Goal: Task Accomplishment & Management: Complete application form

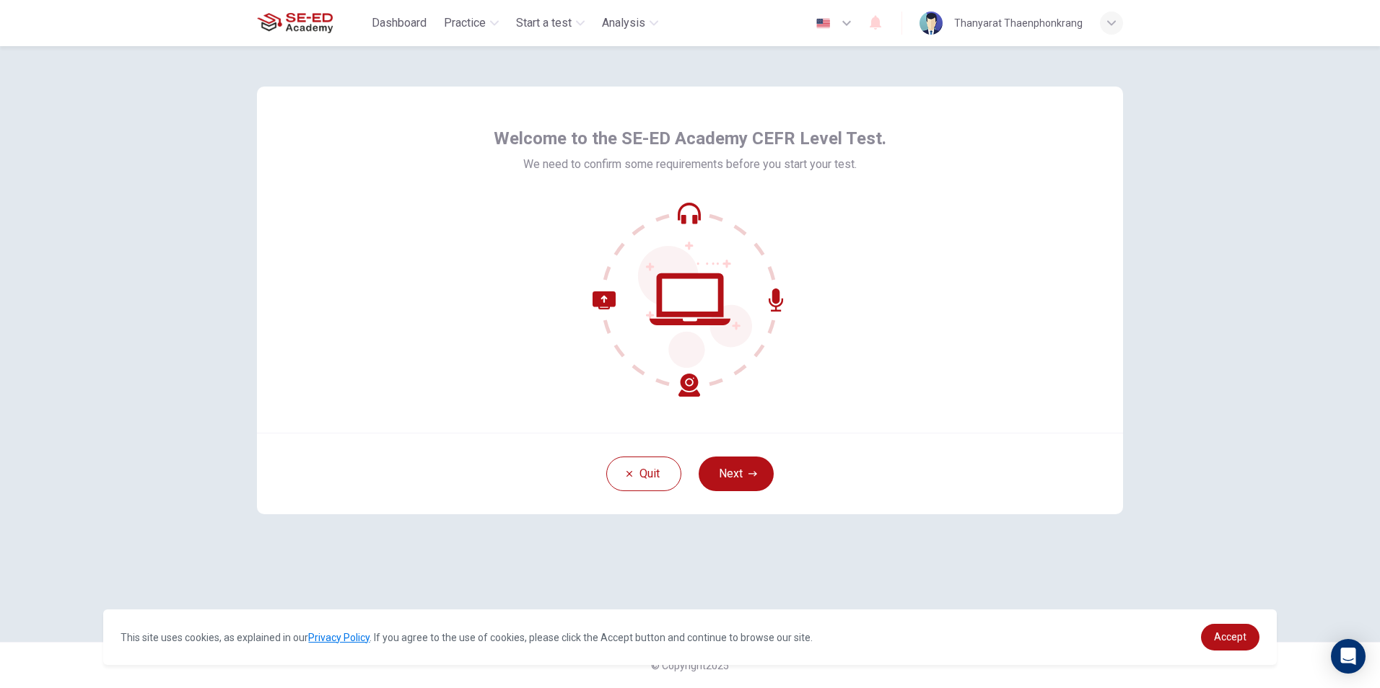
click at [761, 465] on button "Next" at bounding box center [736, 474] width 75 height 35
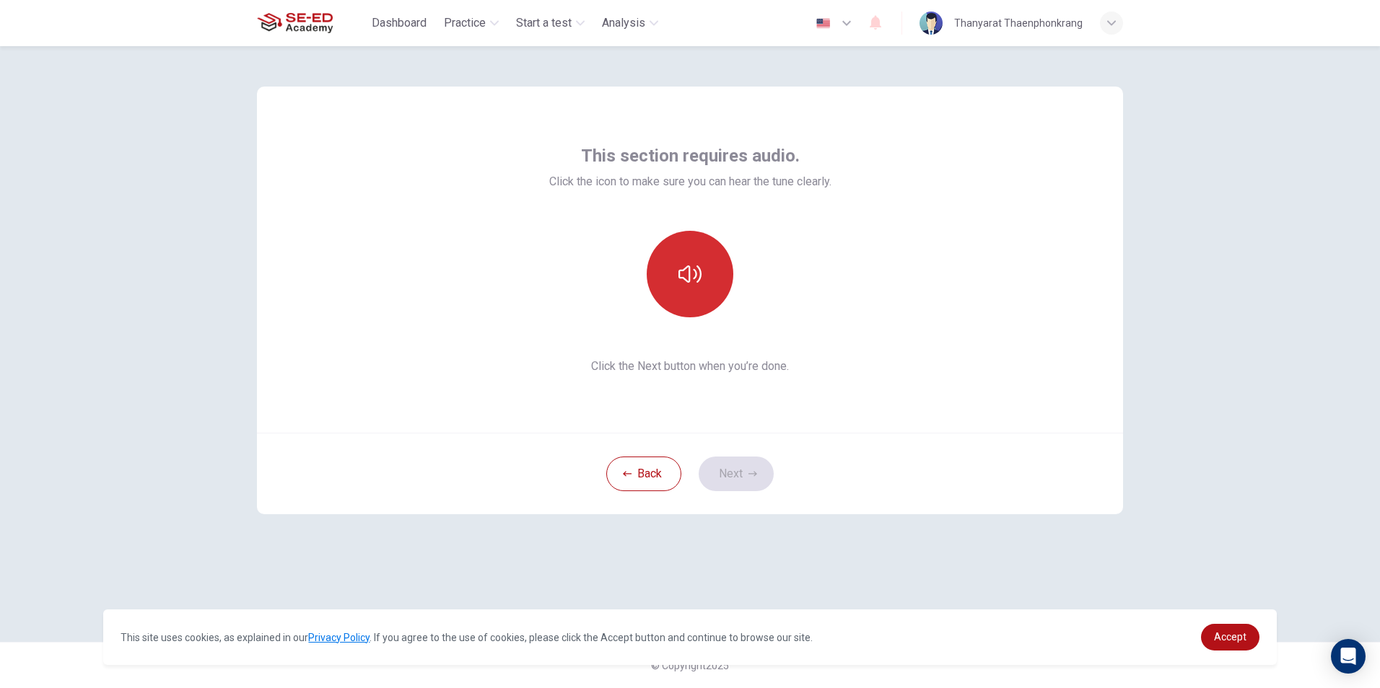
click at [699, 279] on icon "button" at bounding box center [689, 274] width 23 height 17
click at [699, 279] on icon "button" at bounding box center [689, 274] width 23 height 23
click at [765, 468] on button "Next" at bounding box center [736, 474] width 75 height 35
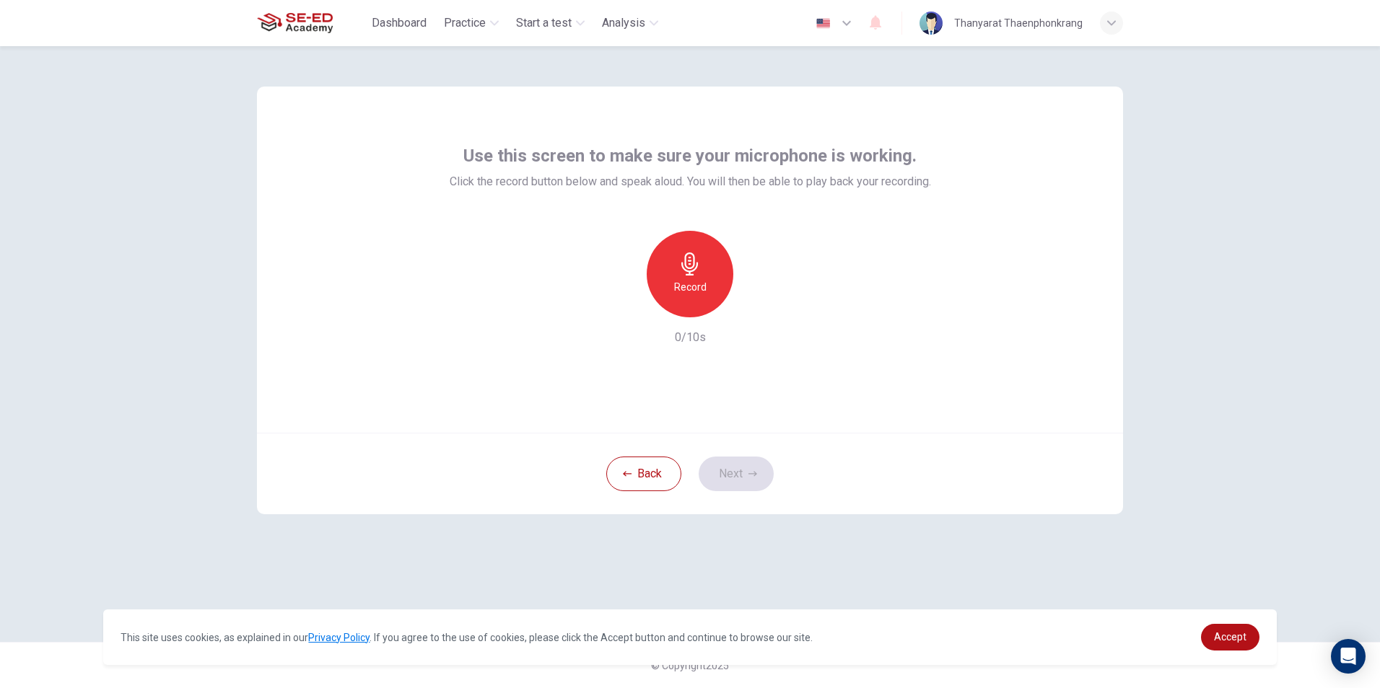
click at [686, 263] on icon "button" at bounding box center [689, 264] width 23 height 23
click at [740, 472] on button "Next" at bounding box center [736, 474] width 75 height 35
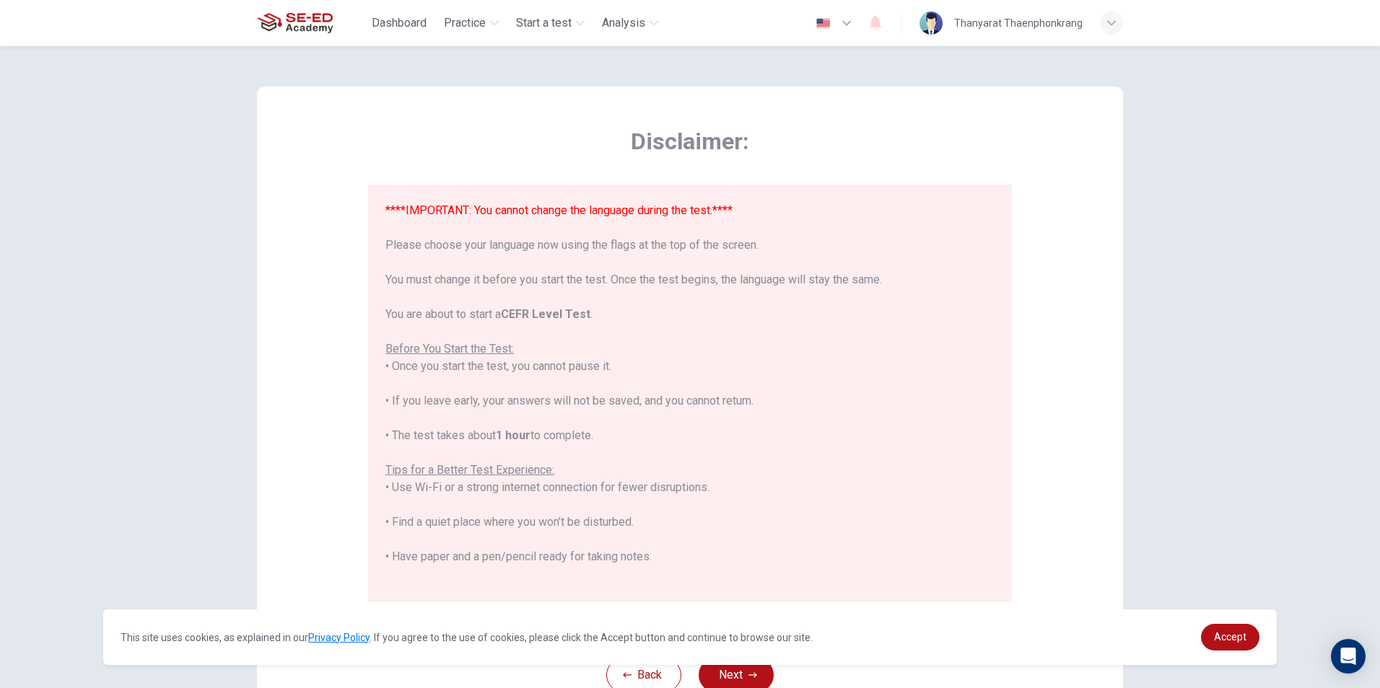
click at [639, 210] on font "****IMPORTANT: You cannot change the language during the test.****" at bounding box center [558, 211] width 347 height 14
click at [823, 18] on img "button" at bounding box center [823, 23] width 18 height 11
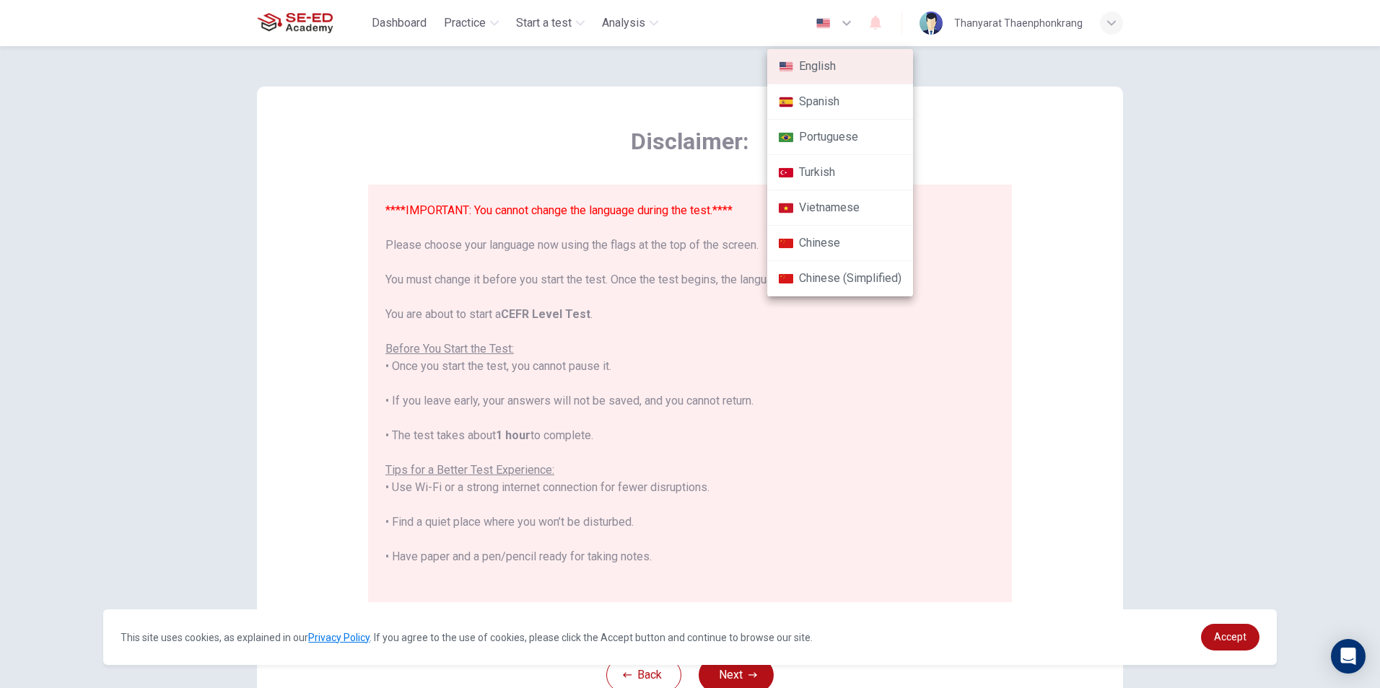
click at [948, 271] on div at bounding box center [690, 344] width 1380 height 688
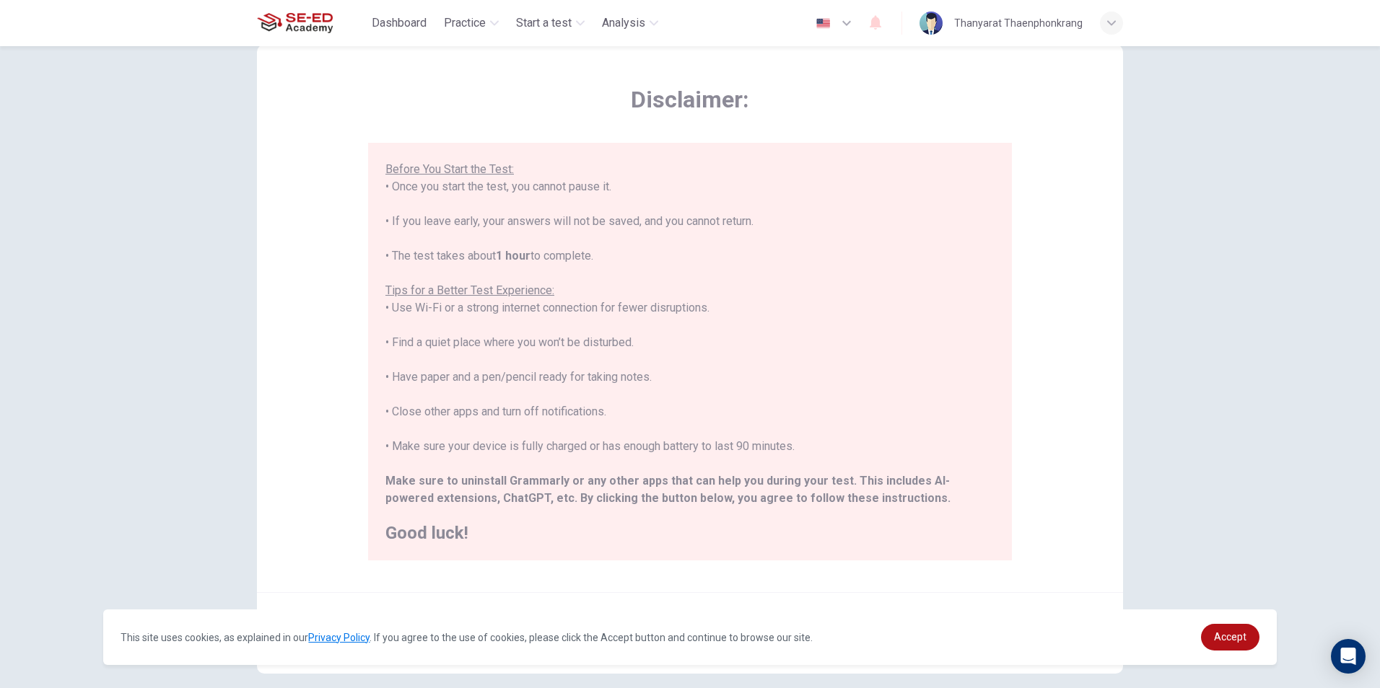
scroll to position [114, 0]
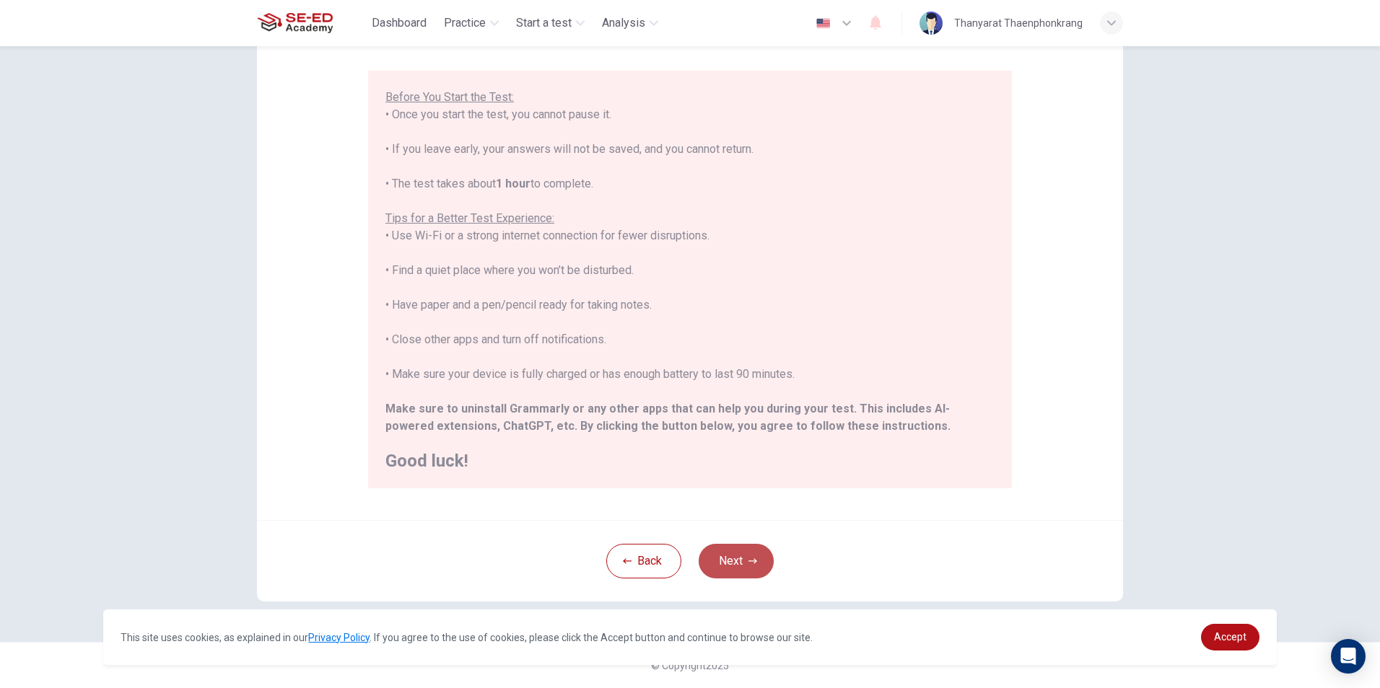
click at [730, 565] on button "Next" at bounding box center [736, 561] width 75 height 35
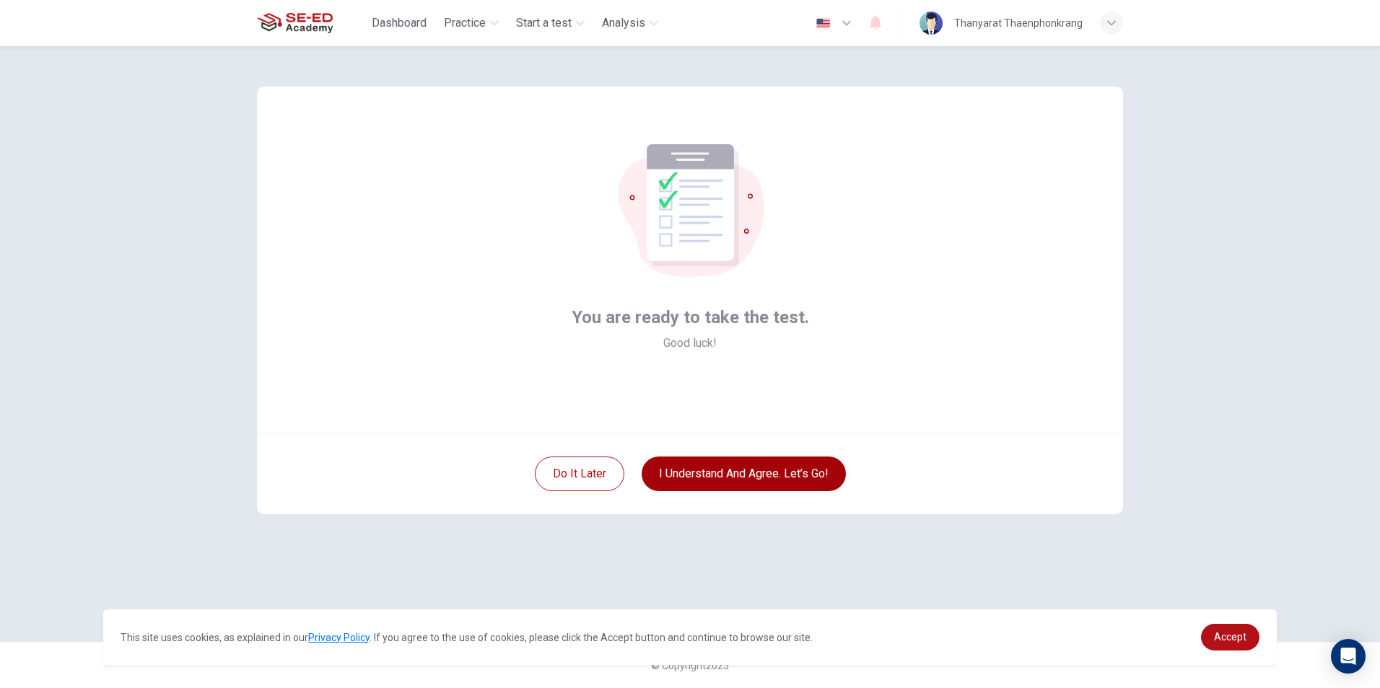
click at [715, 471] on button "I understand and agree. Let’s go!" at bounding box center [744, 474] width 204 height 35
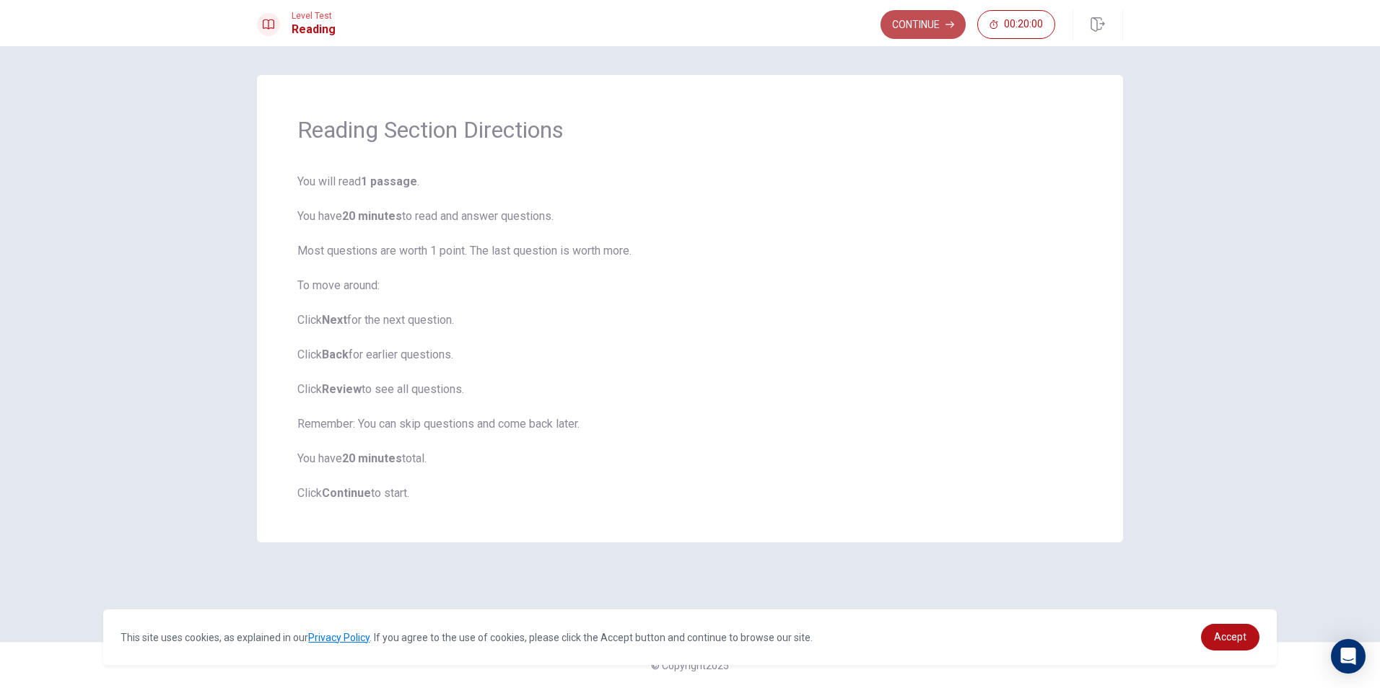
click at [940, 19] on button "Continue" at bounding box center [922, 24] width 85 height 29
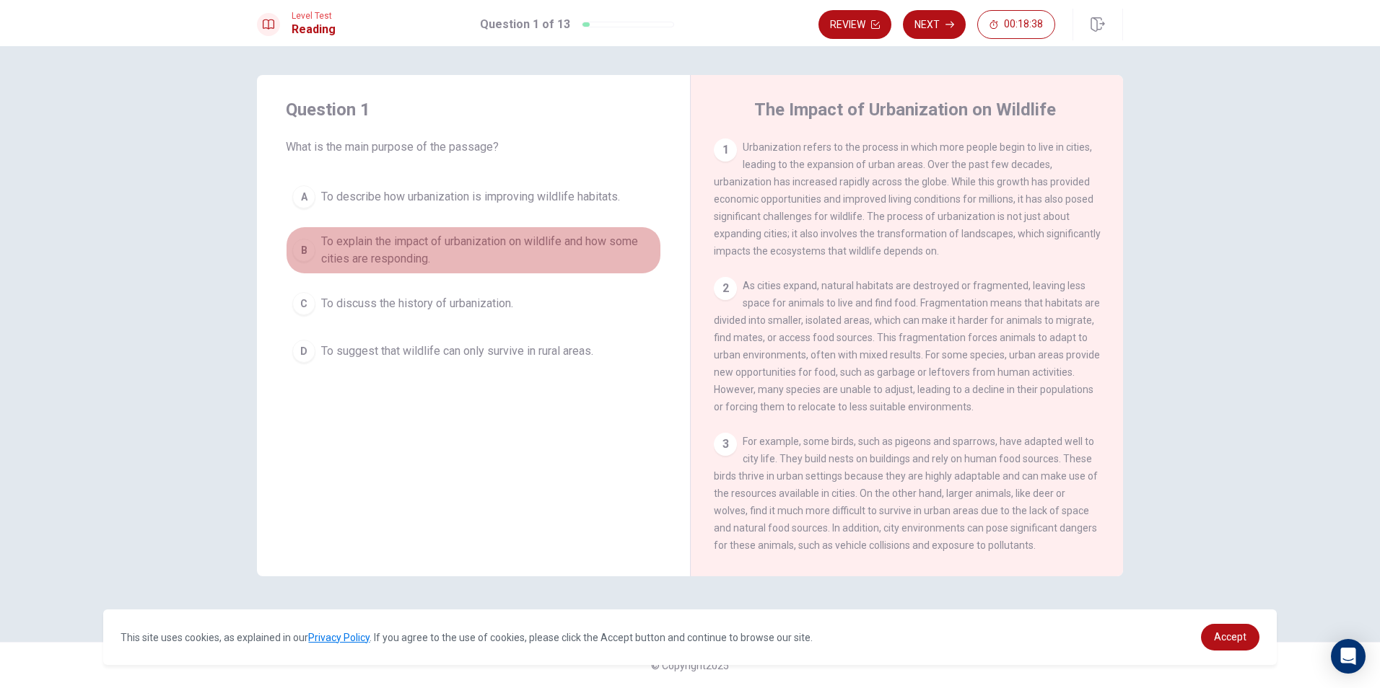
click at [530, 247] on span "To explain the impact of urbanization on wildlife and how some cities are respo…" at bounding box center [487, 250] width 333 height 35
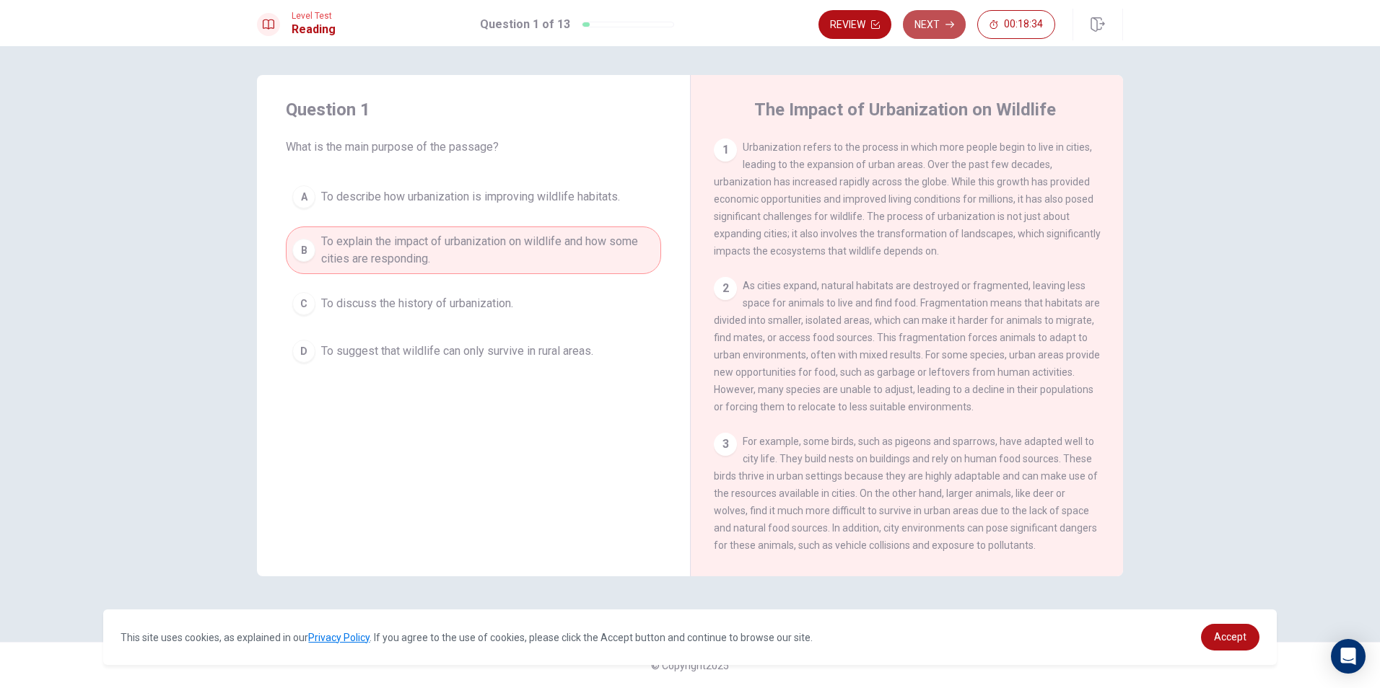
click at [927, 17] on button "Next" at bounding box center [934, 24] width 63 height 29
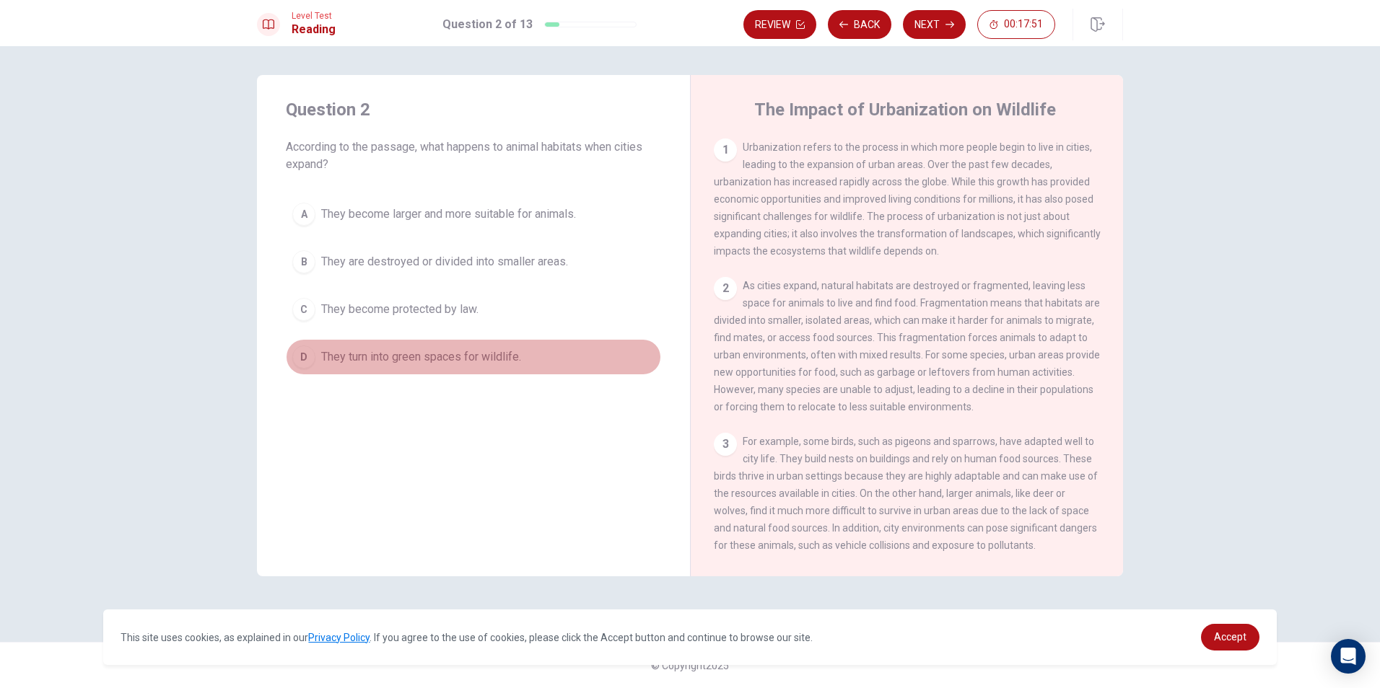
click at [517, 366] on button "D They turn into green spaces for wildlife." at bounding box center [473, 357] width 375 height 36
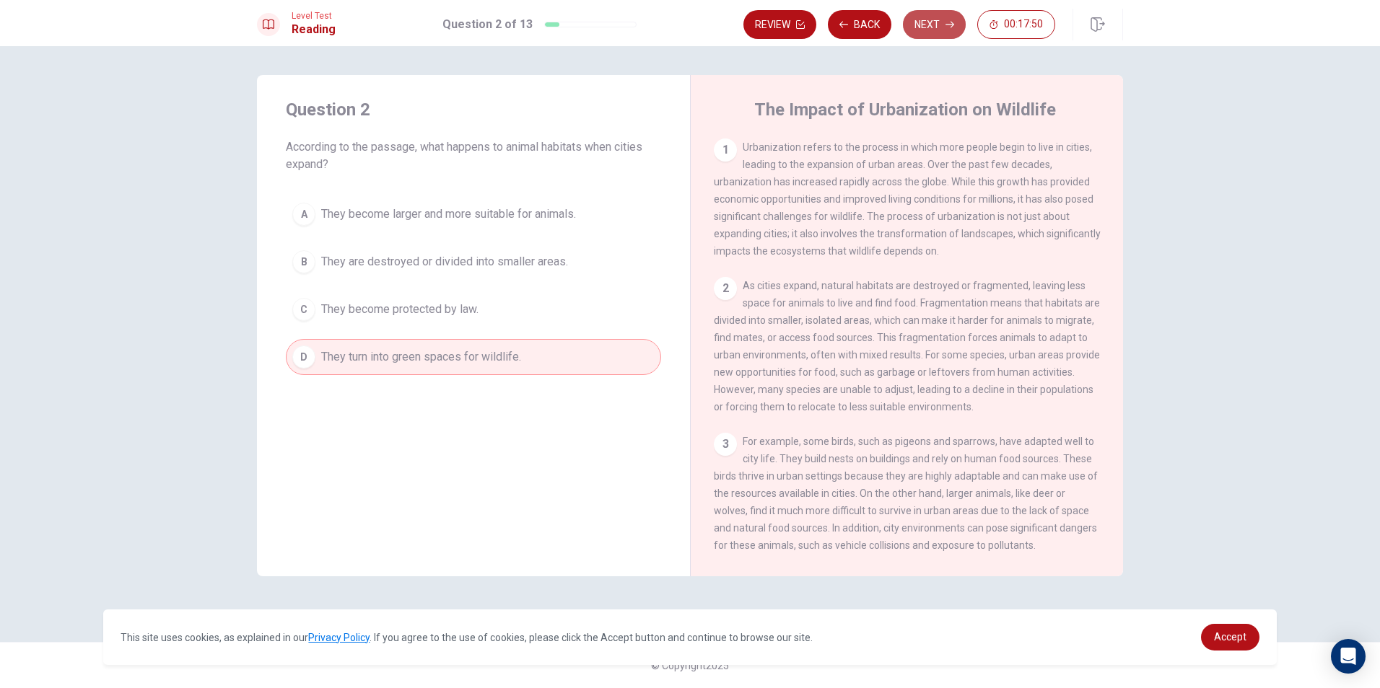
click at [935, 19] on button "Next" at bounding box center [934, 24] width 63 height 29
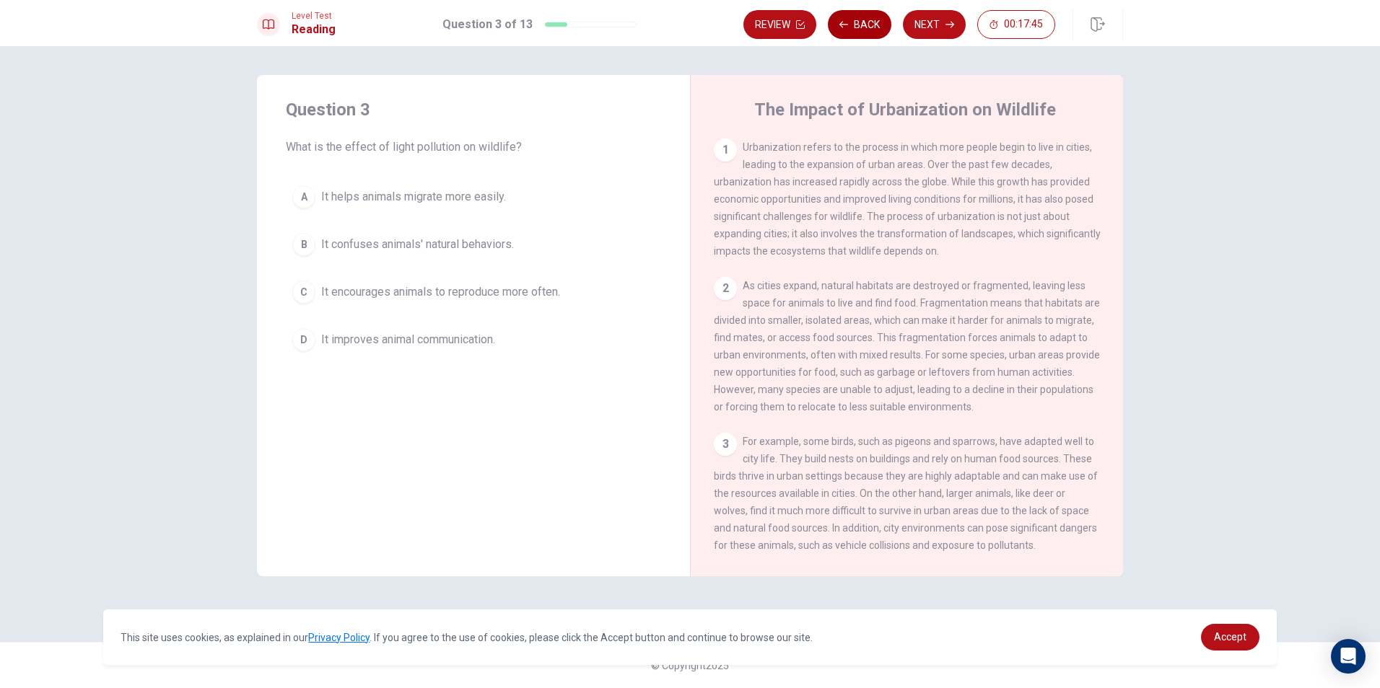
click at [857, 26] on button "Back" at bounding box center [860, 24] width 64 height 29
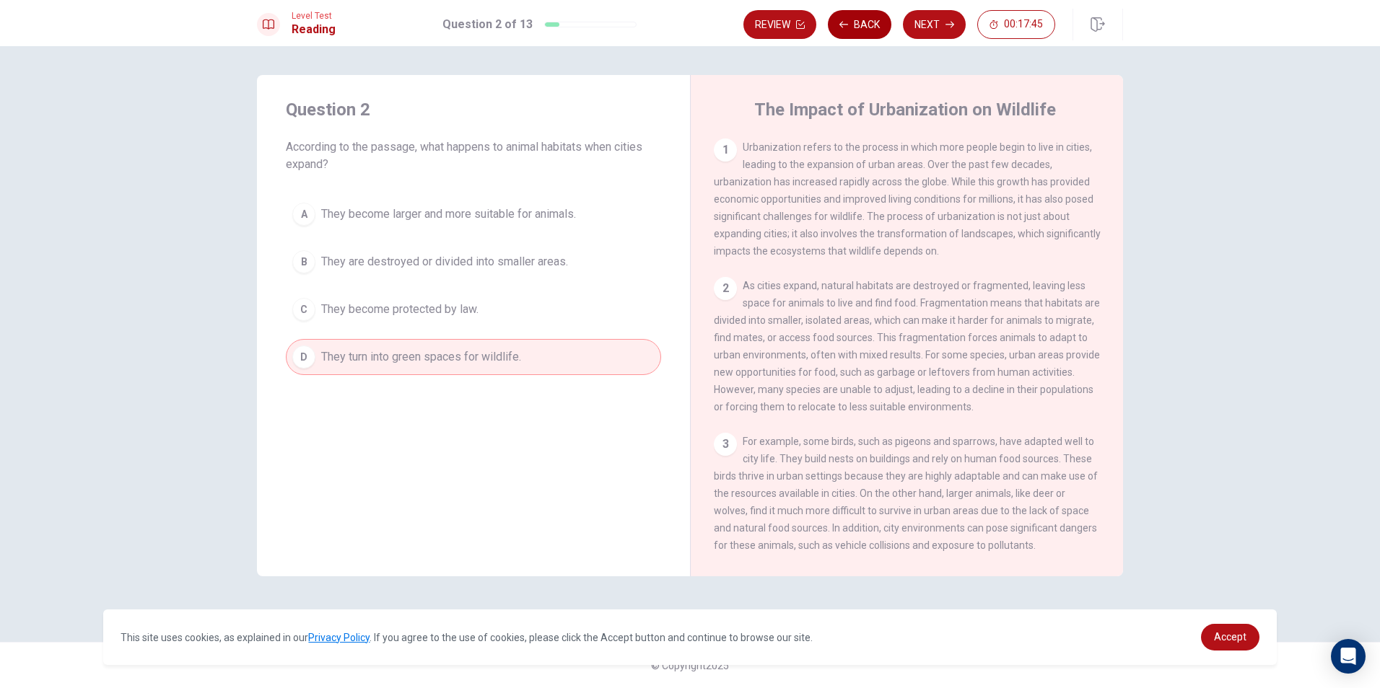
click at [857, 26] on button "Back" at bounding box center [860, 24] width 64 height 29
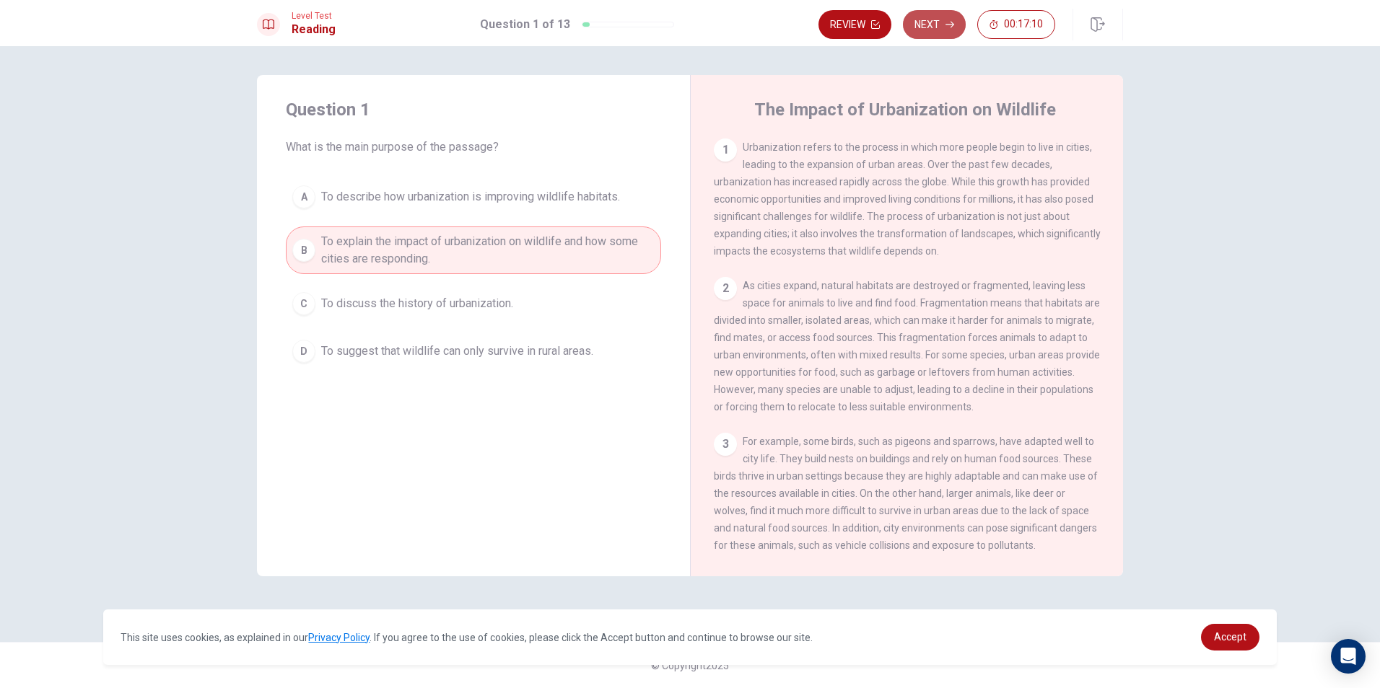
click at [941, 20] on button "Next" at bounding box center [934, 24] width 63 height 29
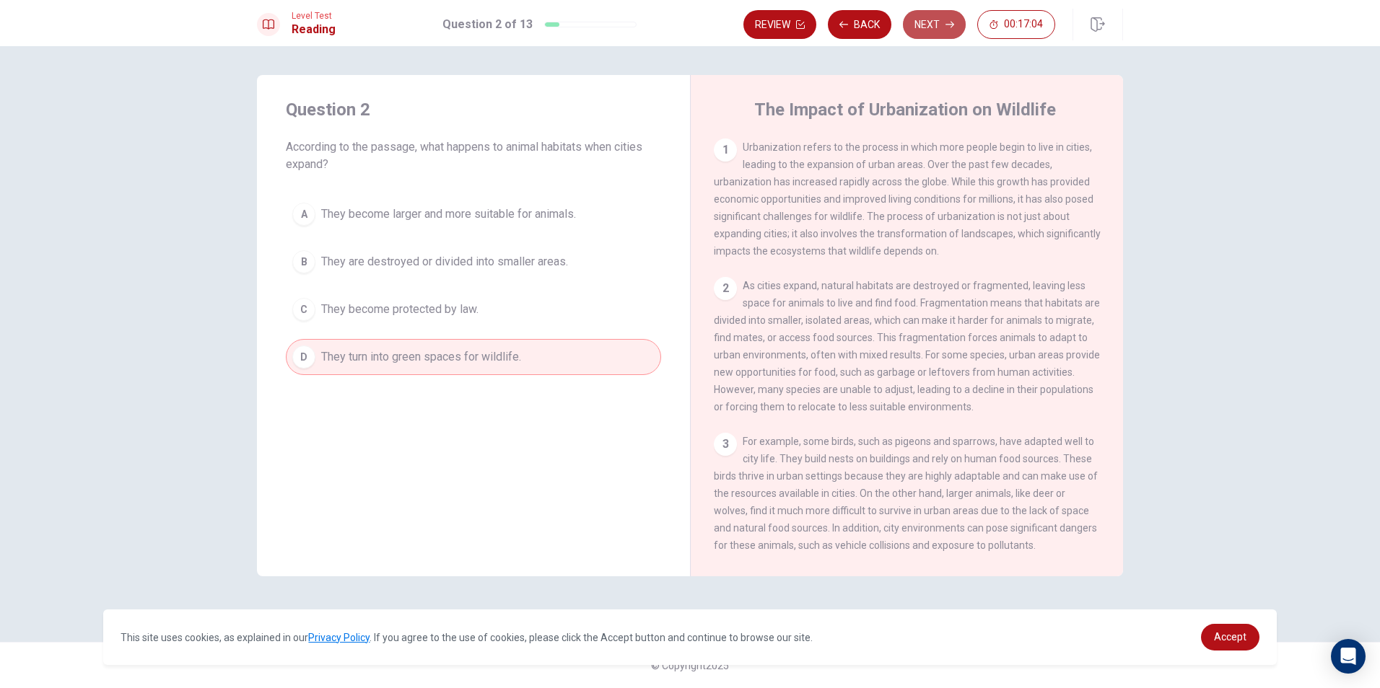
click at [925, 30] on button "Next" at bounding box center [934, 24] width 63 height 29
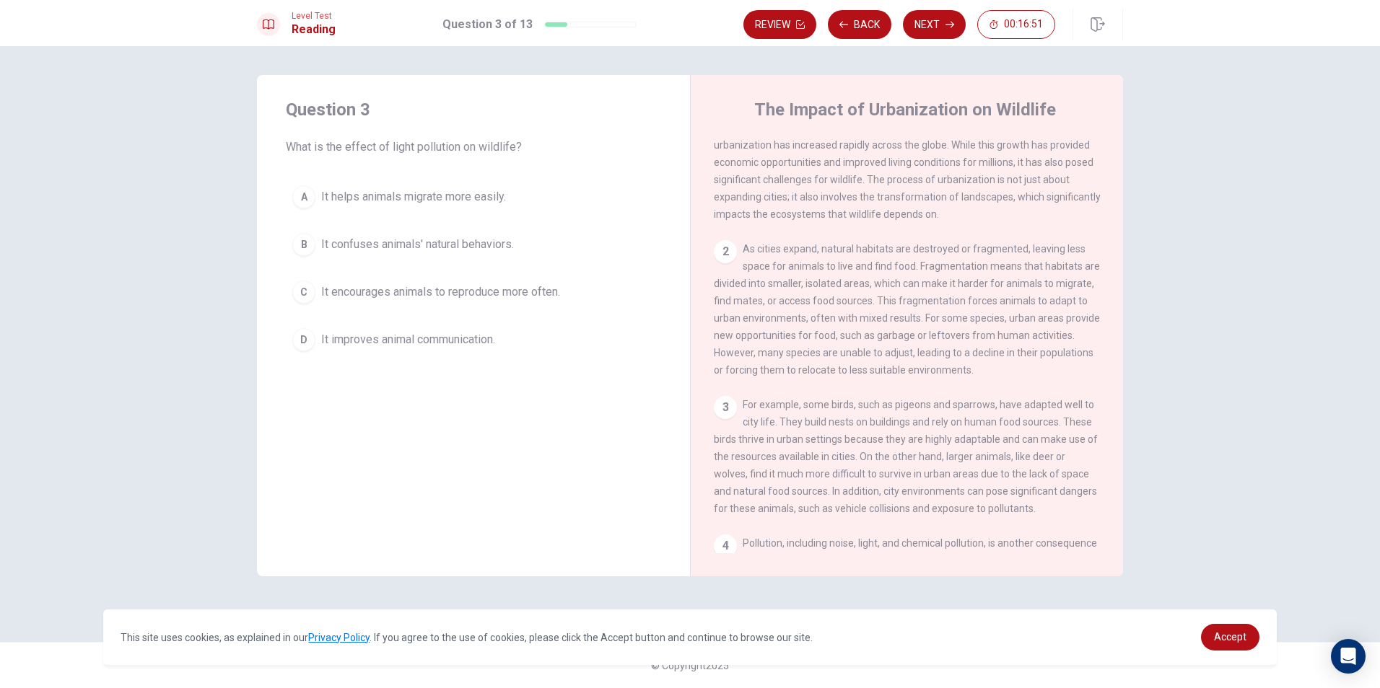
scroll to position [72, 0]
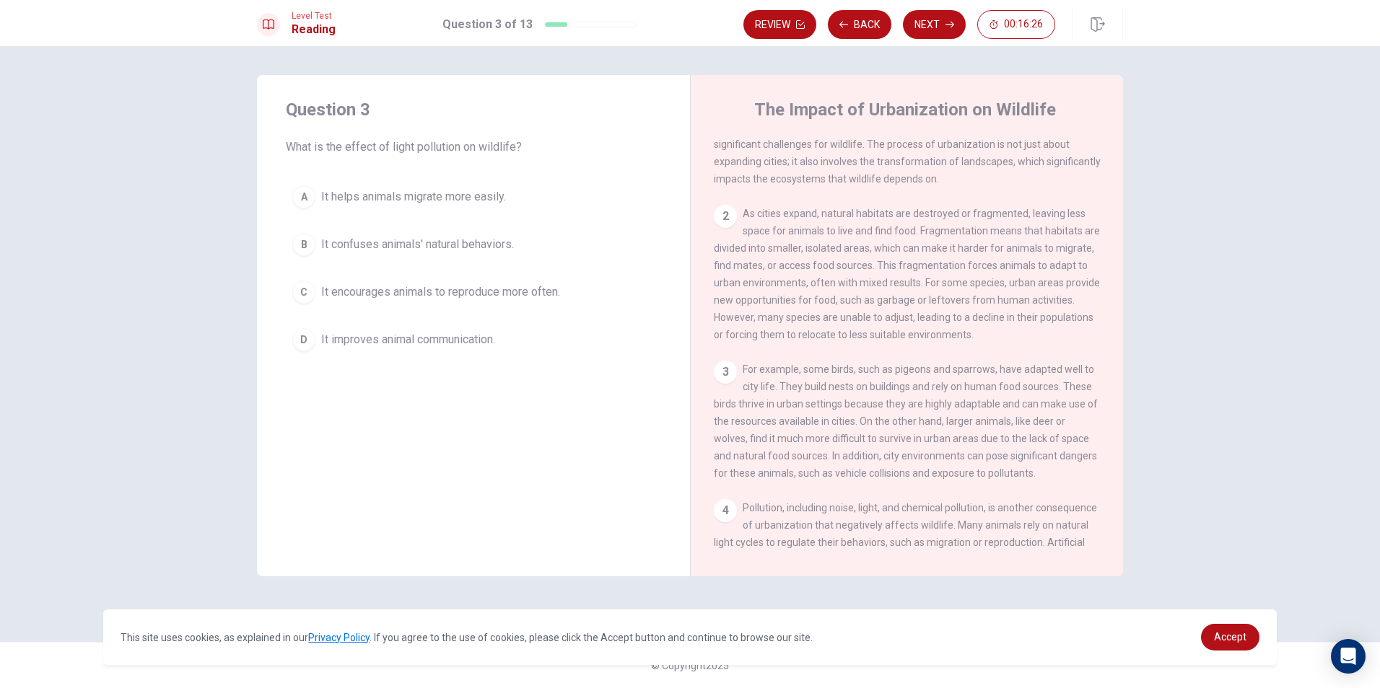
click at [511, 292] on span "It encourages animals to reproduce more often." at bounding box center [440, 292] width 239 height 17
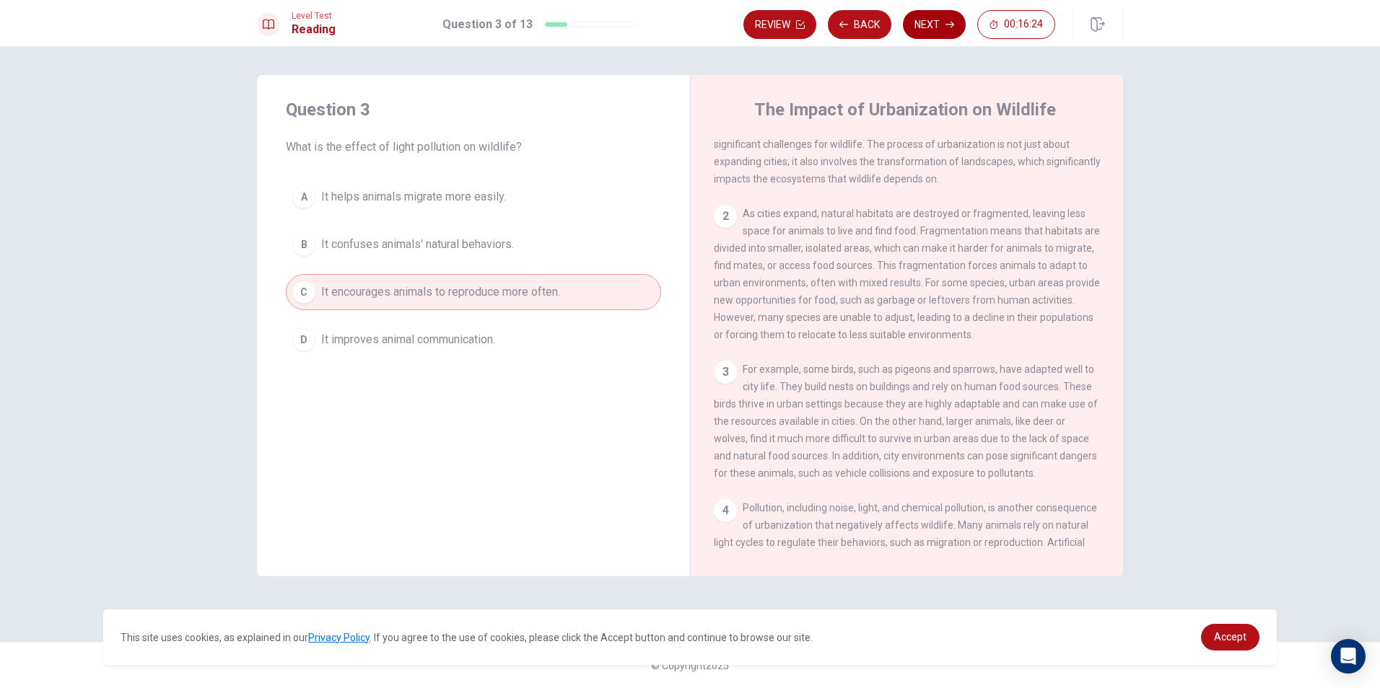
click at [951, 25] on icon "button" at bounding box center [949, 24] width 9 height 9
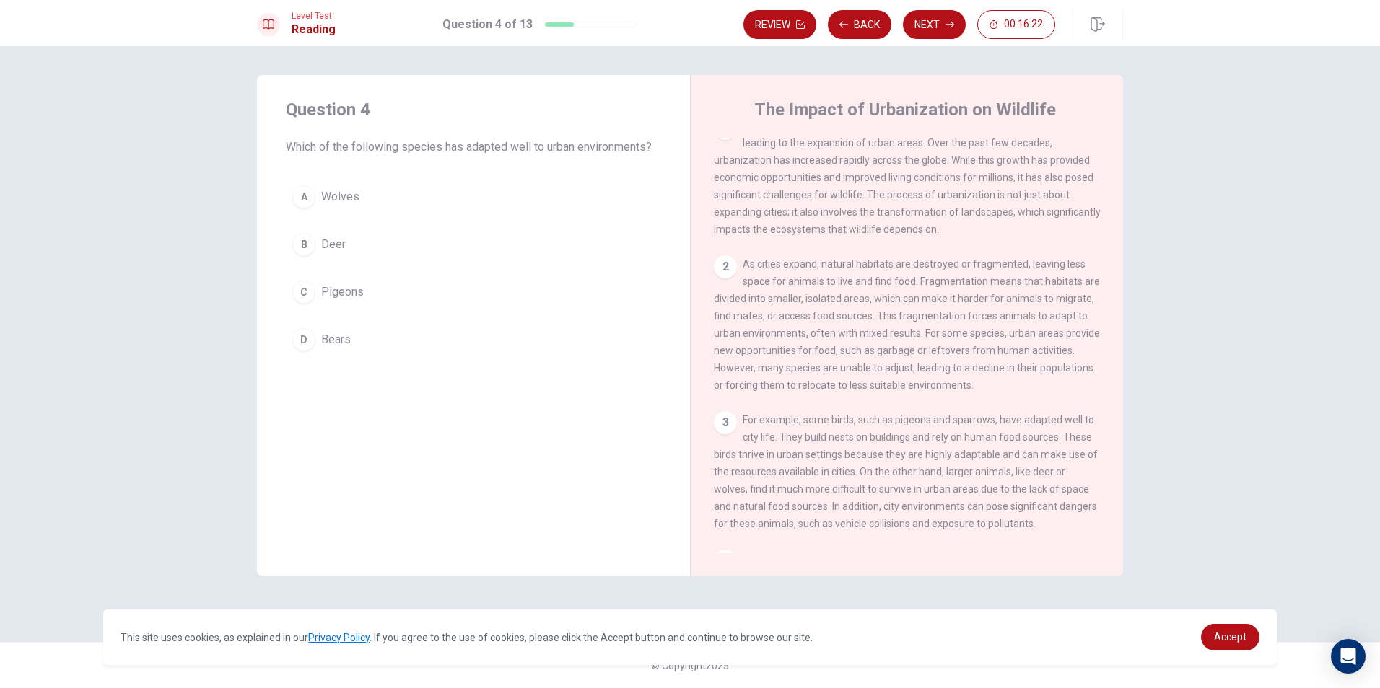
scroll to position [0, 0]
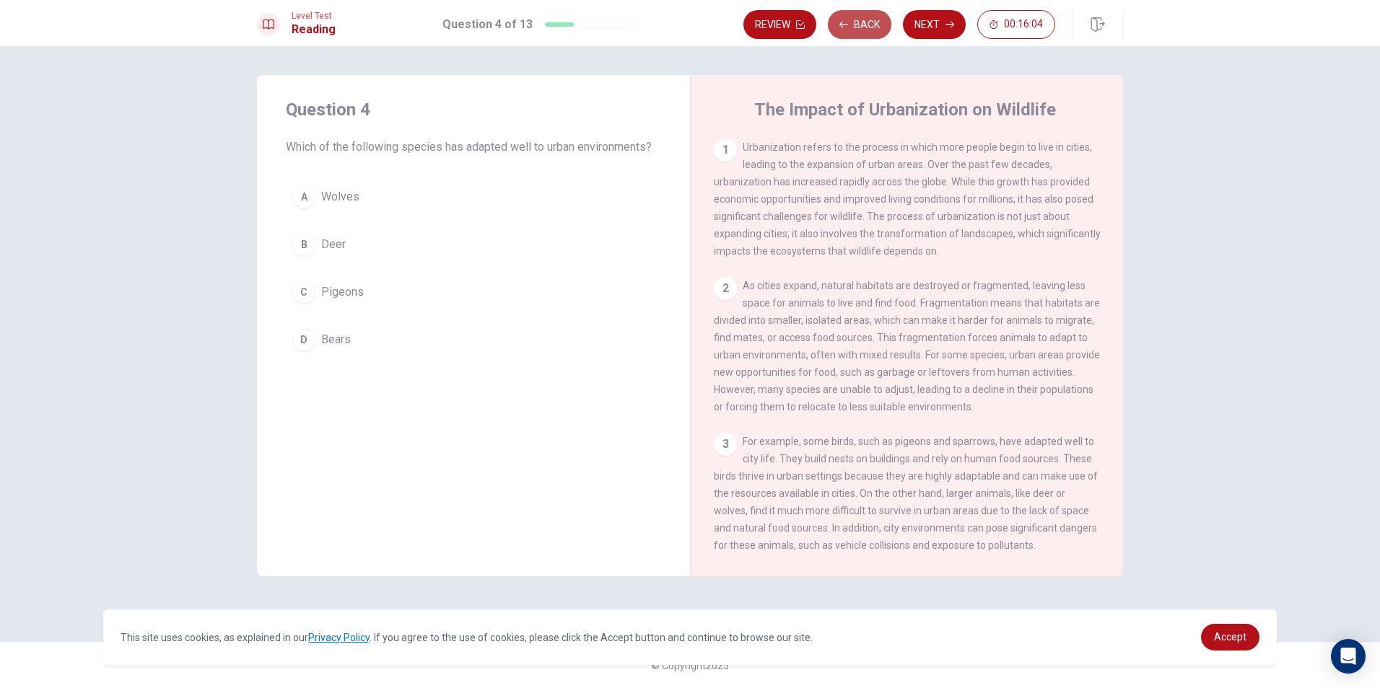
click at [850, 16] on button "Back" at bounding box center [860, 24] width 64 height 29
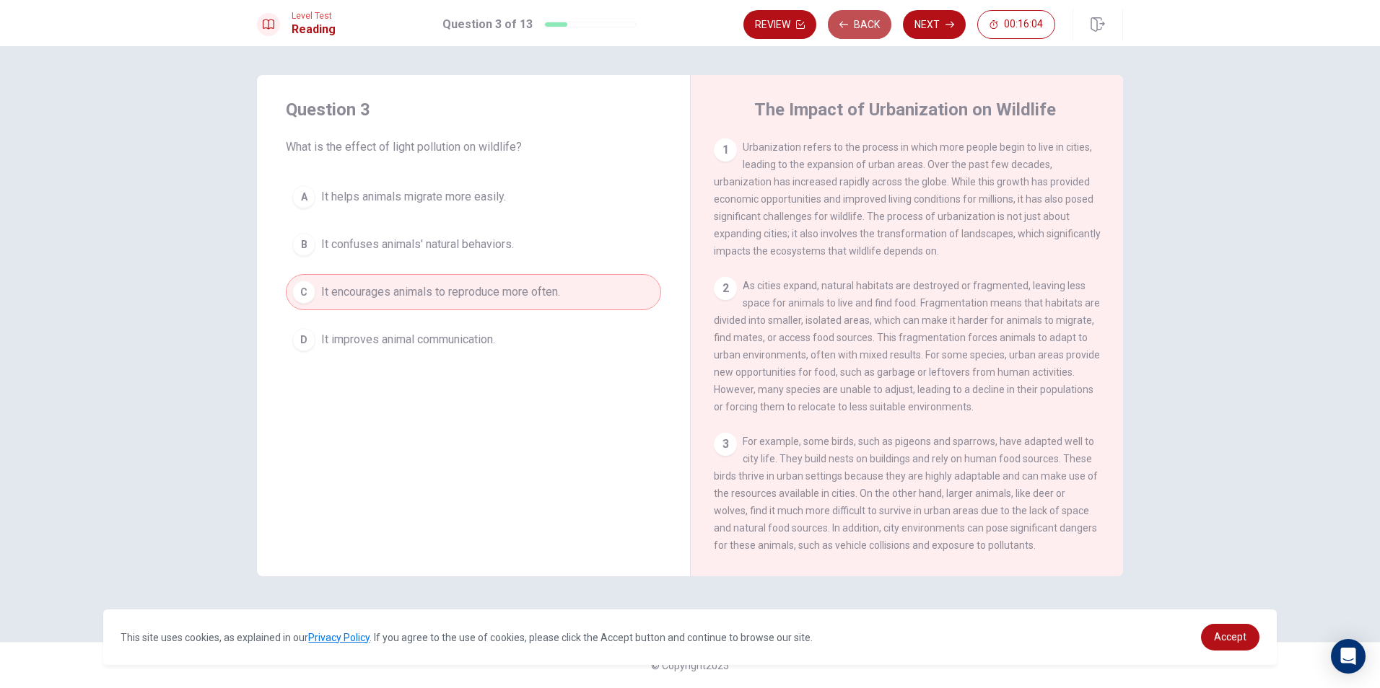
click at [855, 15] on button "Back" at bounding box center [860, 24] width 64 height 29
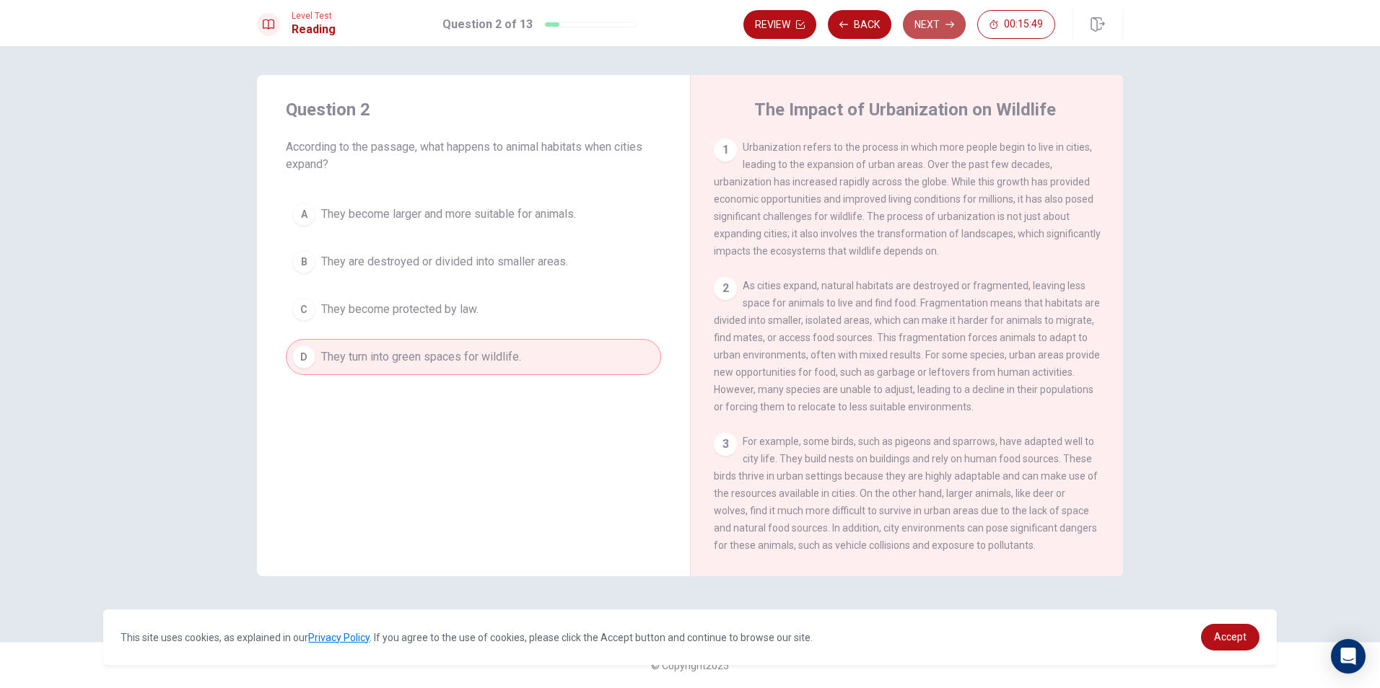
click at [924, 15] on button "Next" at bounding box center [934, 24] width 63 height 29
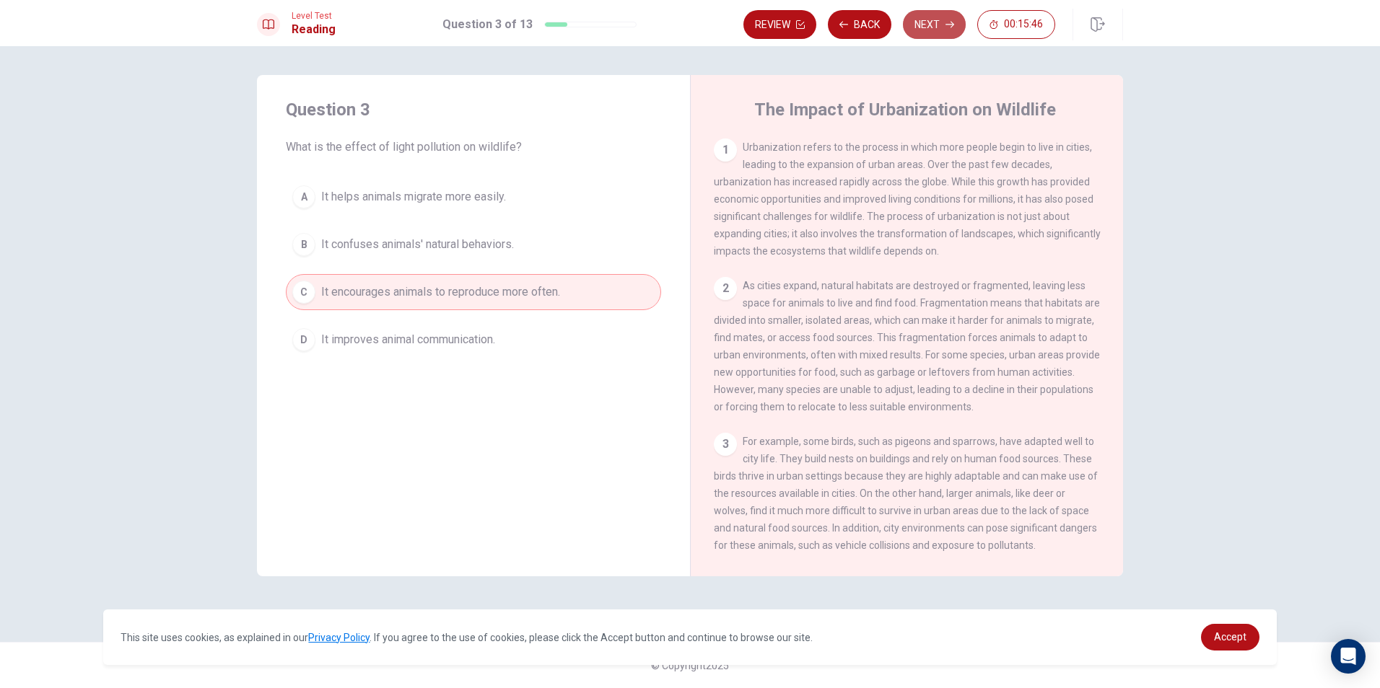
click at [914, 17] on button "Next" at bounding box center [934, 24] width 63 height 29
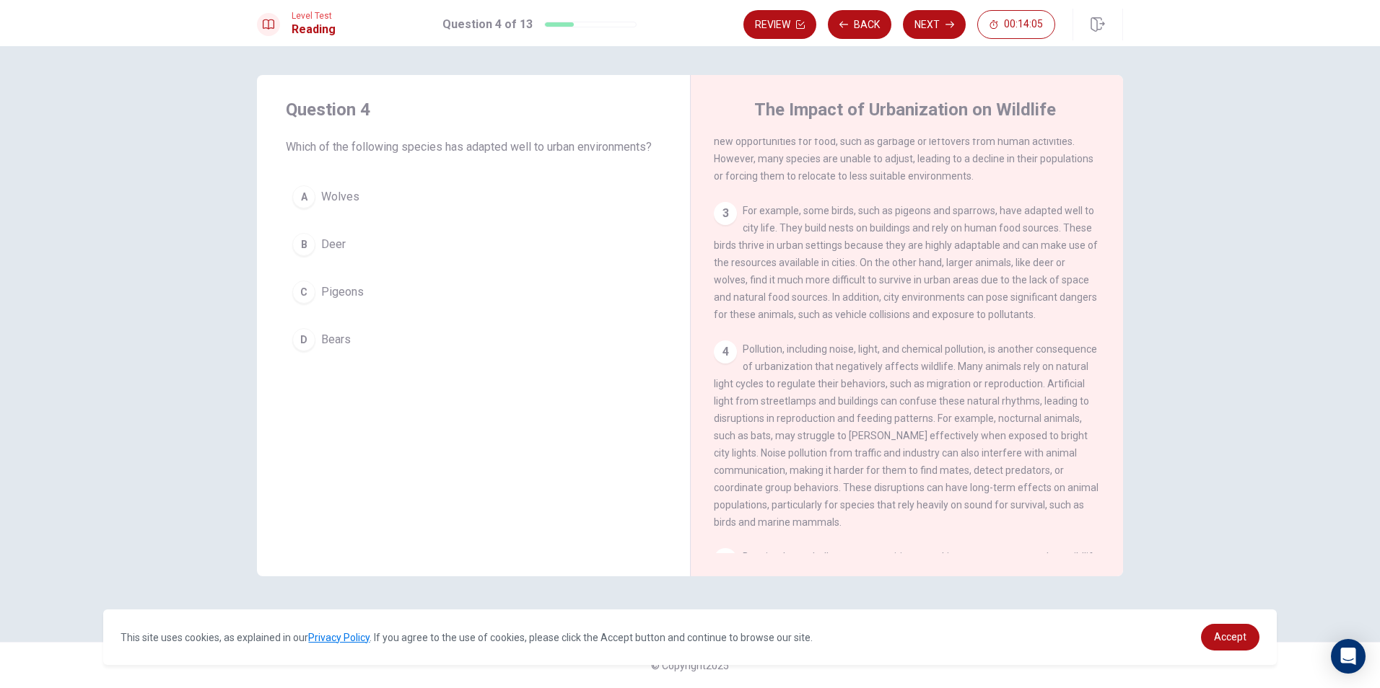
scroll to position [159, 0]
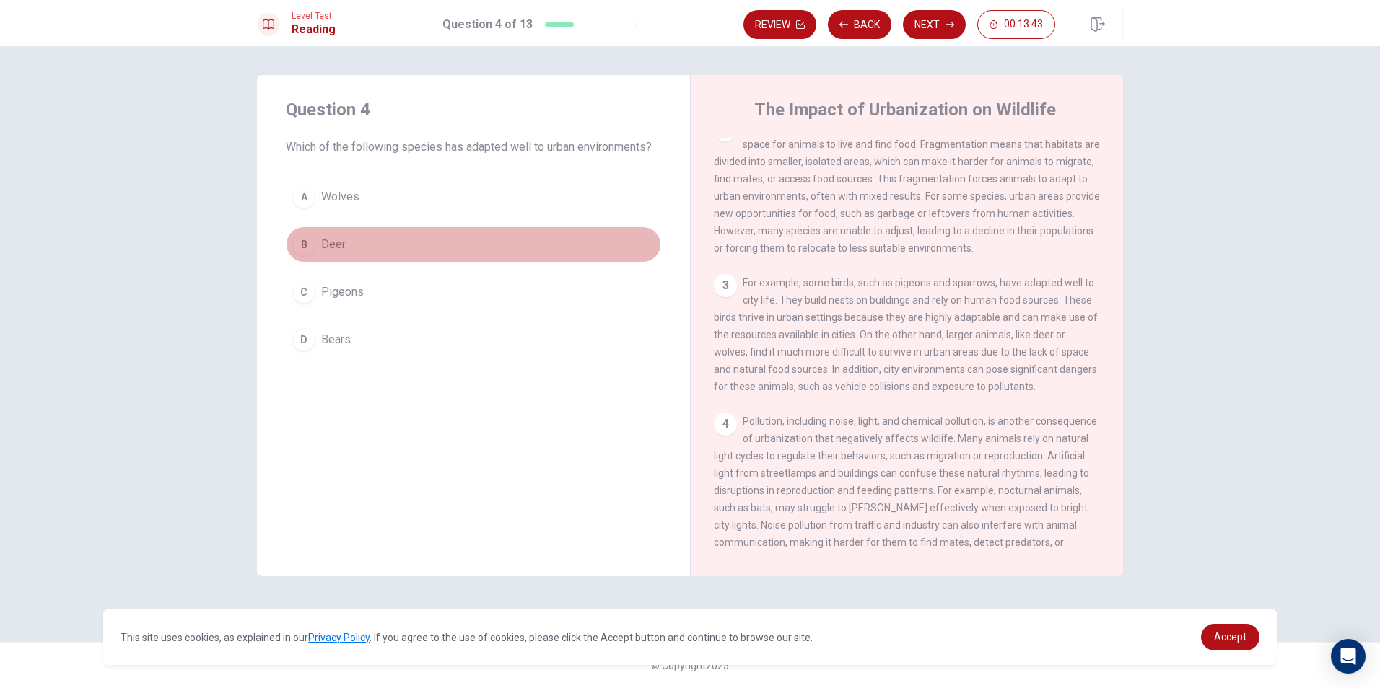
click at [354, 237] on button "B Deer" at bounding box center [473, 245] width 375 height 36
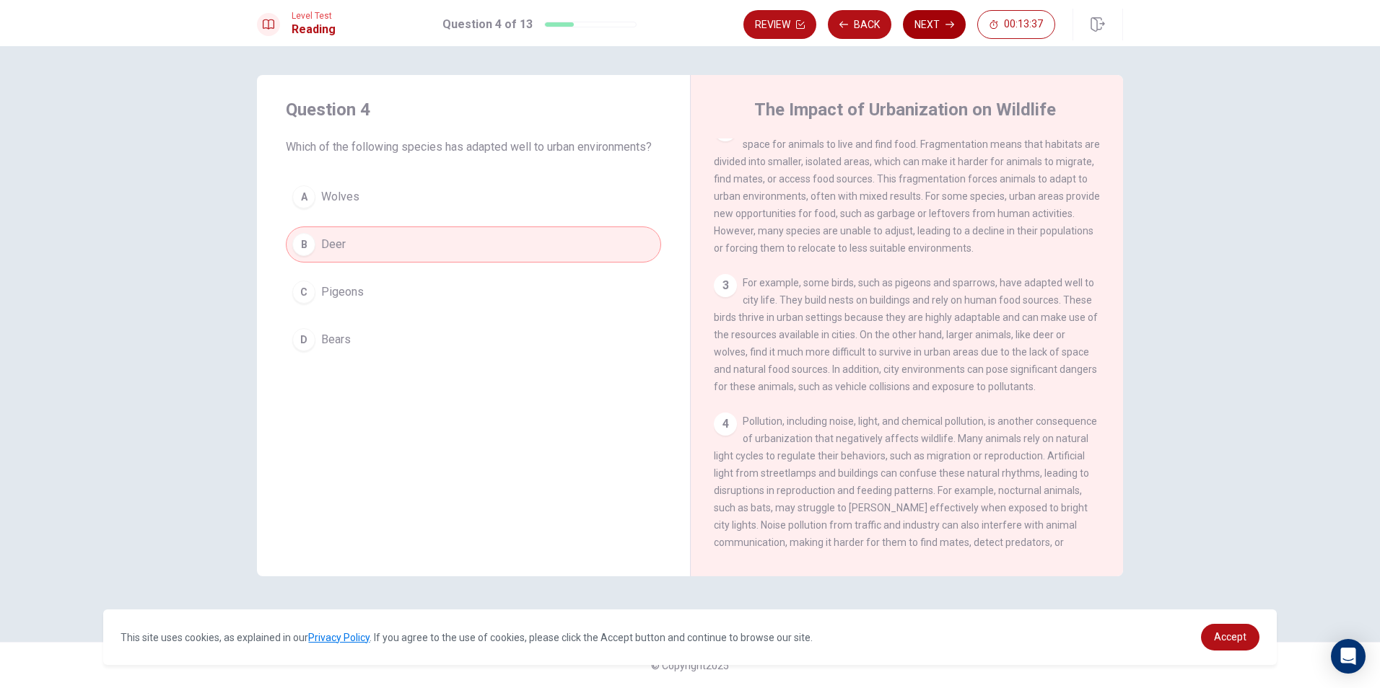
click at [943, 30] on button "Next" at bounding box center [934, 24] width 63 height 29
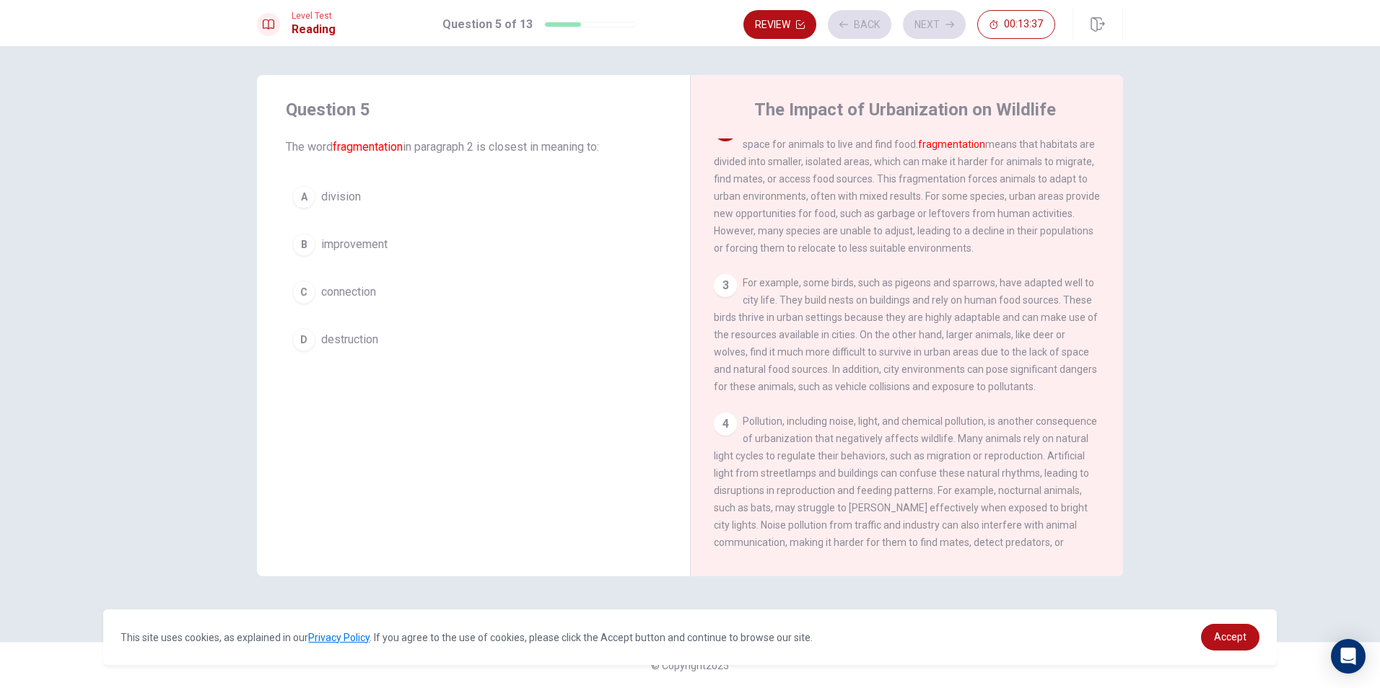
scroll to position [144, 0]
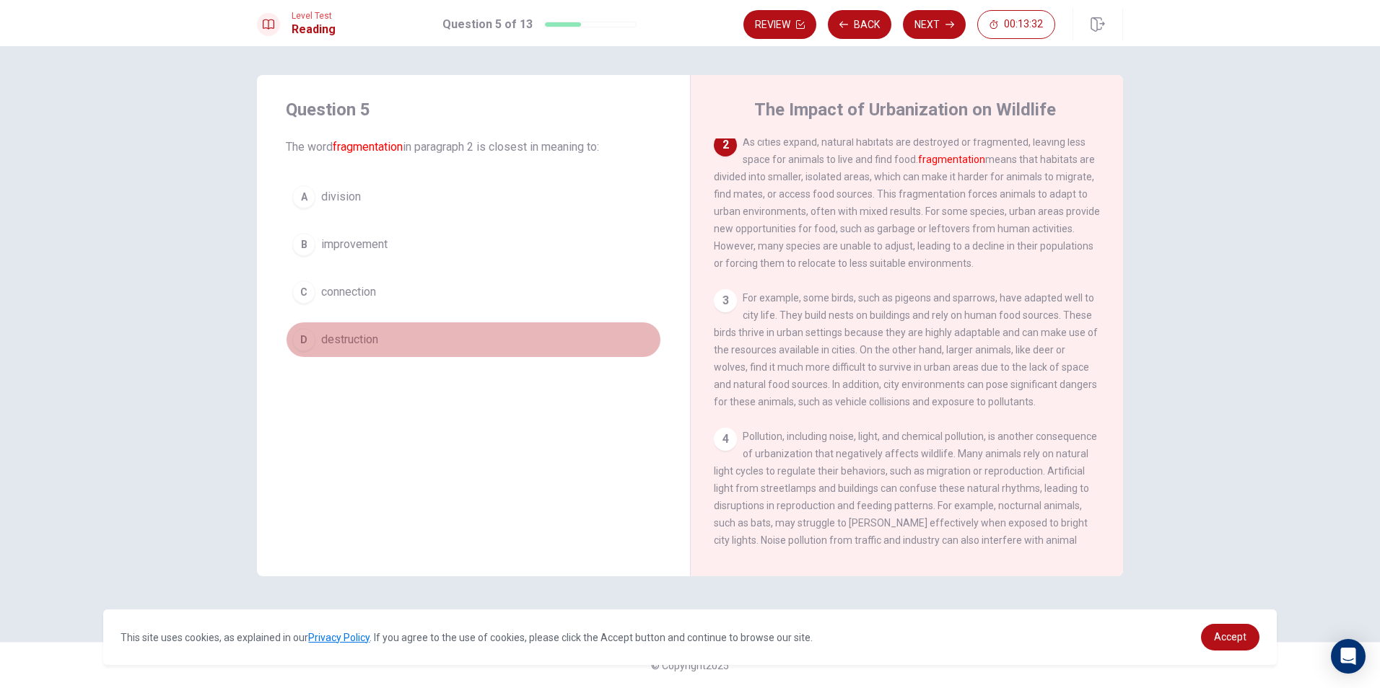
click at [421, 338] on button "D destruction" at bounding box center [473, 340] width 375 height 36
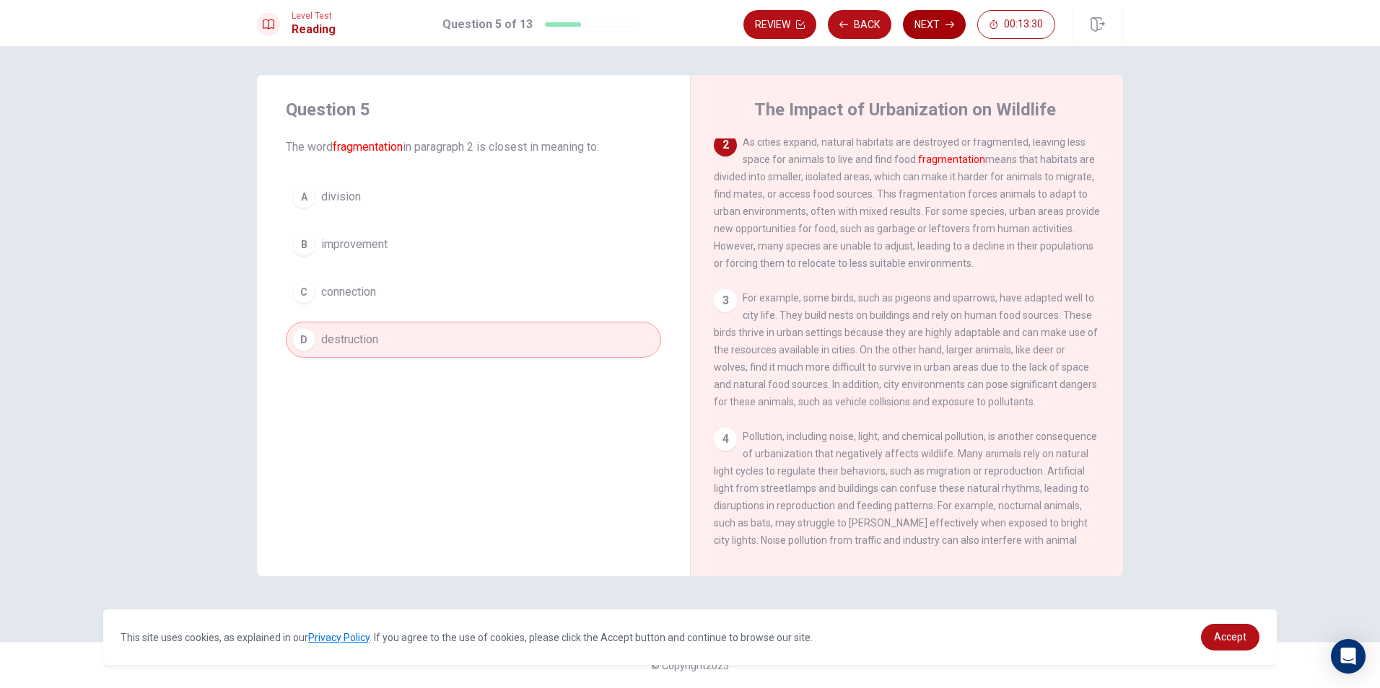
click at [931, 13] on button "Next" at bounding box center [934, 24] width 63 height 29
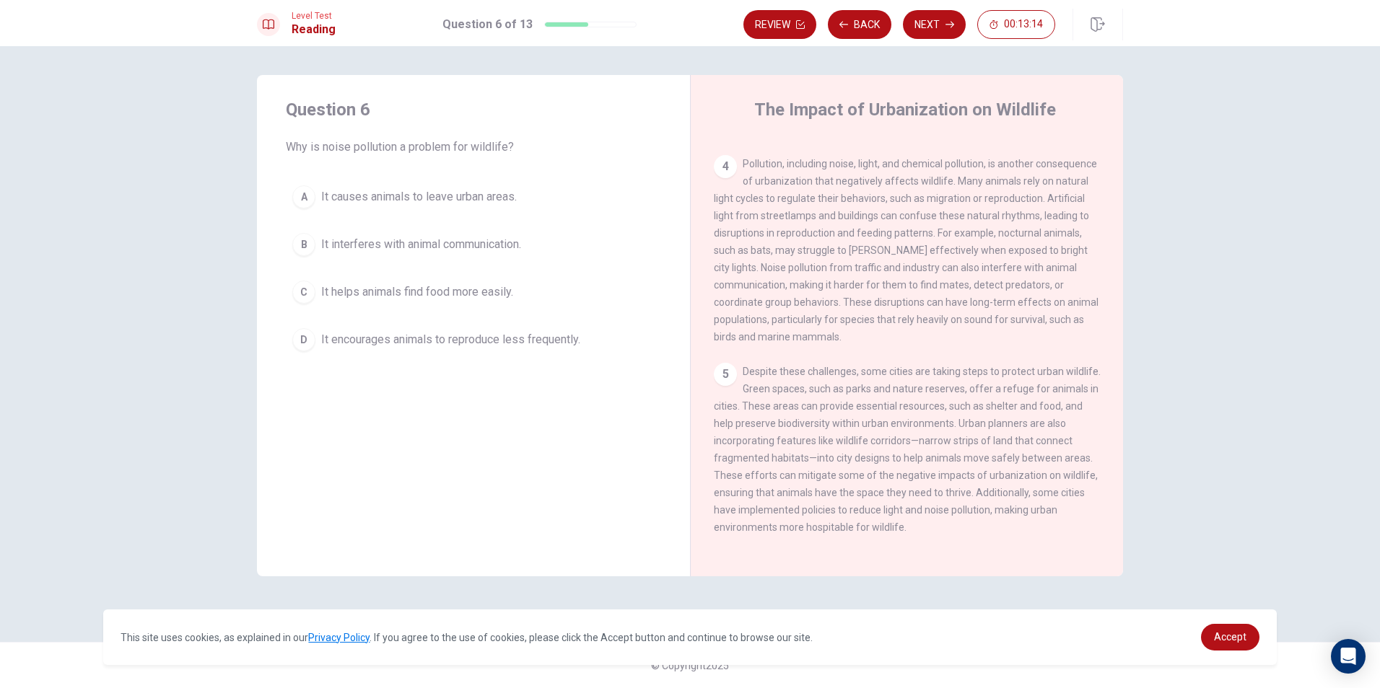
scroll to position [447, 0]
click at [530, 344] on span "It encourages animals to reproduce less frequently." at bounding box center [450, 339] width 259 height 17
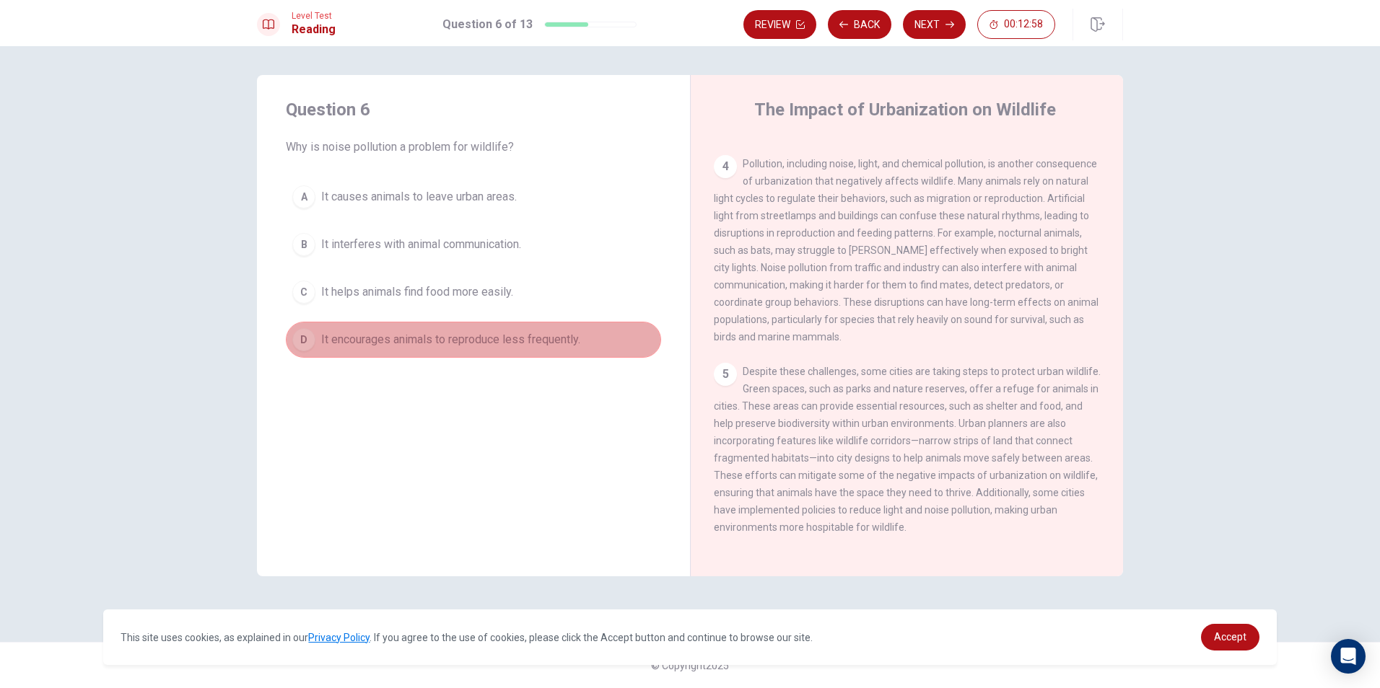
click at [530, 344] on span "It encourages animals to reproduce less frequently." at bounding box center [450, 339] width 259 height 17
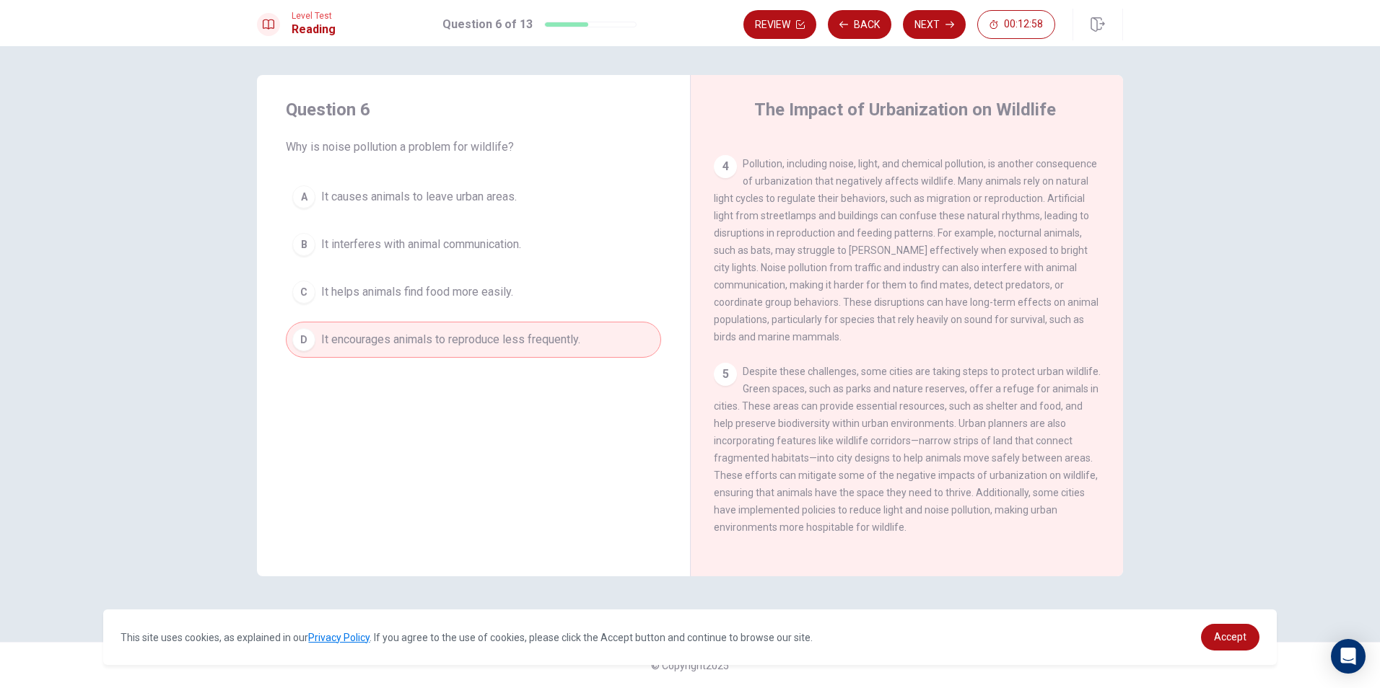
click at [507, 241] on span "It interferes with animal communication." at bounding box center [421, 244] width 200 height 17
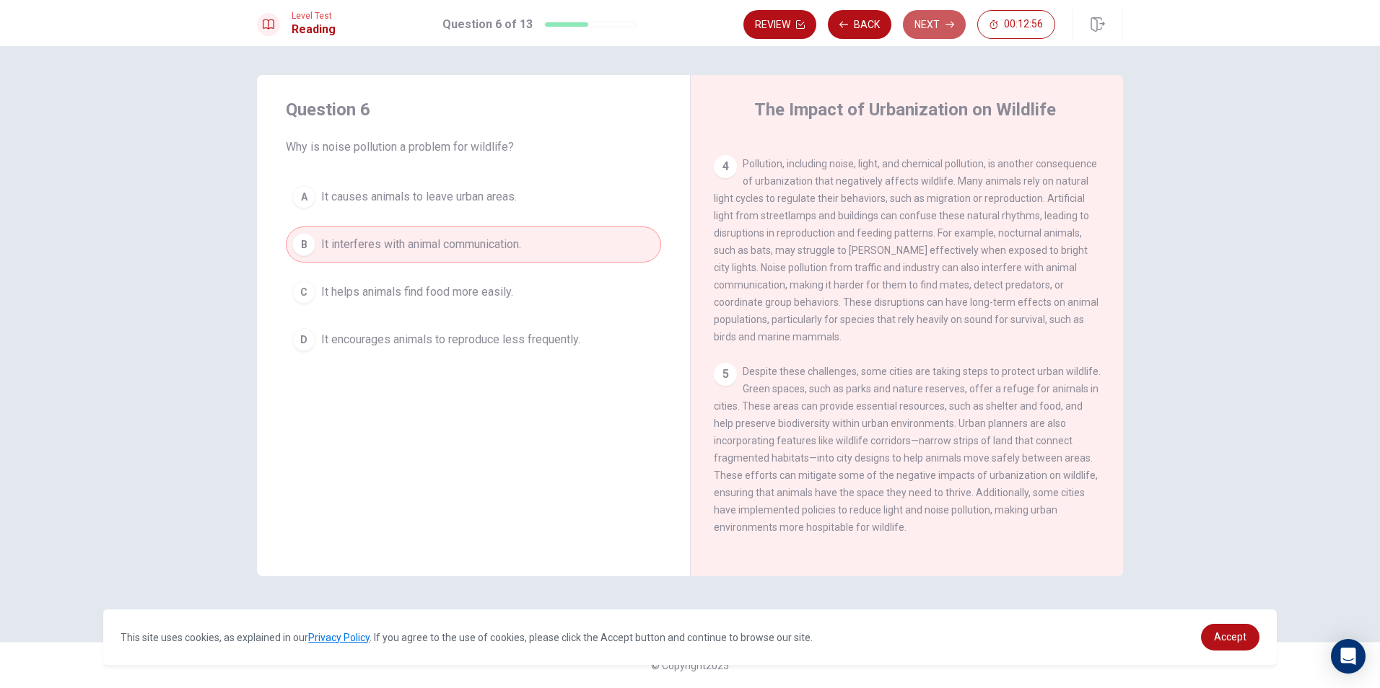
click at [932, 18] on button "Next" at bounding box center [934, 24] width 63 height 29
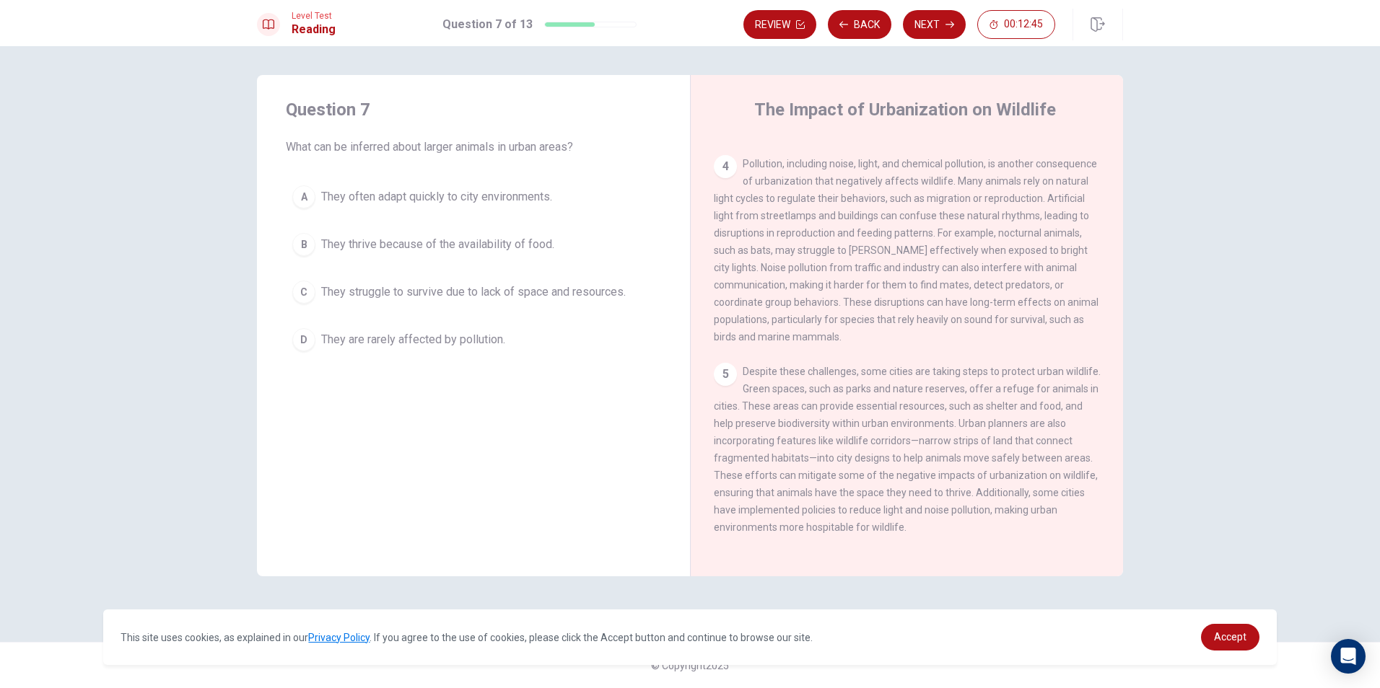
click at [504, 246] on span "They thrive because of the availability of food." at bounding box center [437, 244] width 233 height 17
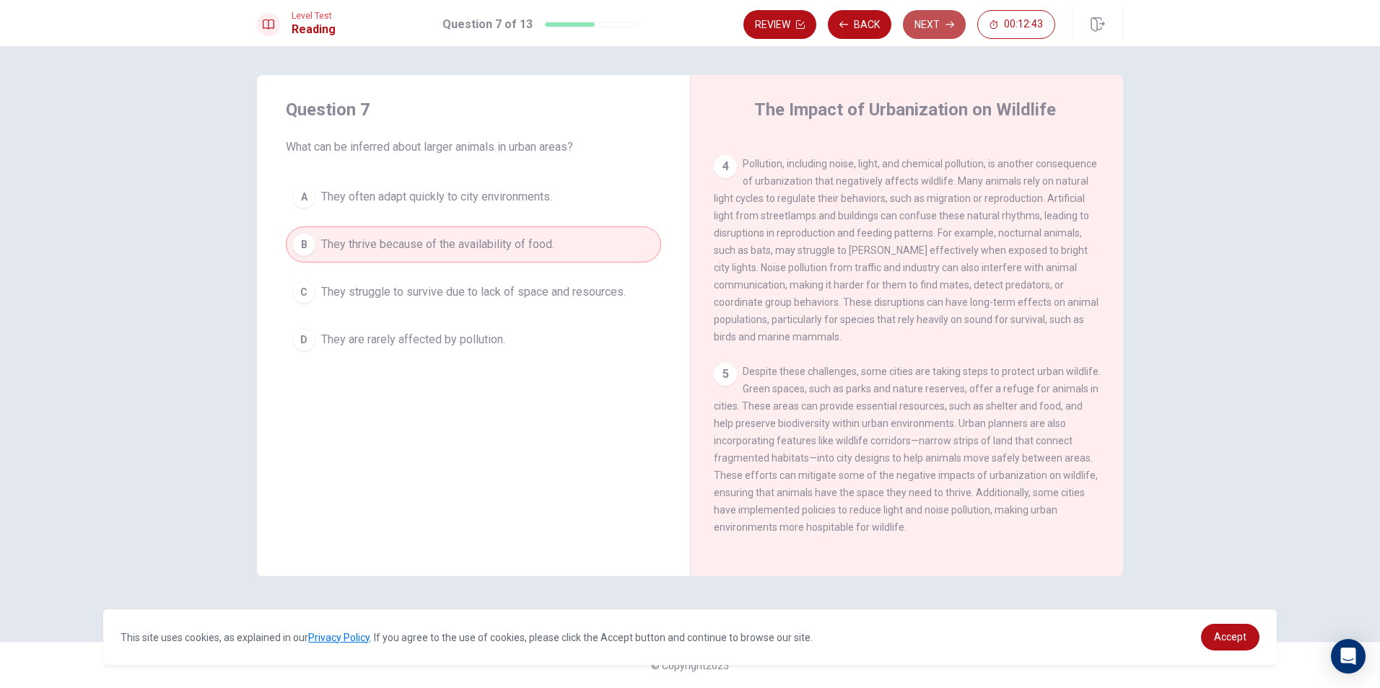
click at [919, 19] on button "Next" at bounding box center [934, 24] width 63 height 29
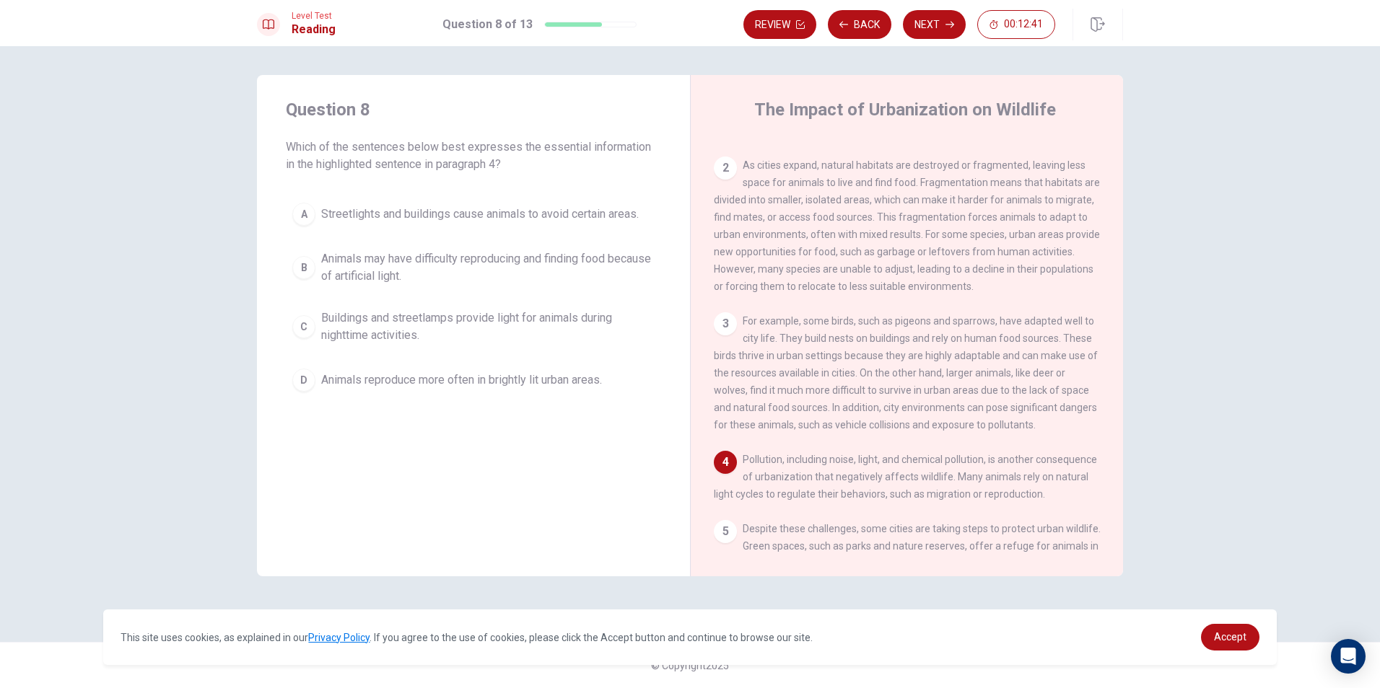
scroll to position [105, 0]
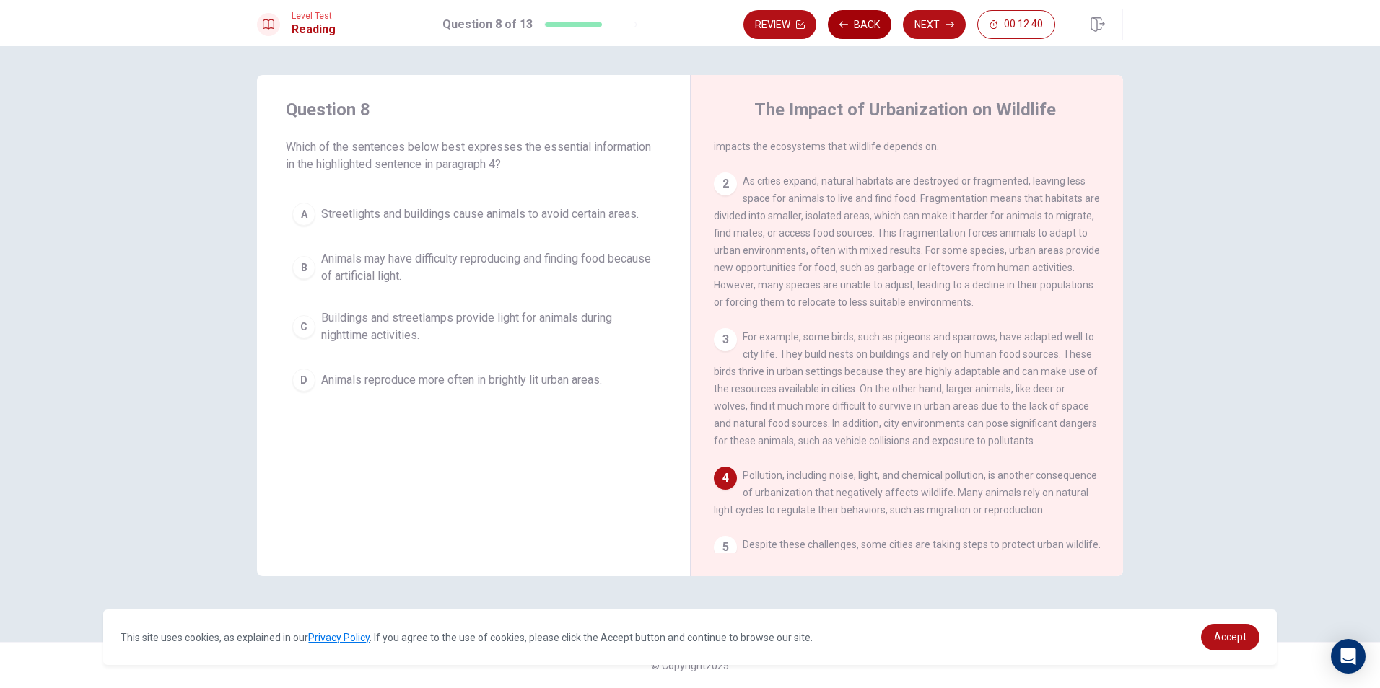
click at [852, 12] on button "Back" at bounding box center [860, 24] width 64 height 29
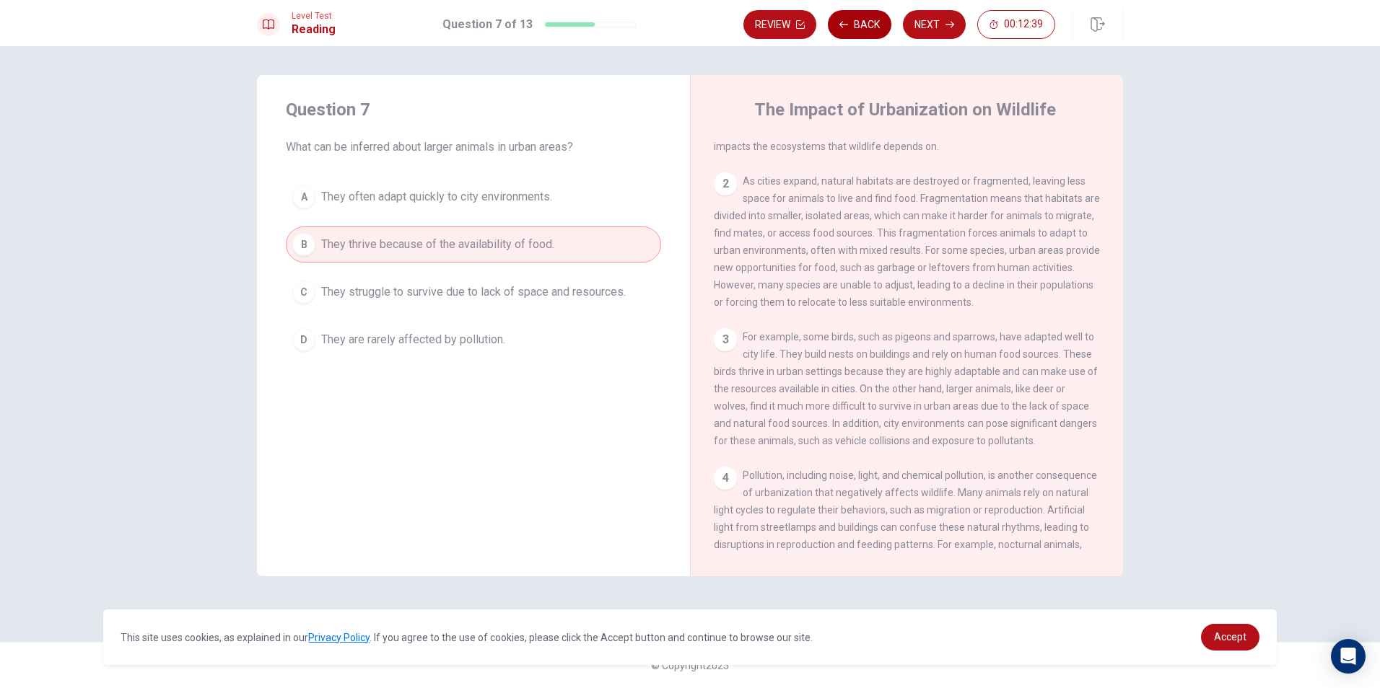
click at [852, 12] on button "Back" at bounding box center [860, 24] width 64 height 29
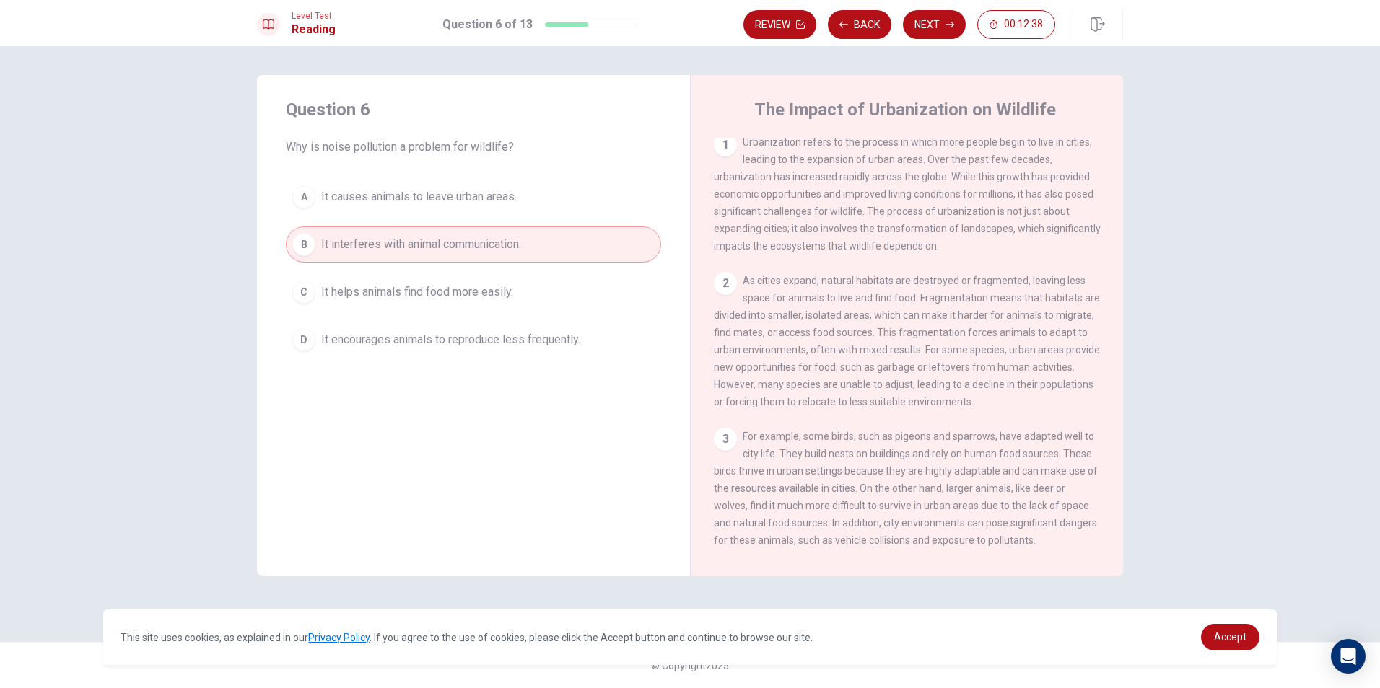
scroll to position [0, 0]
click at [927, 38] on button "Next" at bounding box center [934, 24] width 63 height 29
click at [929, 33] on div "Review Back Next 00:12:36" at bounding box center [899, 24] width 312 height 29
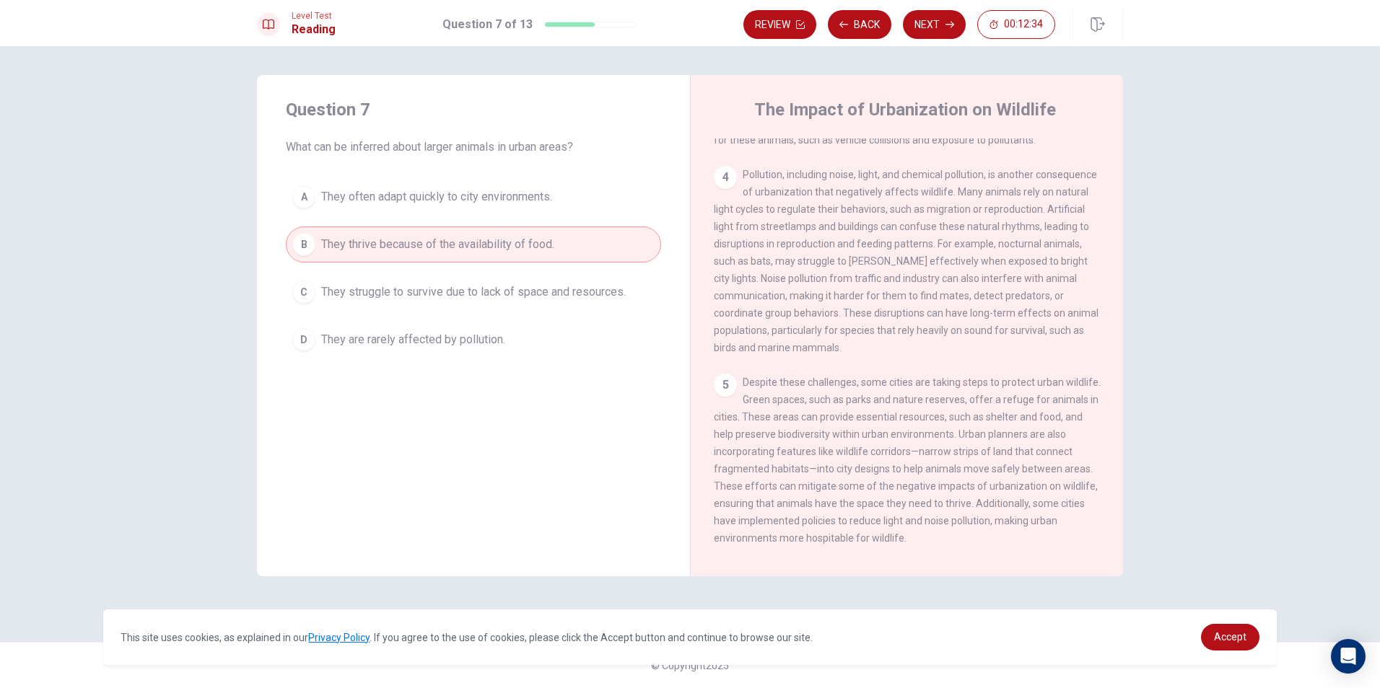
scroll to position [447, 0]
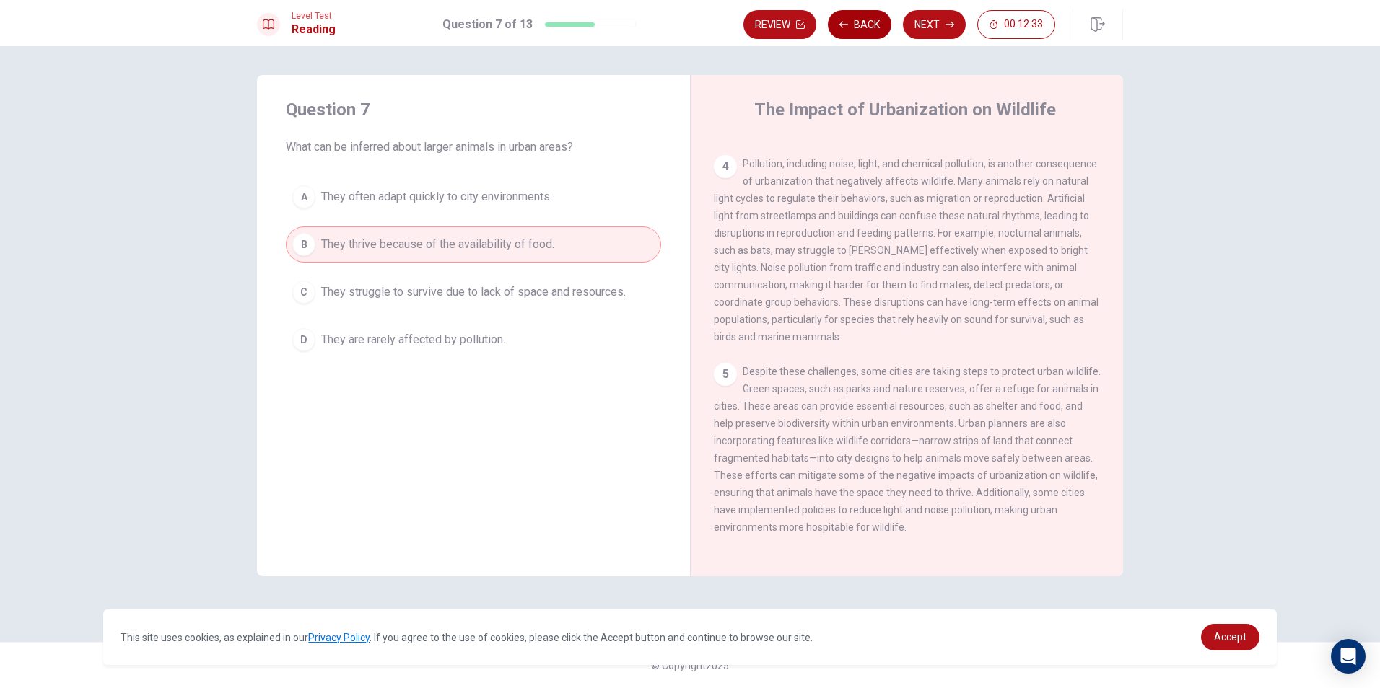
click at [873, 22] on button "Back" at bounding box center [860, 24] width 64 height 29
click at [940, 21] on button "Next" at bounding box center [934, 24] width 63 height 29
click at [937, 23] on div "Review Back Next 00:12:31" at bounding box center [899, 24] width 312 height 29
click at [929, 30] on button "Next" at bounding box center [934, 24] width 63 height 29
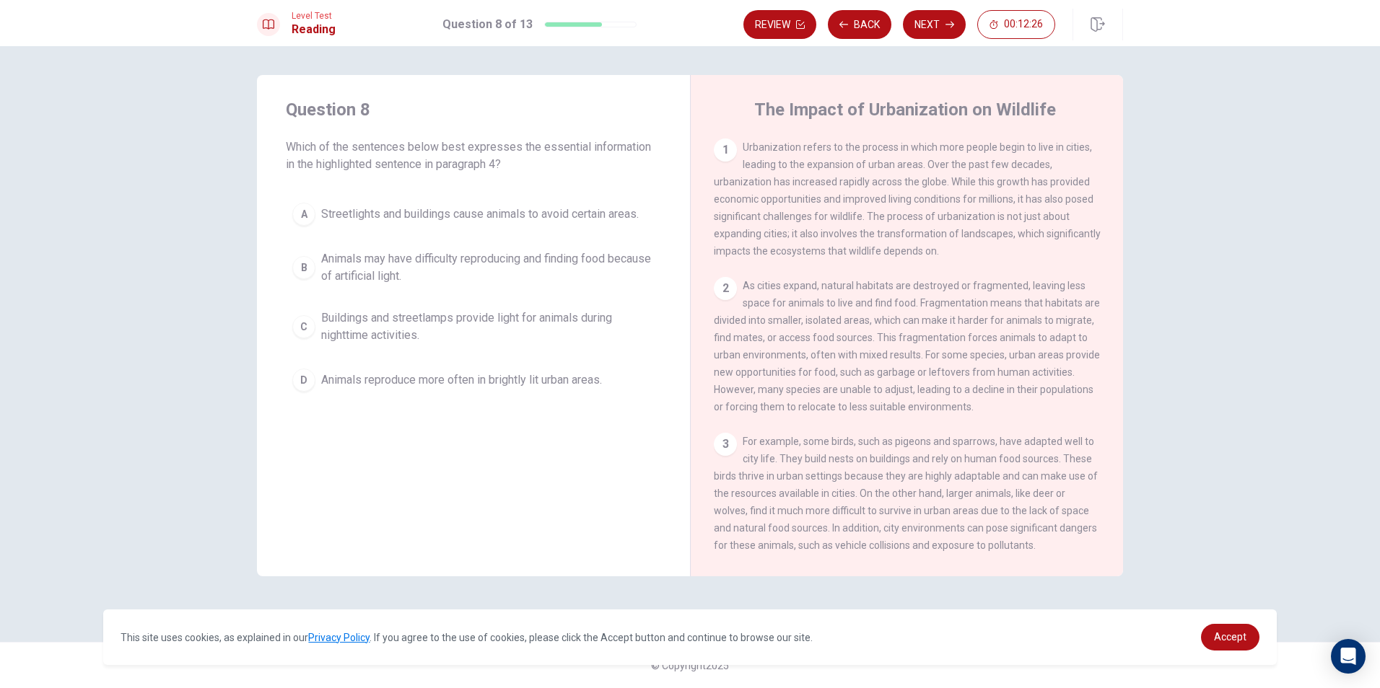
scroll to position [289, 0]
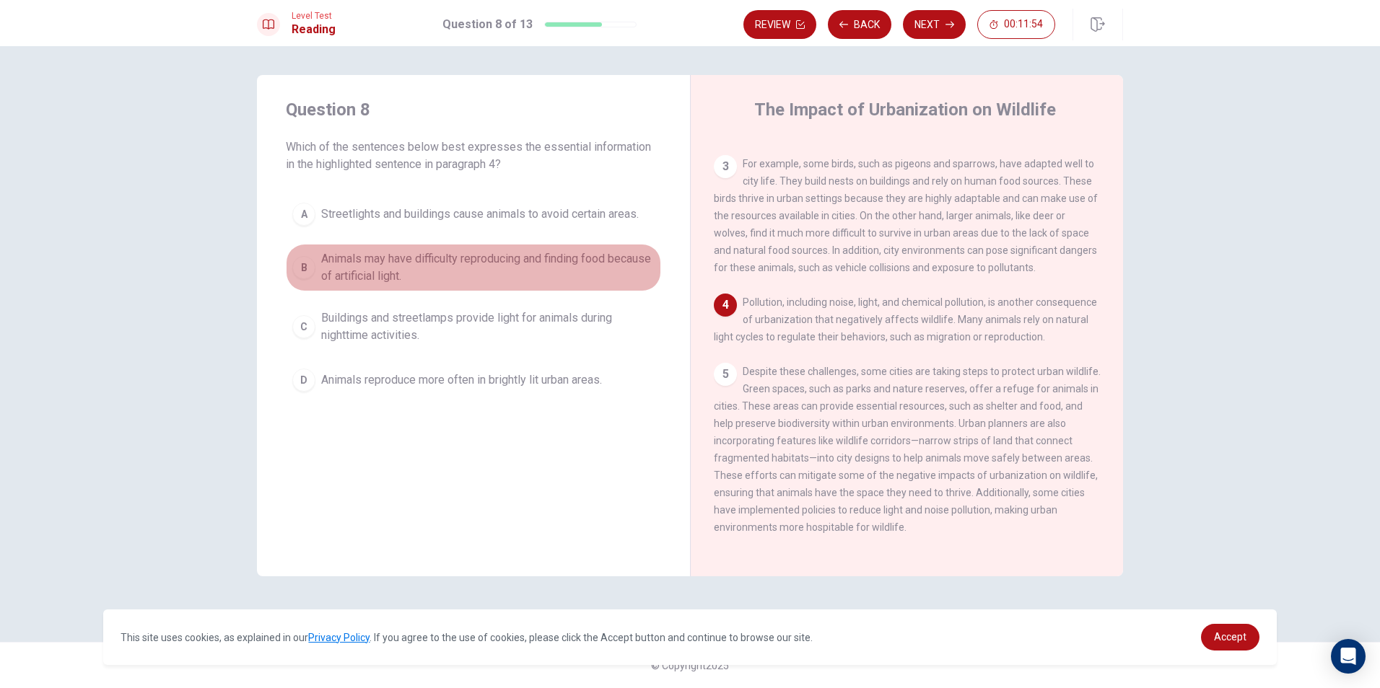
click at [457, 257] on span "Animals may have difficulty reproducing and finding food because of artificial …" at bounding box center [487, 267] width 333 height 35
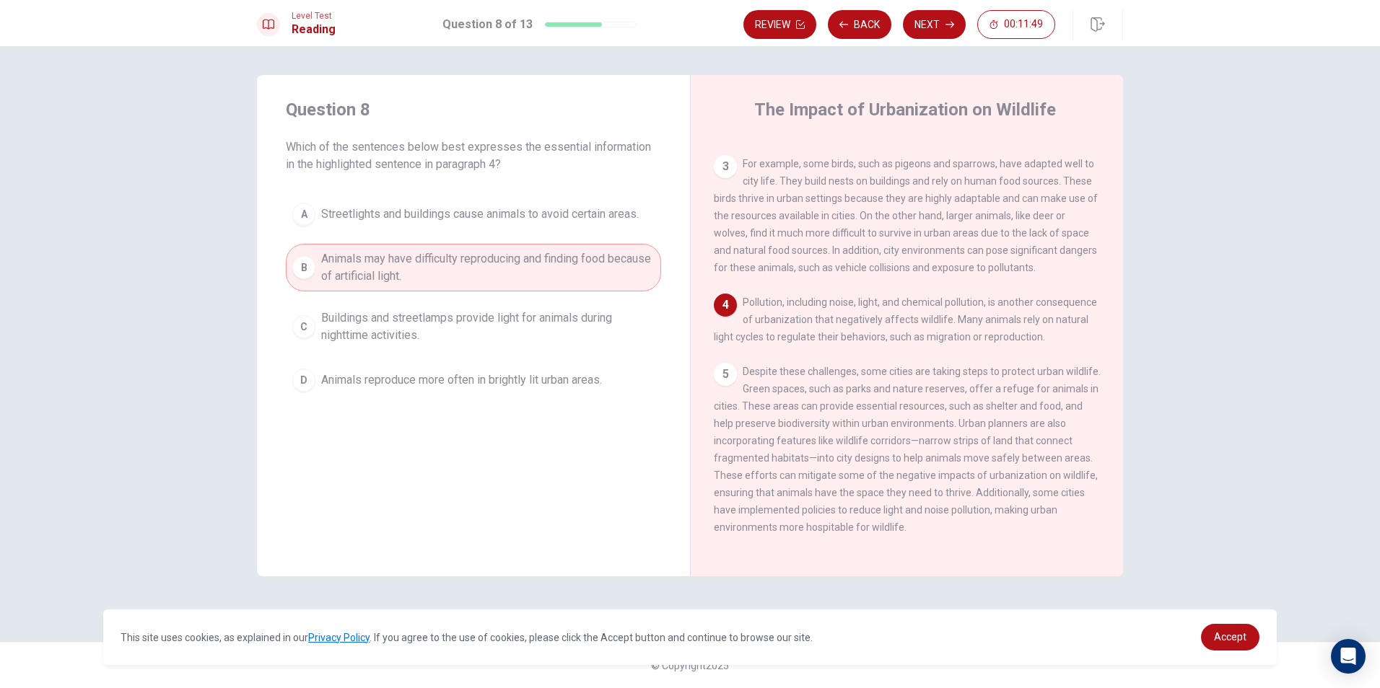
click at [935, 21] on button "Next" at bounding box center [934, 24] width 63 height 29
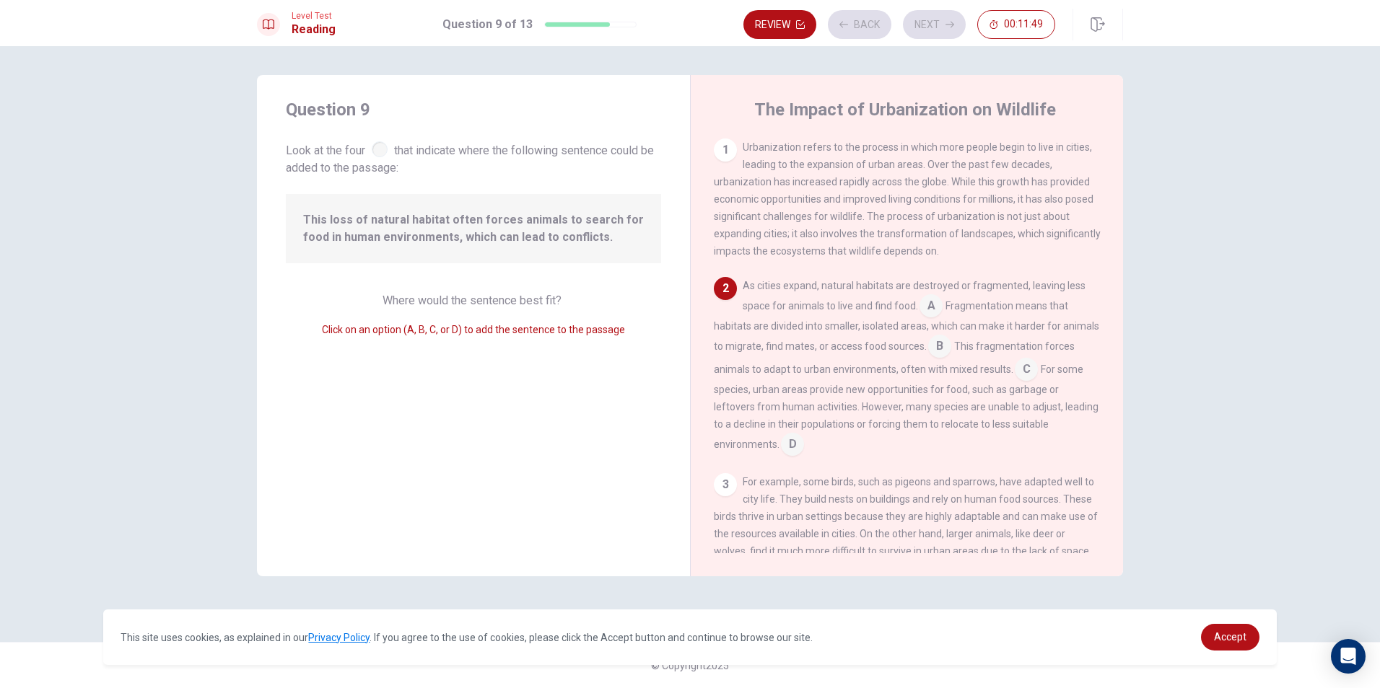
scroll to position [52, 0]
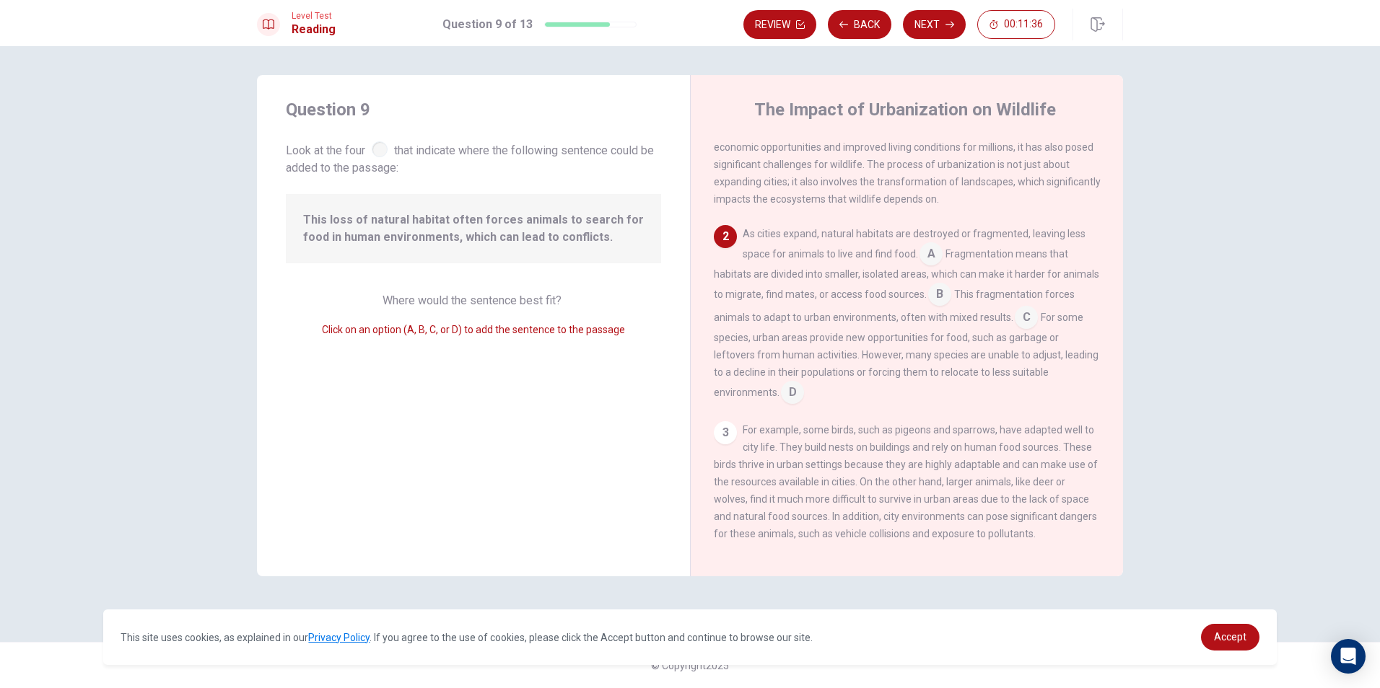
click at [934, 262] on input at bounding box center [930, 255] width 23 height 23
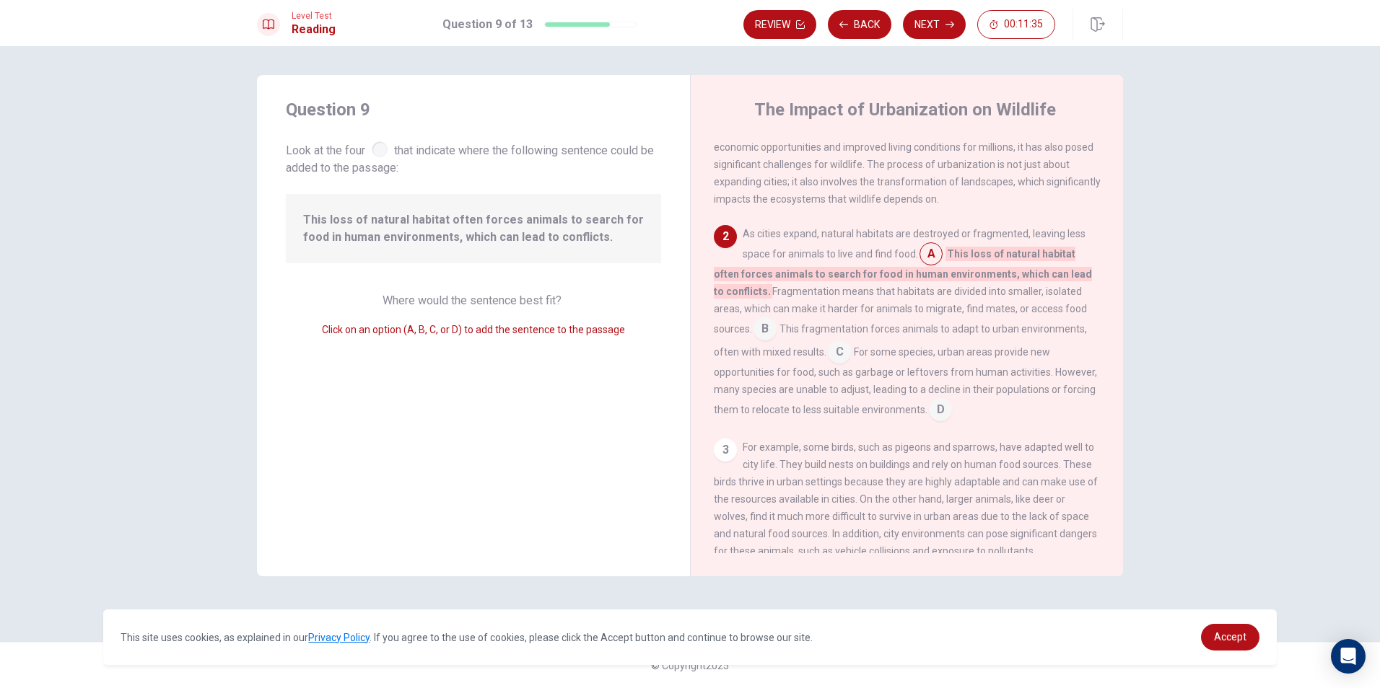
click at [770, 349] on div "As cities expand, natural habitats are destroyed or fragmented, leaving less sp…" at bounding box center [907, 323] width 387 height 196
click at [764, 336] on input at bounding box center [764, 330] width 23 height 23
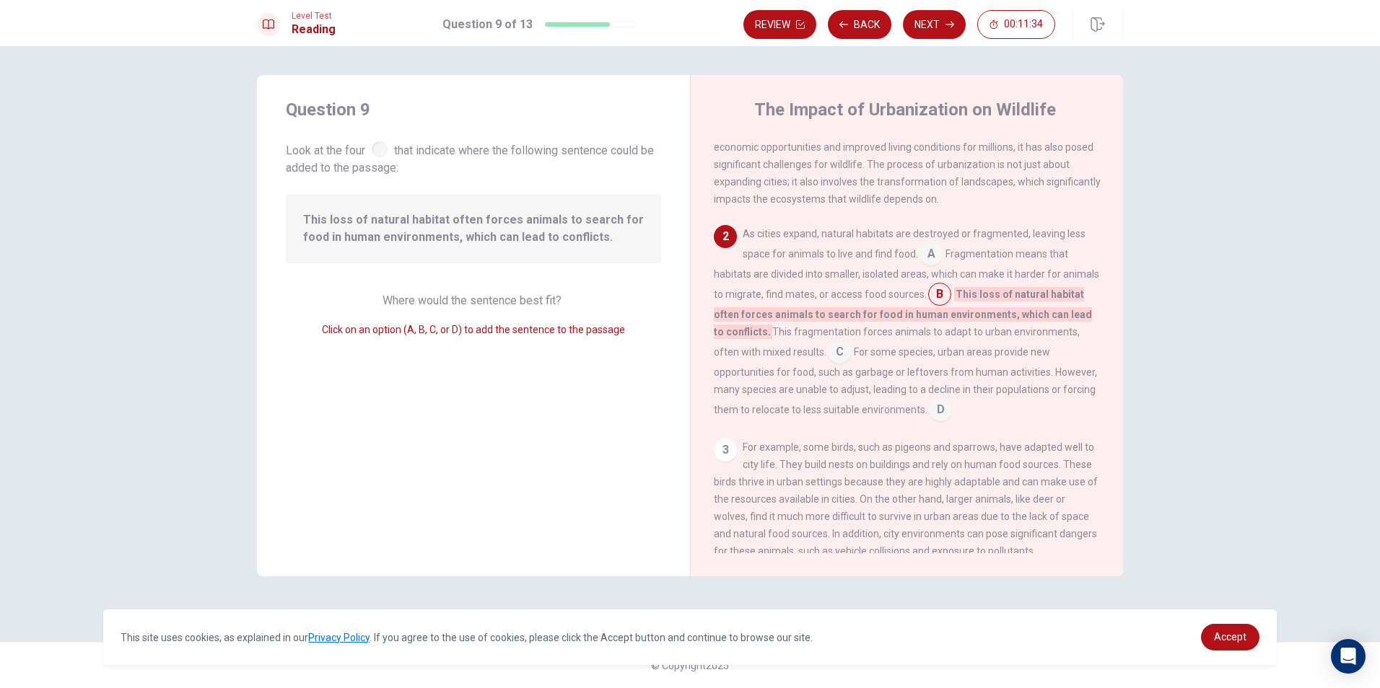
click at [824, 354] on span "This fragmentation forces animals to adapt to urban environments, often with mi…" at bounding box center [897, 342] width 366 height 32
click at [836, 357] on input at bounding box center [839, 353] width 23 height 23
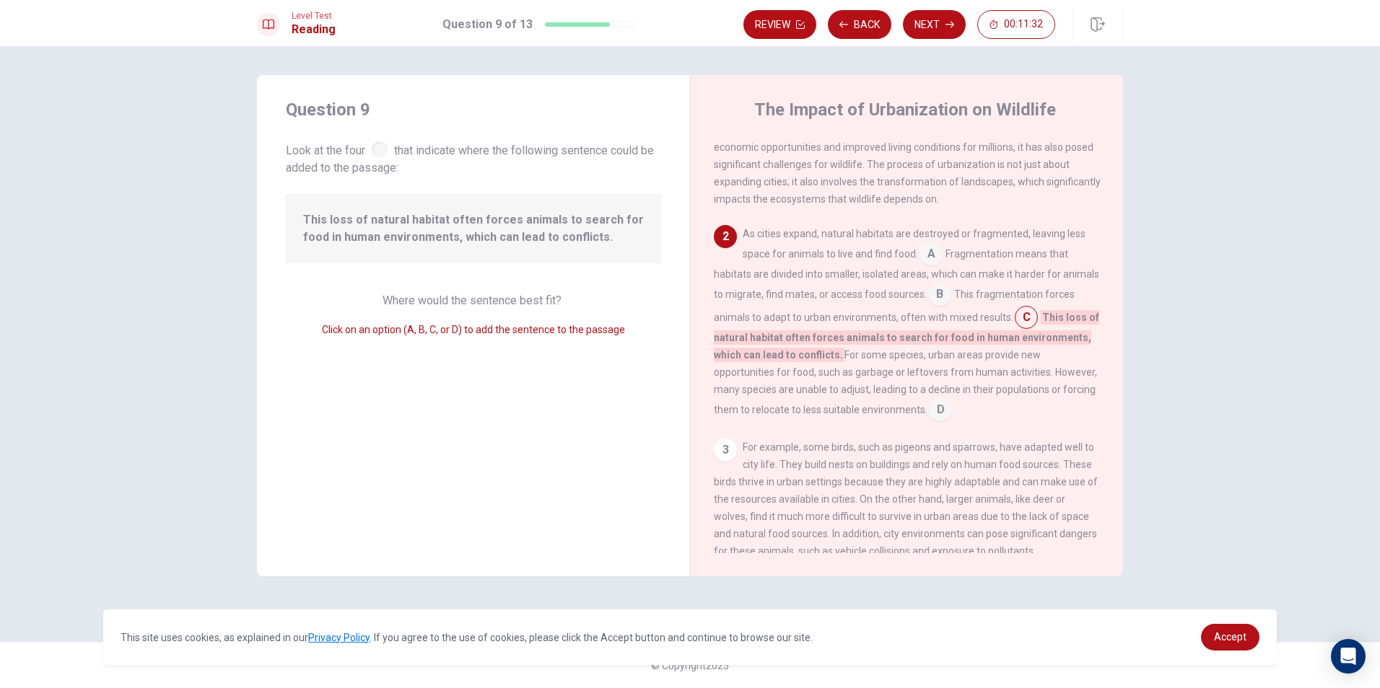
click at [952, 410] on input at bounding box center [940, 411] width 23 height 23
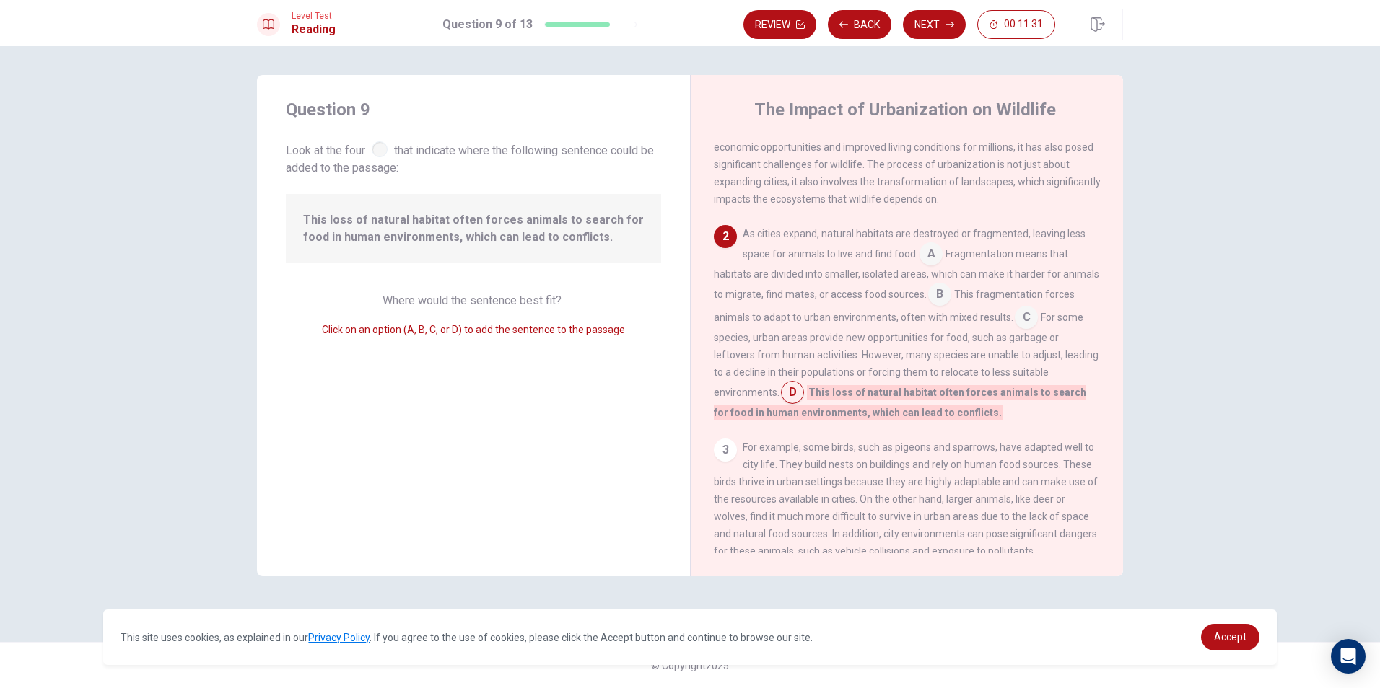
click at [722, 452] on div "3" at bounding box center [725, 450] width 23 height 23
click at [725, 462] on div "3" at bounding box center [725, 450] width 23 height 23
click at [722, 456] on div "3" at bounding box center [725, 450] width 23 height 23
click at [727, 240] on div "2" at bounding box center [725, 236] width 23 height 23
click at [859, 15] on button "Back" at bounding box center [860, 24] width 64 height 29
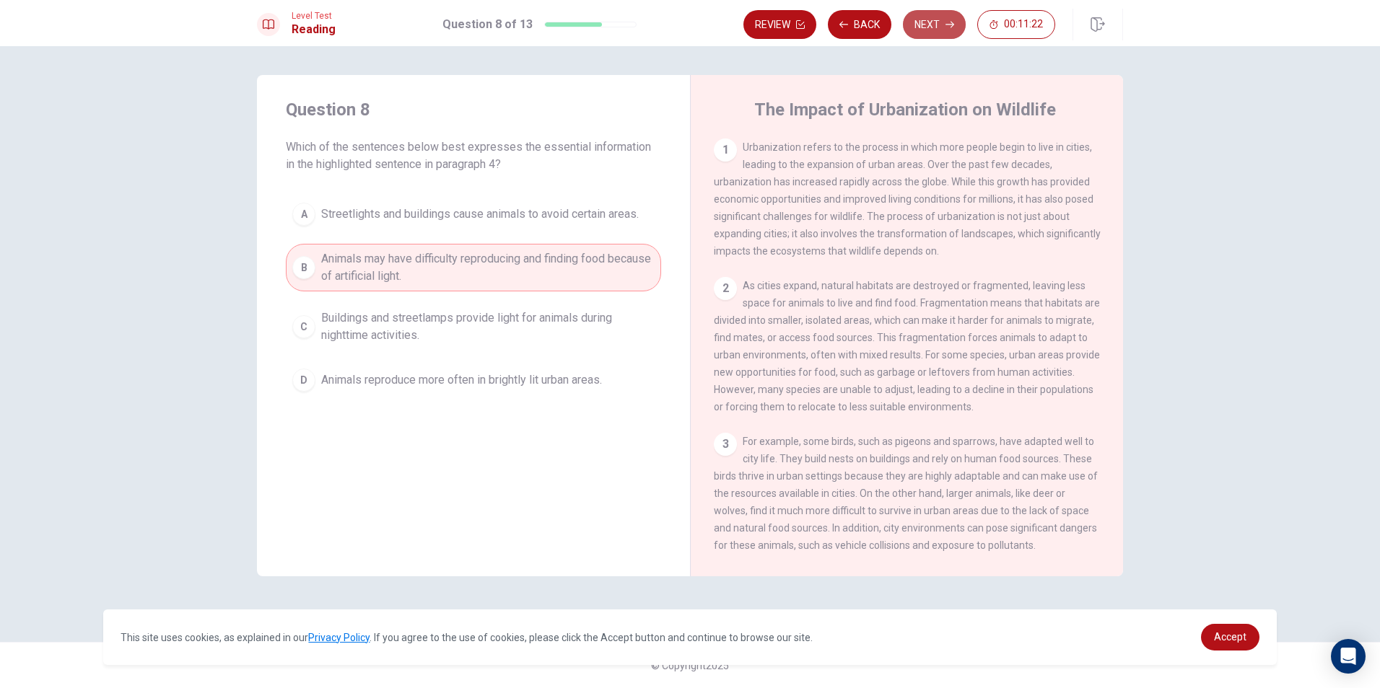
click at [932, 27] on button "Next" at bounding box center [934, 24] width 63 height 29
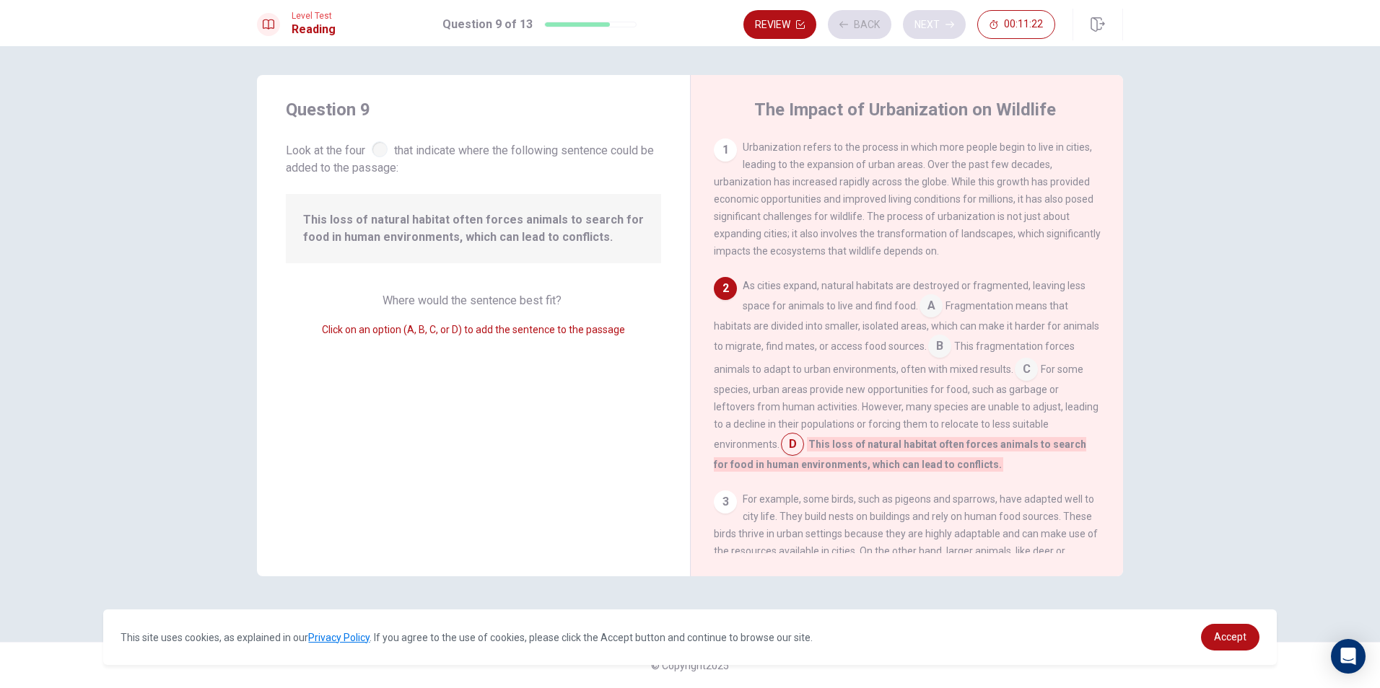
scroll to position [69, 0]
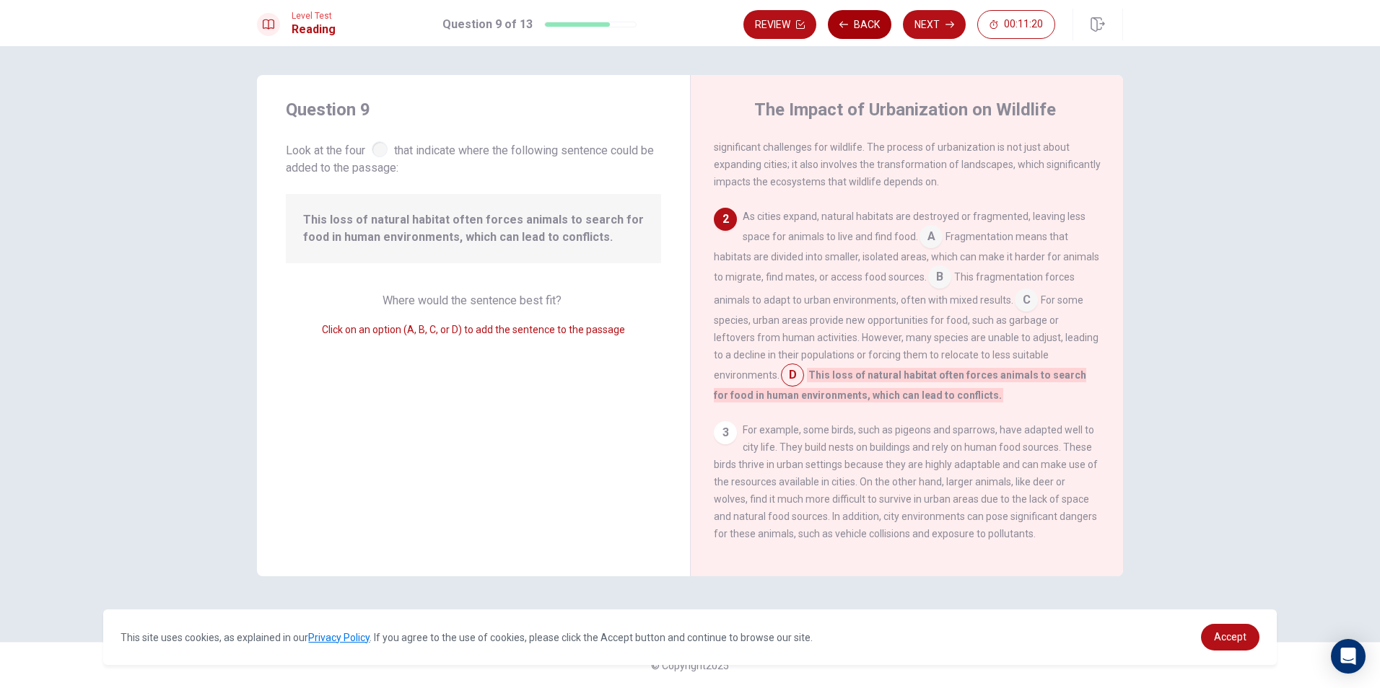
click at [828, 19] on div "Review Back Next 00:11:20" at bounding box center [899, 24] width 312 height 29
click at [848, 26] on icon "button" at bounding box center [843, 24] width 9 height 9
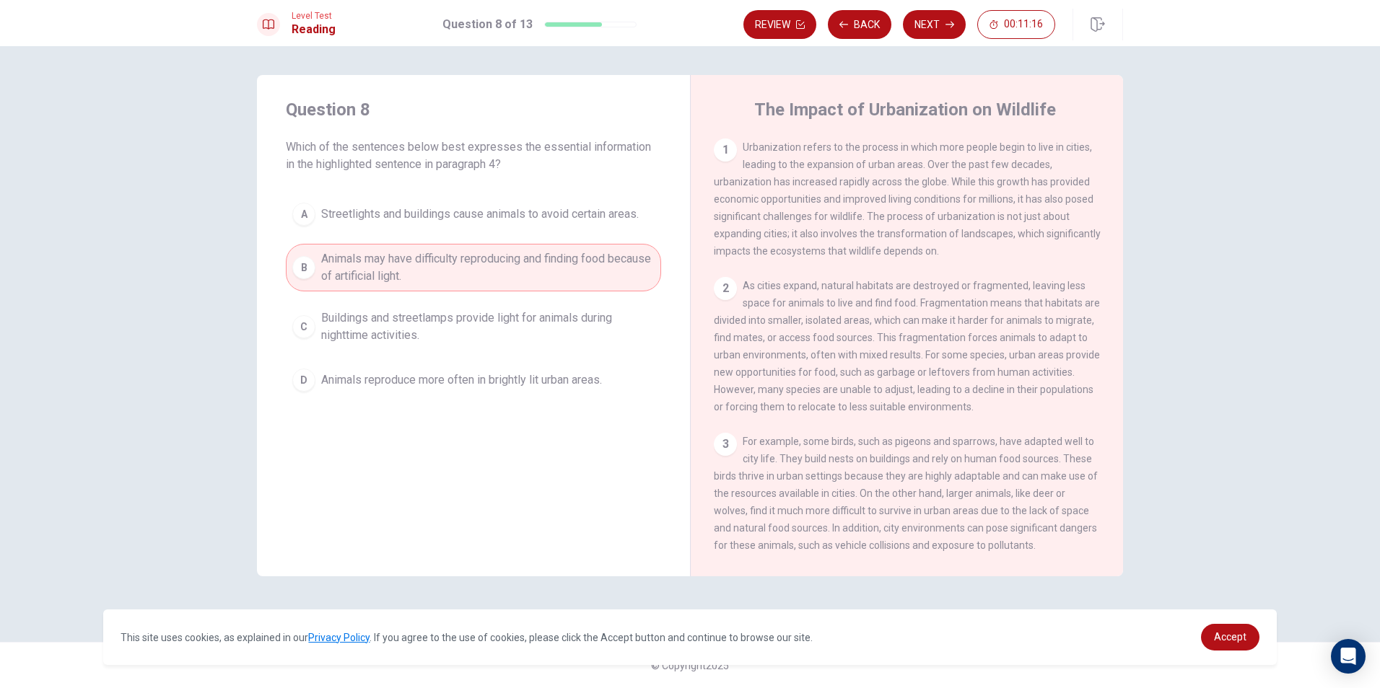
click at [919, 26] on button "Next" at bounding box center [934, 24] width 63 height 29
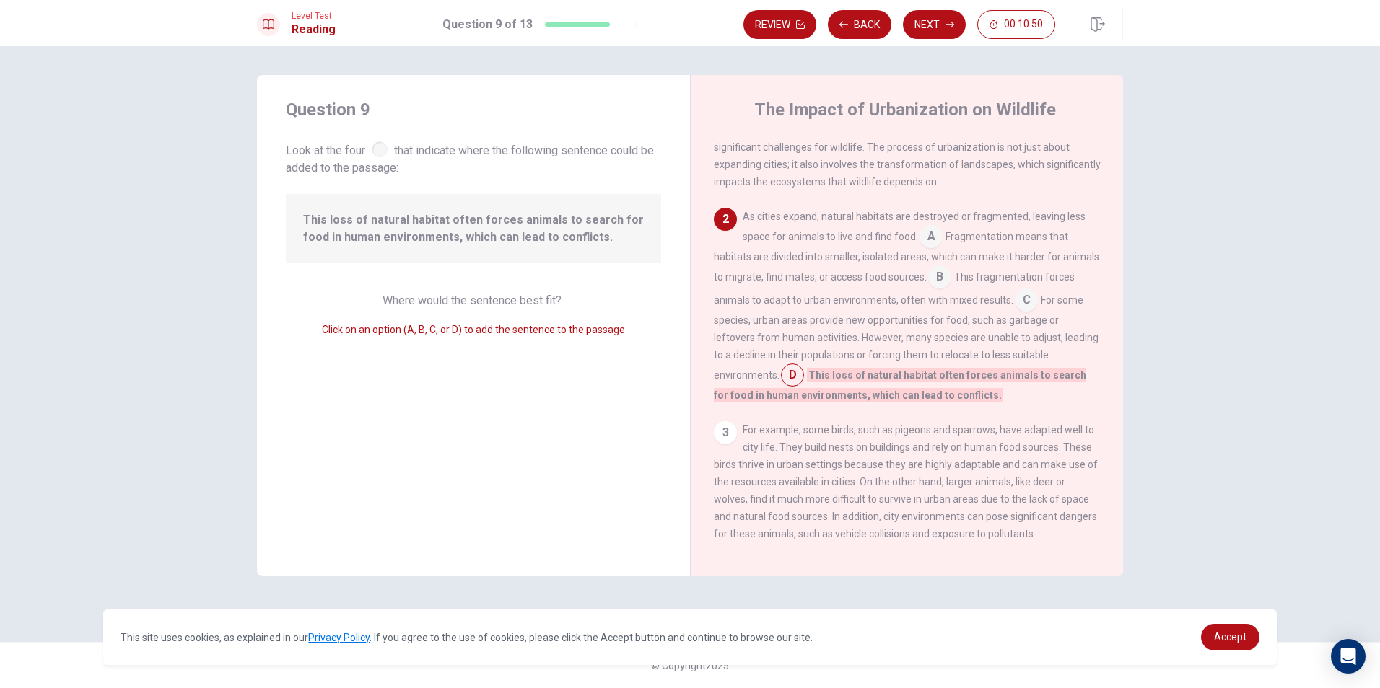
click at [1038, 308] on input at bounding box center [1026, 301] width 23 height 23
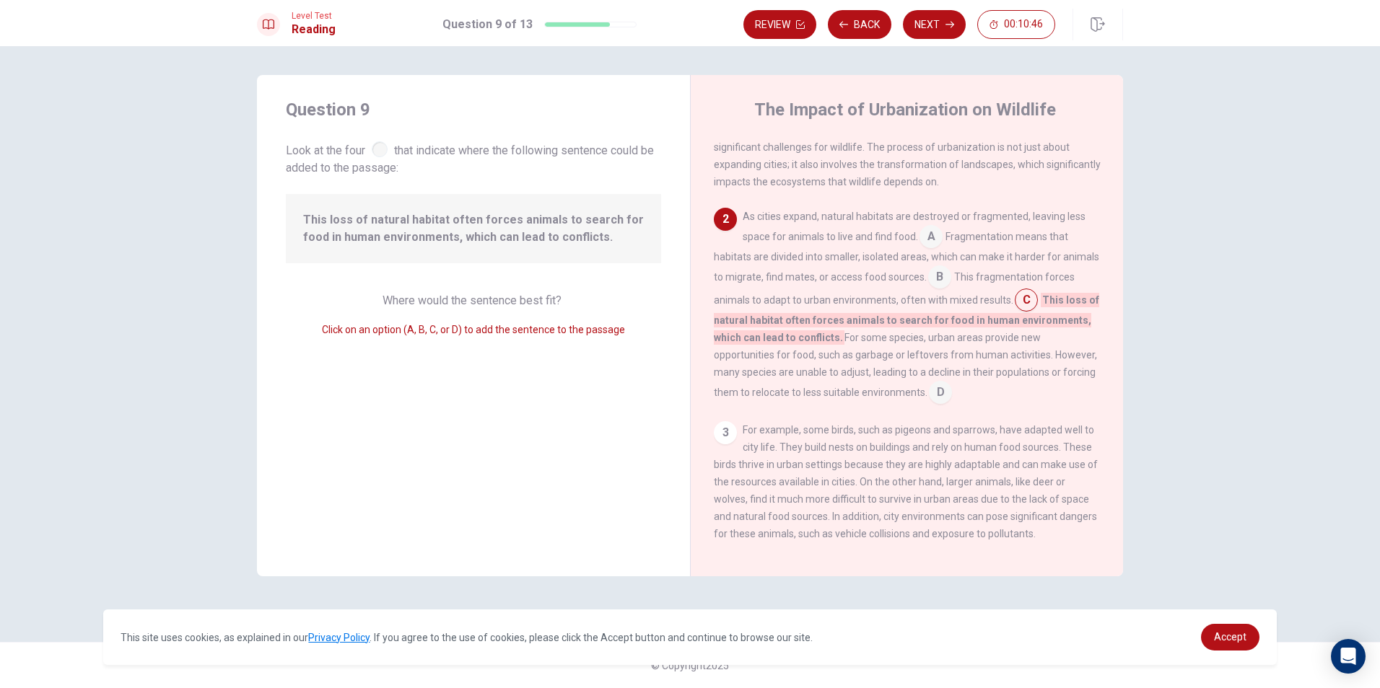
click at [924, 243] on input at bounding box center [930, 238] width 23 height 23
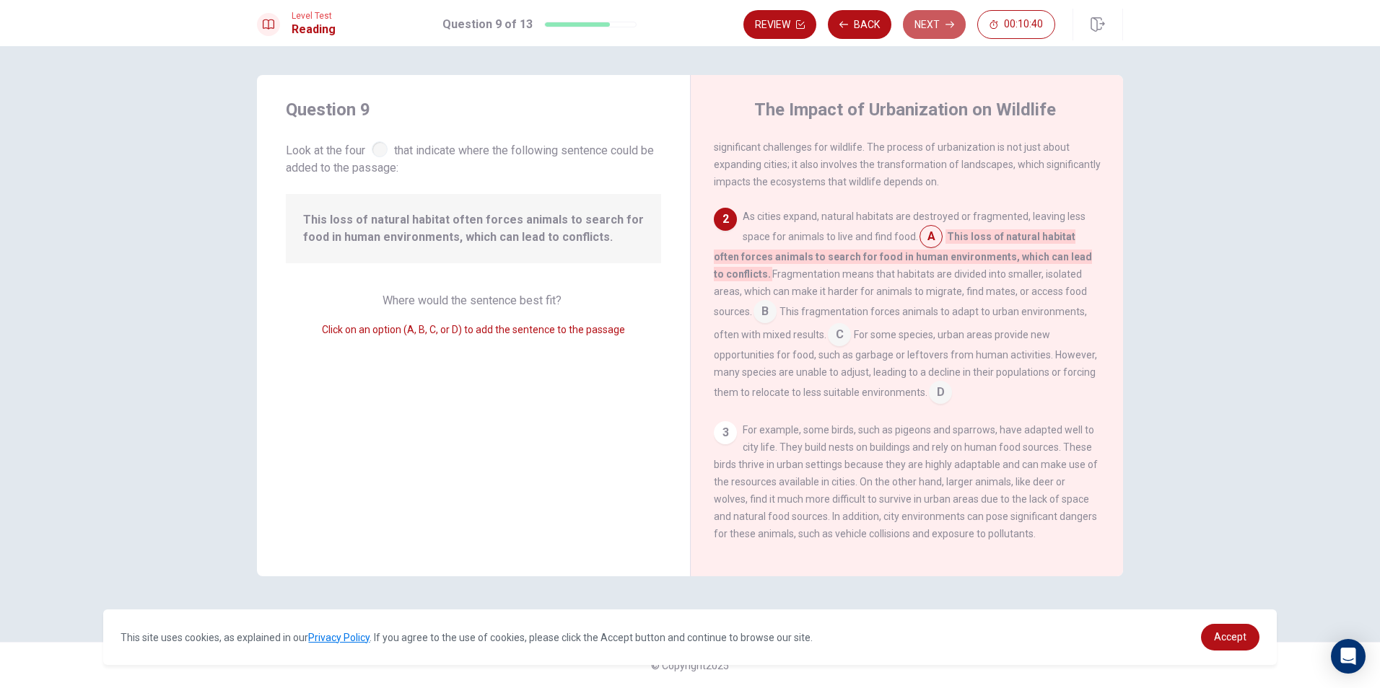
click at [933, 32] on button "Next" at bounding box center [934, 24] width 63 height 29
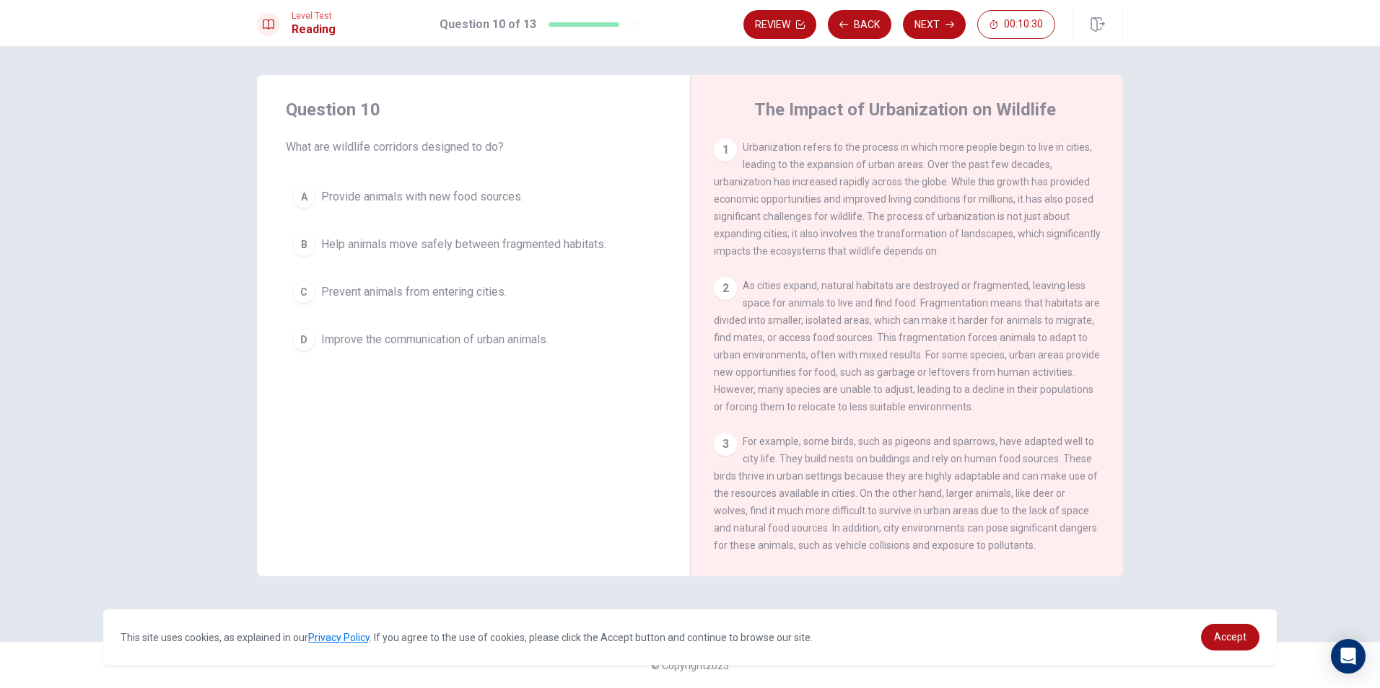
click at [473, 273] on div "A Provide animals with new food sources. B Help animals move safely between fra…" at bounding box center [473, 268] width 375 height 179
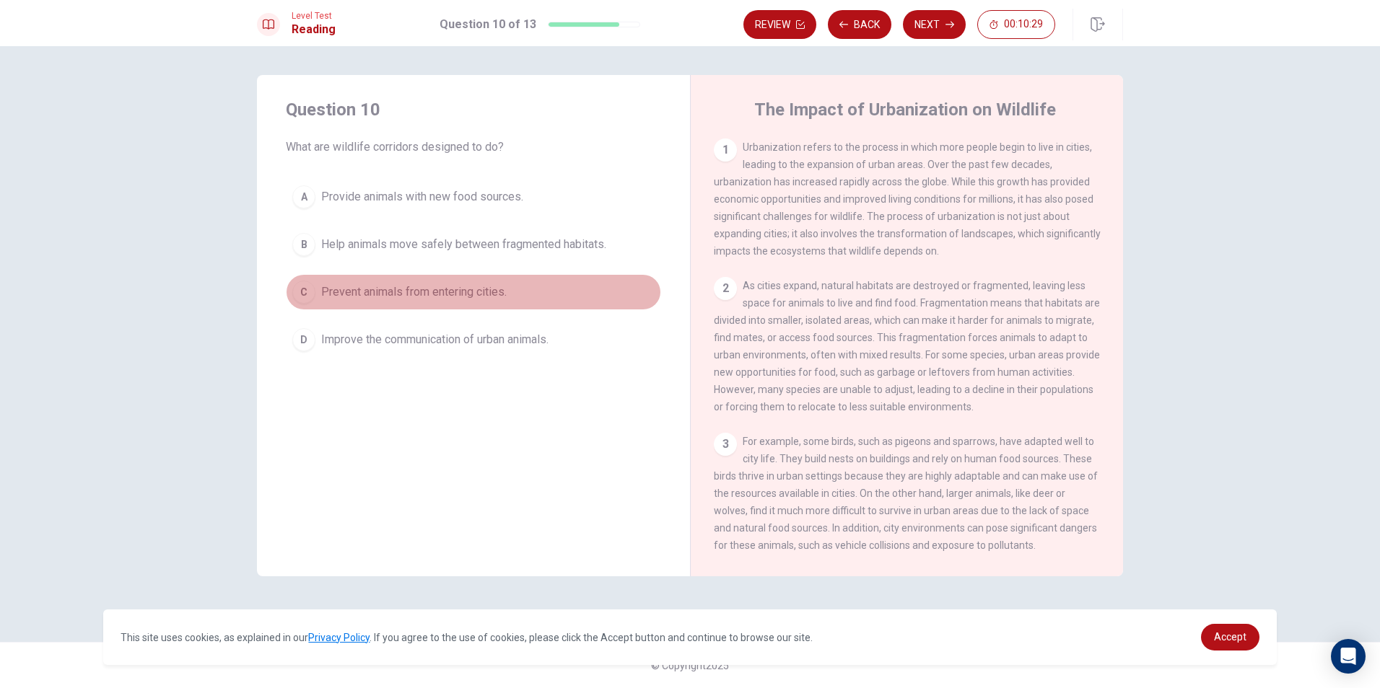
click at [474, 290] on span "Prevent animals from entering cities." at bounding box center [413, 292] width 185 height 17
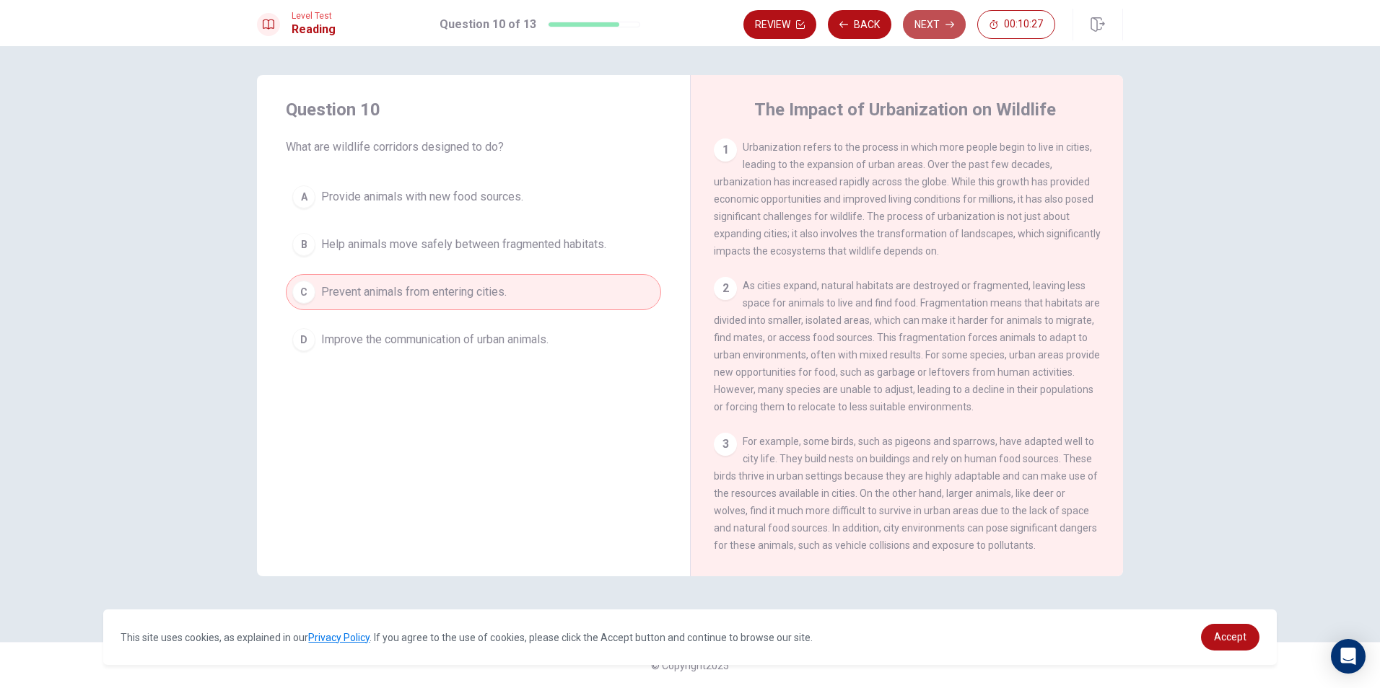
click at [929, 23] on button "Next" at bounding box center [934, 24] width 63 height 29
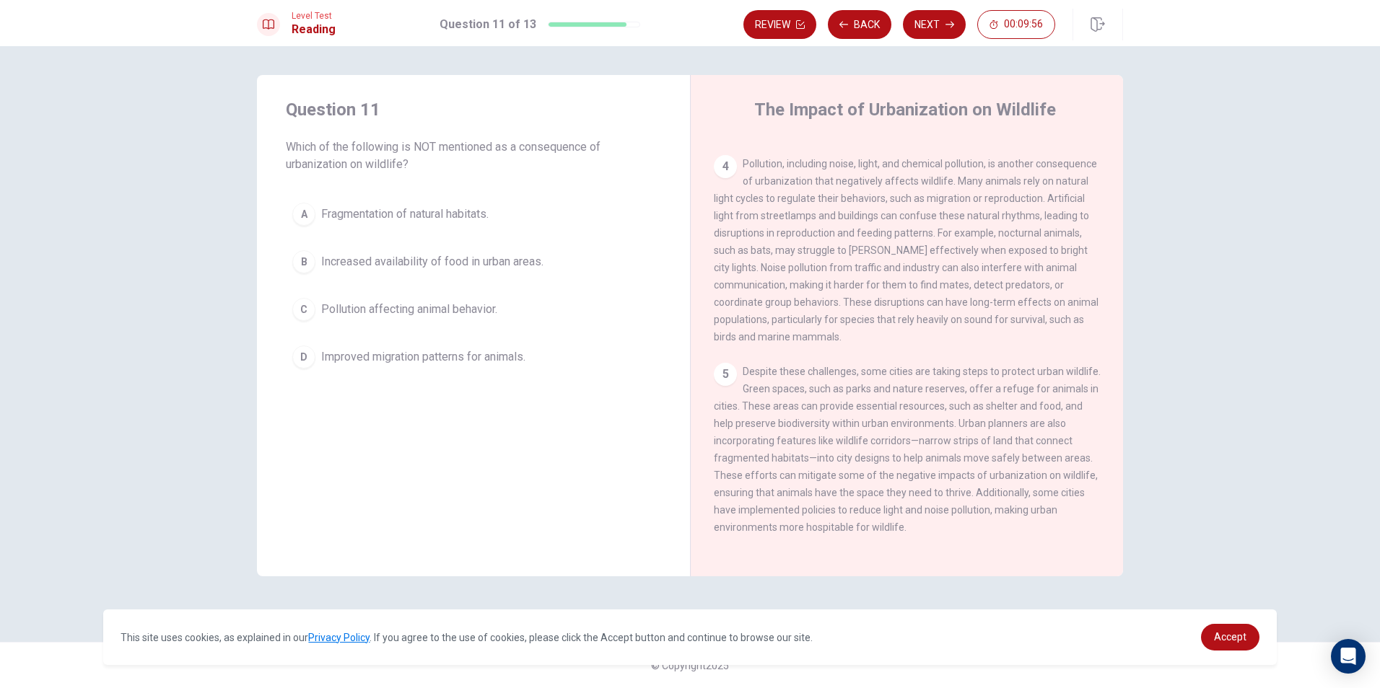
scroll to position [447, 0]
click at [441, 204] on button "A Fragmentation of natural habitats." at bounding box center [473, 214] width 375 height 36
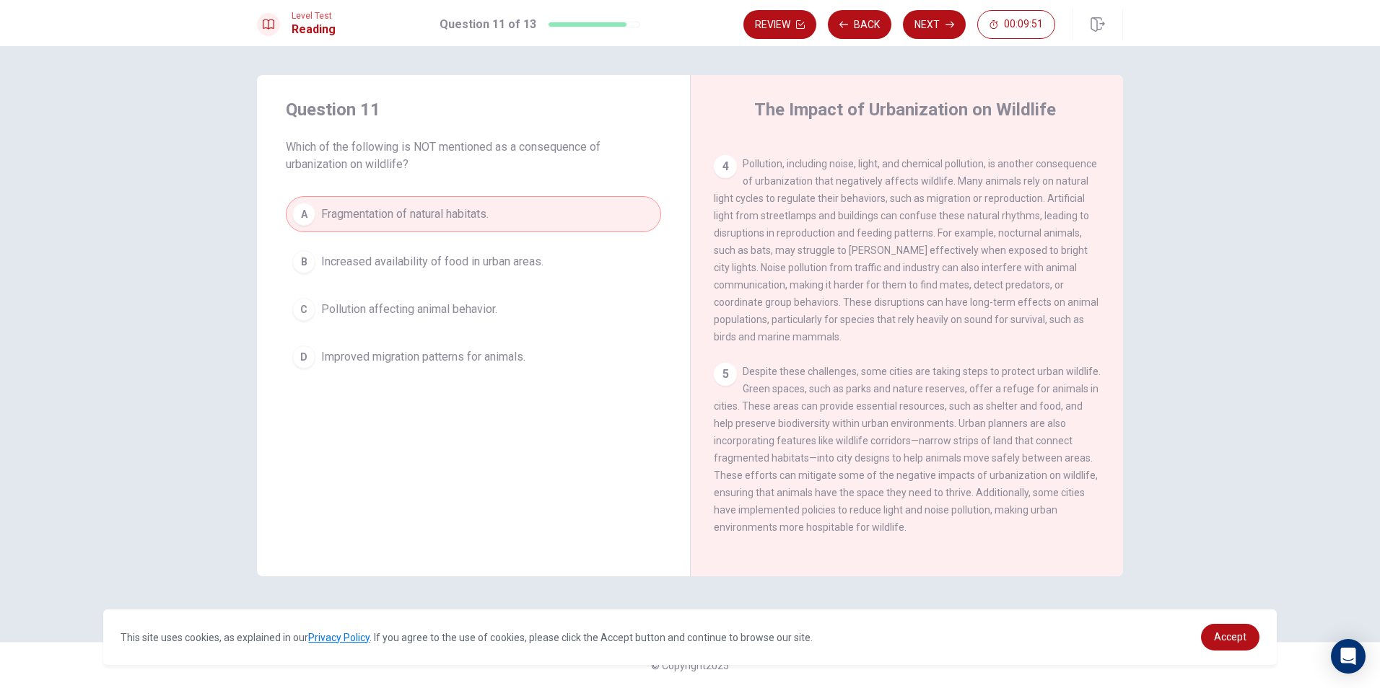
drag, startPoint x: 932, startPoint y: 22, endPoint x: 926, endPoint y: 30, distance: 10.3
click at [933, 22] on button "Next" at bounding box center [934, 24] width 63 height 29
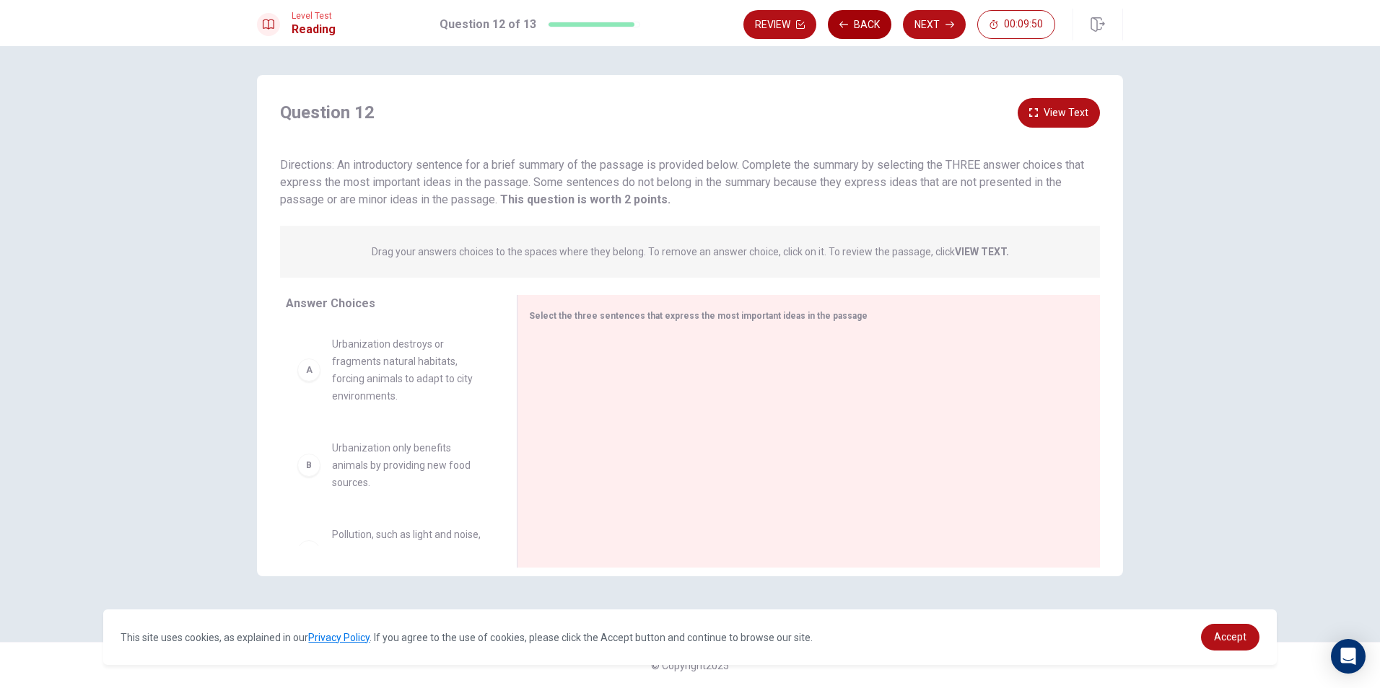
click at [859, 20] on button "Back" at bounding box center [860, 24] width 64 height 29
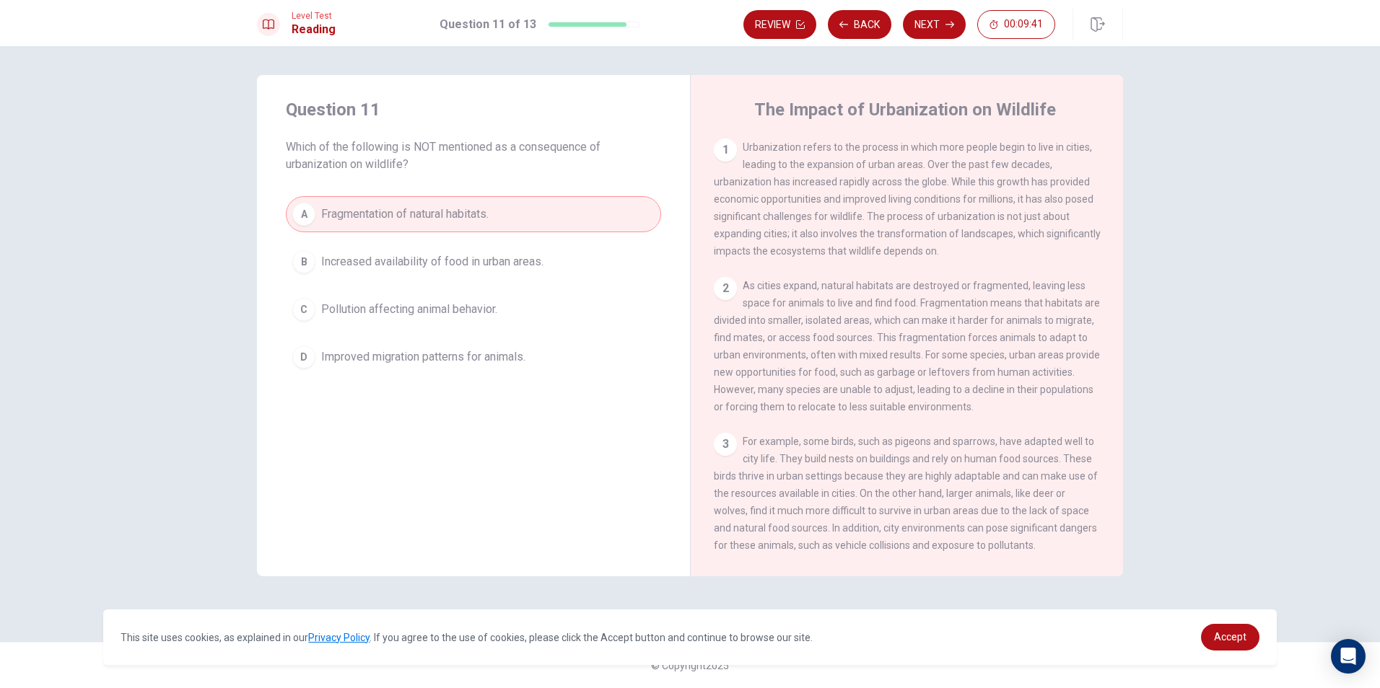
click at [576, 266] on button "B Increased availability of food in urban areas." at bounding box center [473, 262] width 375 height 36
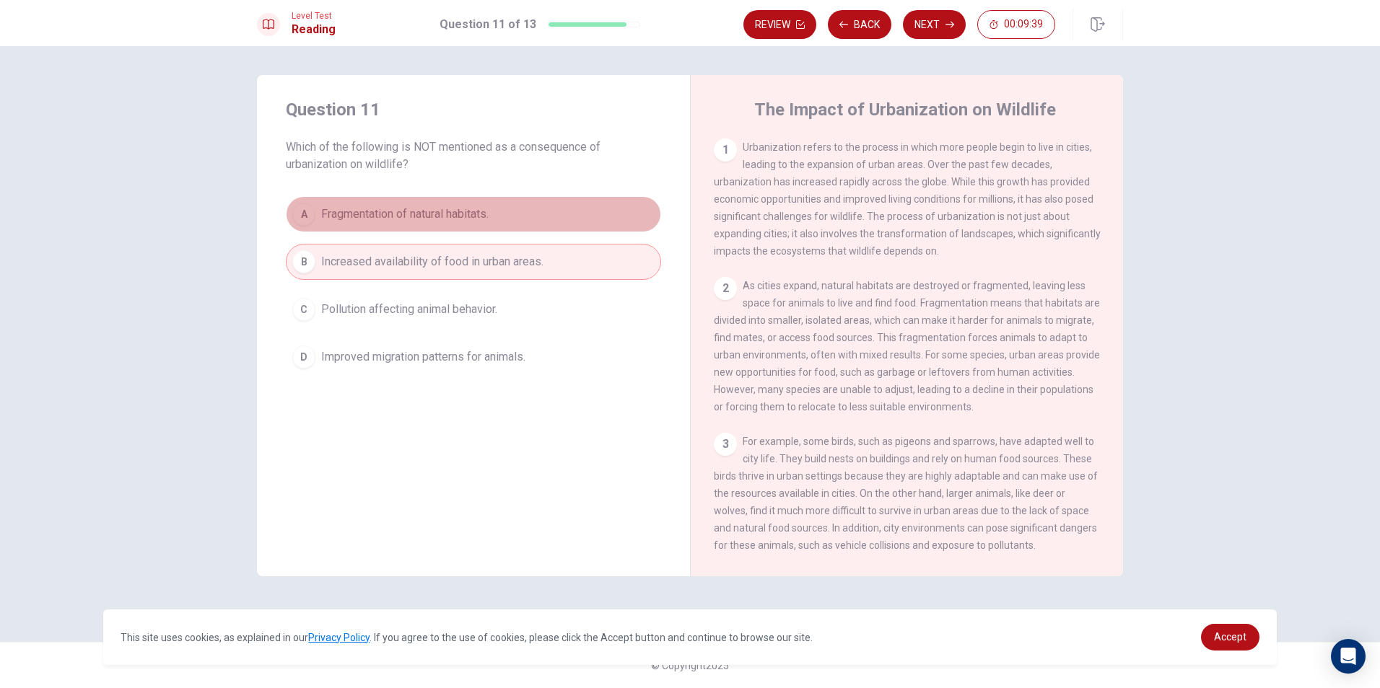
click at [610, 213] on button "A Fragmentation of natural habitats." at bounding box center [473, 214] width 375 height 36
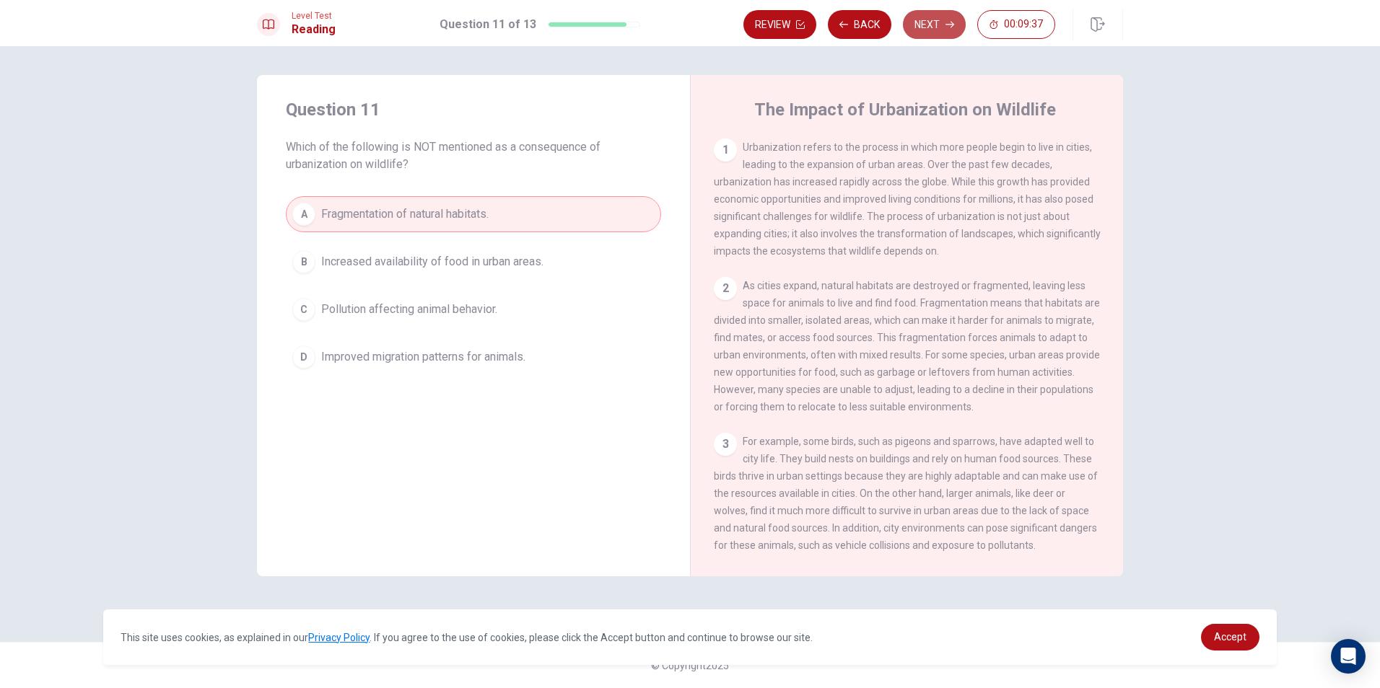
click at [942, 30] on button "Next" at bounding box center [934, 24] width 63 height 29
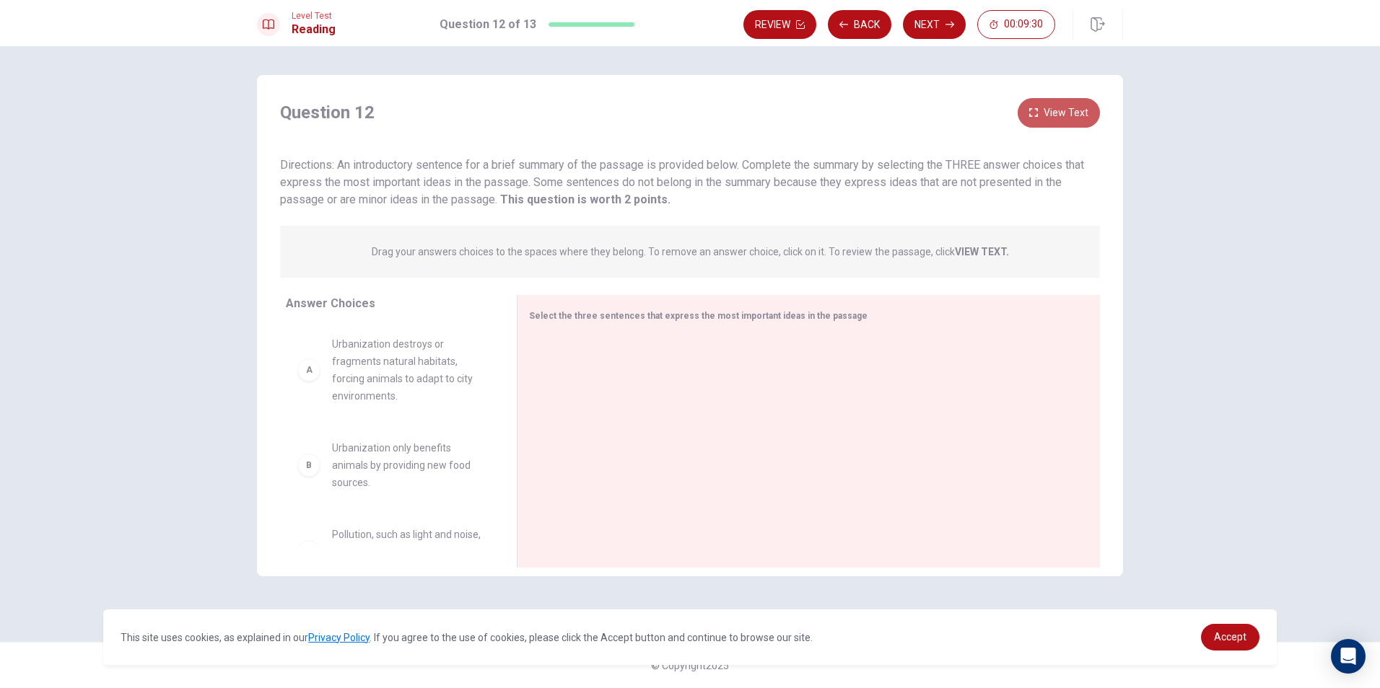
click at [1054, 105] on button "View Text" at bounding box center [1059, 113] width 82 height 30
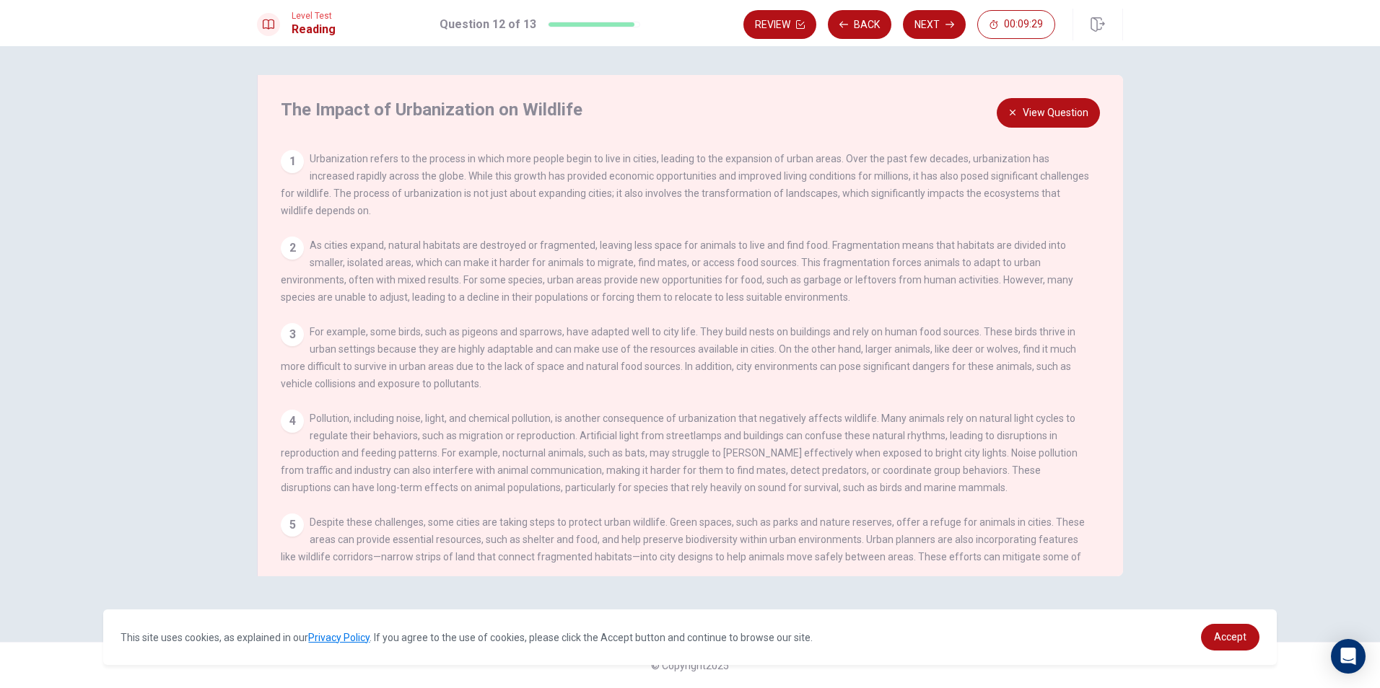
click at [1054, 107] on button "View Question" at bounding box center [1048, 113] width 103 height 30
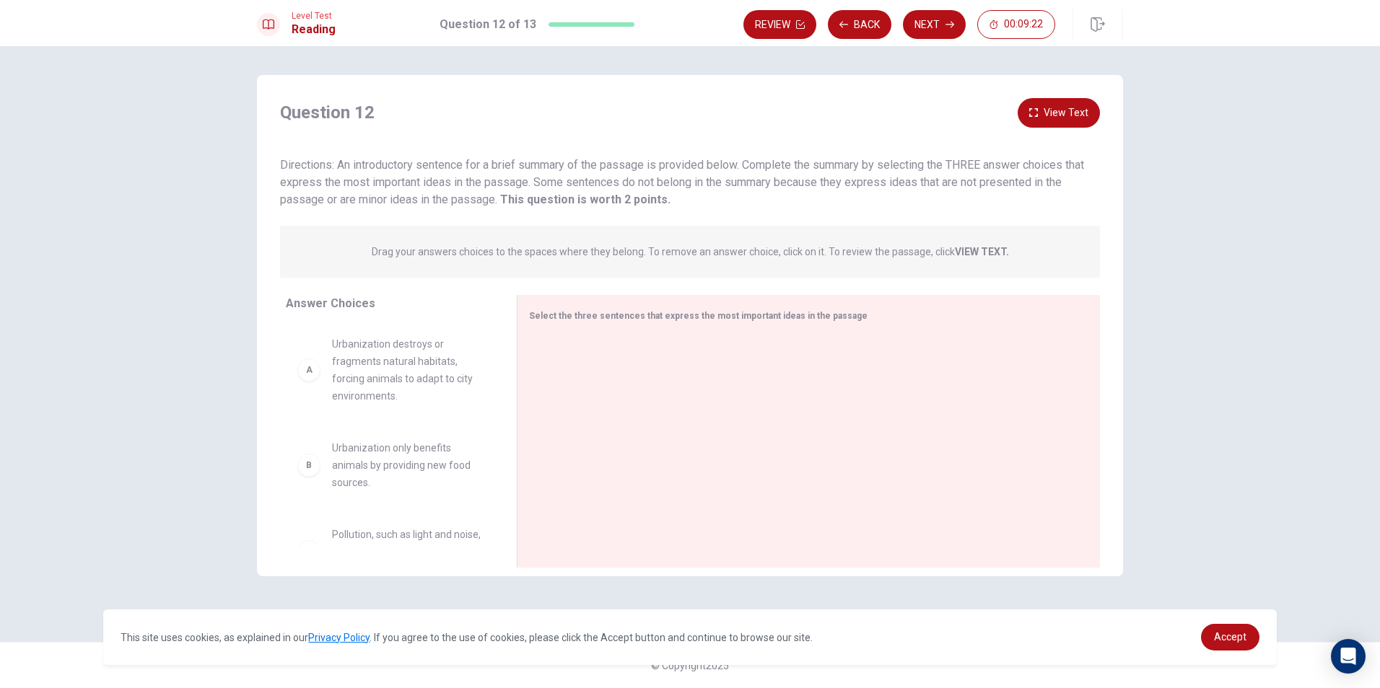
click at [310, 372] on div "A" at bounding box center [308, 370] width 23 height 23
drag, startPoint x: 383, startPoint y: 357, endPoint x: 638, endPoint y: 358, distance: 254.7
click at [1054, 107] on button "View Text" at bounding box center [1059, 113] width 82 height 30
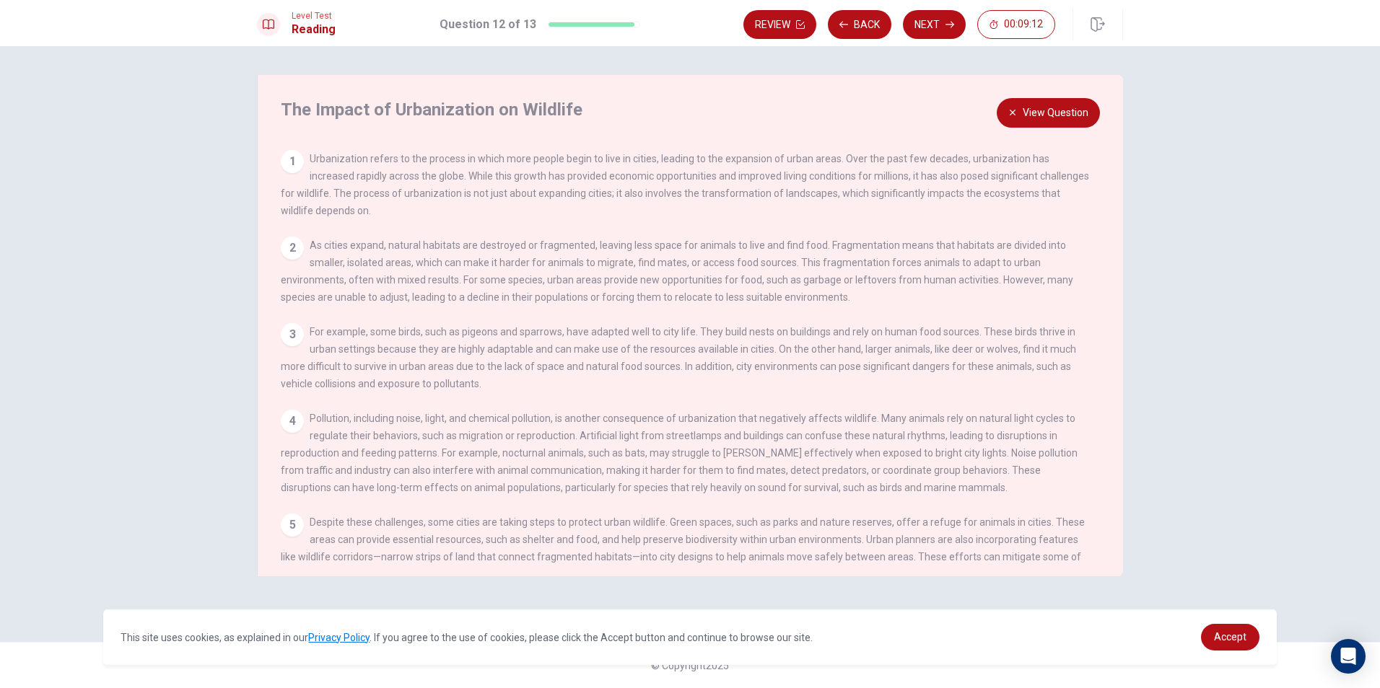
click at [1054, 109] on button "View Question" at bounding box center [1048, 113] width 103 height 30
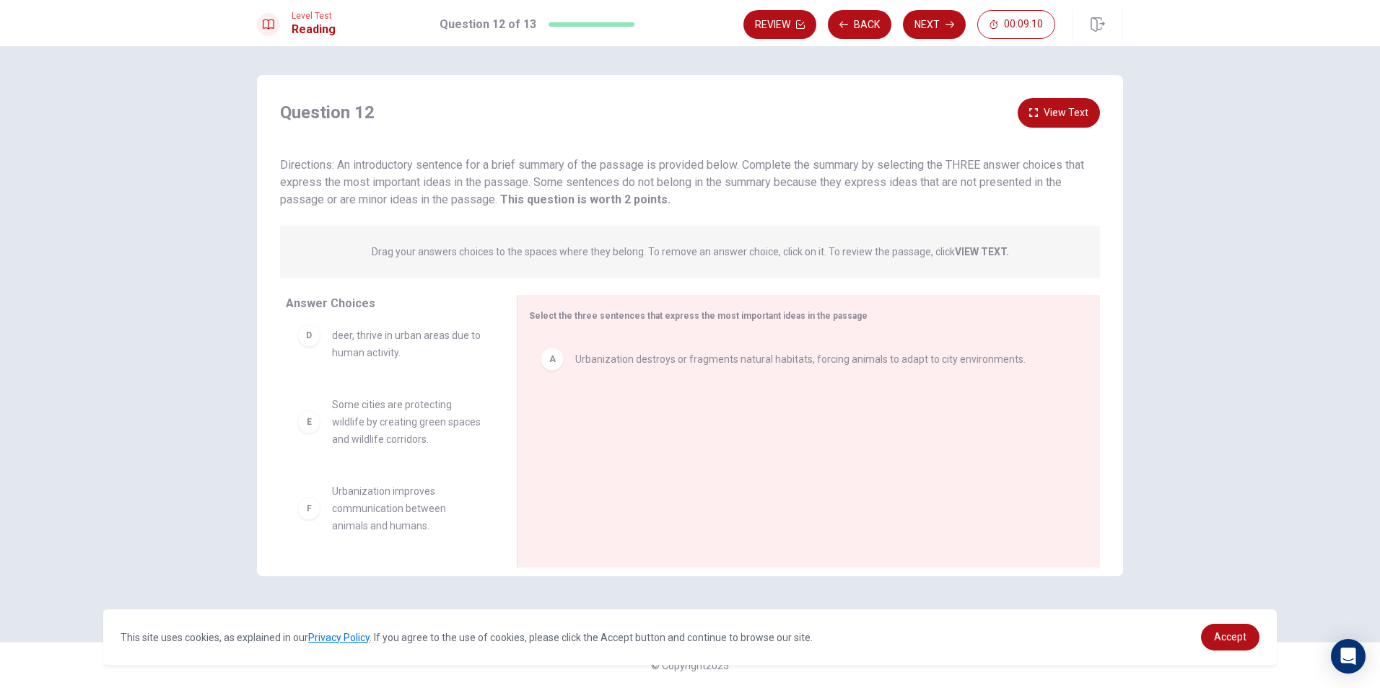
scroll to position [216, 0]
drag, startPoint x: 395, startPoint y: 424, endPoint x: 670, endPoint y: 421, distance: 275.0
click at [1069, 113] on button "View Text" at bounding box center [1059, 113] width 82 height 30
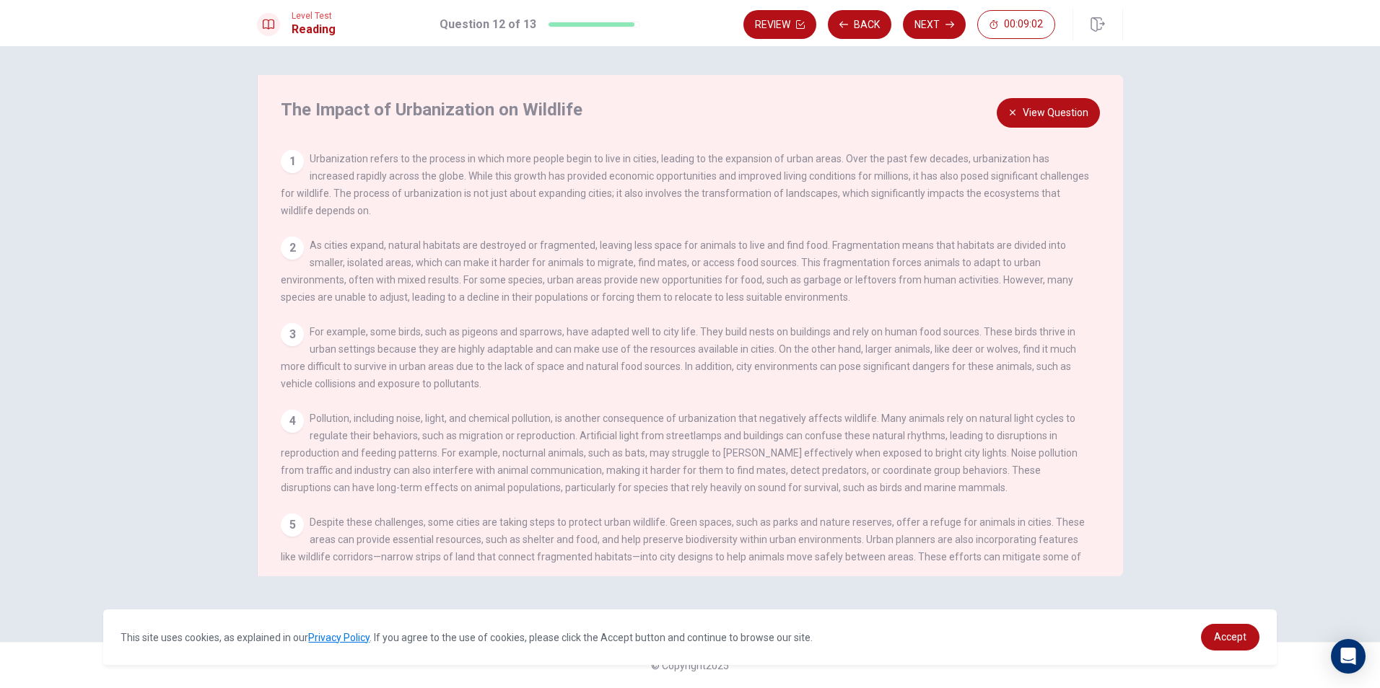
click at [1067, 105] on button "View Question" at bounding box center [1048, 113] width 103 height 30
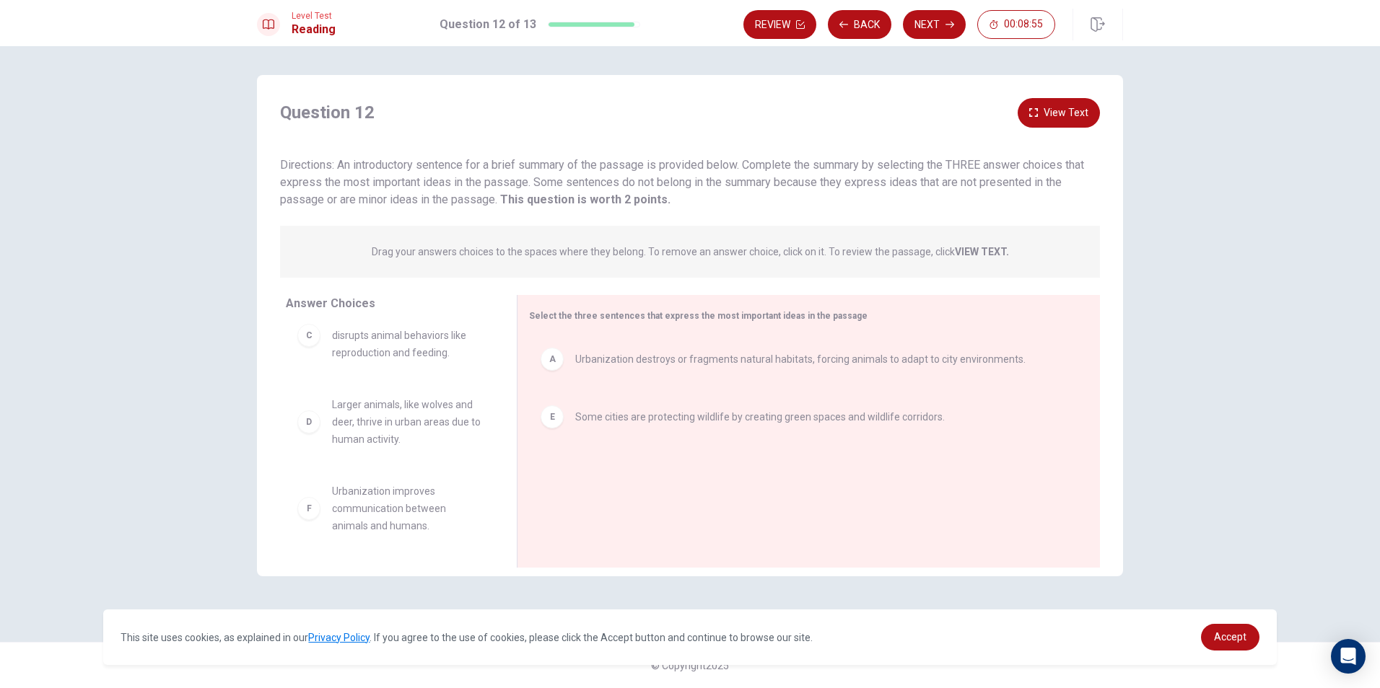
click at [1049, 108] on button "View Text" at bounding box center [1059, 113] width 82 height 30
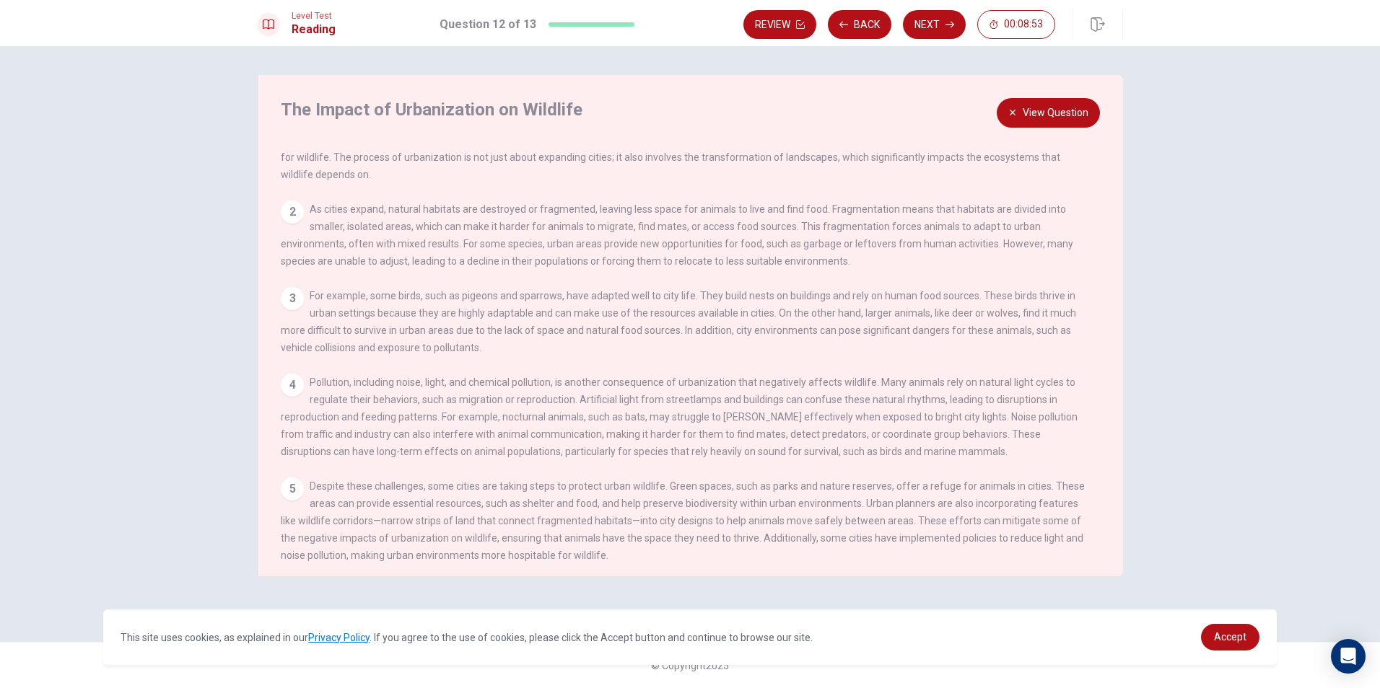
scroll to position [69, 0]
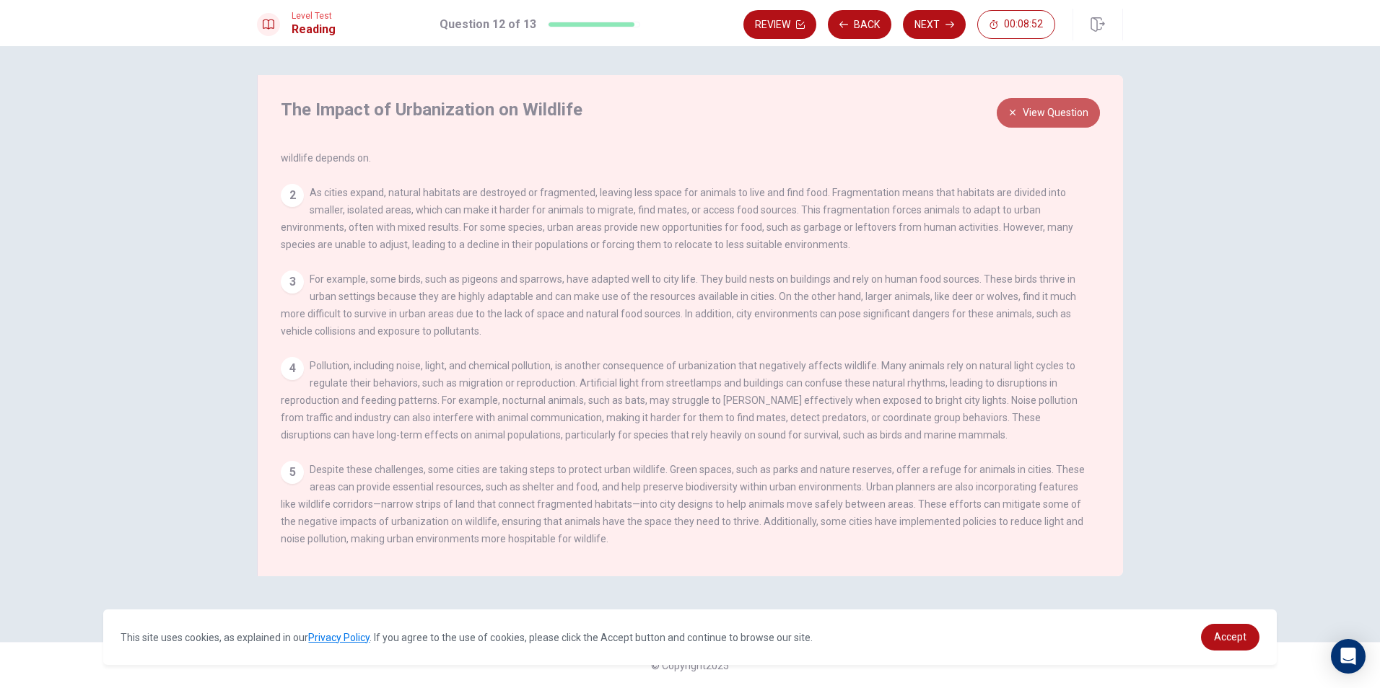
click at [1065, 114] on button "View Question" at bounding box center [1048, 113] width 103 height 30
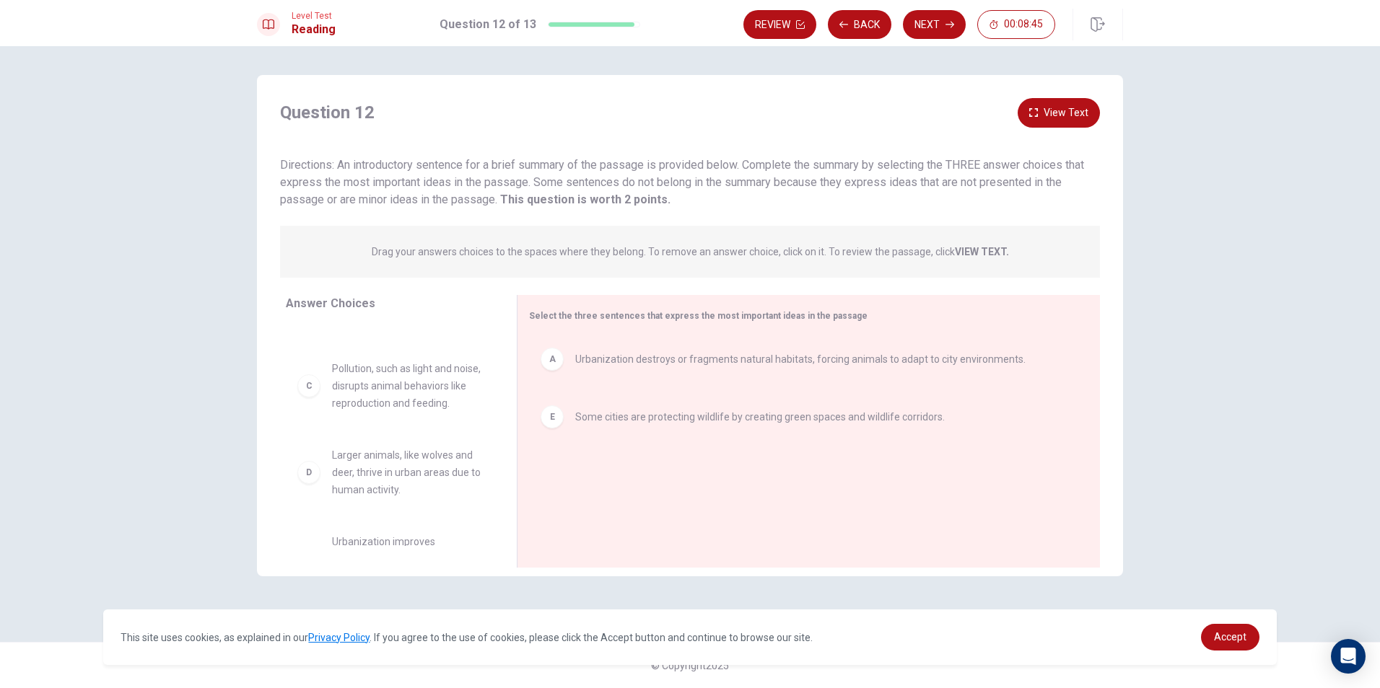
scroll to position [0, 0]
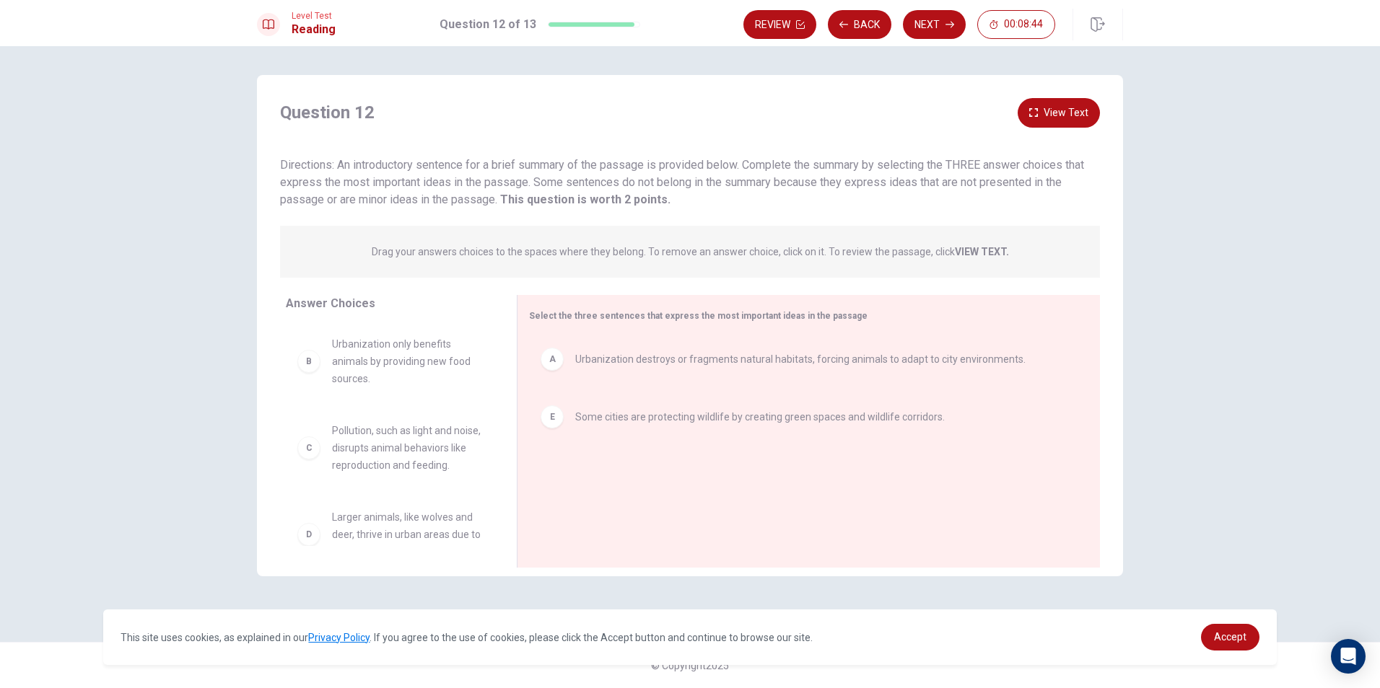
click at [1084, 110] on button "View Text" at bounding box center [1059, 113] width 82 height 30
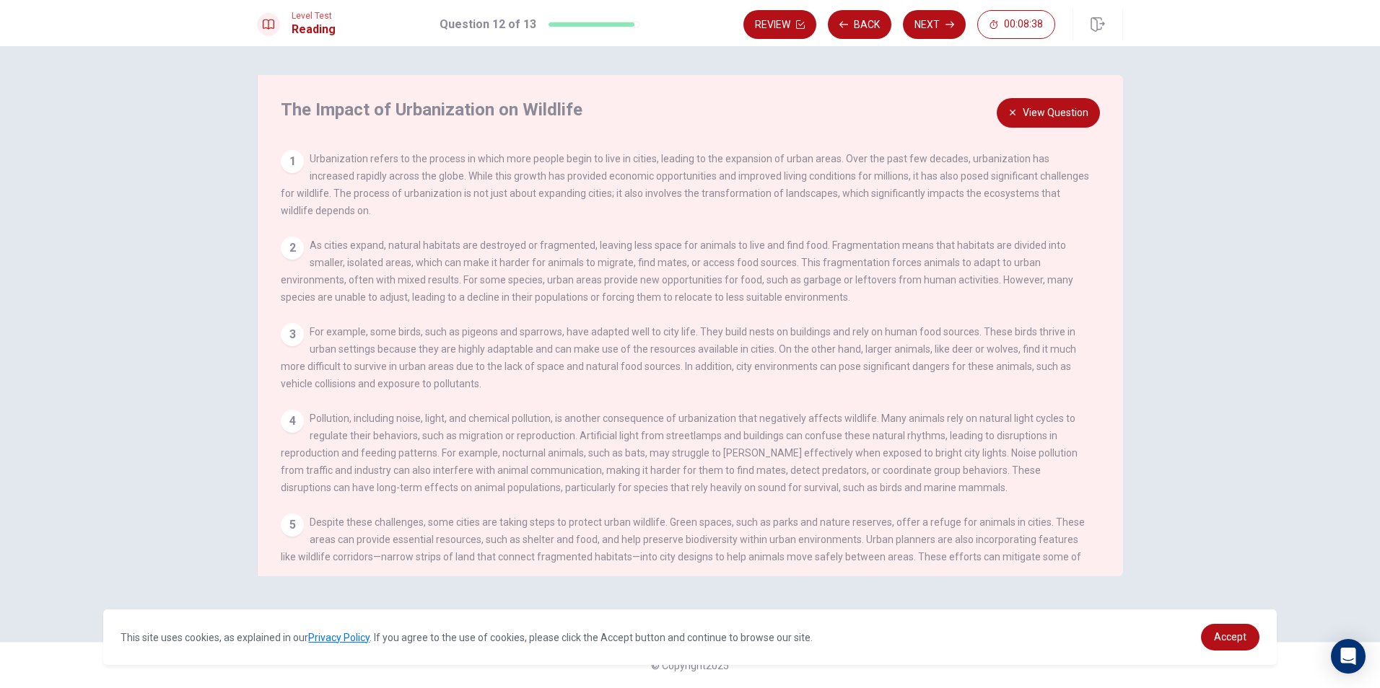
click at [1039, 101] on button "View Question" at bounding box center [1048, 113] width 103 height 30
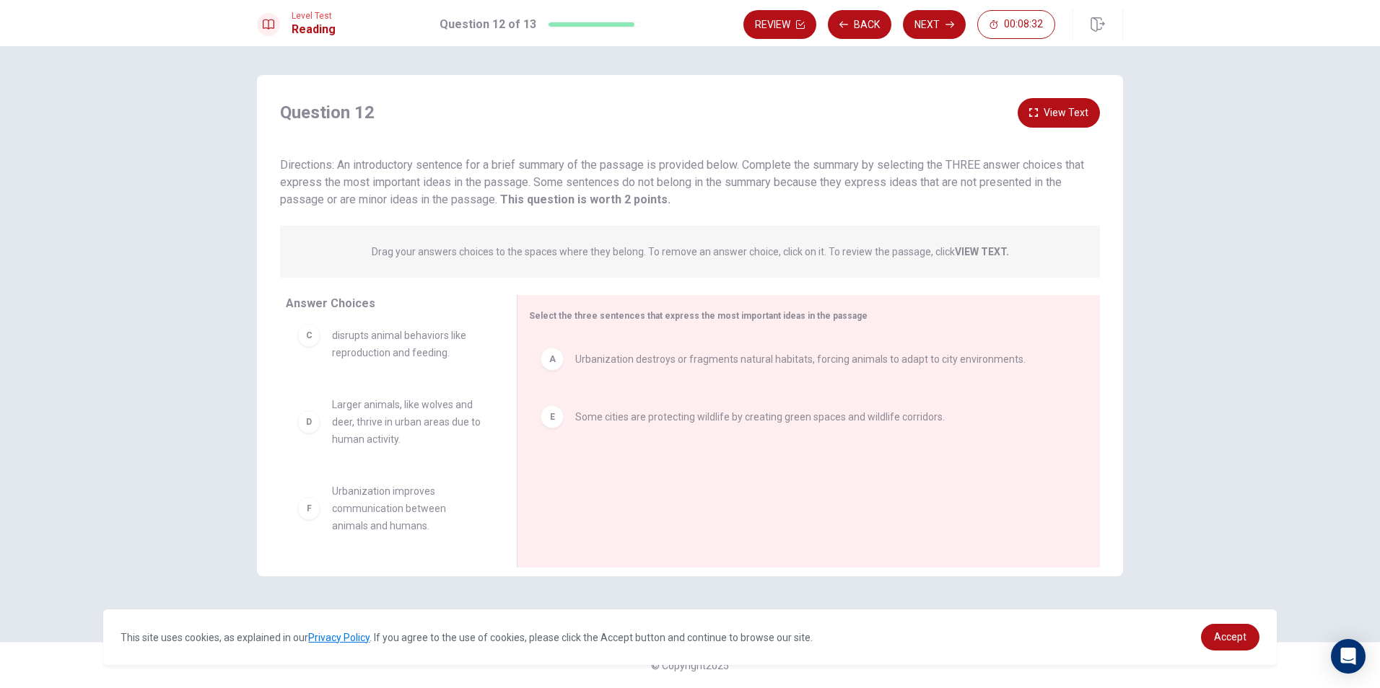
scroll to position [130, 0]
click at [1084, 112] on button "View Text" at bounding box center [1059, 113] width 82 height 30
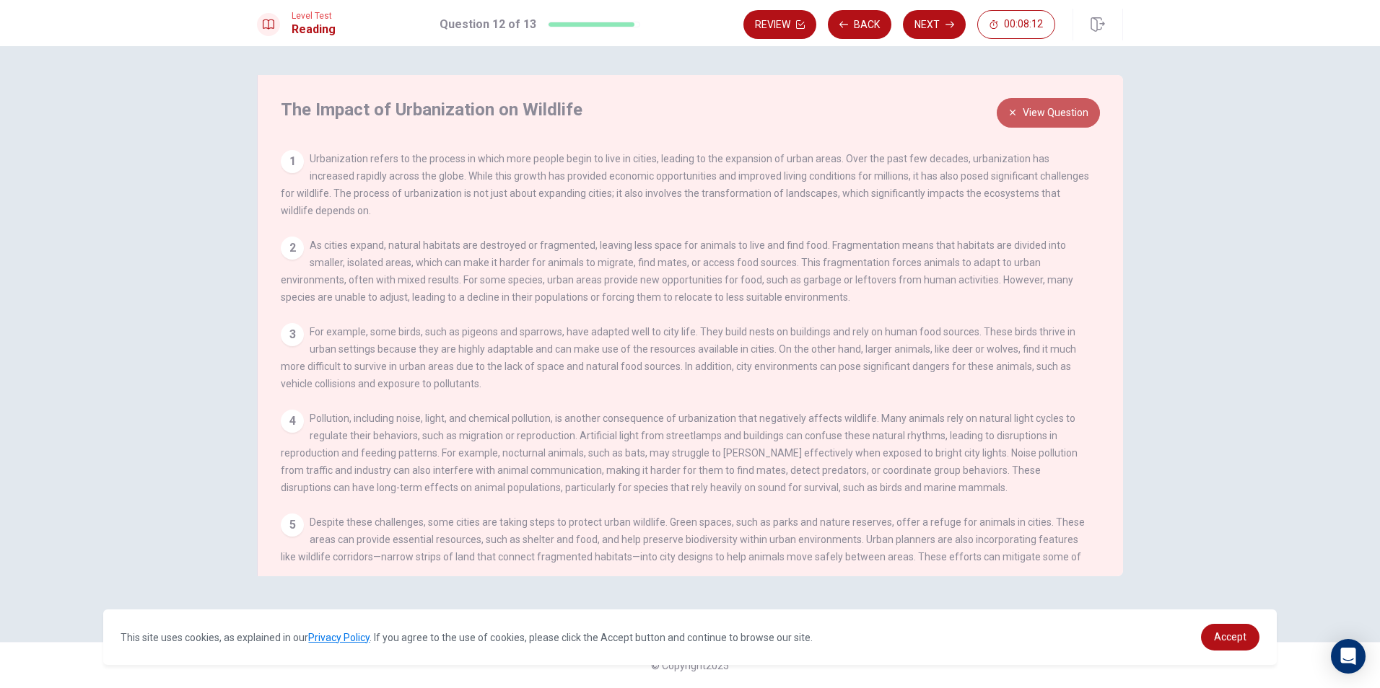
click at [1080, 98] on button "View Question" at bounding box center [1048, 113] width 103 height 30
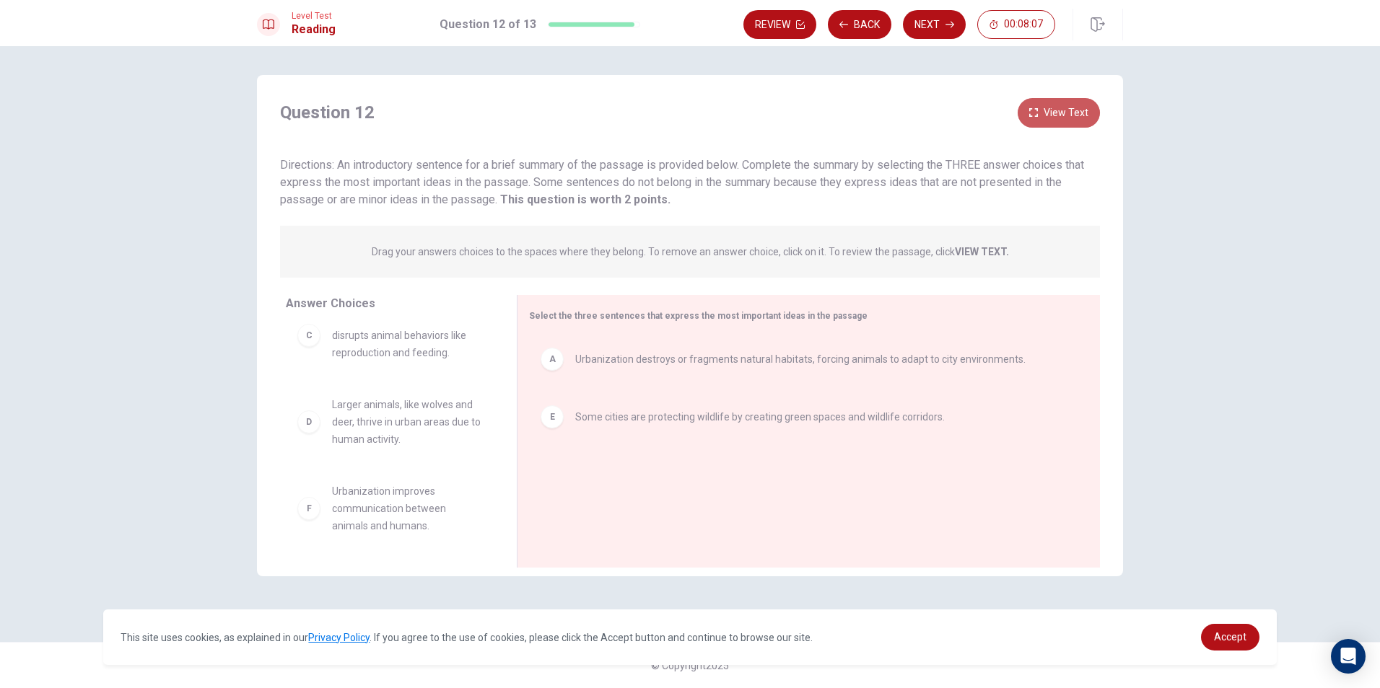
click at [1060, 108] on button "View Text" at bounding box center [1059, 113] width 82 height 30
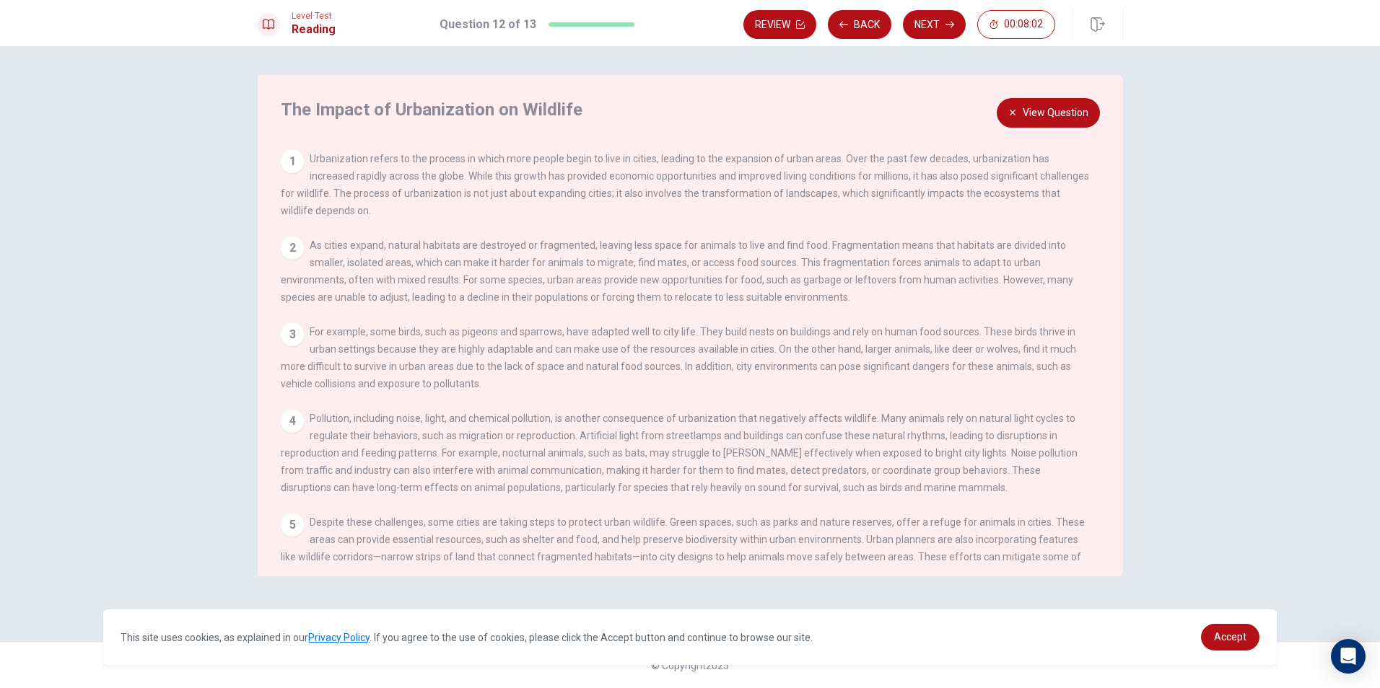
click at [1073, 105] on button "View Question" at bounding box center [1048, 113] width 103 height 30
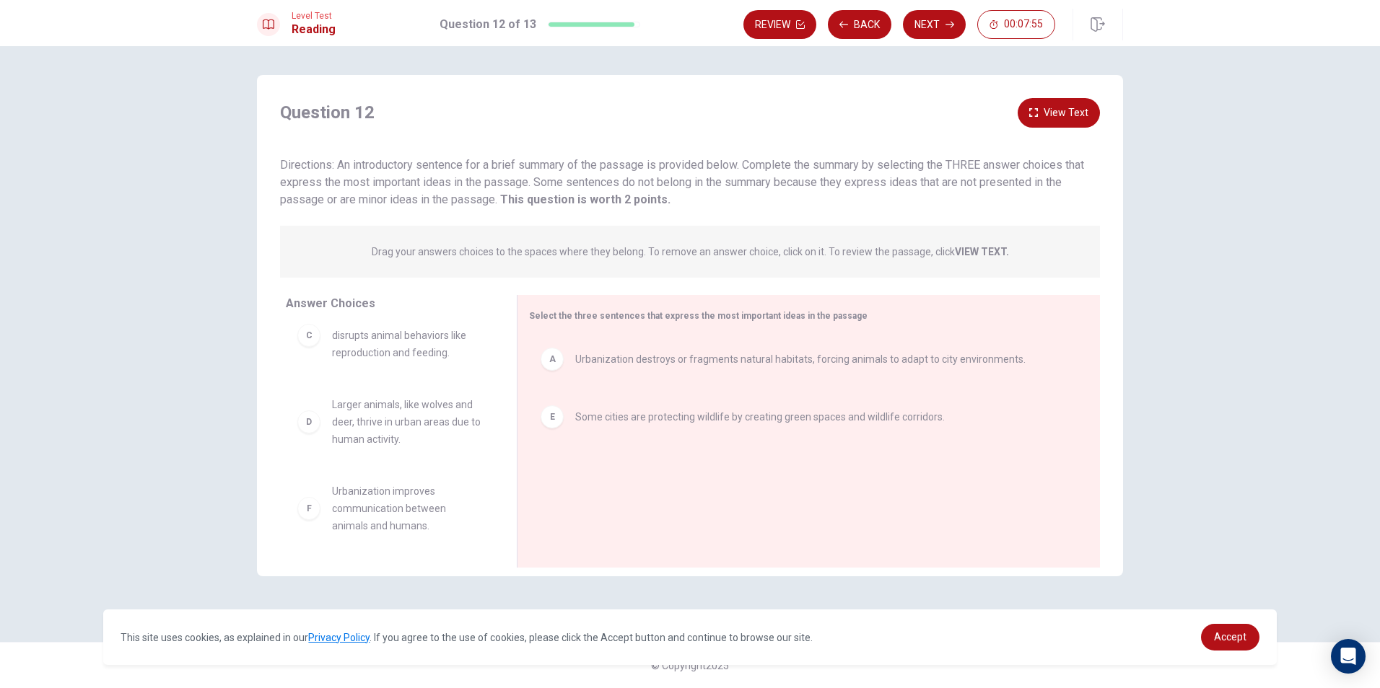
click at [1069, 105] on button "View Text" at bounding box center [1059, 113] width 82 height 30
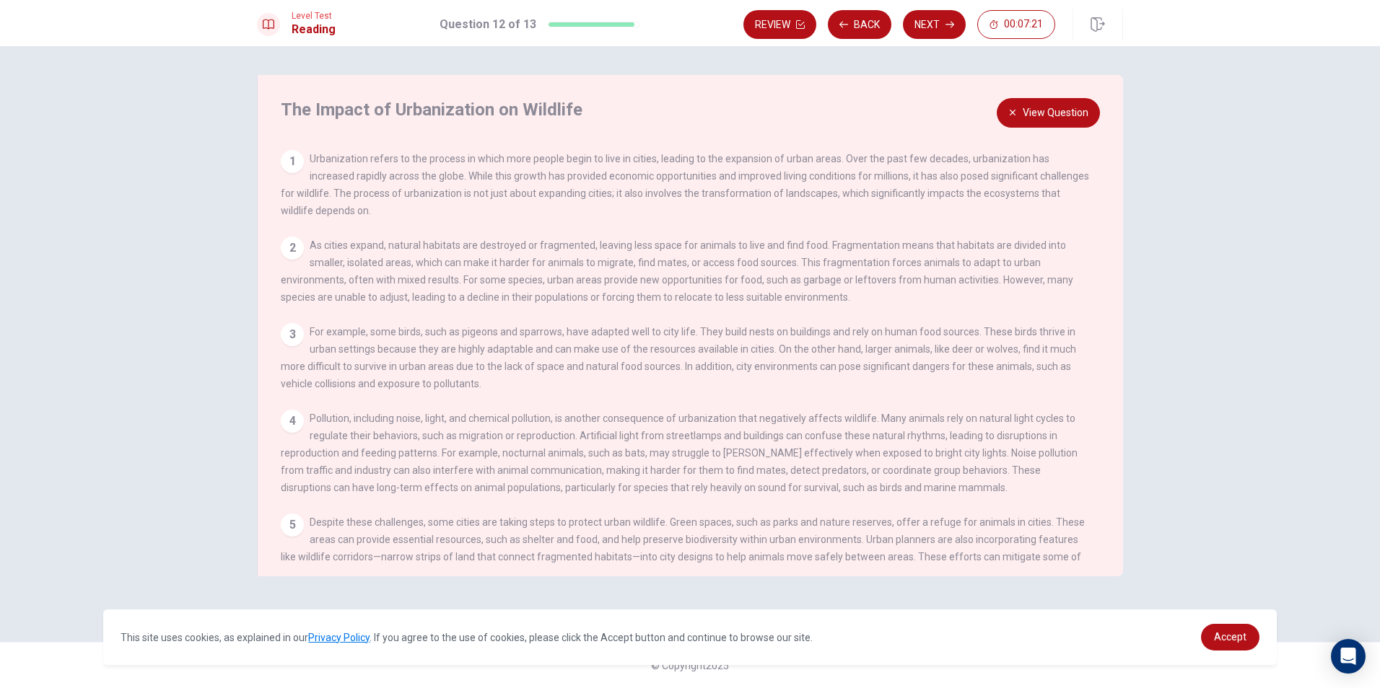
click at [1063, 109] on button "View Question" at bounding box center [1048, 113] width 103 height 30
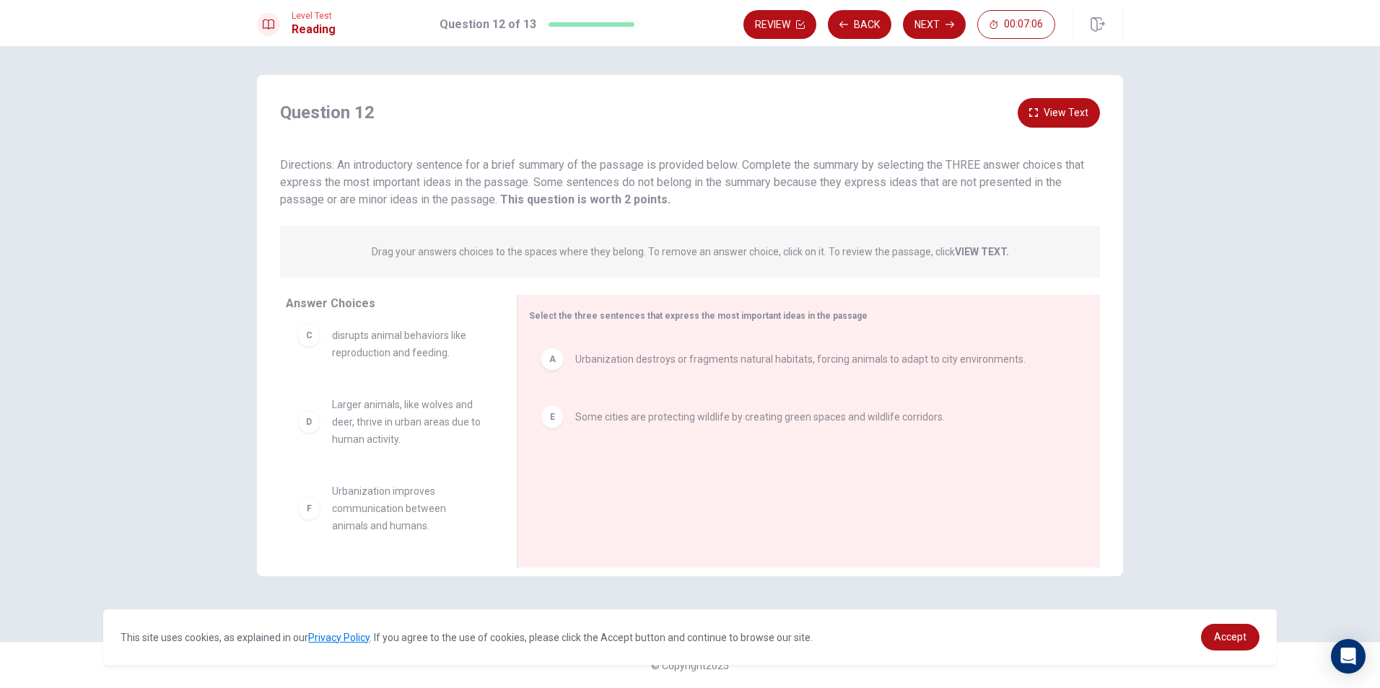
click at [1075, 112] on button "View Text" at bounding box center [1059, 113] width 82 height 30
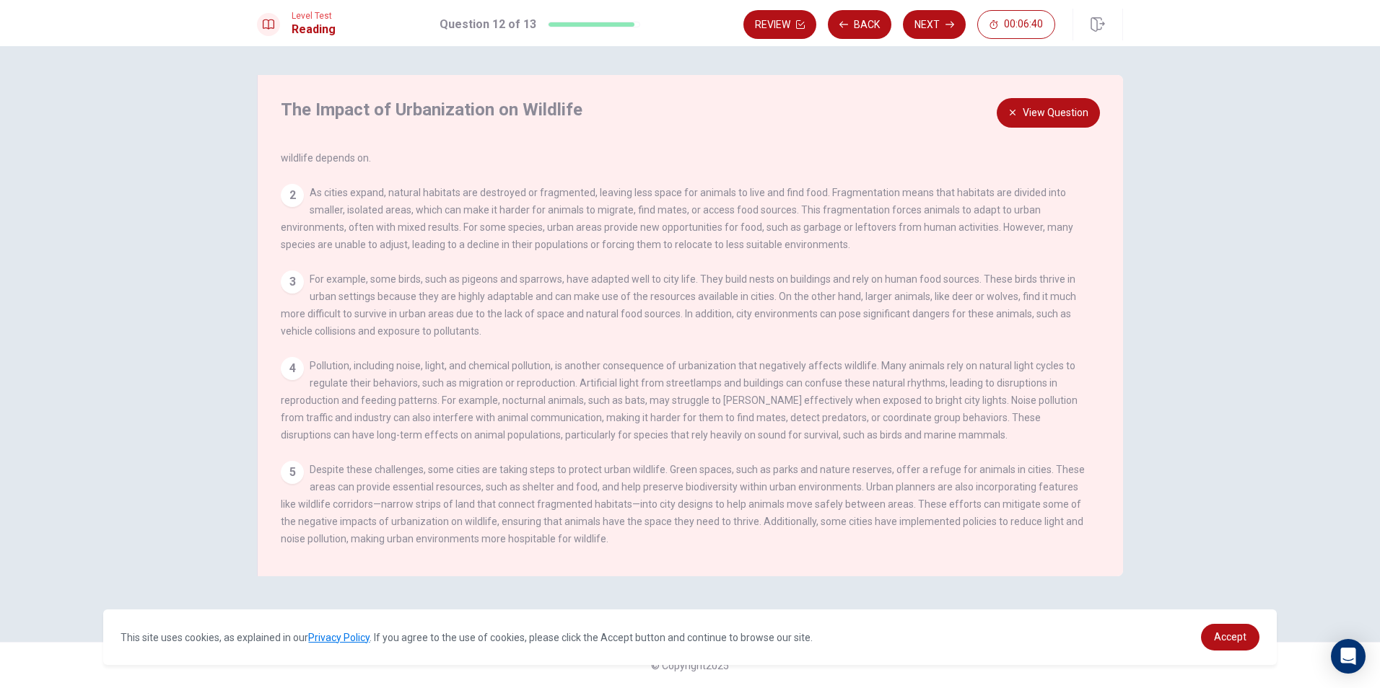
scroll to position [0, 0]
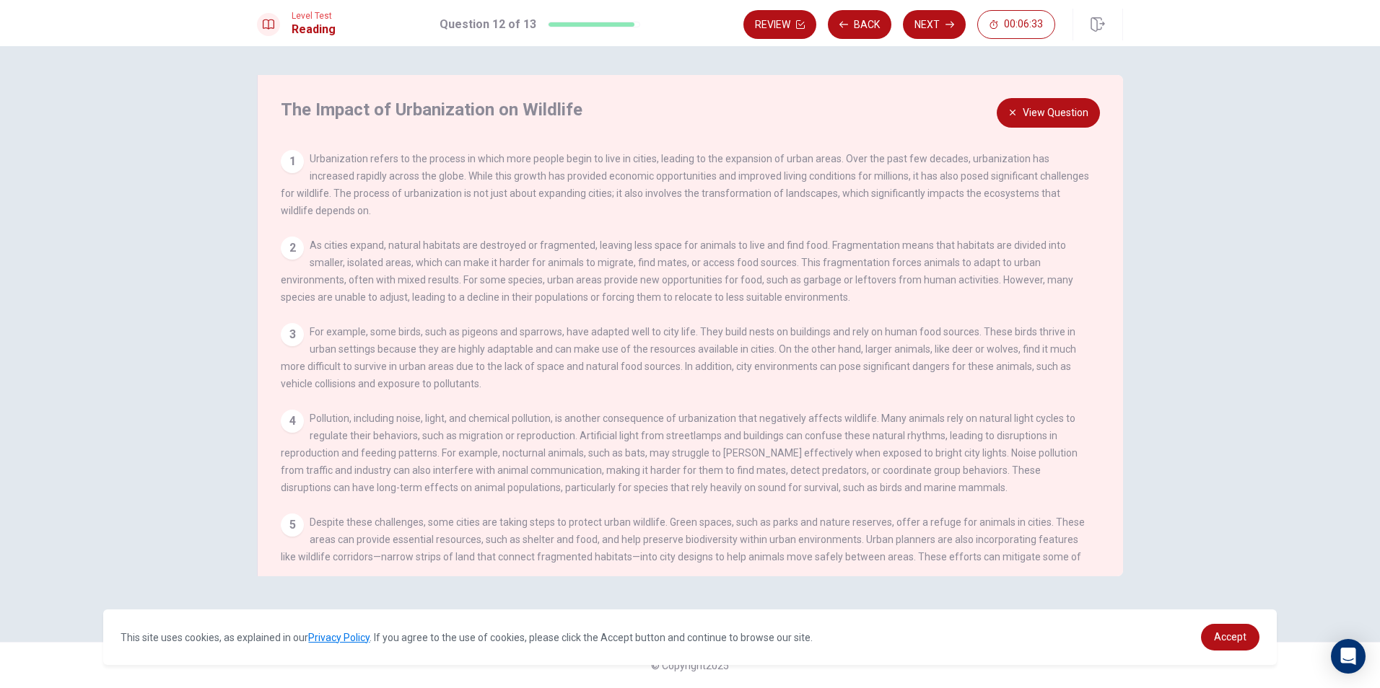
click at [1061, 111] on button "View Question" at bounding box center [1048, 113] width 103 height 30
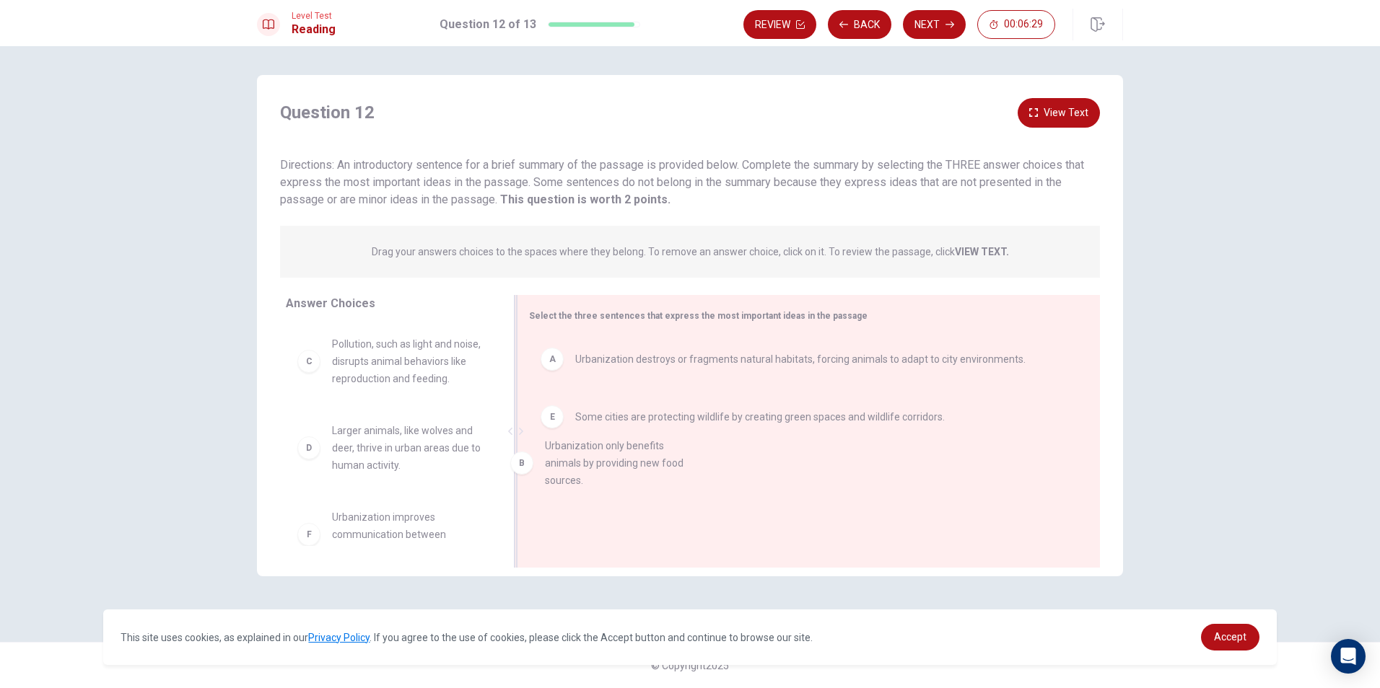
drag, startPoint x: 411, startPoint y: 363, endPoint x: 628, endPoint y: 468, distance: 241.1
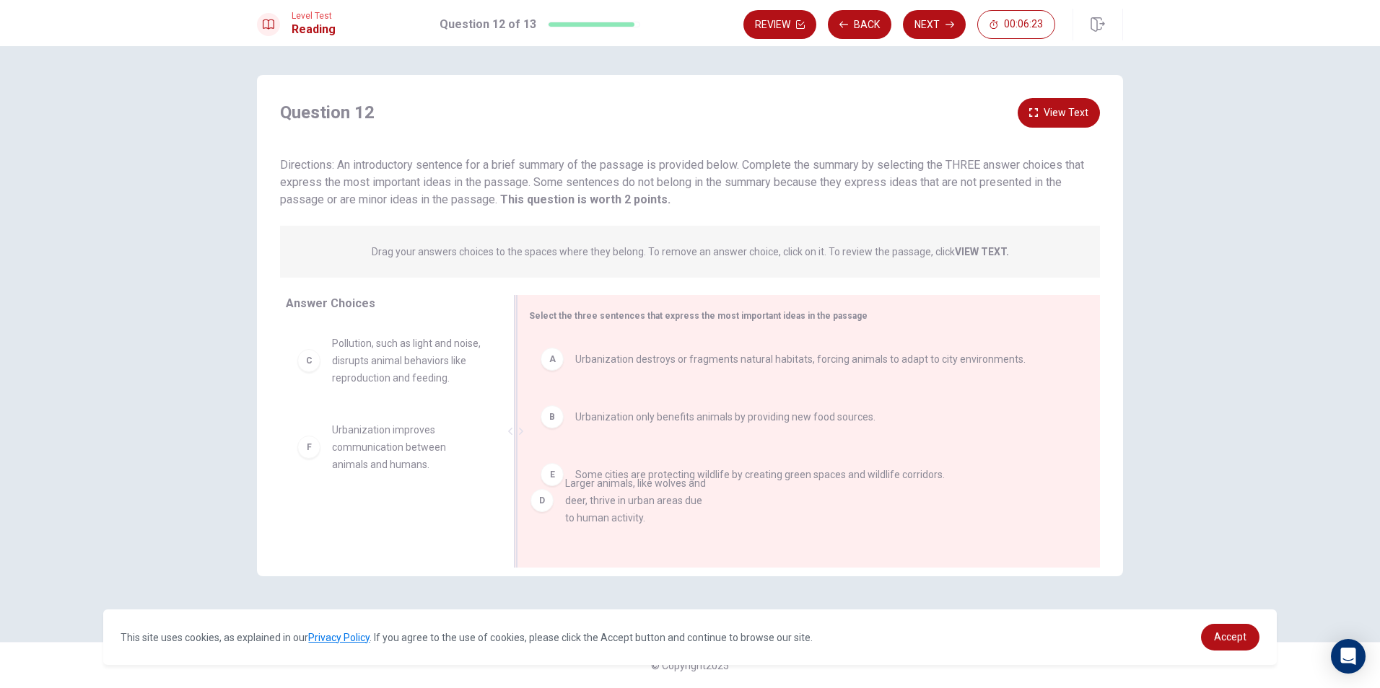
drag, startPoint x: 401, startPoint y: 476, endPoint x: 641, endPoint y: 516, distance: 242.9
click at [402, 459] on span "Larger animals, like wolves and deer, thrive in urban areas due to human activi…" at bounding box center [407, 447] width 150 height 52
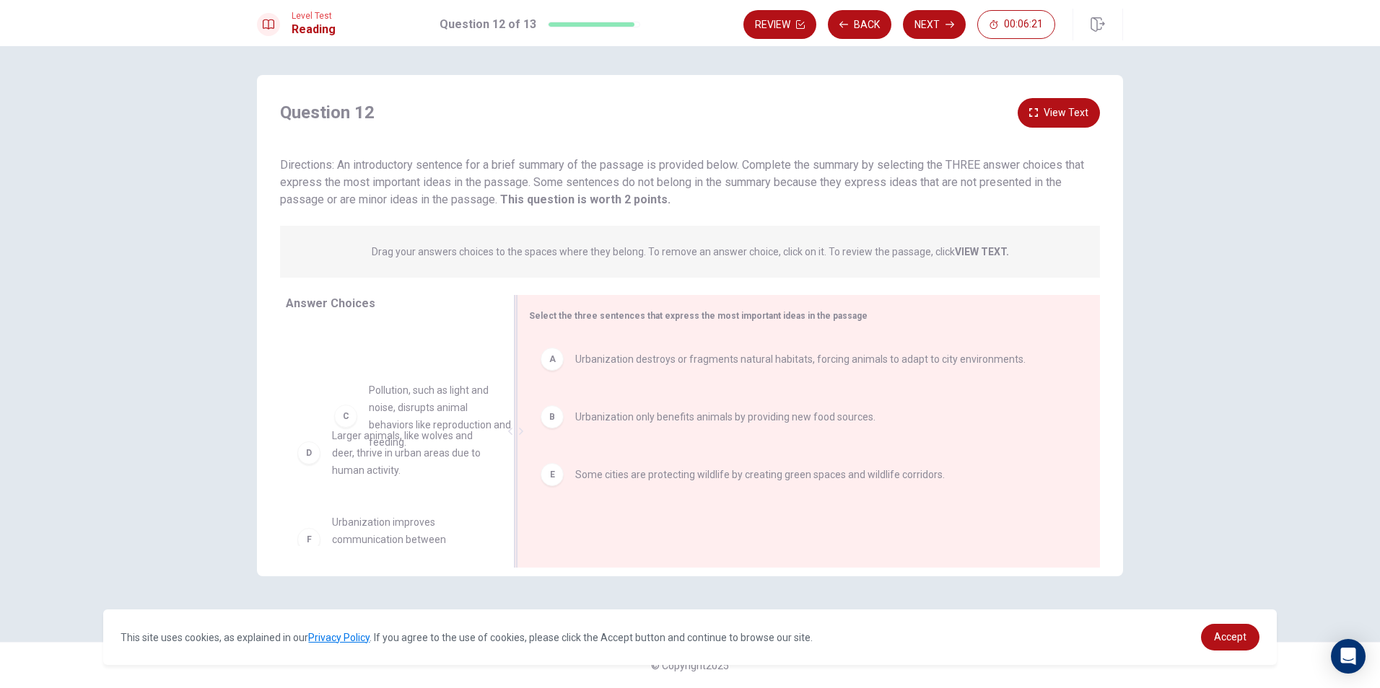
scroll to position [0, 0]
drag, startPoint x: 408, startPoint y: 366, endPoint x: 349, endPoint y: 363, distance: 60.0
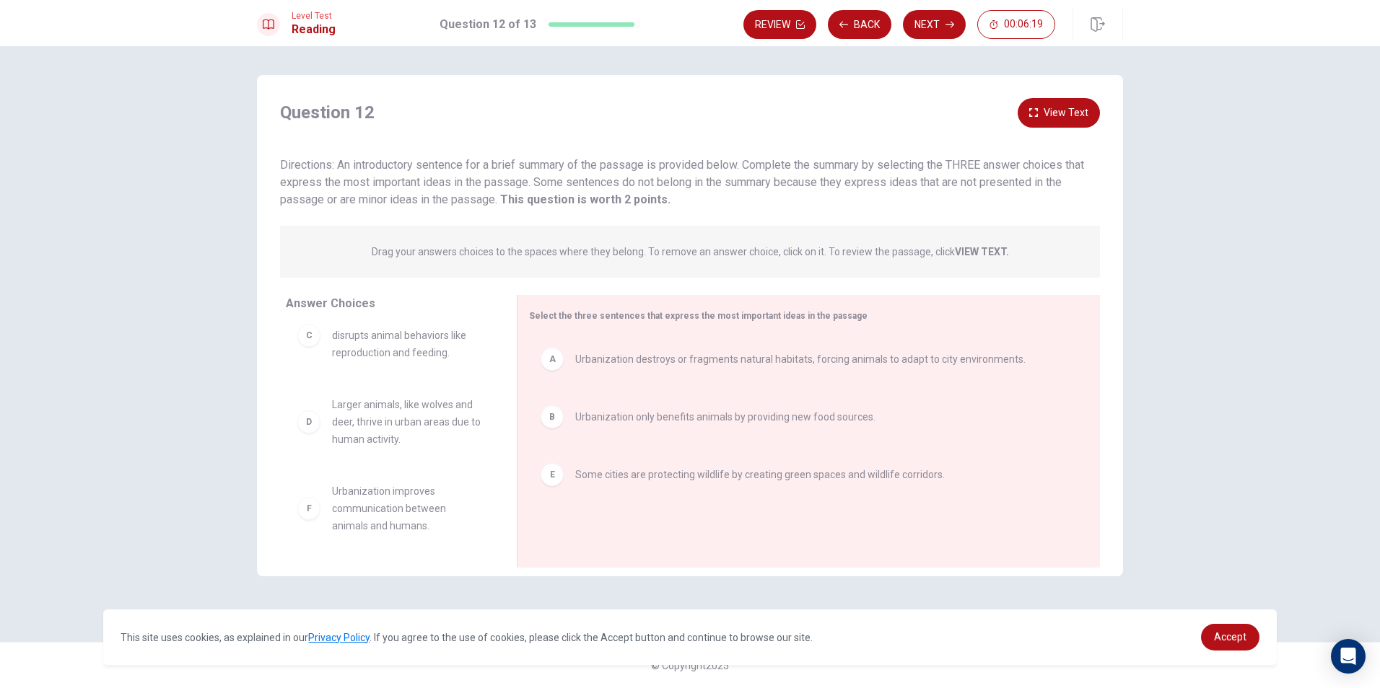
scroll to position [43, 0]
drag, startPoint x: 404, startPoint y: 423, endPoint x: 687, endPoint y: 548, distance: 309.2
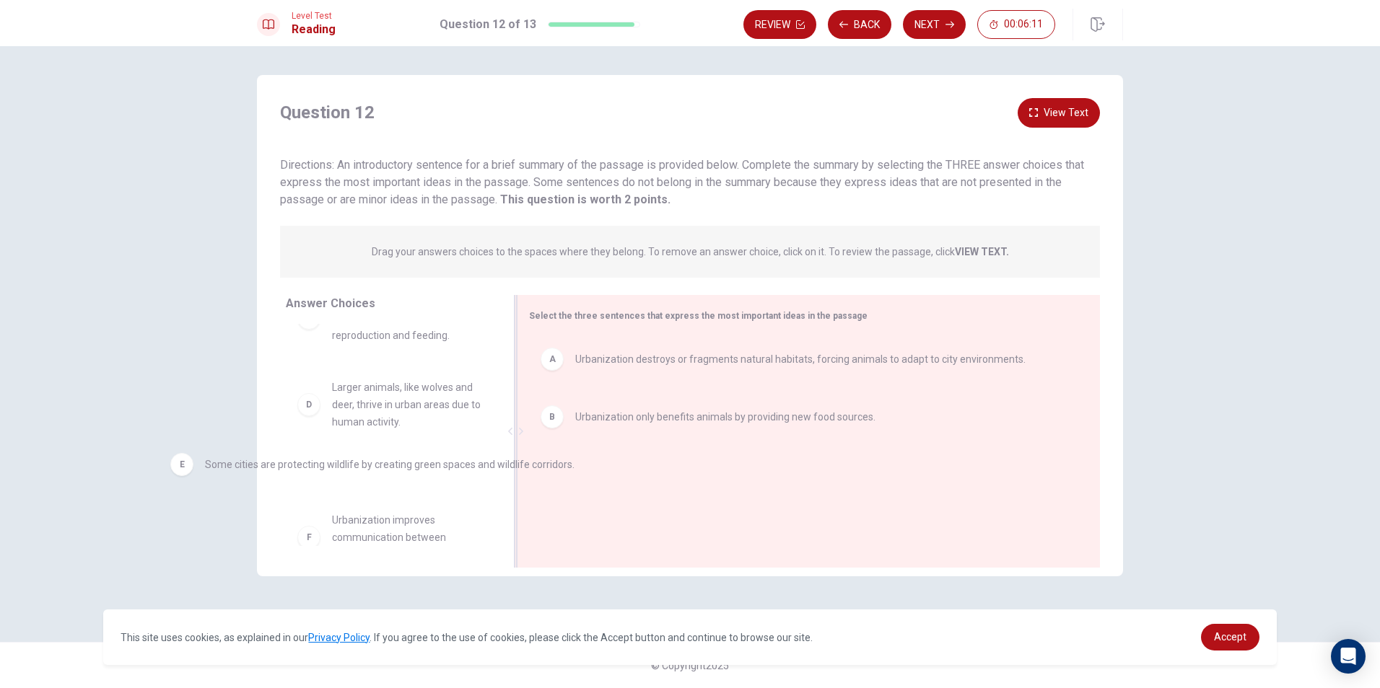
drag, startPoint x: 741, startPoint y: 477, endPoint x: 367, endPoint y: 469, distance: 374.6
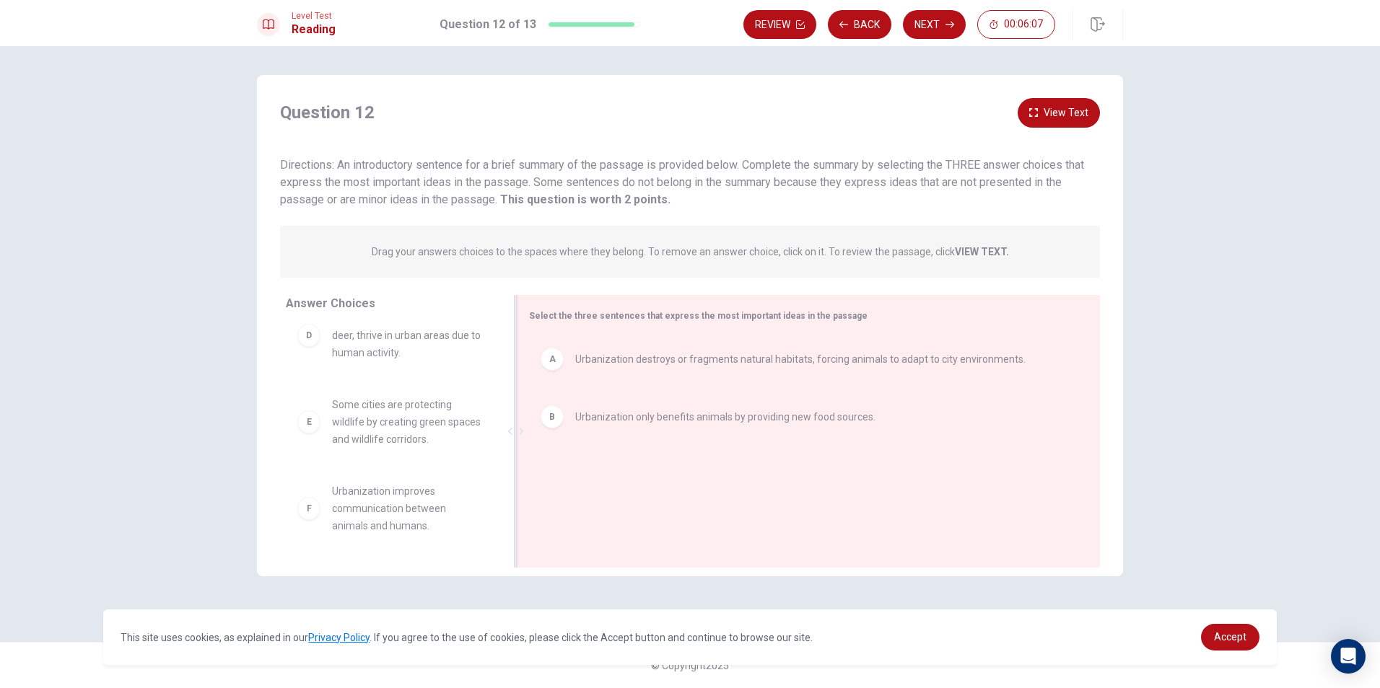
scroll to position [130, 0]
click at [1081, 113] on button "View Text" at bounding box center [1059, 113] width 82 height 30
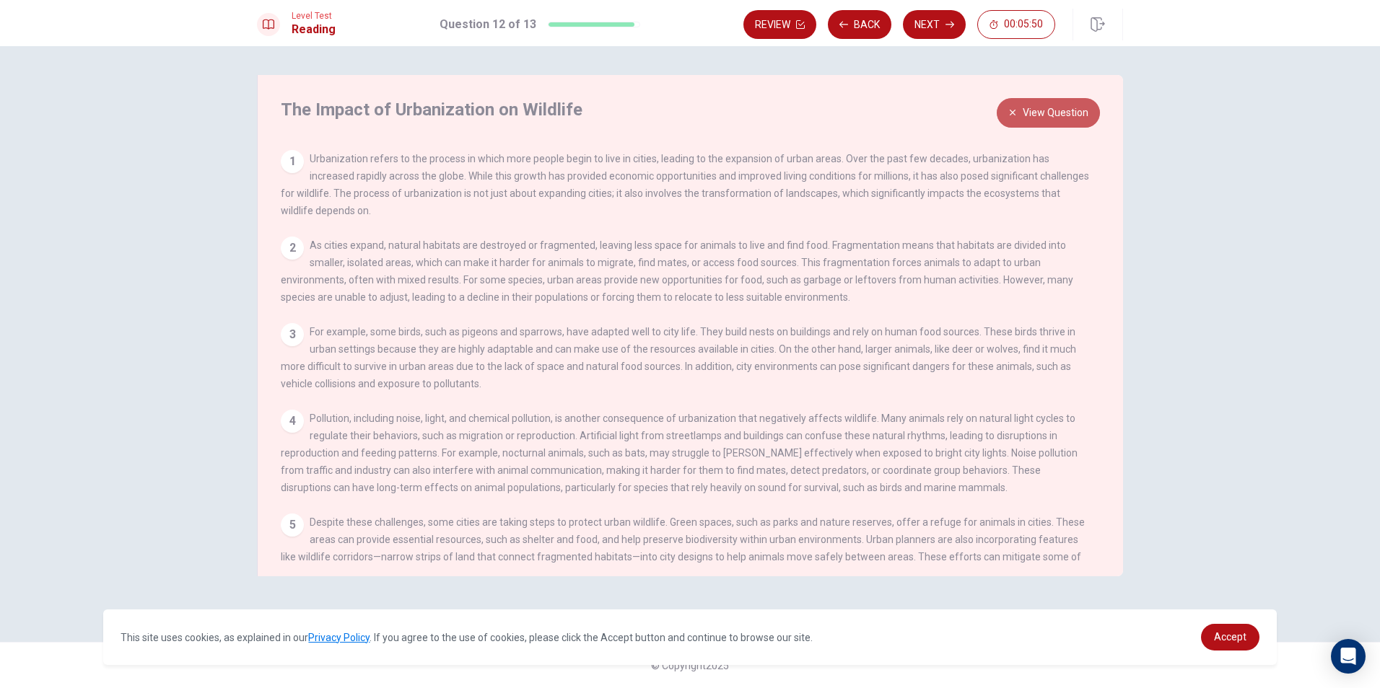
click at [1037, 108] on button "View Question" at bounding box center [1048, 113] width 103 height 30
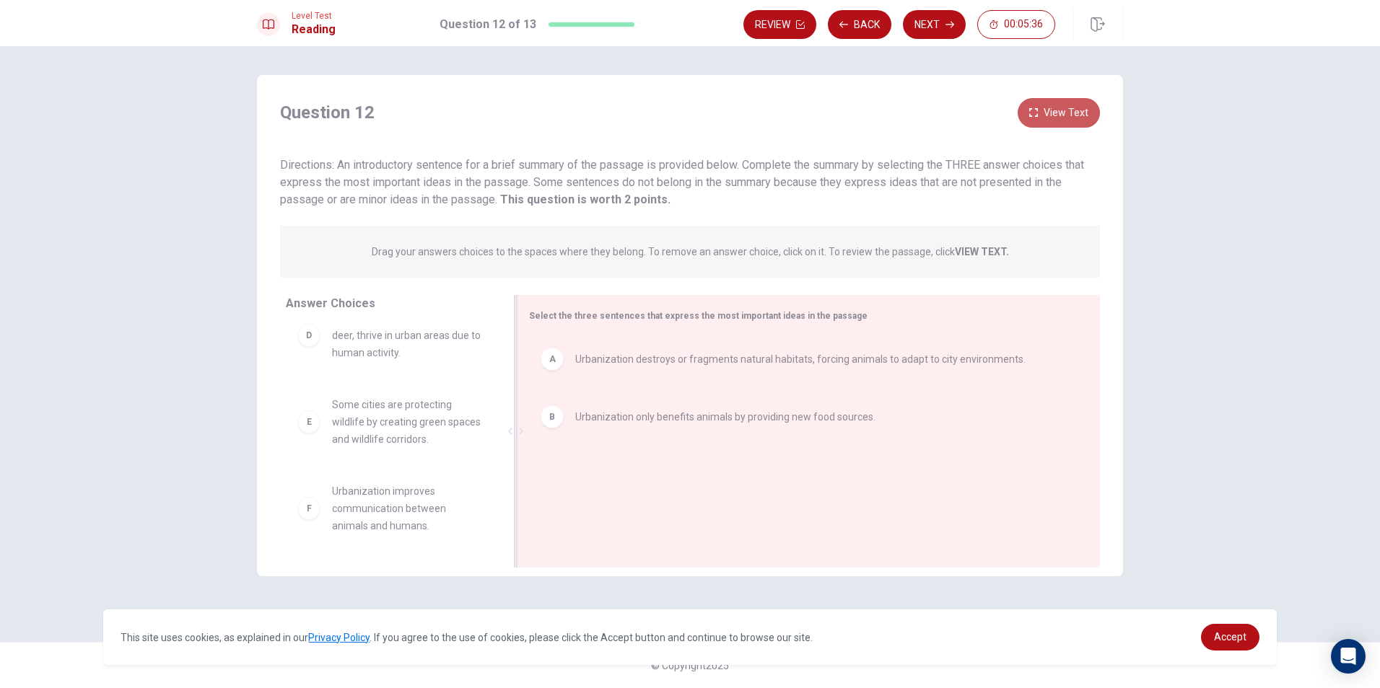
click at [1046, 107] on button "View Text" at bounding box center [1059, 113] width 82 height 30
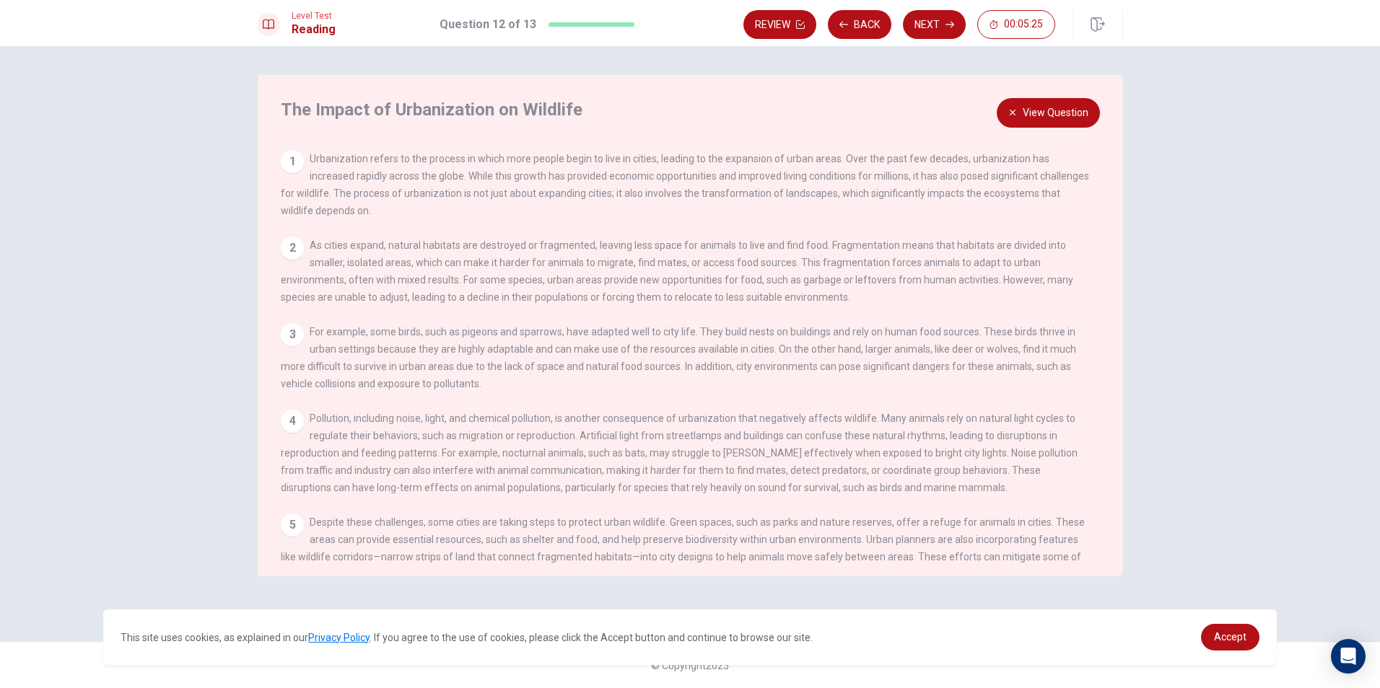
click at [1060, 111] on button "View Question" at bounding box center [1048, 113] width 103 height 30
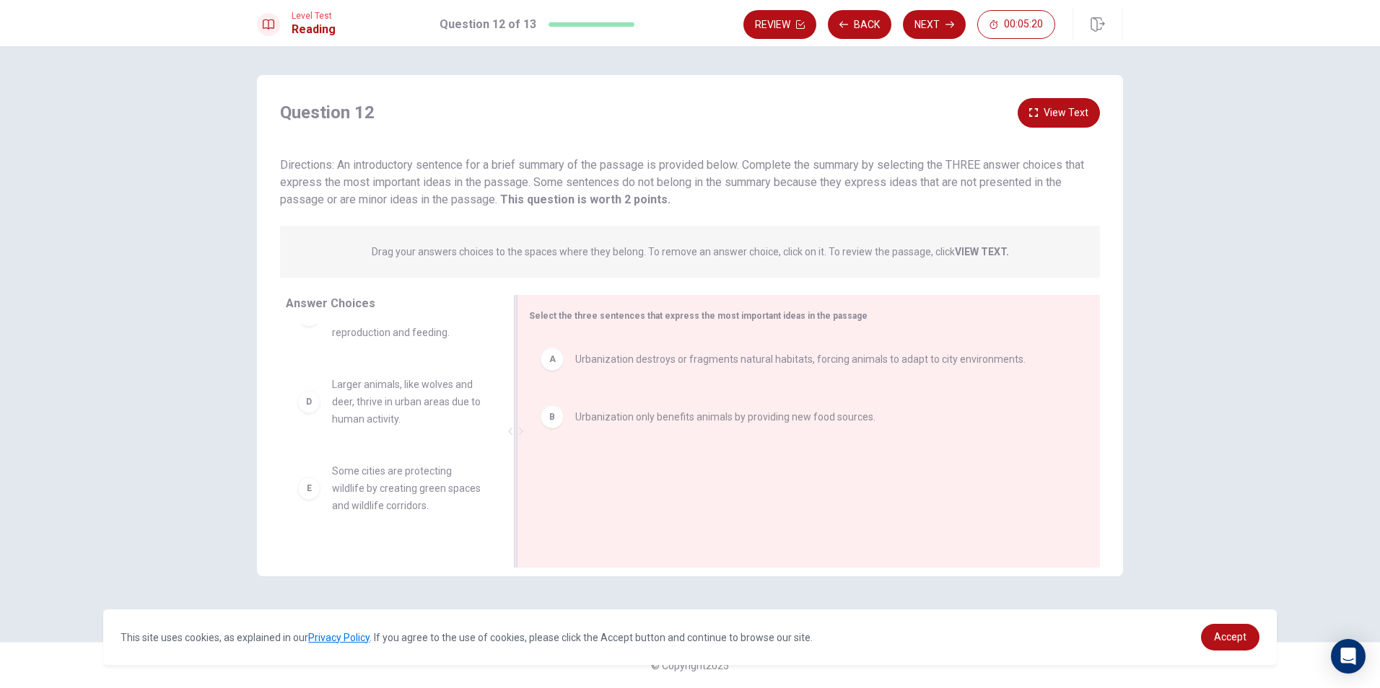
scroll to position [72, 0]
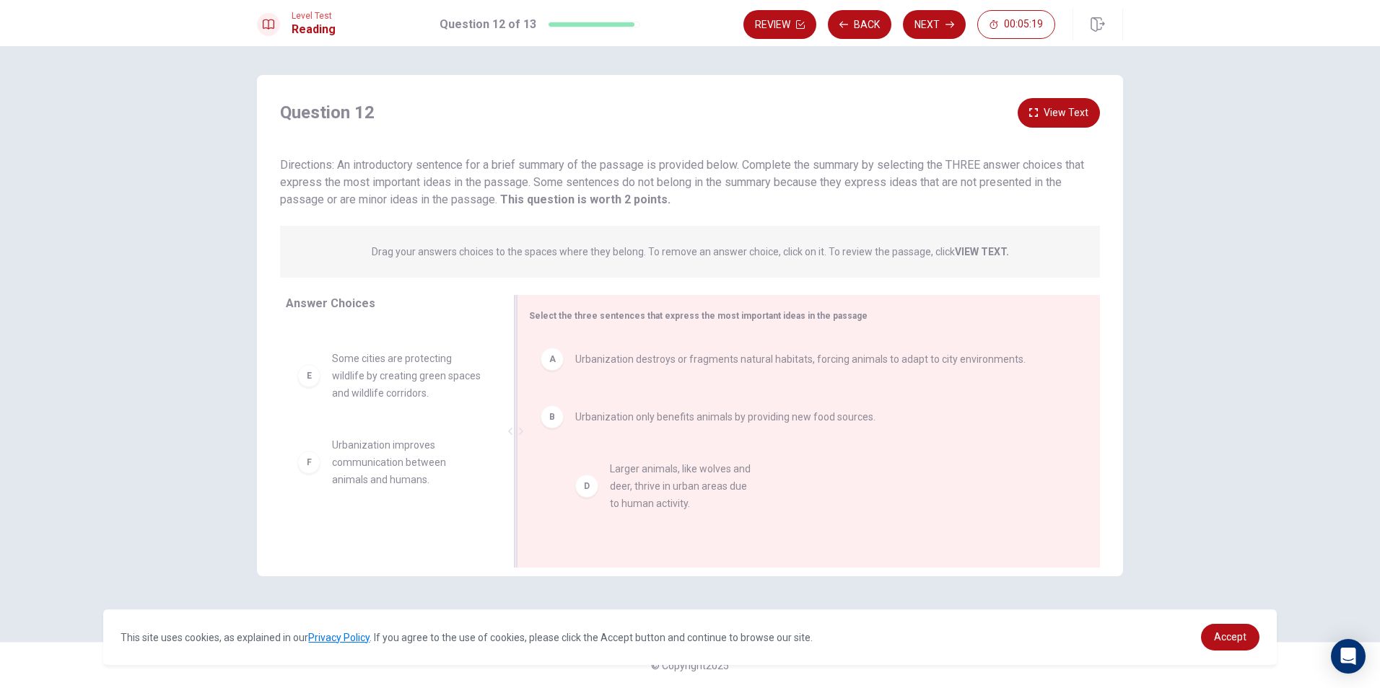
drag, startPoint x: 390, startPoint y: 402, endPoint x: 671, endPoint y: 499, distance: 296.9
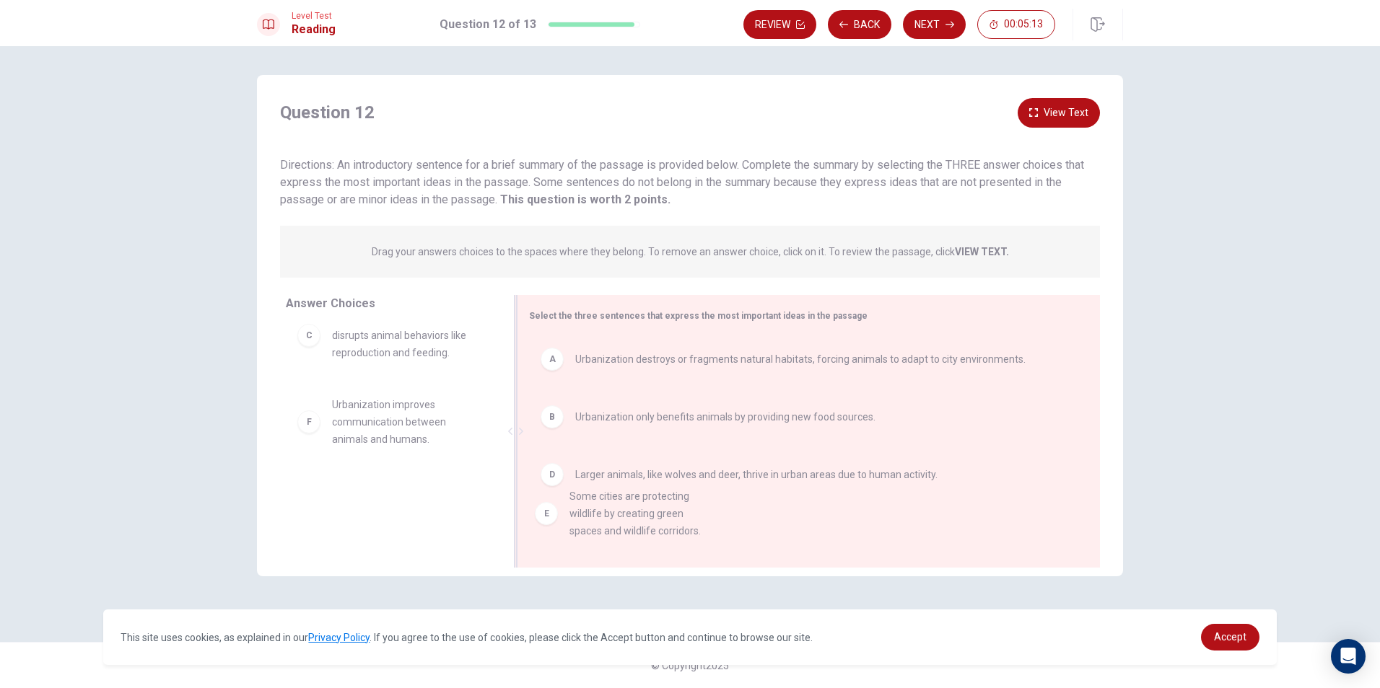
drag, startPoint x: 410, startPoint y: 476, endPoint x: 651, endPoint y: 525, distance: 246.1
drag, startPoint x: 408, startPoint y: 411, endPoint x: 723, endPoint y: 528, distance: 335.9
click at [721, 512] on div "A Urbanization destroys or fragments natural habitats, forcing animals to adapt…" at bounding box center [803, 432] width 548 height 193
drag, startPoint x: 434, startPoint y: 432, endPoint x: 747, endPoint y: 538, distance: 330.2
drag, startPoint x: 403, startPoint y: 423, endPoint x: 642, endPoint y: 503, distance: 251.3
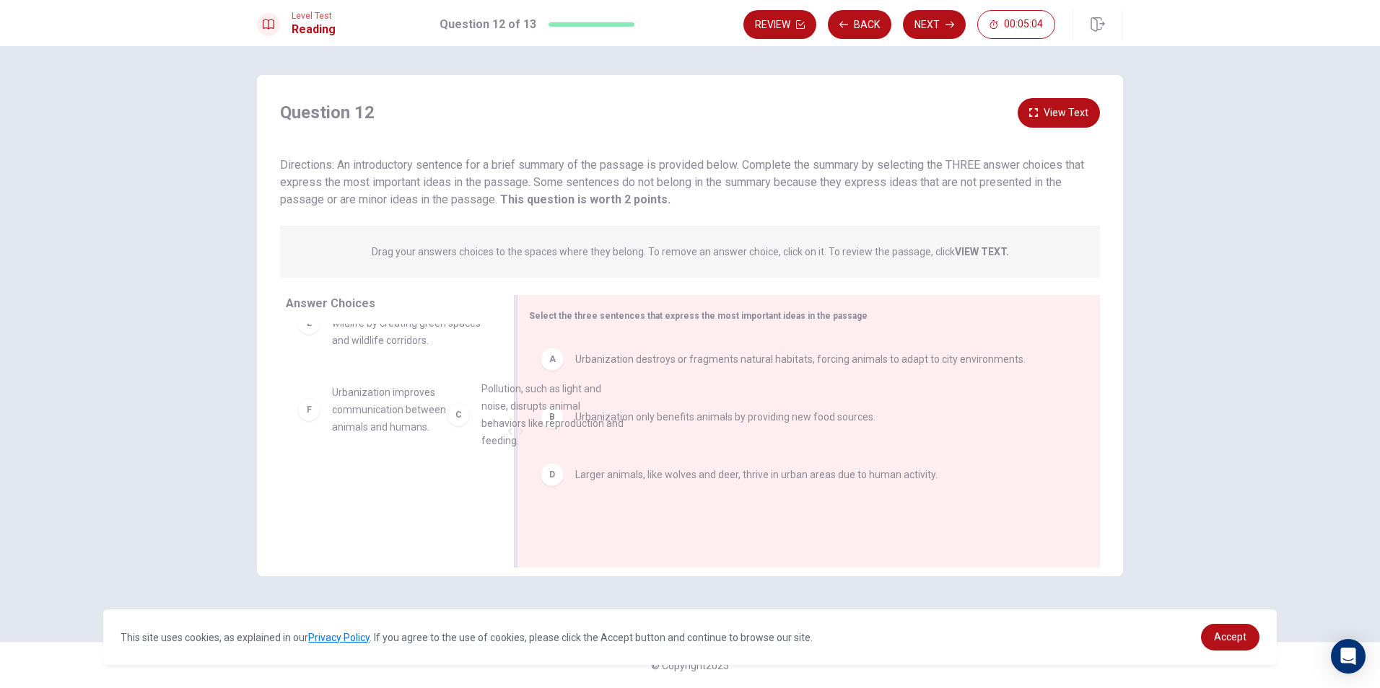
scroll to position [37, 0]
drag, startPoint x: 384, startPoint y: 327, endPoint x: 647, endPoint y: 525, distance: 329.8
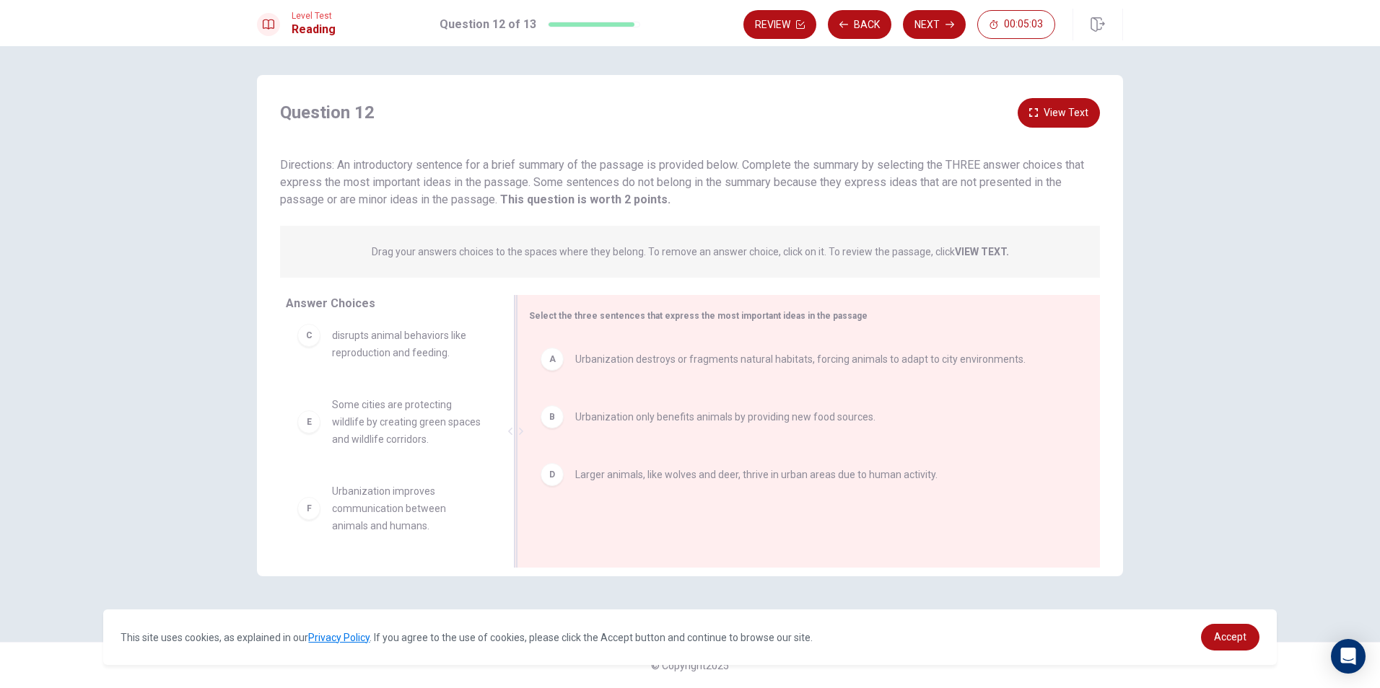
scroll to position [41, 0]
drag, startPoint x: 427, startPoint y: 492, endPoint x: 657, endPoint y: 518, distance: 231.7
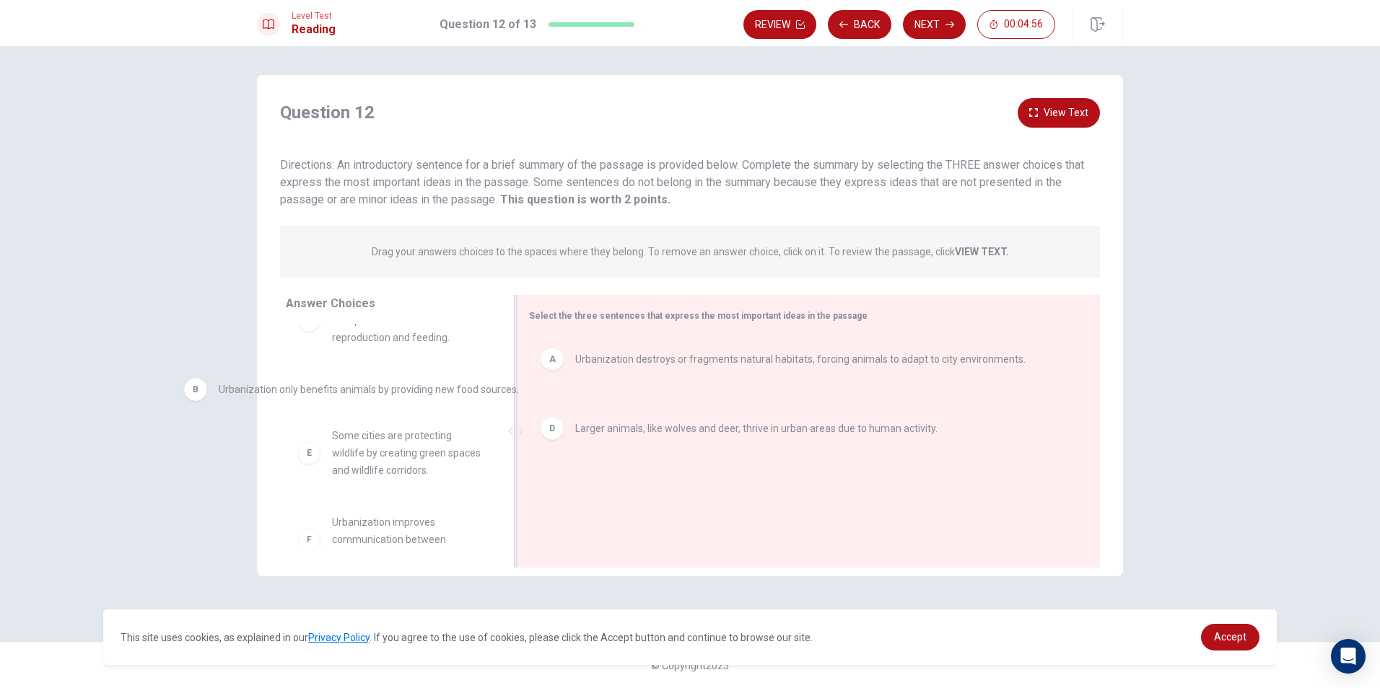
drag, startPoint x: 665, startPoint y: 416, endPoint x: 299, endPoint y: 392, distance: 366.0
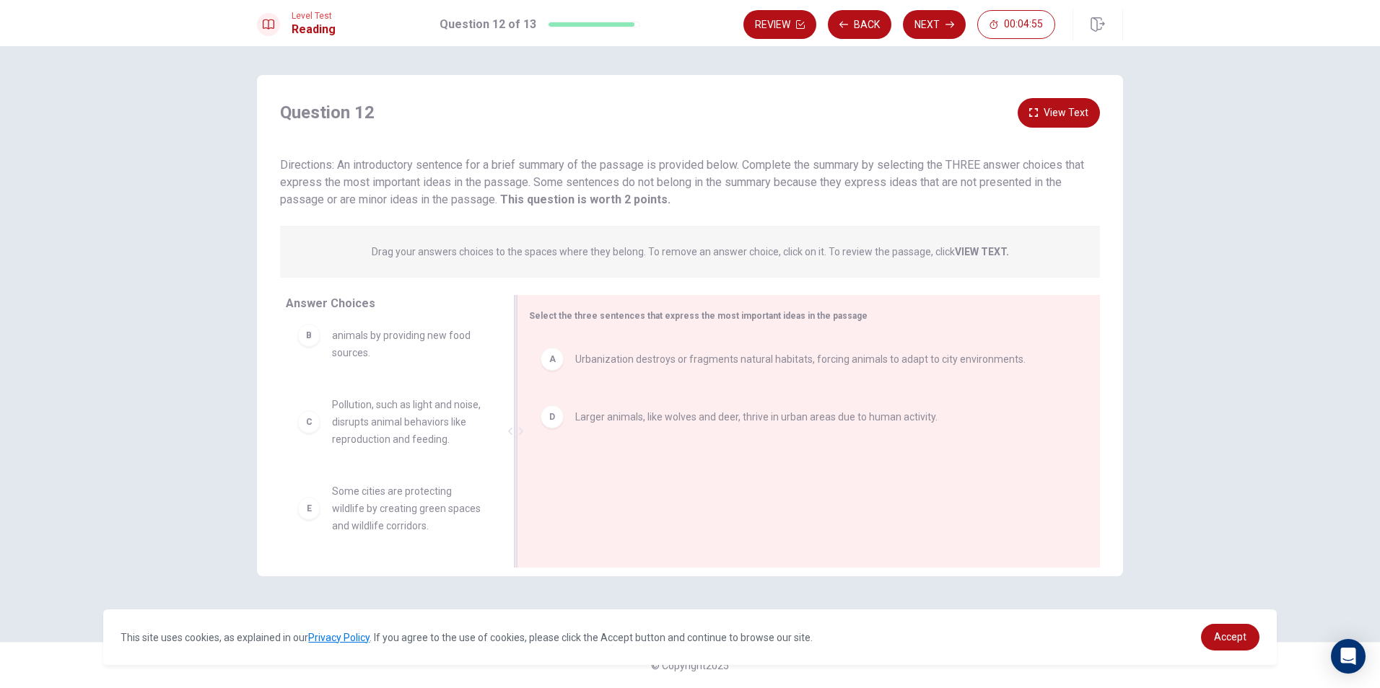
scroll to position [0, 0]
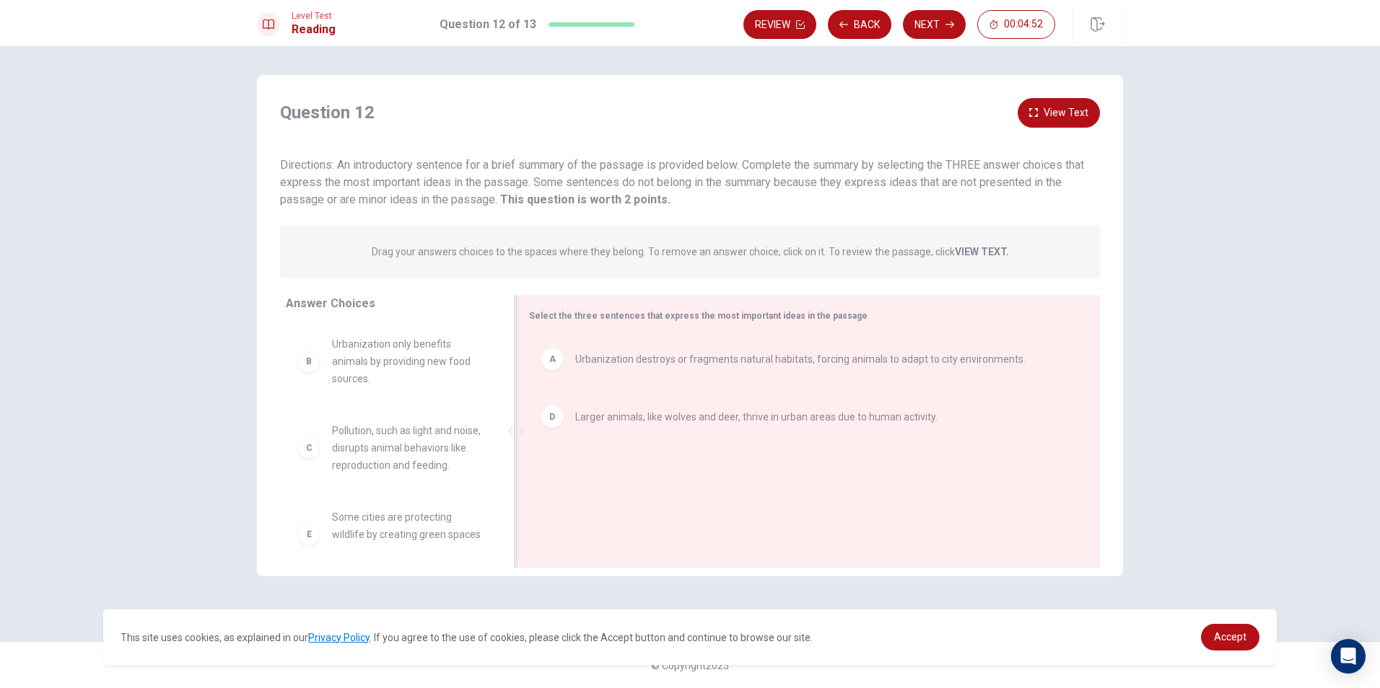
click at [424, 360] on span "Urbanization only benefits animals by providing new food sources." at bounding box center [407, 362] width 150 height 52
drag, startPoint x: 673, startPoint y: 421, endPoint x: 351, endPoint y: 491, distance: 329.2
drag, startPoint x: 371, startPoint y: 360, endPoint x: 691, endPoint y: 450, distance: 332.7
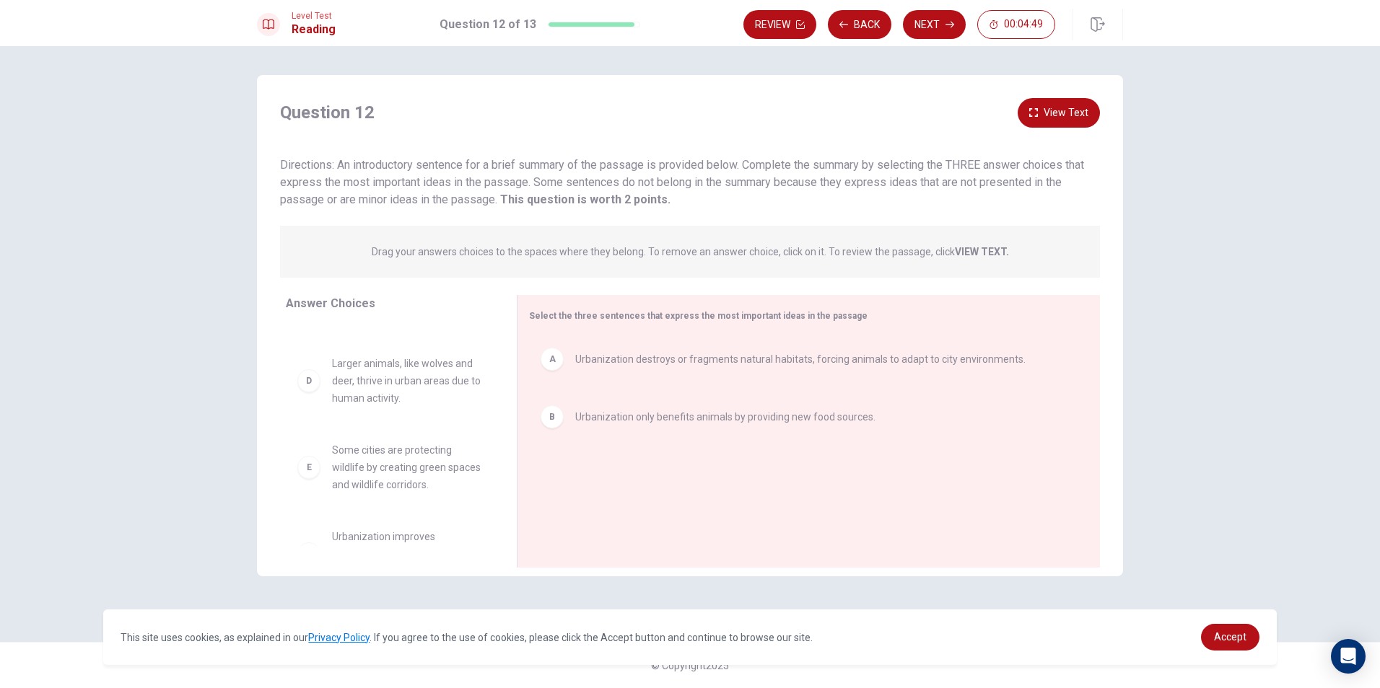
scroll to position [130, 0]
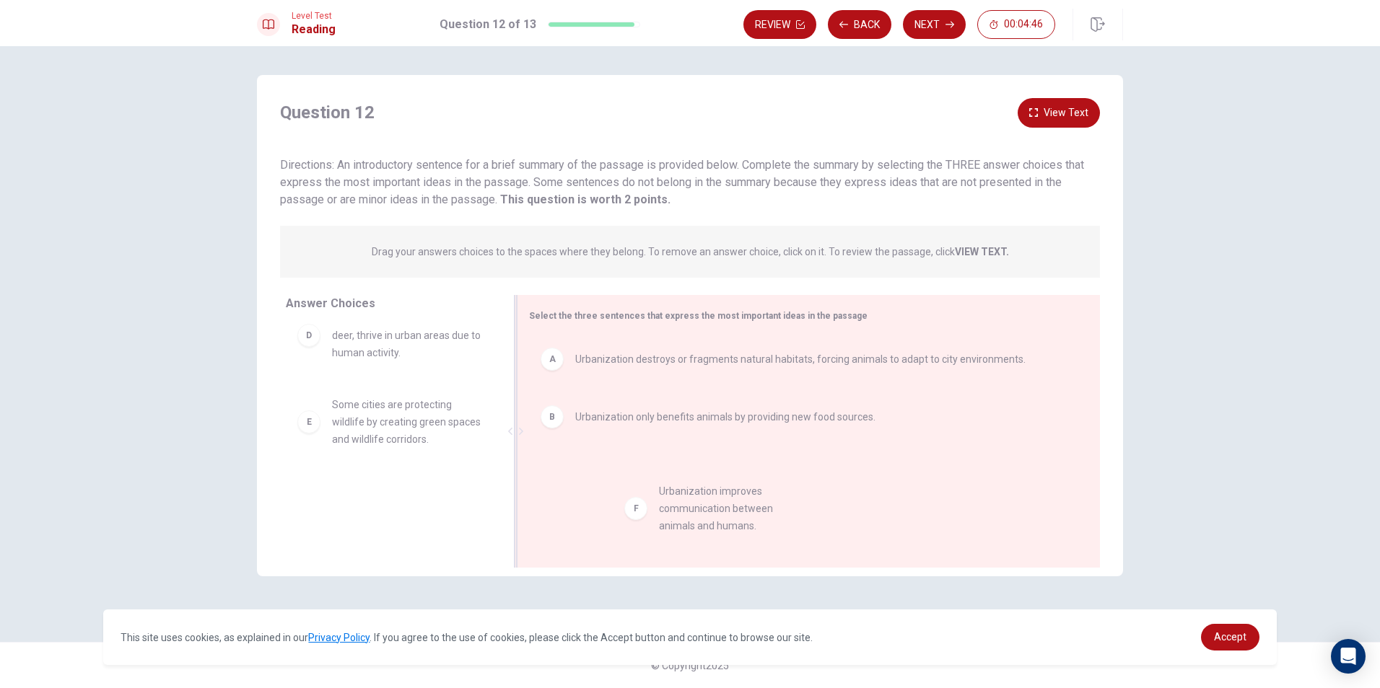
drag, startPoint x: 415, startPoint y: 516, endPoint x: 747, endPoint y: 518, distance: 332.0
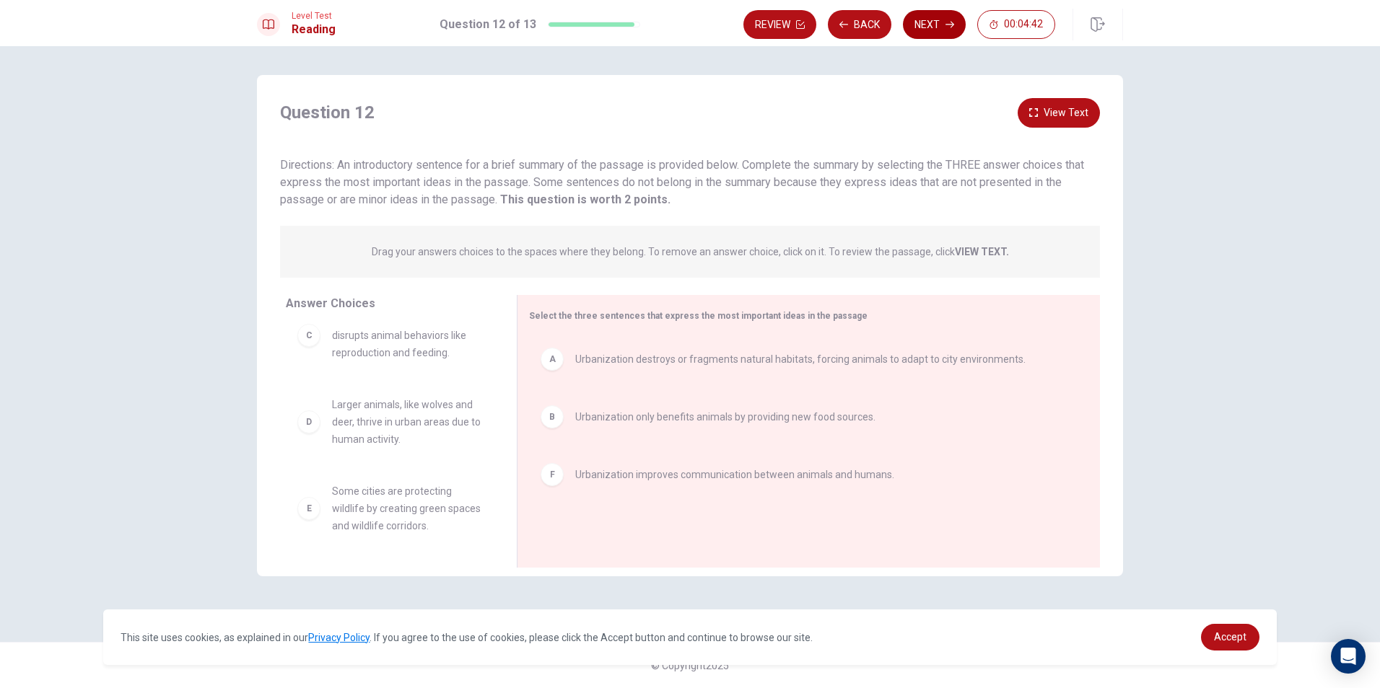
click at [928, 30] on button "Next" at bounding box center [934, 24] width 63 height 29
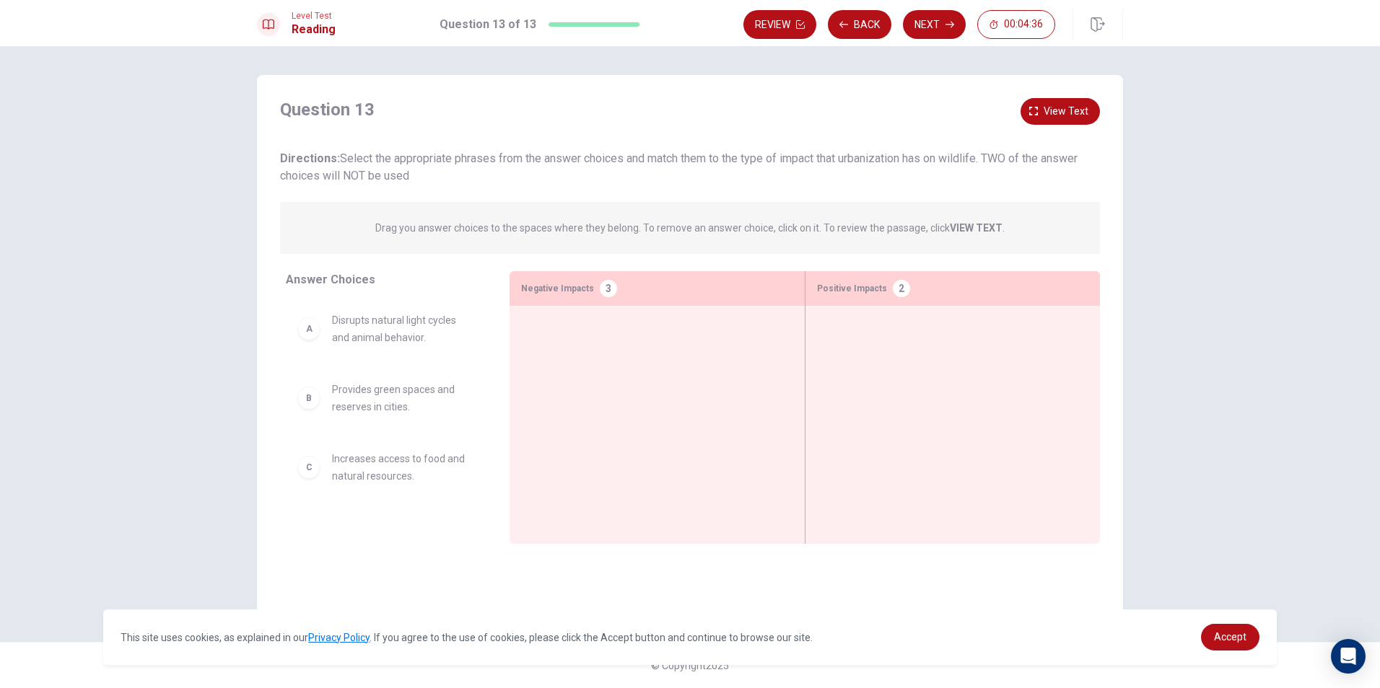
scroll to position [1, 0]
drag, startPoint x: 411, startPoint y: 468, endPoint x: 621, endPoint y: 348, distance: 242.1
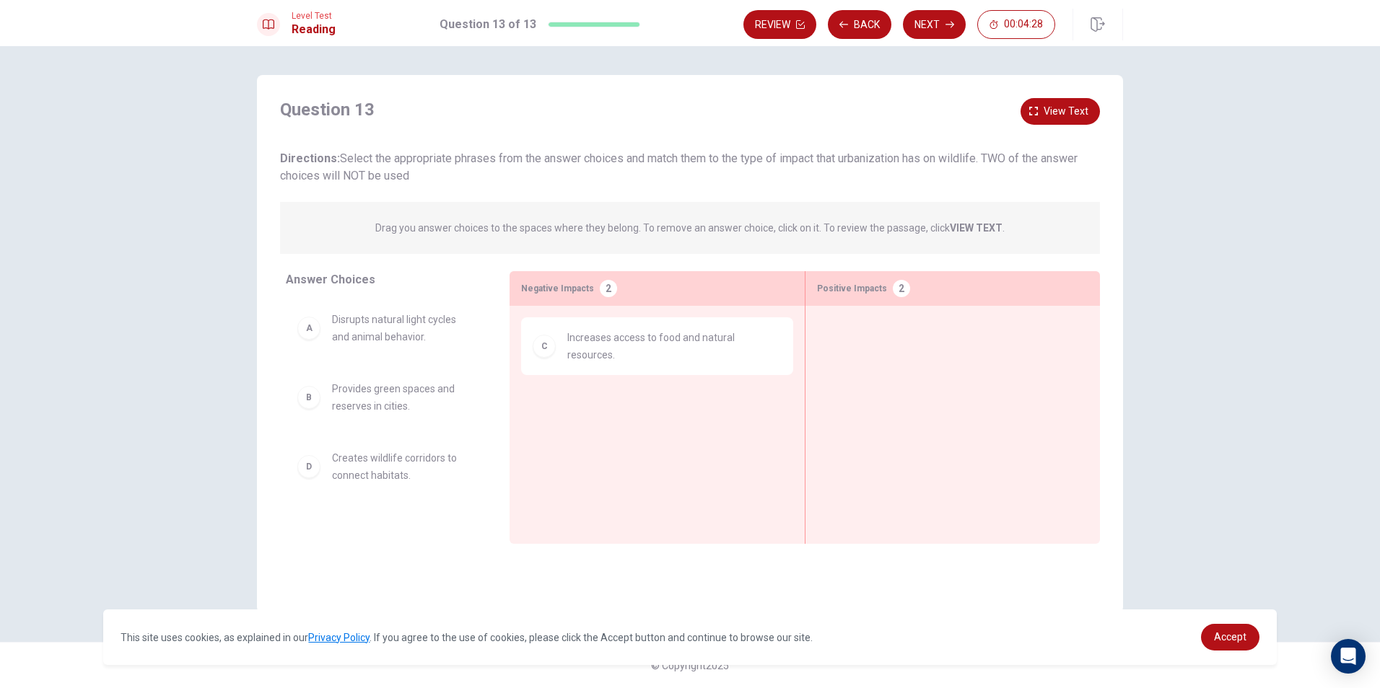
scroll to position [0, 0]
drag, startPoint x: 440, startPoint y: 330, endPoint x: 719, endPoint y: 422, distance: 294.2
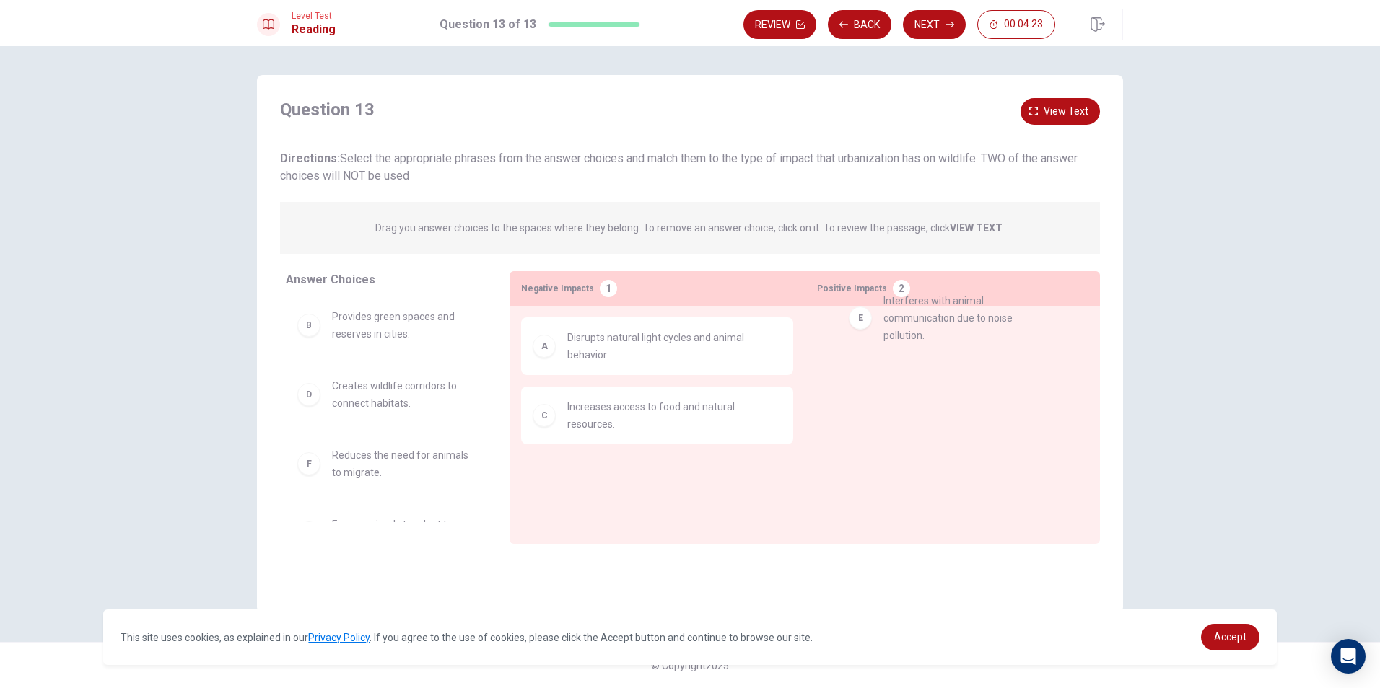
drag, startPoint x: 390, startPoint y: 478, endPoint x: 938, endPoint y: 325, distance: 569.6
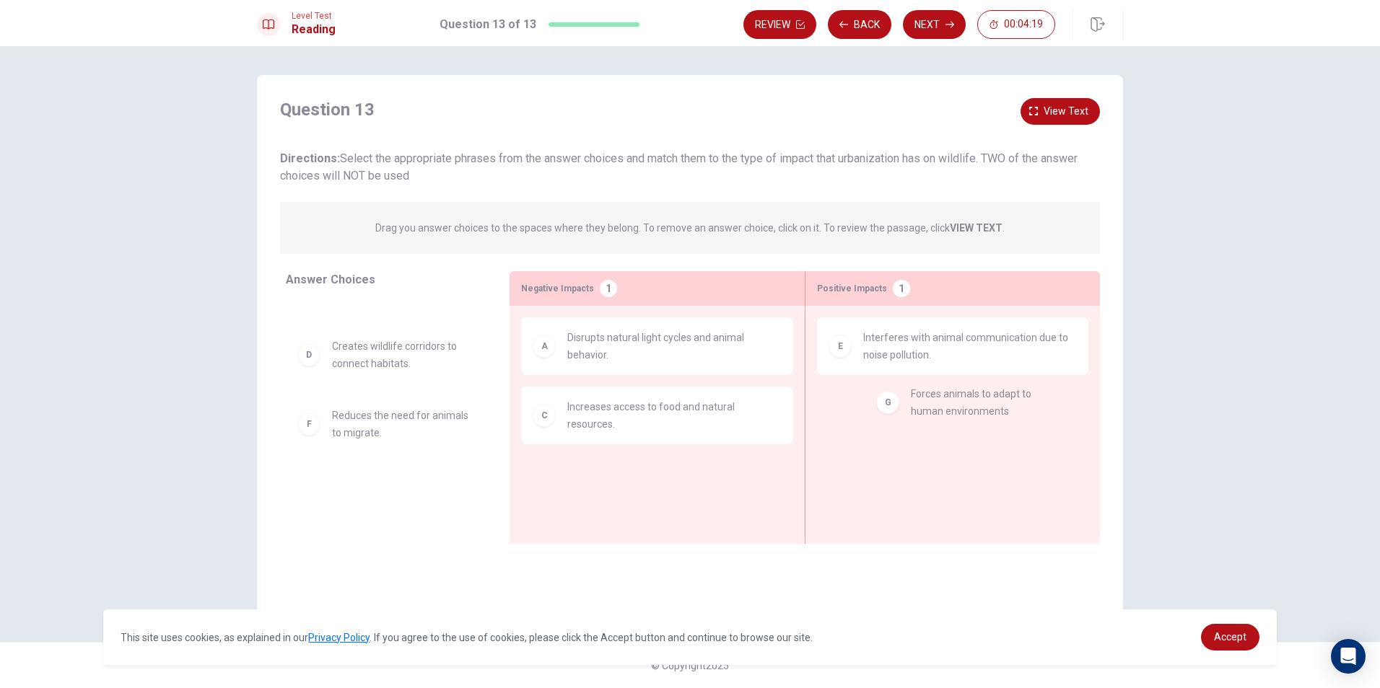
drag, startPoint x: 413, startPoint y: 494, endPoint x: 992, endPoint y: 403, distance: 585.9
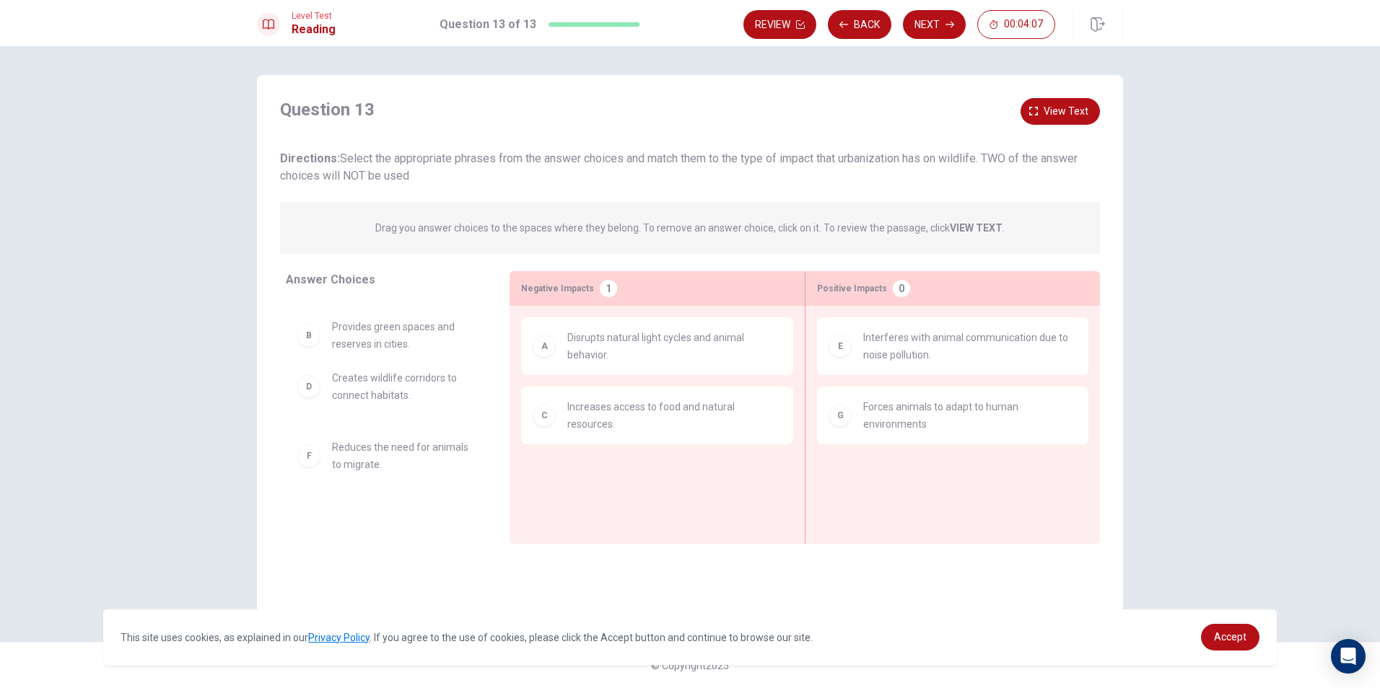
drag, startPoint x: 406, startPoint y: 312, endPoint x: 407, endPoint y: 319, distance: 7.3
drag, startPoint x: 429, startPoint y: 334, endPoint x: 688, endPoint y: 494, distance: 305.2
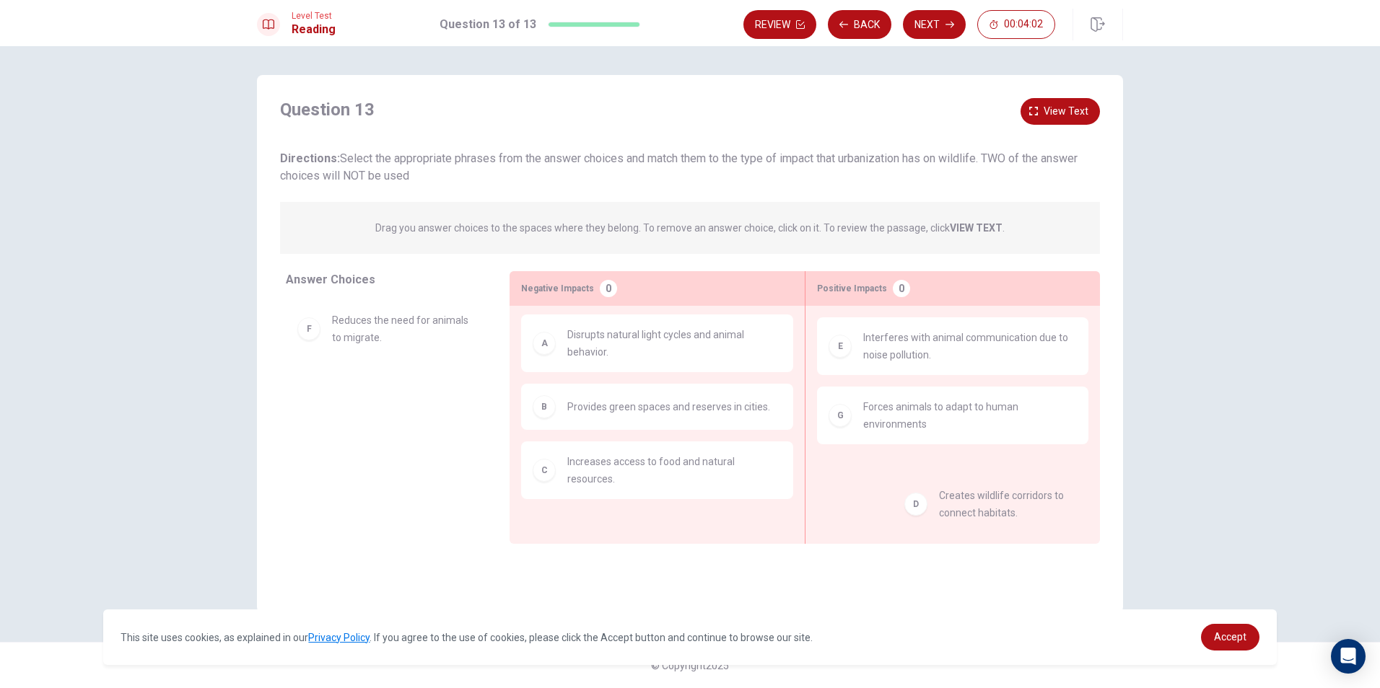
drag, startPoint x: 392, startPoint y: 346, endPoint x: 885, endPoint y: 491, distance: 514.0
drag, startPoint x: 351, startPoint y: 315, endPoint x: 920, endPoint y: 482, distance: 593.3
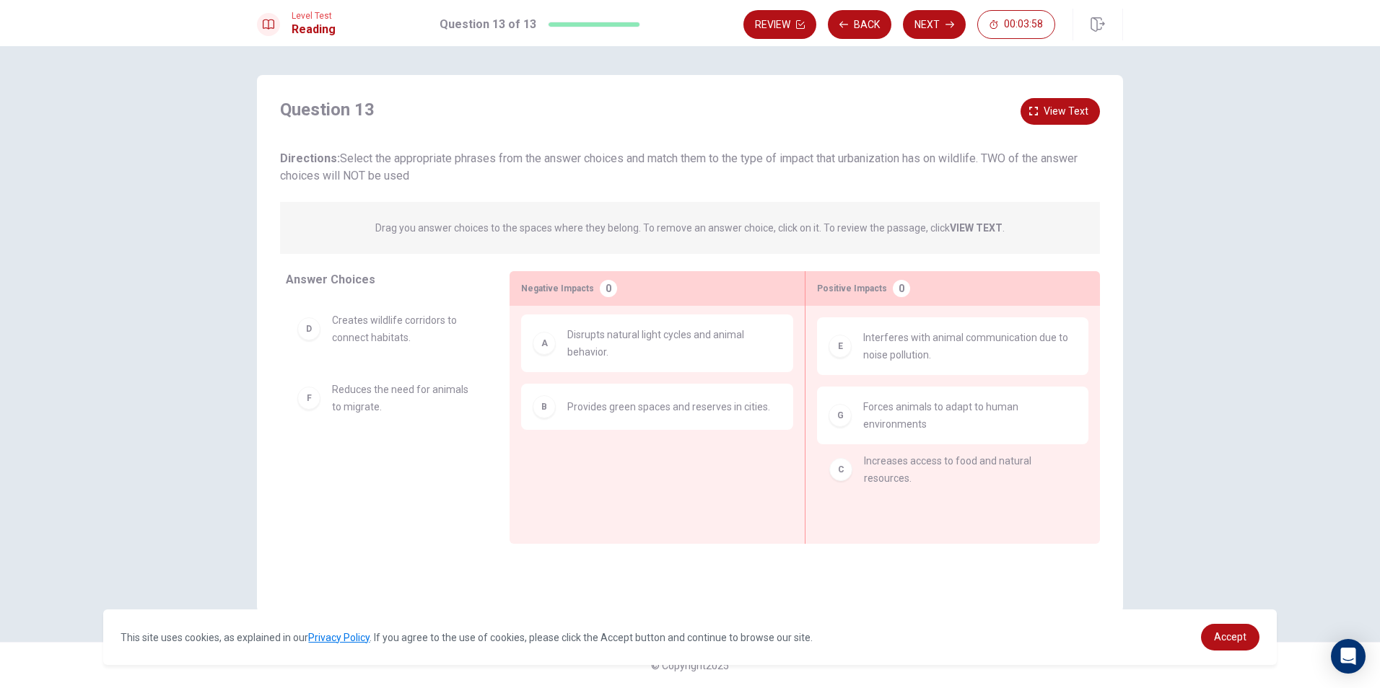
drag, startPoint x: 729, startPoint y: 492, endPoint x: 1015, endPoint y: 494, distance: 286.5
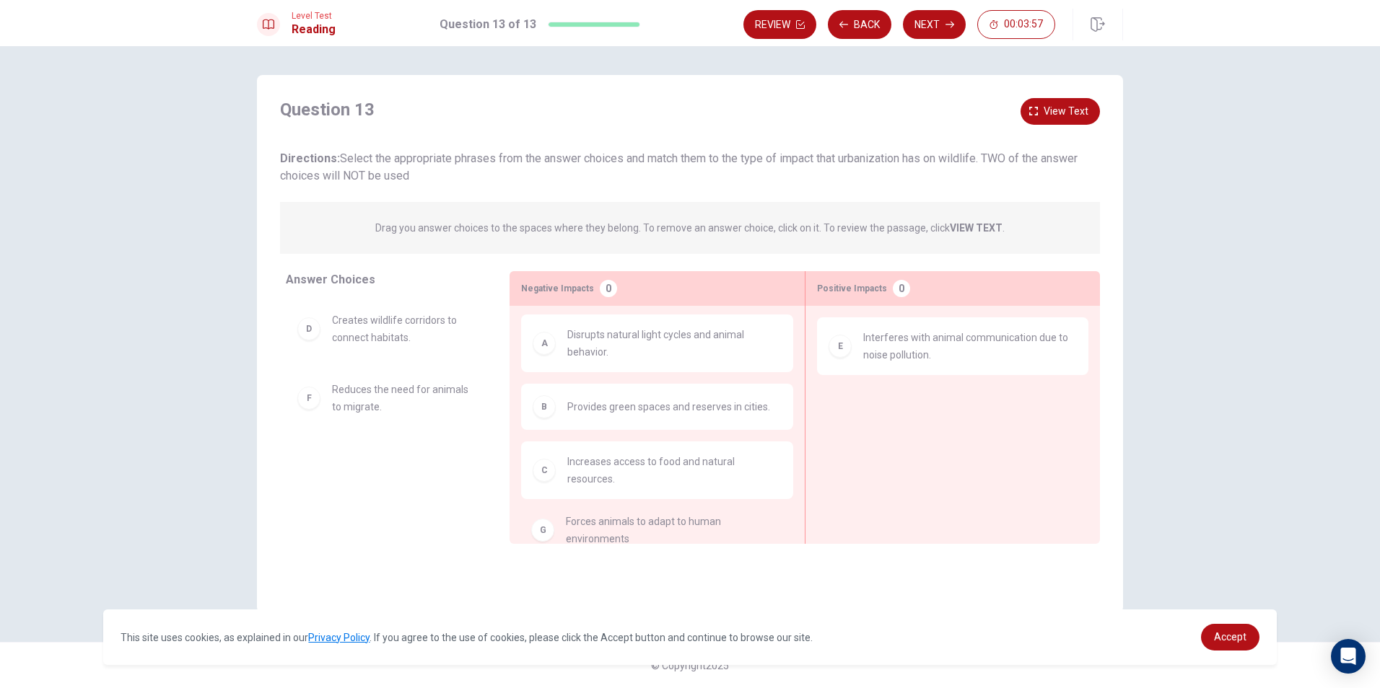
drag, startPoint x: 908, startPoint y: 406, endPoint x: 611, endPoint y: 505, distance: 312.9
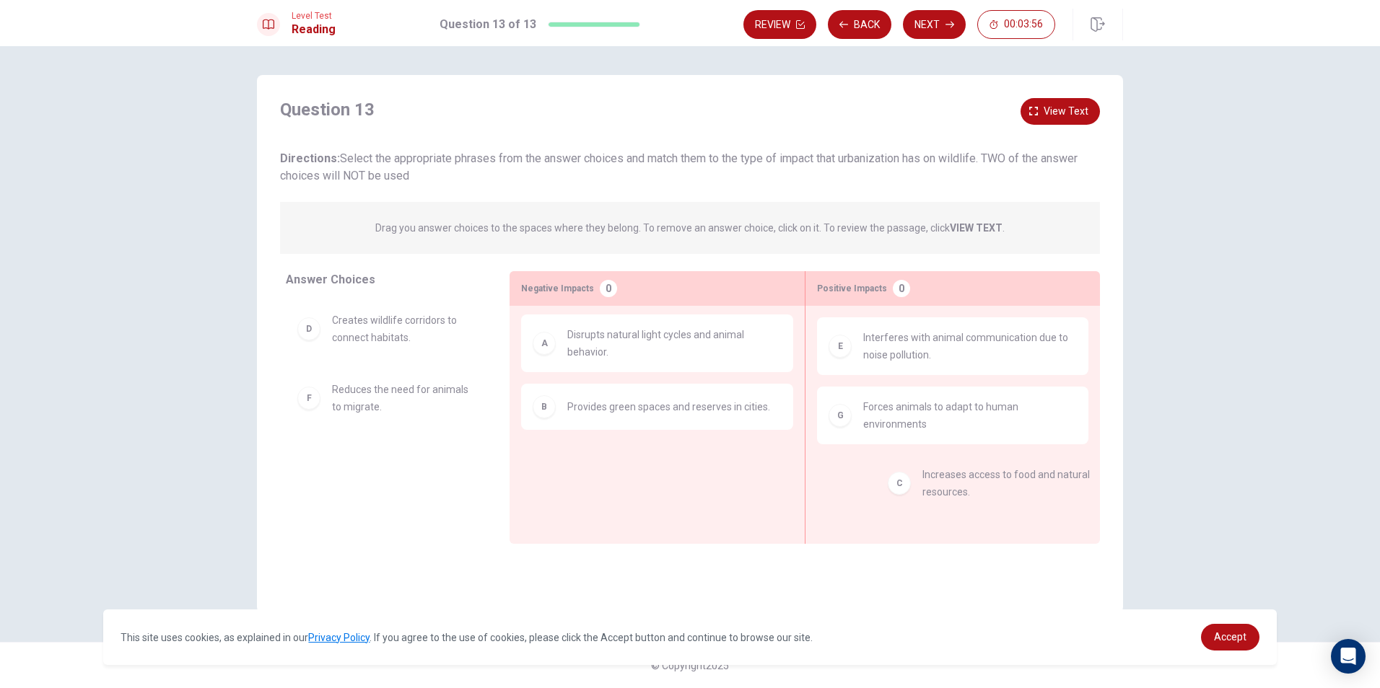
drag, startPoint x: 634, startPoint y: 466, endPoint x: 989, endPoint y: 484, distance: 354.8
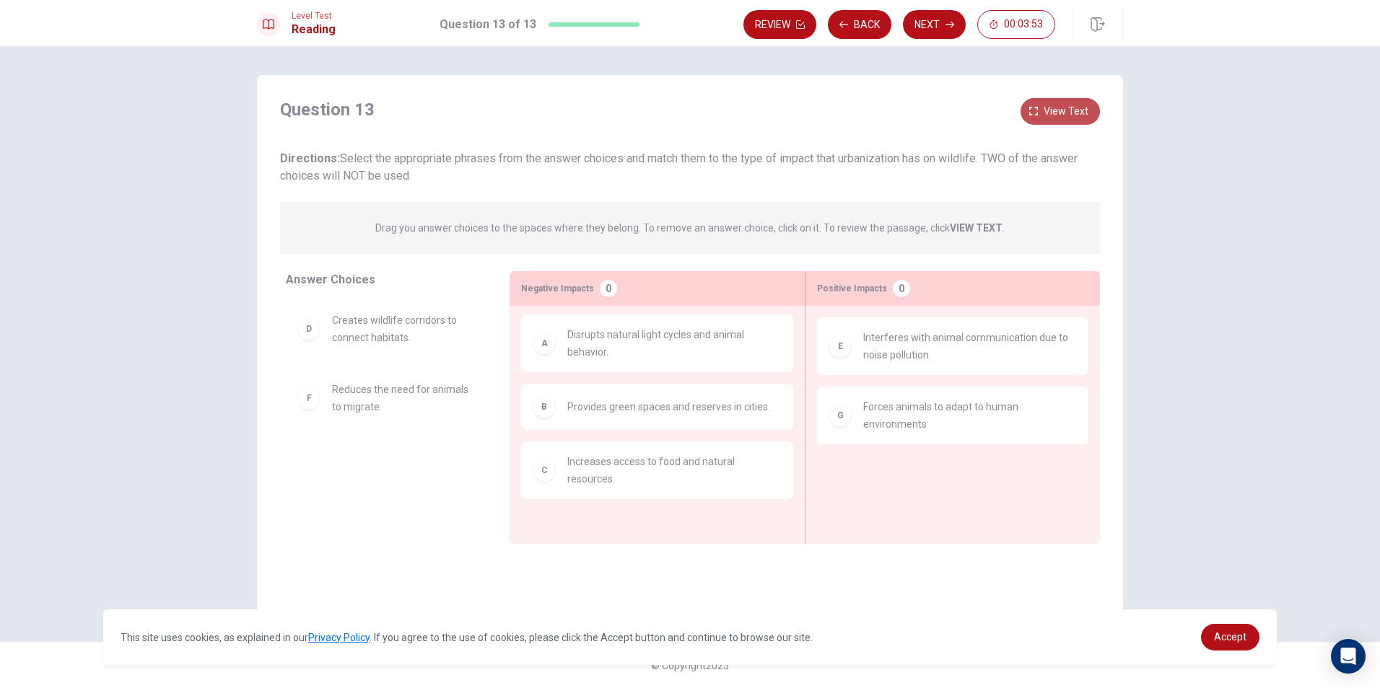
click at [1043, 102] on button "View text" at bounding box center [1059, 111] width 79 height 27
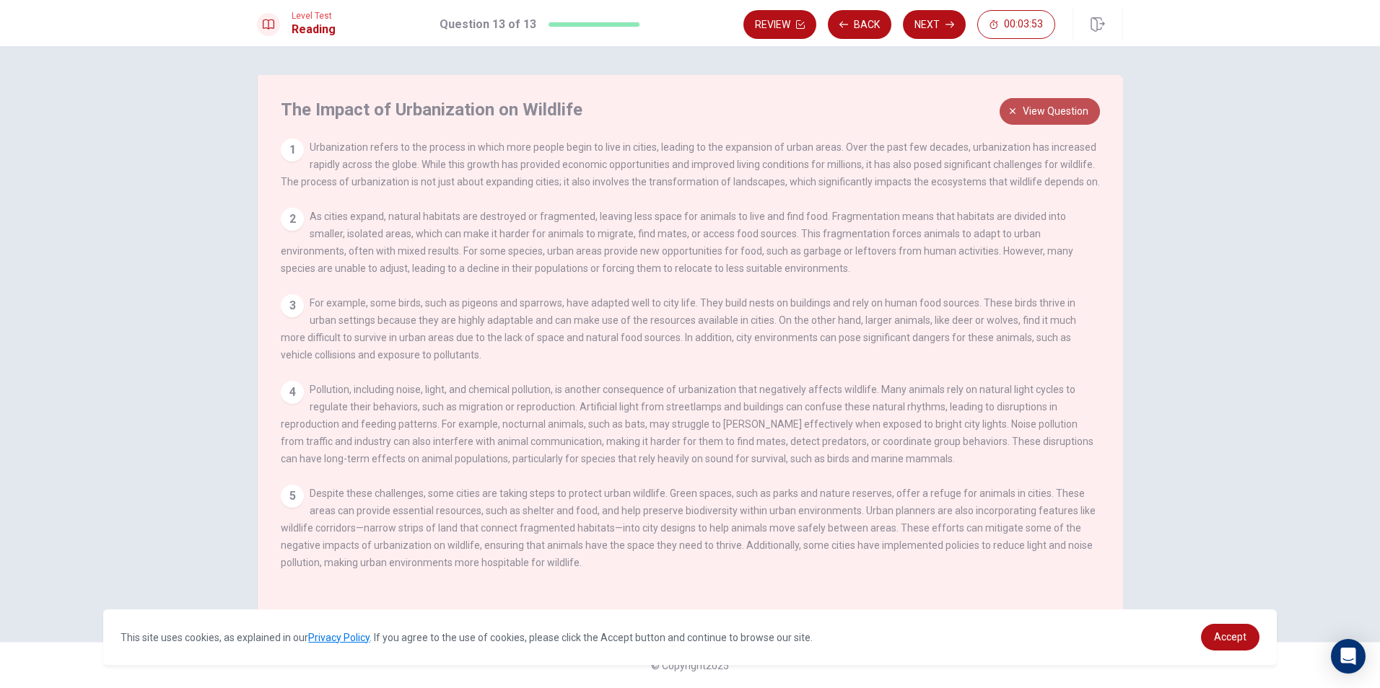
click at [1043, 102] on span "View question" at bounding box center [1056, 111] width 66 height 18
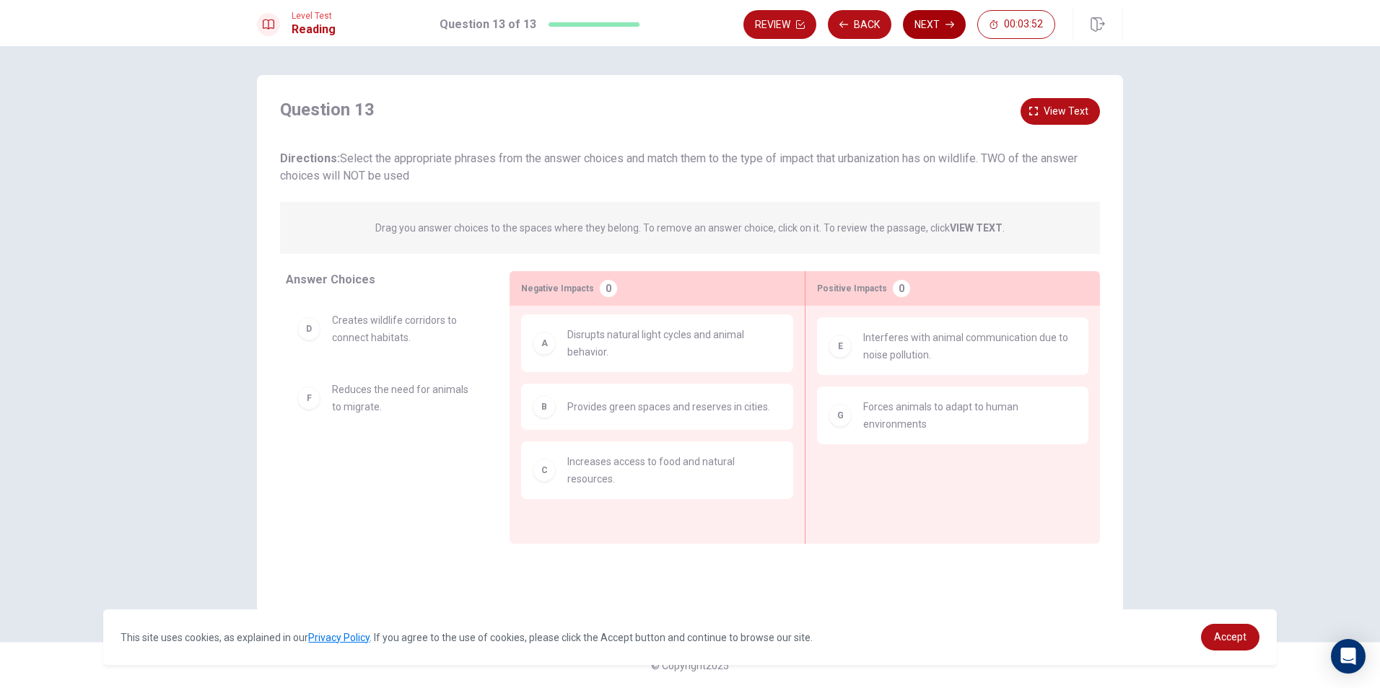
click at [930, 22] on button "Next" at bounding box center [934, 24] width 63 height 29
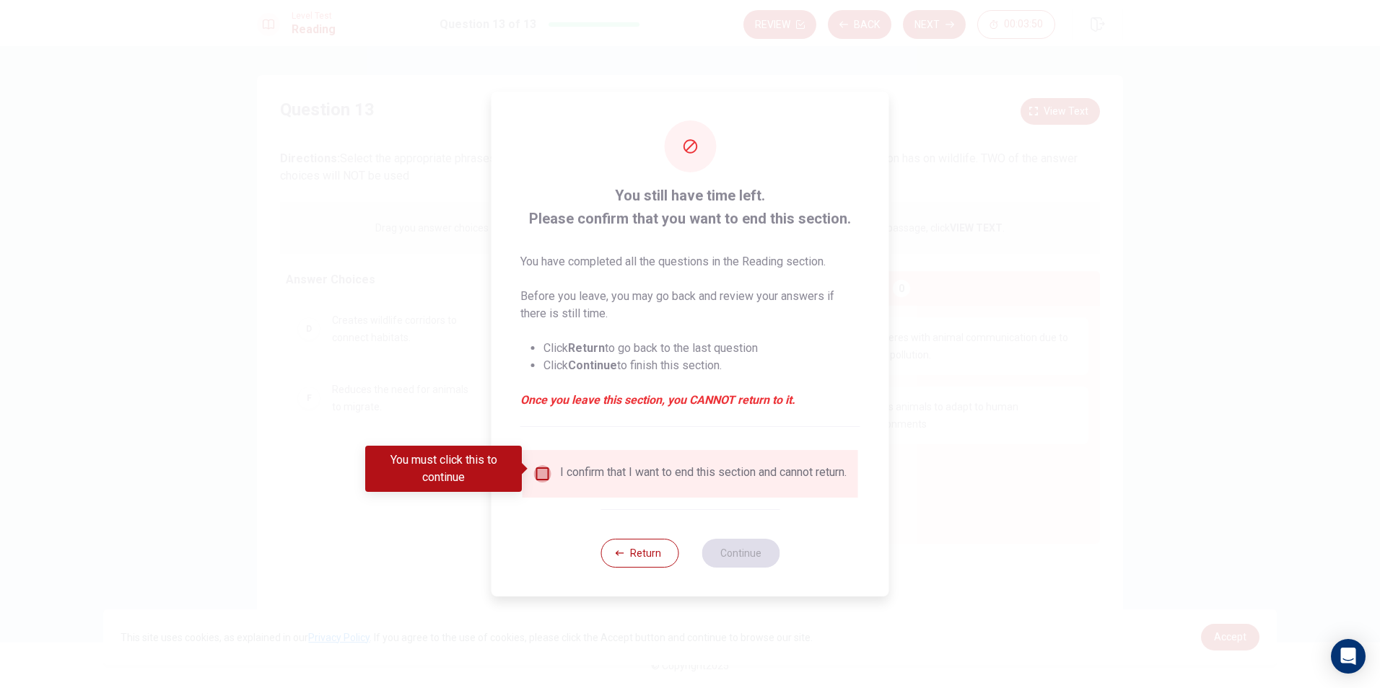
drag, startPoint x: 547, startPoint y: 461, endPoint x: 554, endPoint y: 465, distance: 7.4
click at [554, 465] on div "I confirm that I want to end this section and cannot return." at bounding box center [690, 473] width 312 height 17
click at [548, 470] on input "You must click this to continue" at bounding box center [542, 473] width 17 height 17
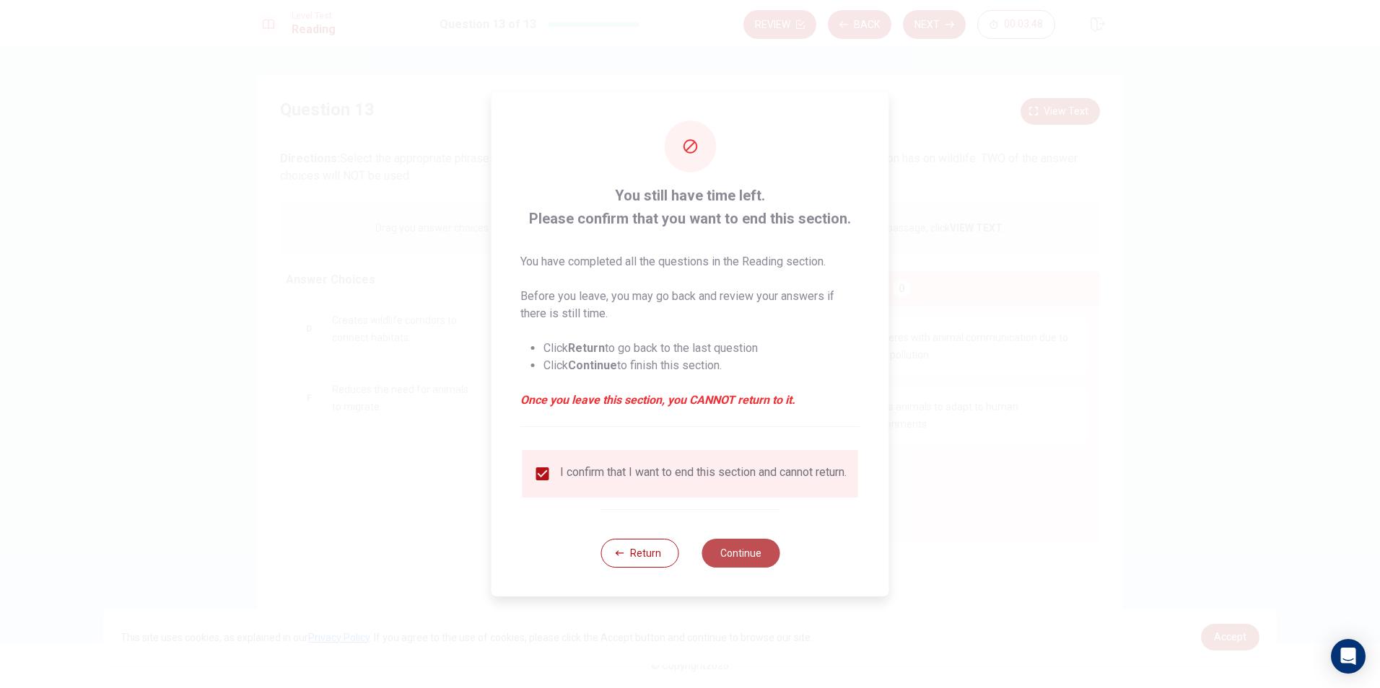
click at [733, 555] on button "Continue" at bounding box center [740, 553] width 78 height 29
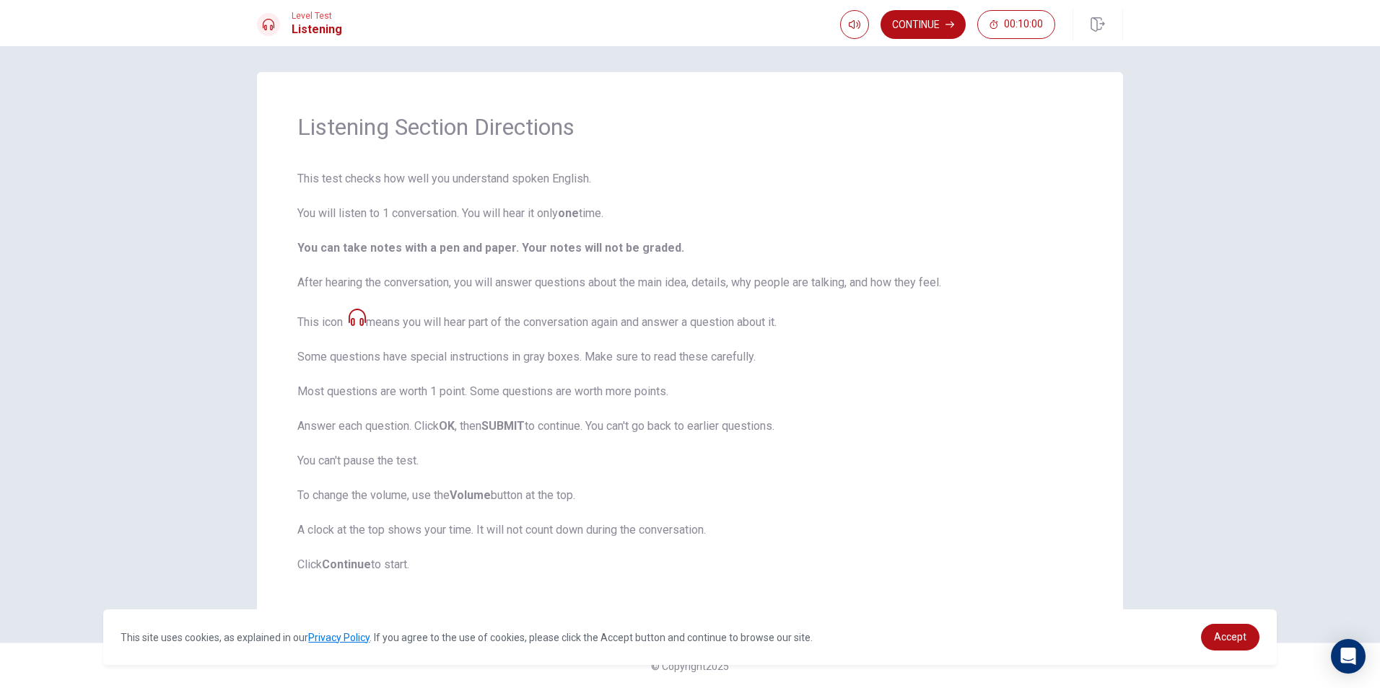
scroll to position [4, 0]
click at [938, 25] on button "Continue" at bounding box center [922, 24] width 85 height 29
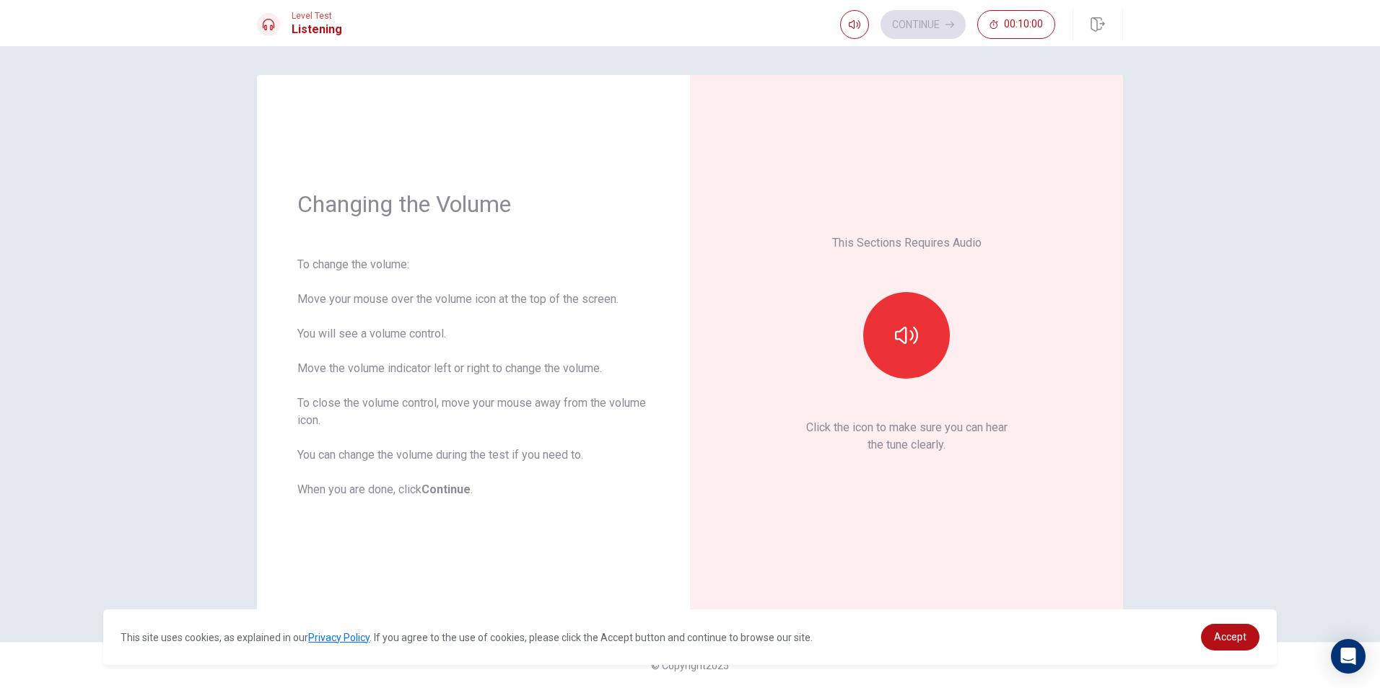
scroll to position [0, 0]
click at [941, 326] on button "button" at bounding box center [906, 335] width 87 height 87
click at [935, 24] on button "Continue" at bounding box center [922, 24] width 85 height 29
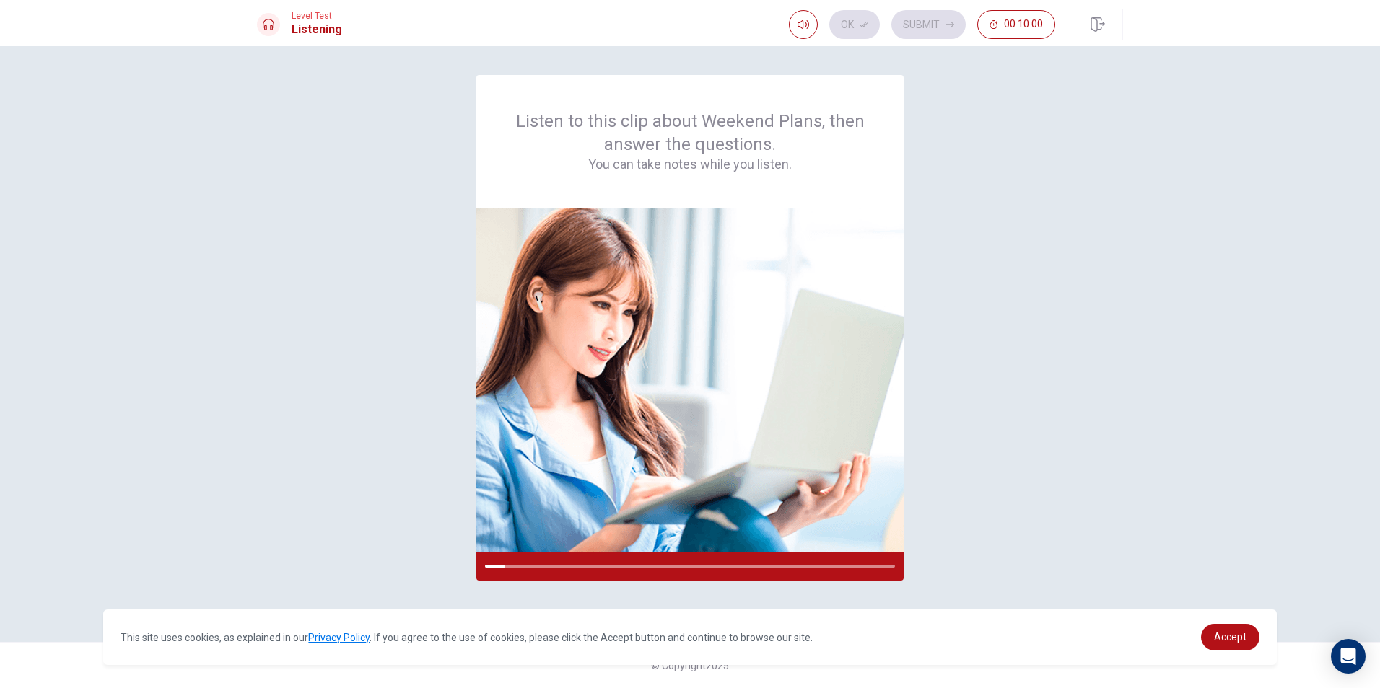
click at [957, 494] on div "Listen to this clip about Weekend Plans, then answer the questions. You can tak…" at bounding box center [690, 344] width 866 height 538
click at [1182, 377] on div "Listen to this clip about Weekend Plans, then answer the questions. You can tak…" at bounding box center [690, 367] width 1380 height 642
click at [1013, 549] on div "Listen to this clip about Weekend Plans, then answer the questions. You can tak…" at bounding box center [690, 344] width 866 height 538
click at [808, 33] on span at bounding box center [803, 36] width 12 height 8
click at [950, 187] on div "Listen to this clip about Weekend Plans, then answer the questions. You can tak…" at bounding box center [690, 344] width 866 height 538
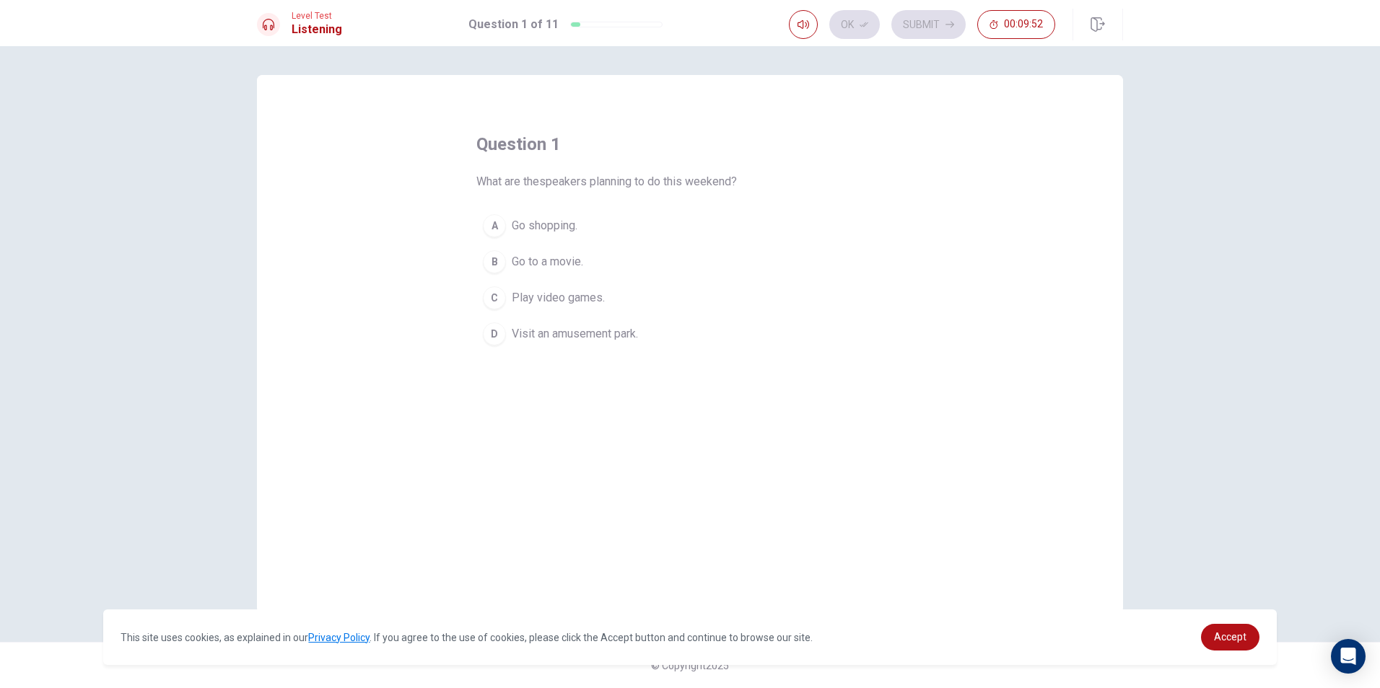
drag, startPoint x: 600, startPoint y: 333, endPoint x: 591, endPoint y: 333, distance: 8.7
click at [602, 333] on span "Visit an amusement park." at bounding box center [575, 333] width 126 height 17
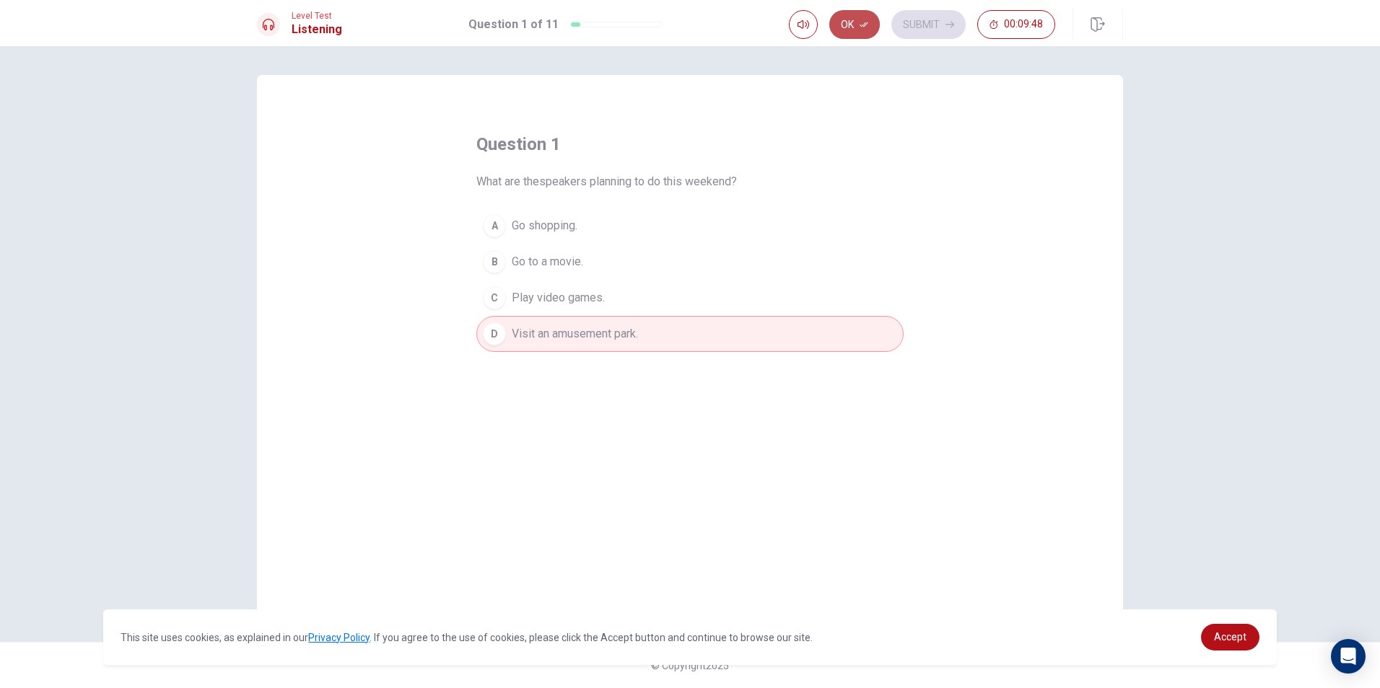
click at [856, 22] on button "Ok" at bounding box center [854, 24] width 51 height 29
click at [918, 24] on button "Submit" at bounding box center [928, 24] width 74 height 29
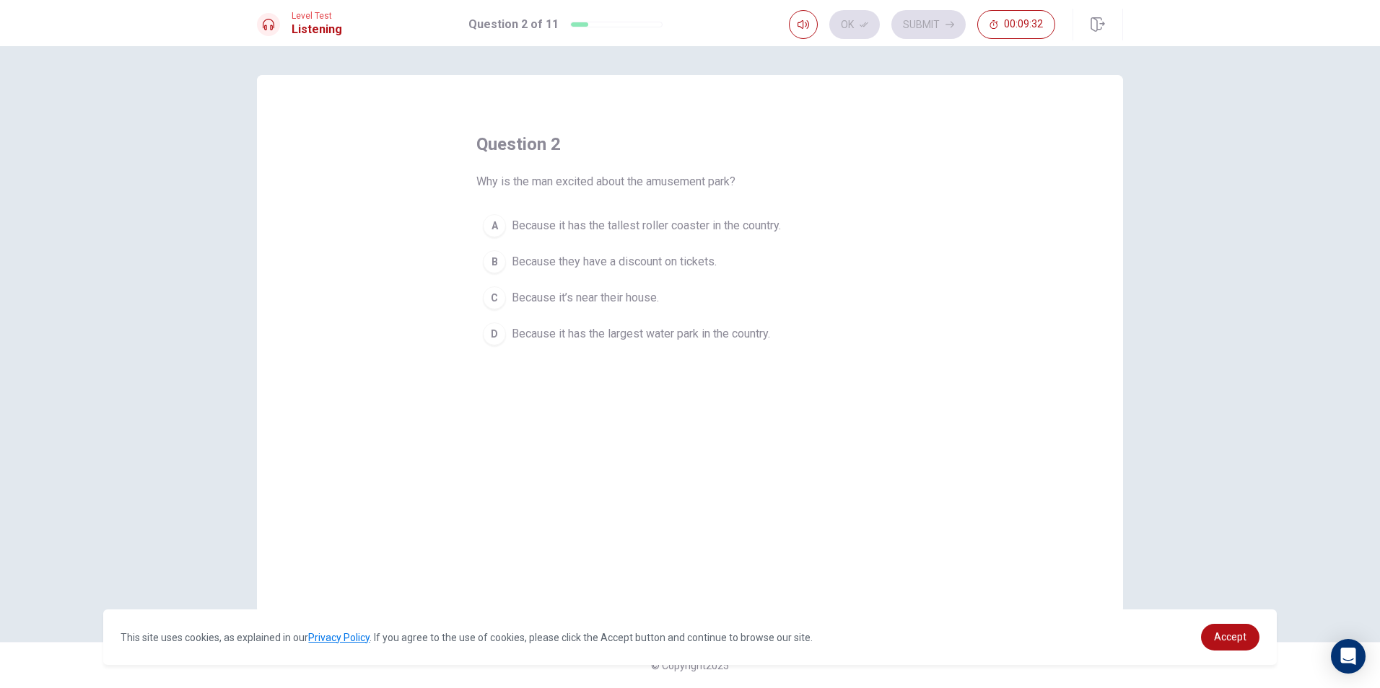
click at [681, 226] on span "Because it has the tallest roller coaster in the country." at bounding box center [646, 225] width 269 height 17
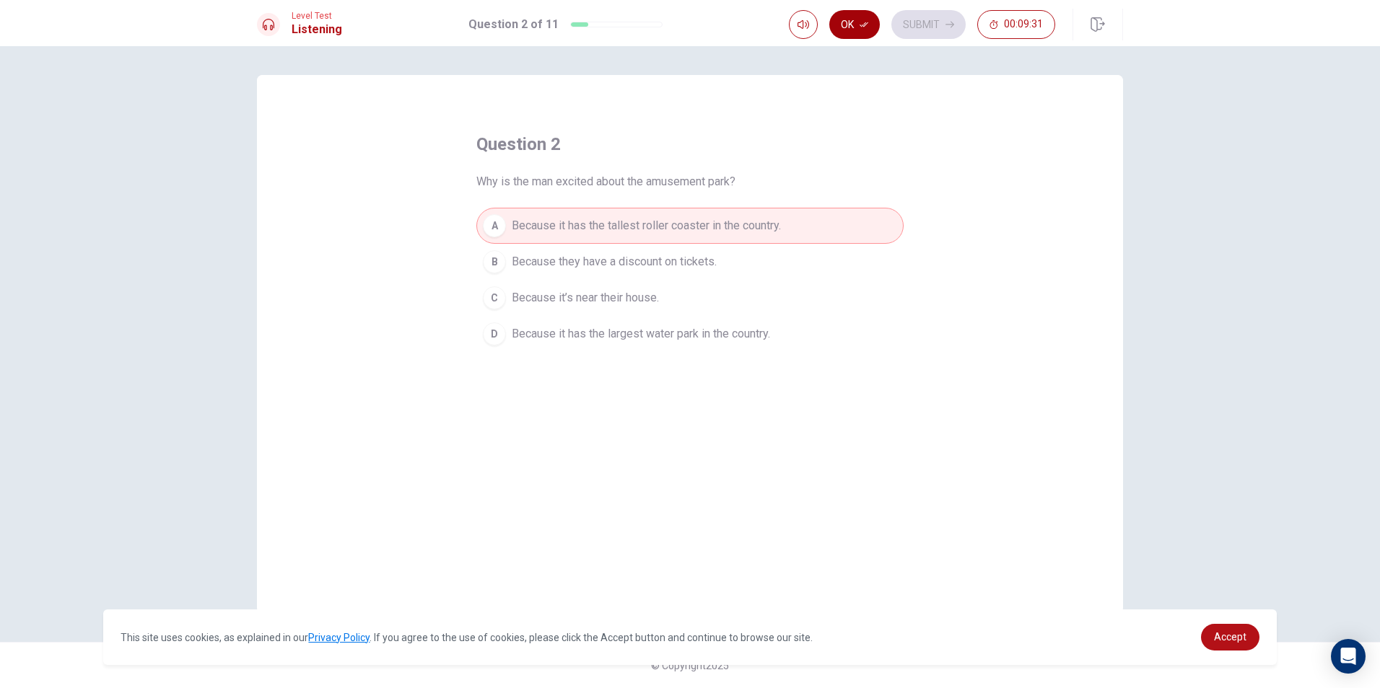
click at [863, 19] on button "Ok" at bounding box center [854, 24] width 51 height 29
click at [934, 20] on button "Submit" at bounding box center [928, 24] width 74 height 29
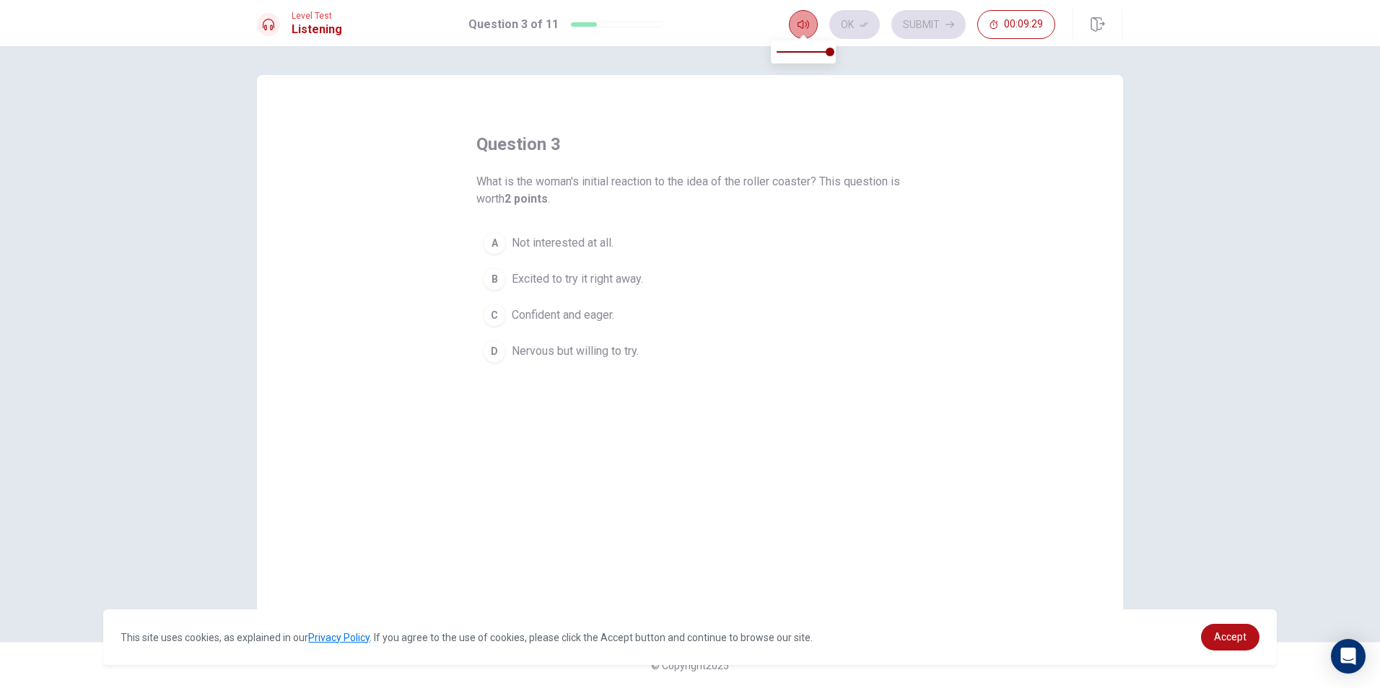
click at [801, 21] on icon "button" at bounding box center [803, 25] width 12 height 12
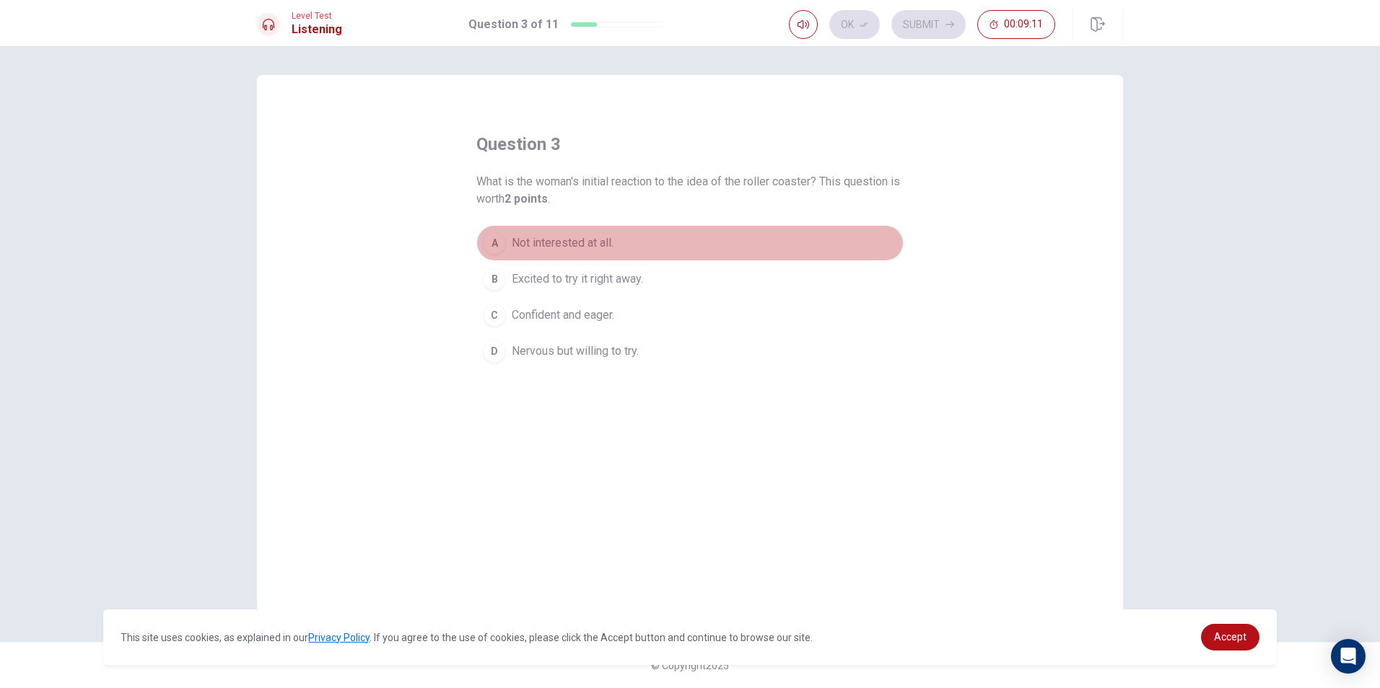
click at [528, 245] on span "Not interested at all." at bounding box center [563, 243] width 102 height 17
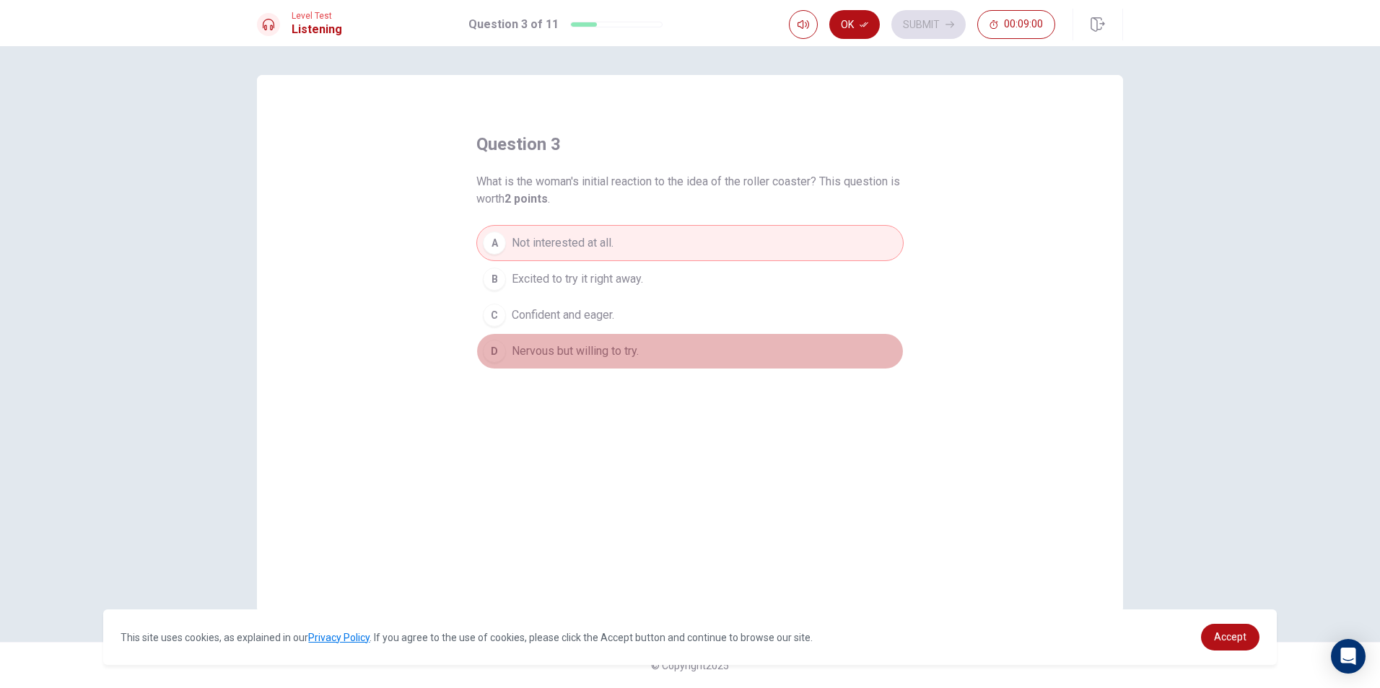
click at [651, 354] on button "D [PERSON_NAME] but willing to try." at bounding box center [689, 351] width 427 height 36
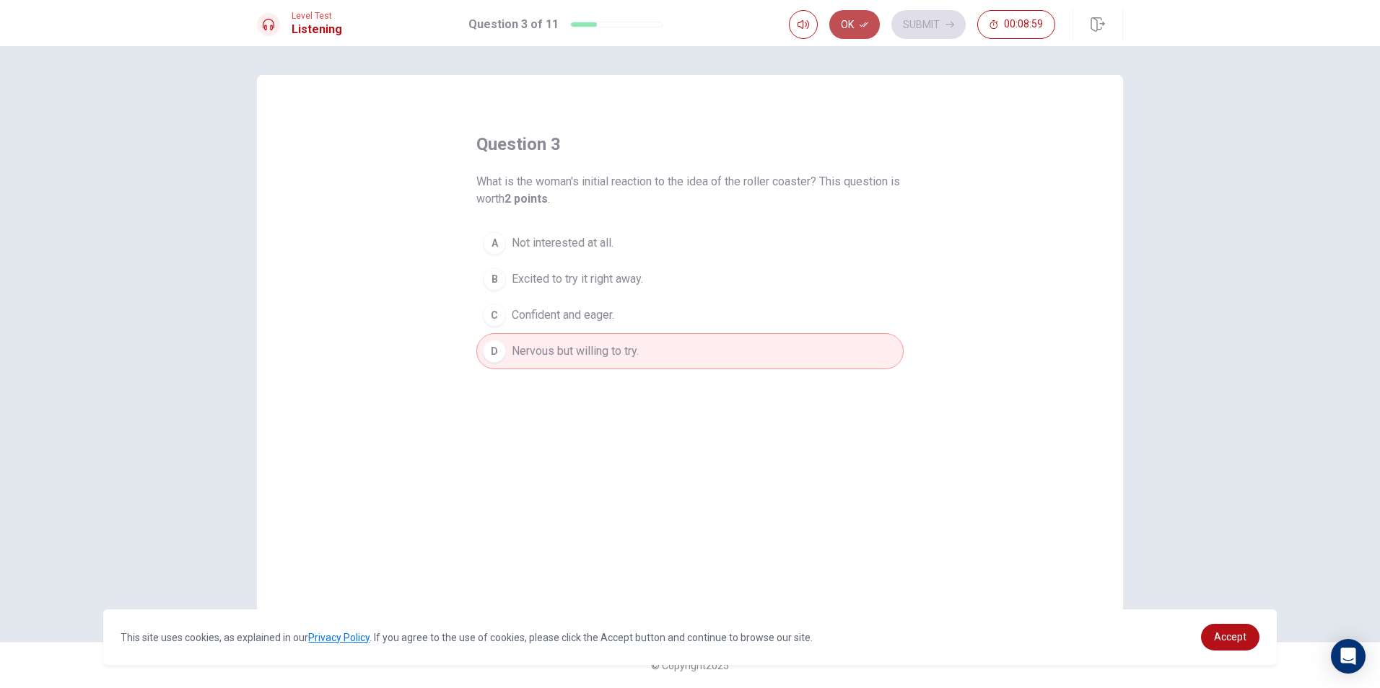
click at [869, 17] on button "Ok" at bounding box center [854, 24] width 51 height 29
click at [927, 12] on button "Submit" at bounding box center [928, 24] width 74 height 29
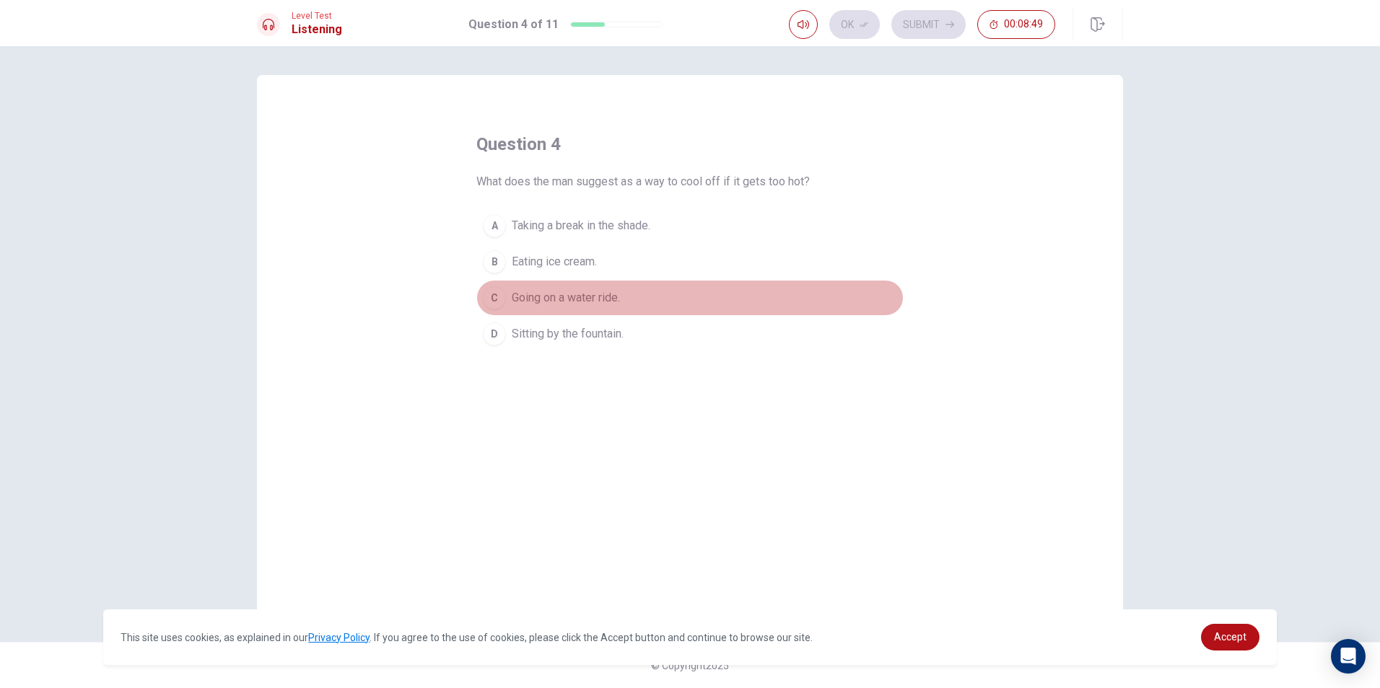
click at [595, 305] on span "Going on a water ride." at bounding box center [566, 297] width 108 height 17
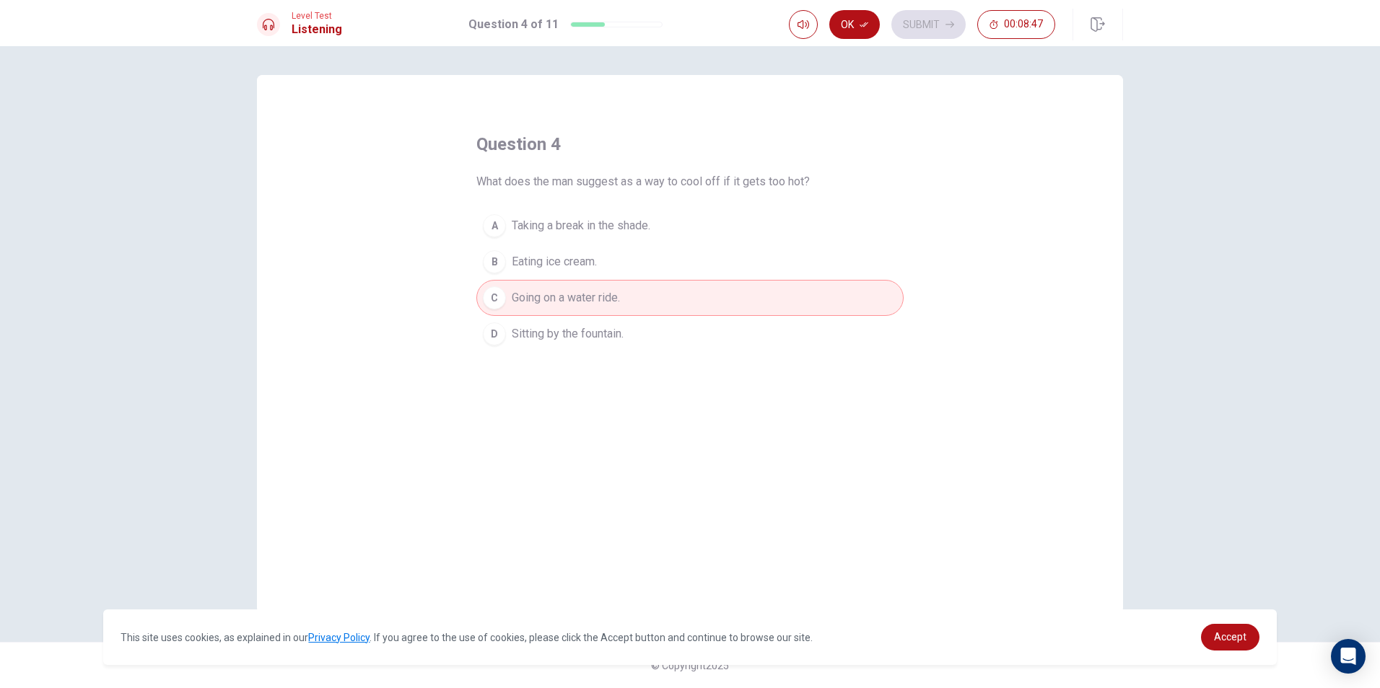
click at [862, 32] on button "Ok" at bounding box center [854, 24] width 51 height 29
click at [928, 17] on button "Submit" at bounding box center [928, 24] width 74 height 29
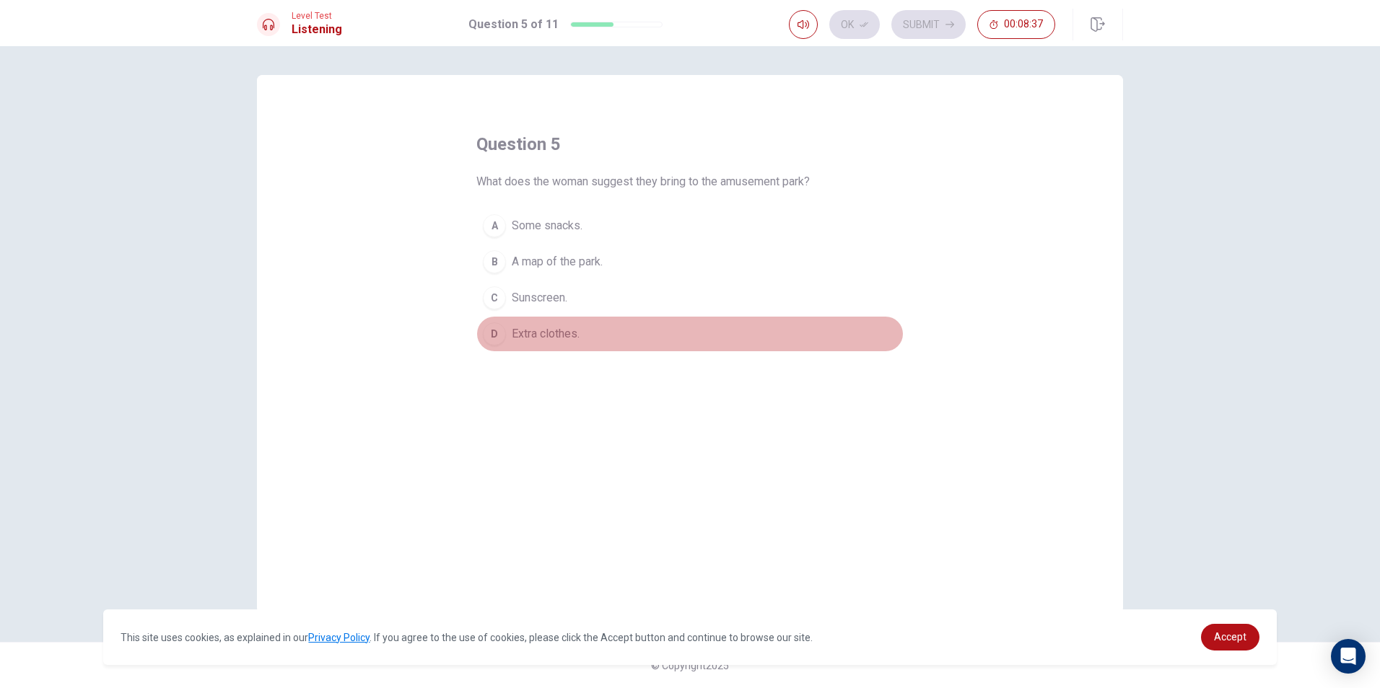
drag, startPoint x: 564, startPoint y: 340, endPoint x: 570, endPoint y: 333, distance: 9.7
click at [565, 341] on span "Extra clothes." at bounding box center [546, 333] width 68 height 17
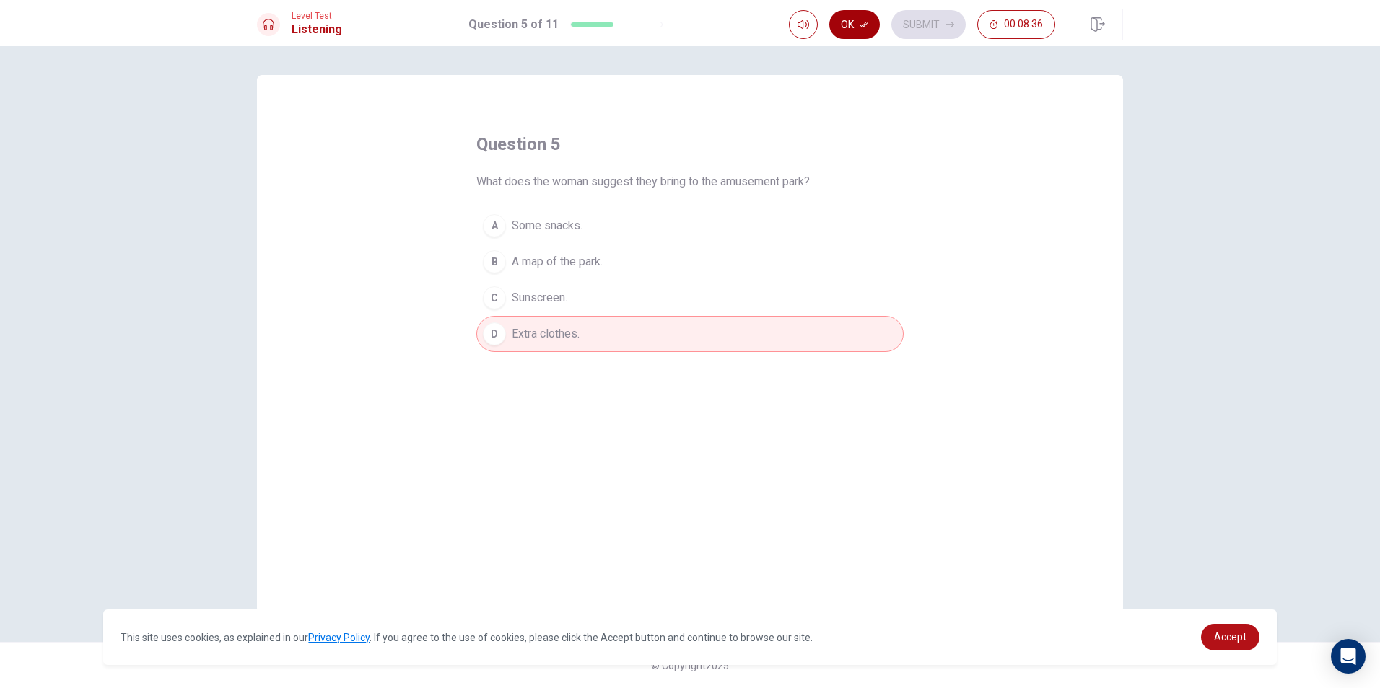
click at [870, 22] on button "Ok" at bounding box center [854, 24] width 51 height 29
click at [929, 18] on button "Submit" at bounding box center [928, 24] width 74 height 29
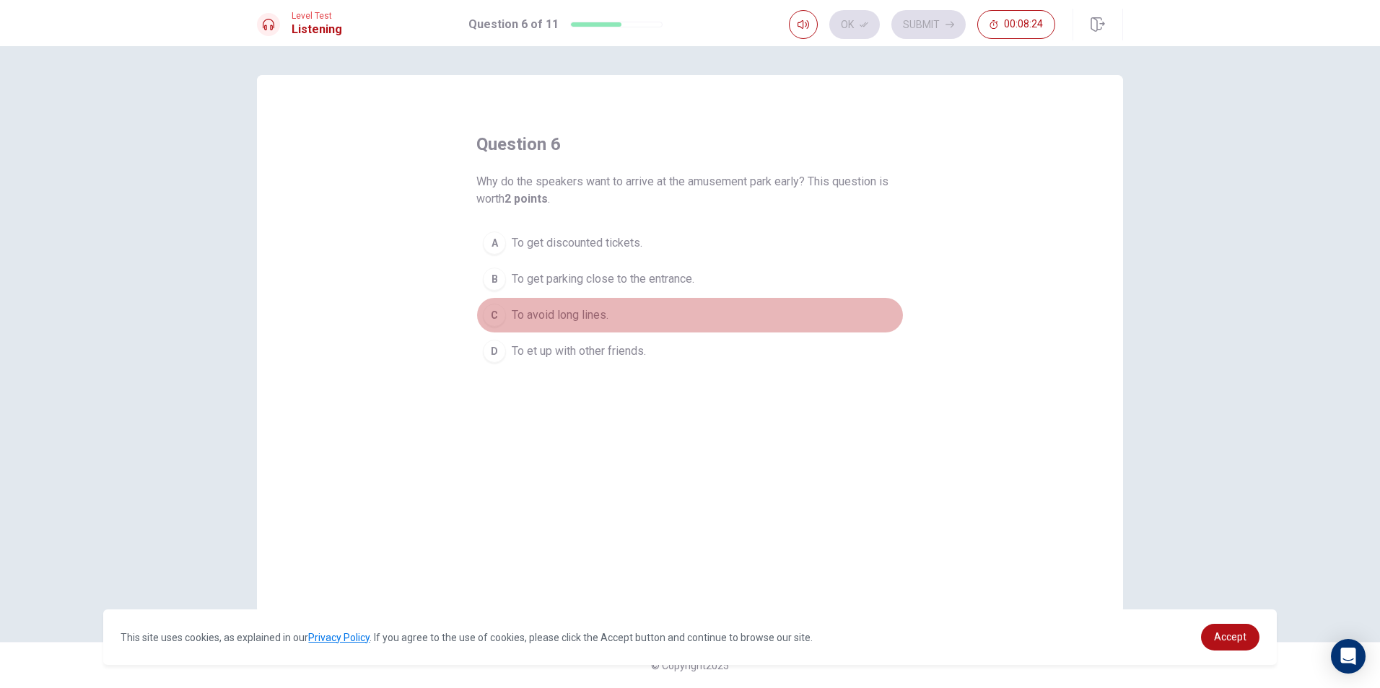
click at [614, 315] on button "C To avoid long lines." at bounding box center [689, 315] width 427 height 36
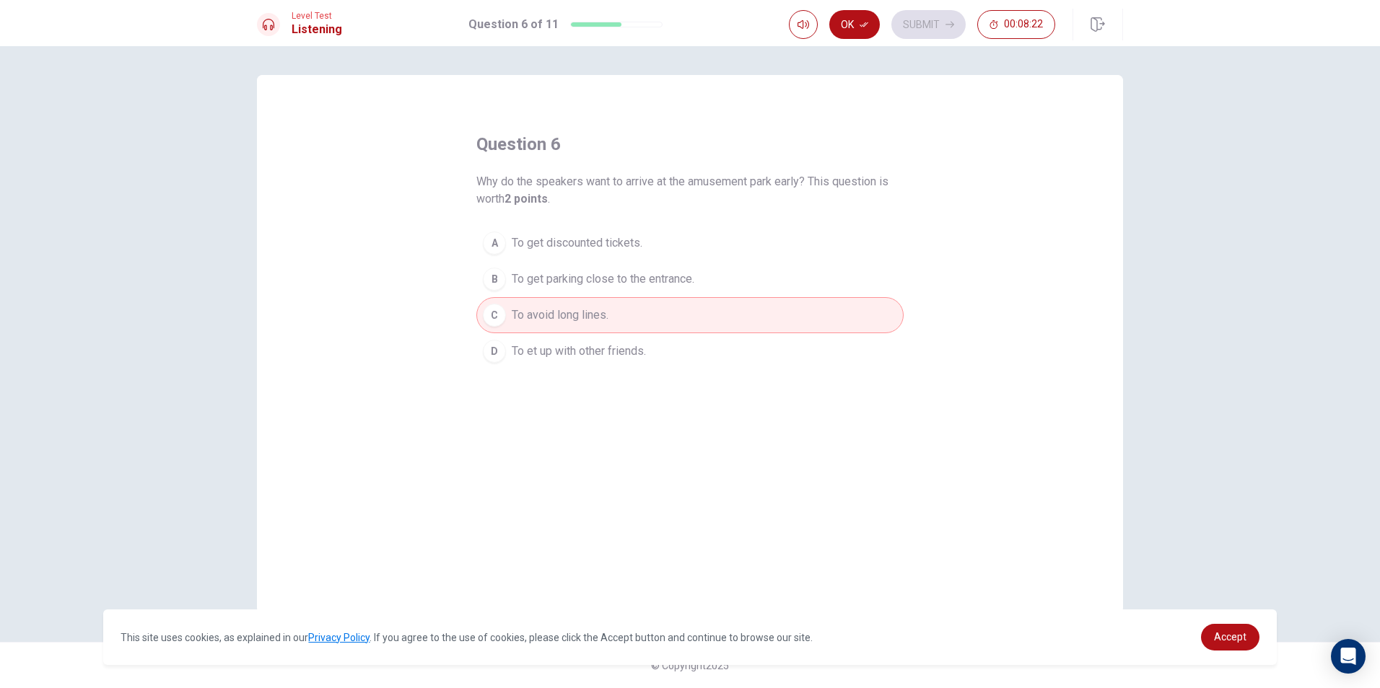
click at [865, 20] on icon "button" at bounding box center [863, 24] width 9 height 9
click at [921, 17] on button "Submit" at bounding box center [928, 24] width 74 height 29
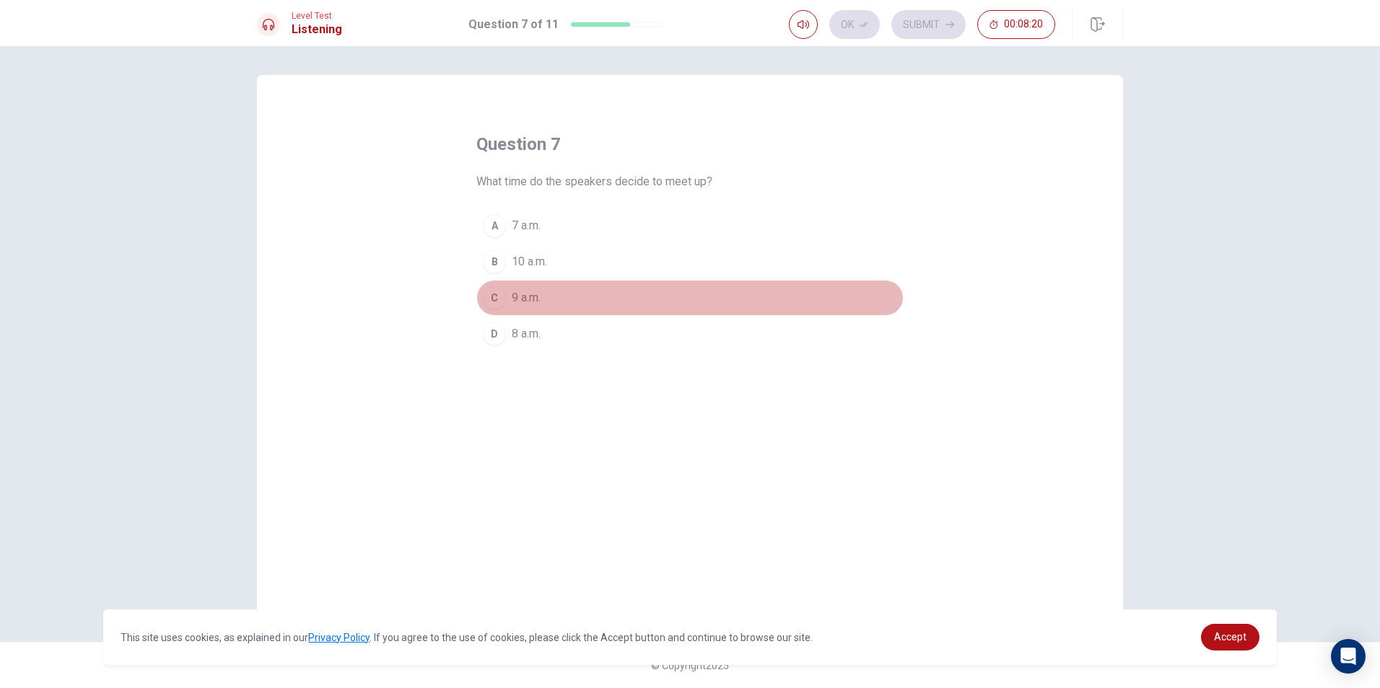
click at [548, 290] on button "C 9 a.m." at bounding box center [689, 298] width 427 height 36
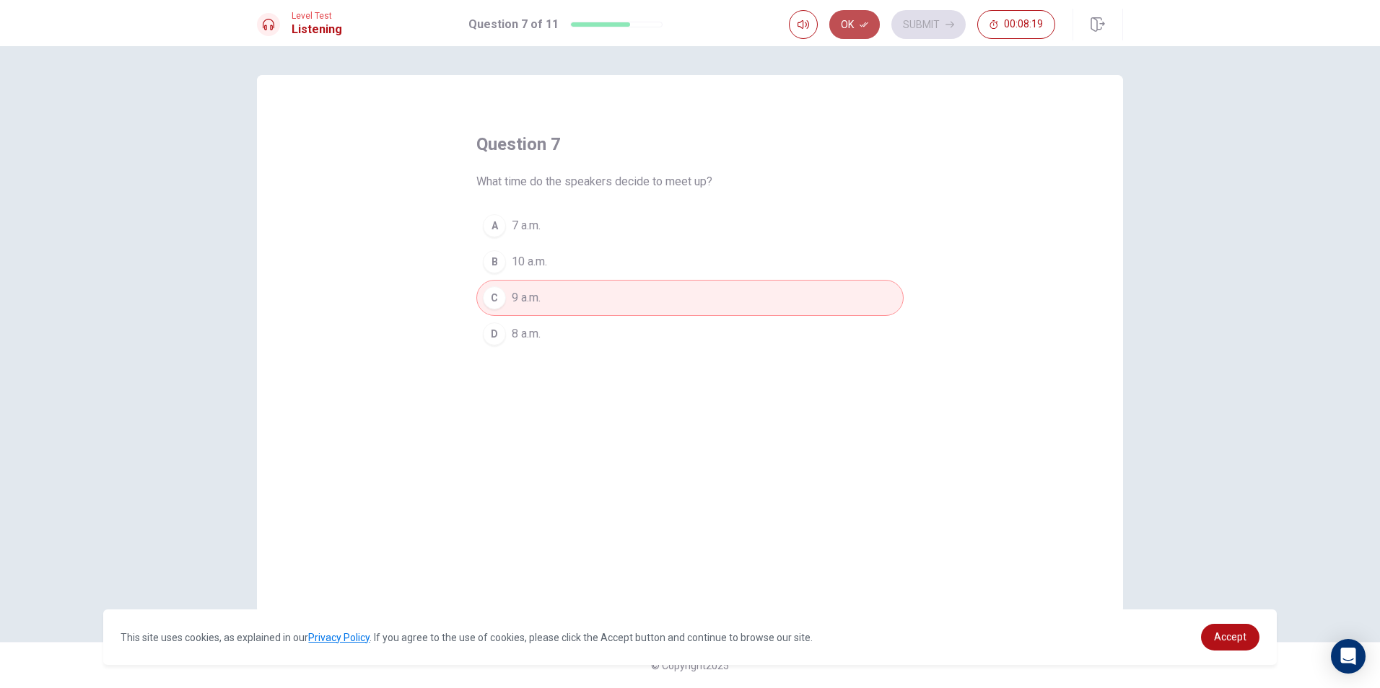
click at [865, 28] on icon "button" at bounding box center [863, 24] width 9 height 9
click at [929, 16] on button "Submit" at bounding box center [928, 24] width 74 height 29
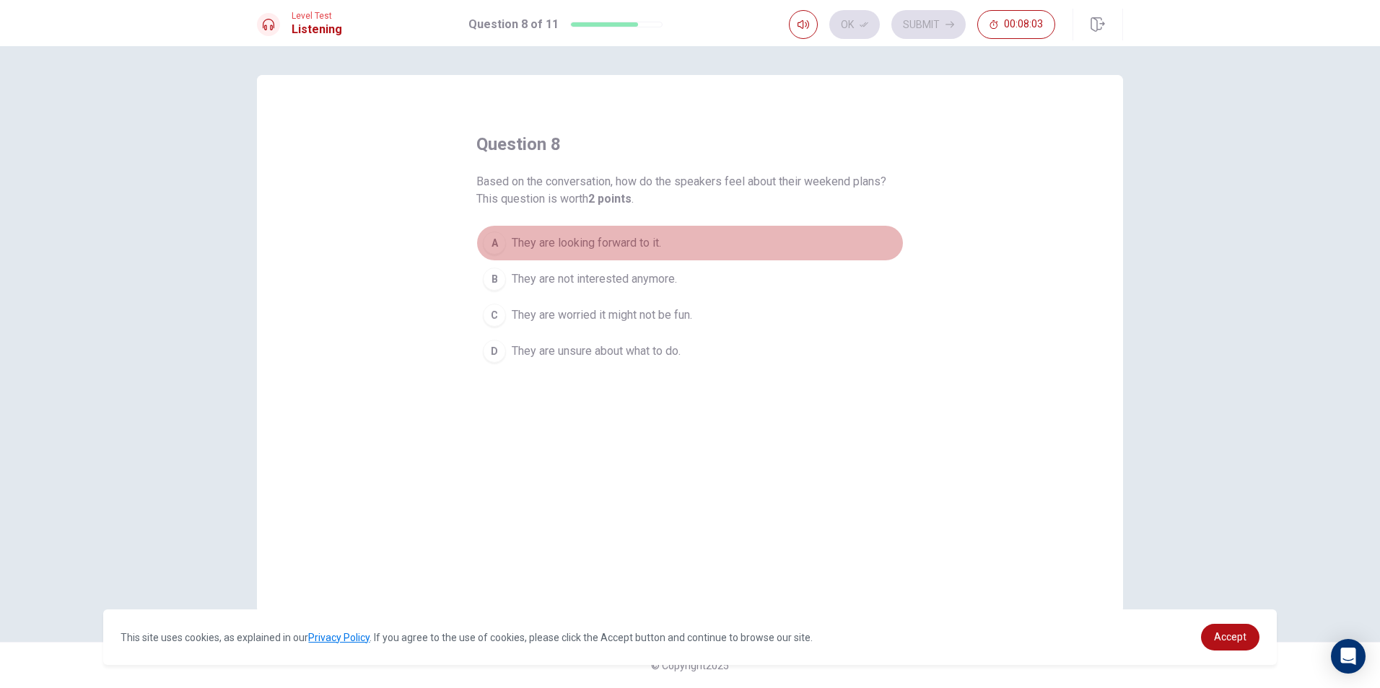
click at [629, 235] on span "They are looking forward to it." at bounding box center [586, 243] width 149 height 17
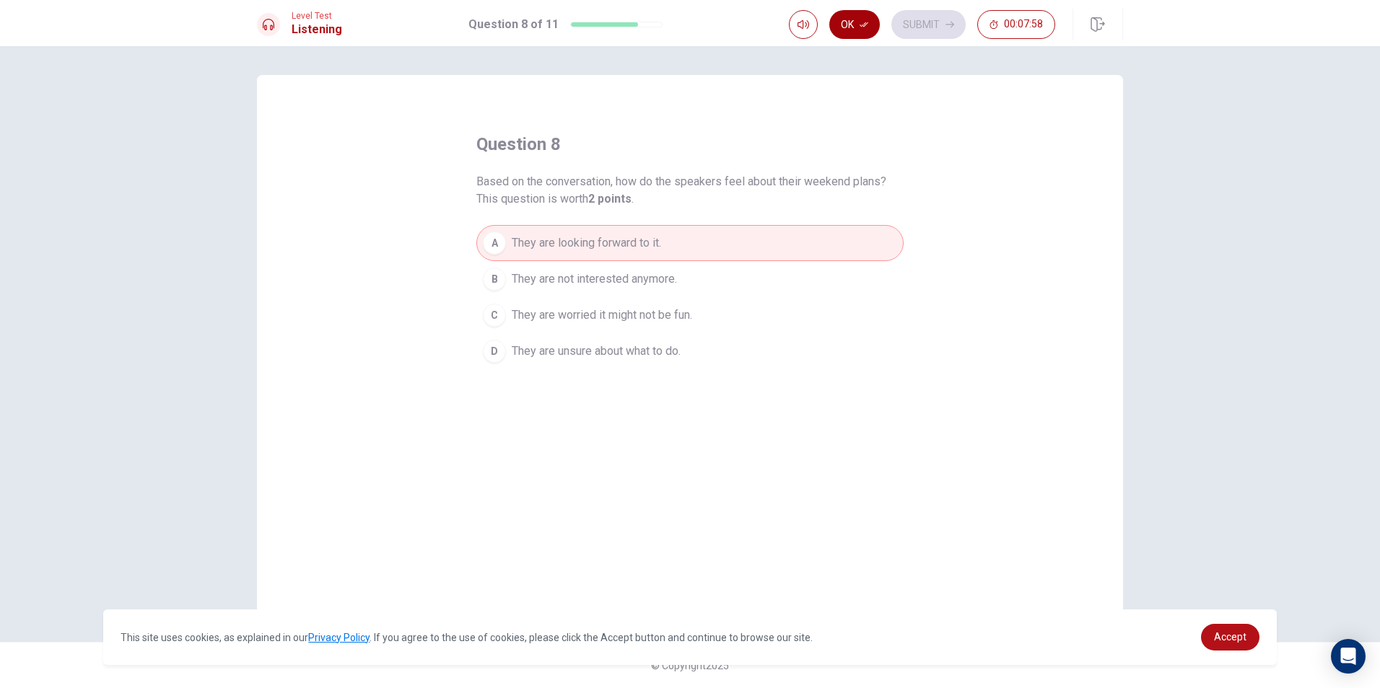
click at [867, 14] on button "Ok" at bounding box center [854, 24] width 51 height 29
click at [937, 28] on button "Submit" at bounding box center [928, 24] width 74 height 29
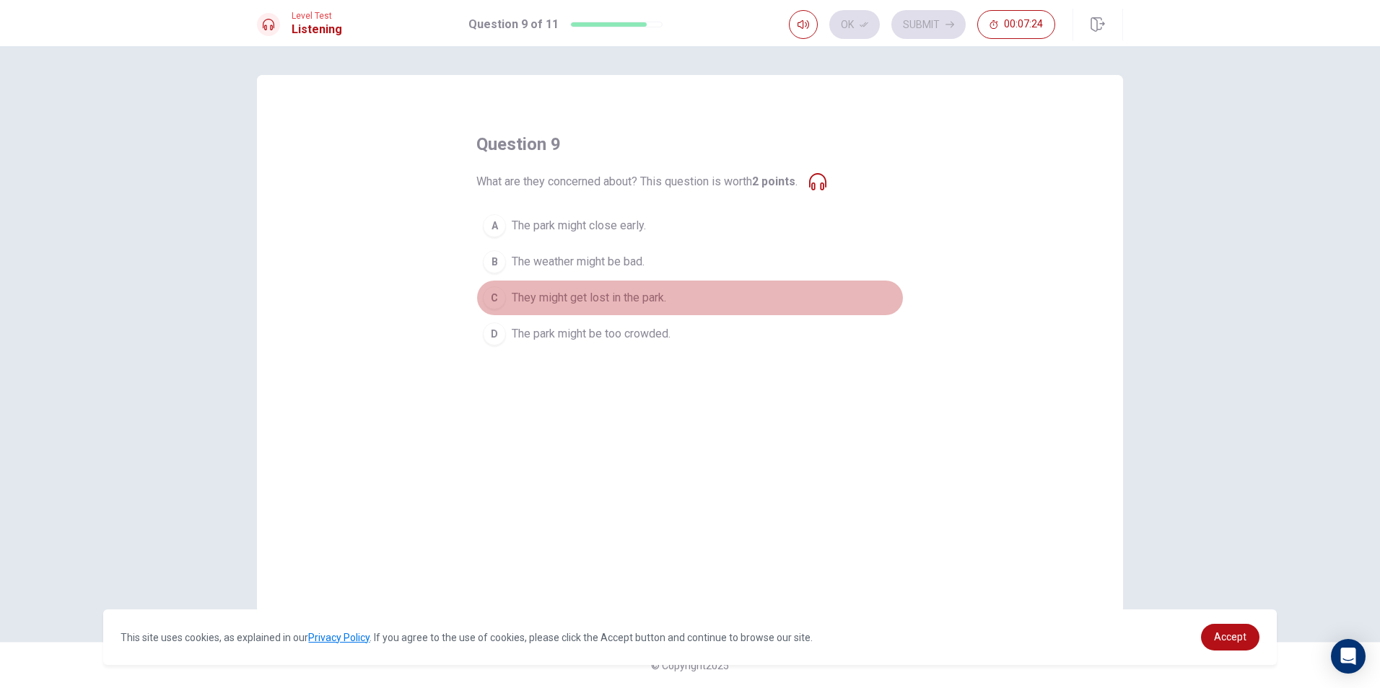
click at [592, 302] on span "They might get lost in the park." at bounding box center [589, 297] width 154 height 17
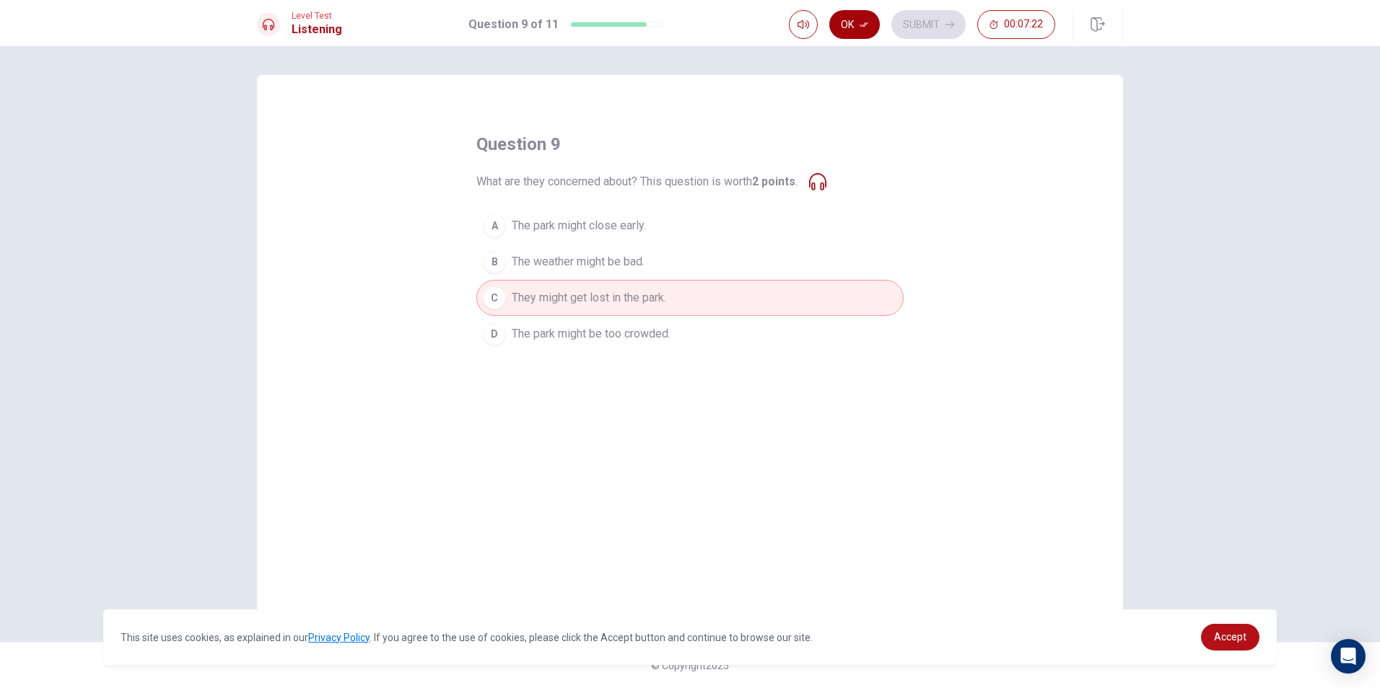
click at [856, 22] on button "Ok" at bounding box center [854, 24] width 51 height 29
click at [912, 17] on button "Submit" at bounding box center [928, 24] width 74 height 29
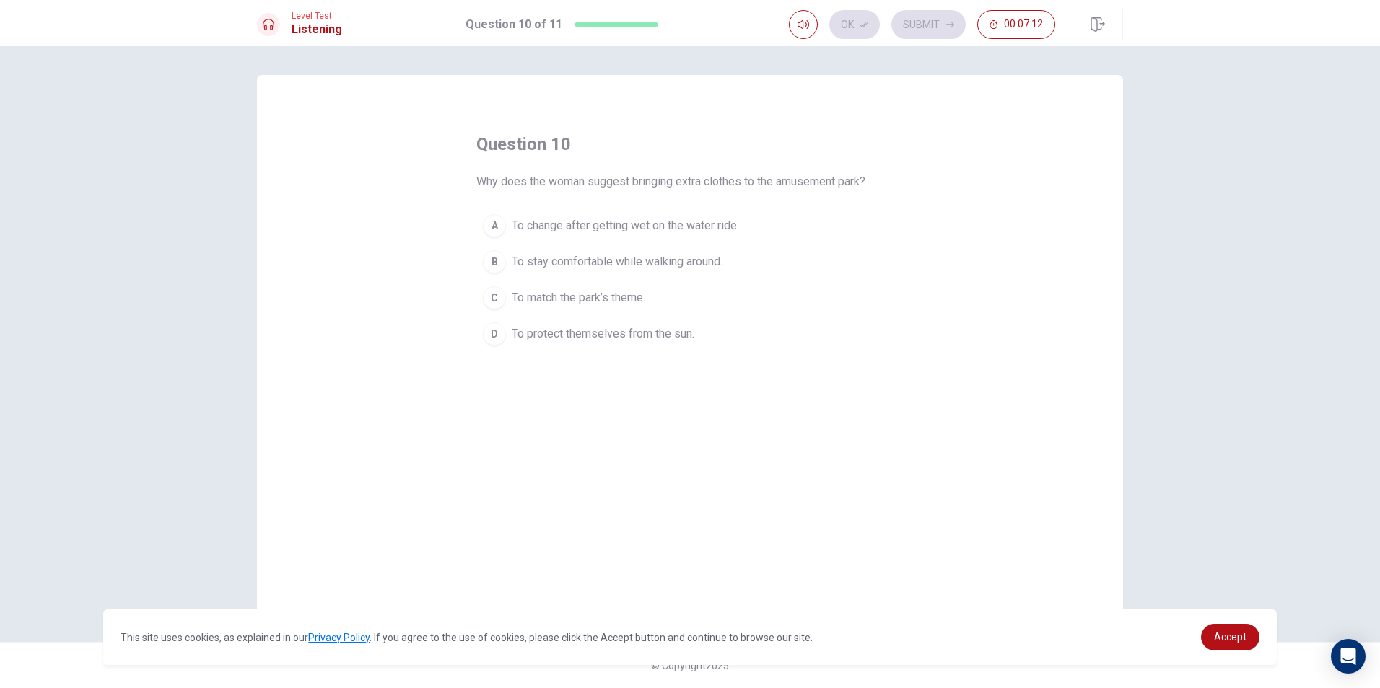
click at [635, 219] on span "To change after getting wet on the water ride." at bounding box center [625, 225] width 227 height 17
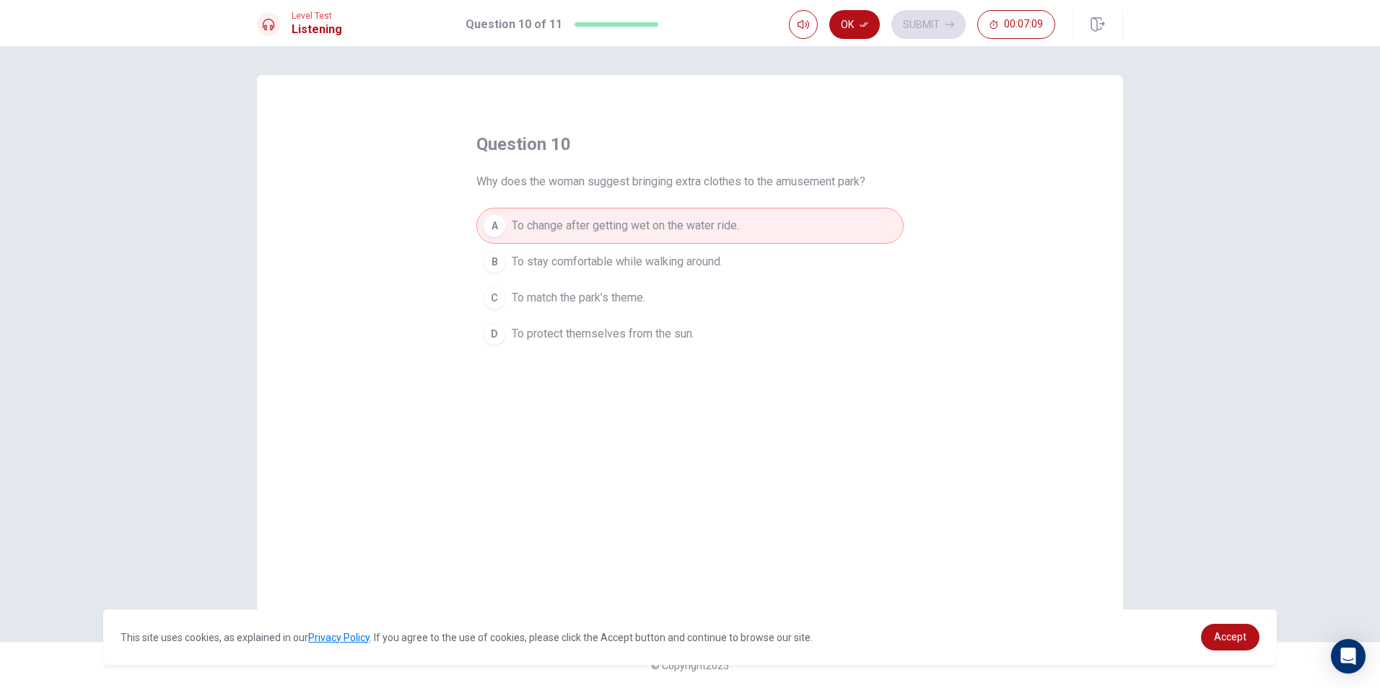
drag, startPoint x: 862, startPoint y: 25, endPoint x: 872, endPoint y: 20, distance: 11.0
click at [867, 24] on icon "button" at bounding box center [863, 24] width 9 height 9
click at [906, 19] on button "Submit" at bounding box center [928, 24] width 74 height 29
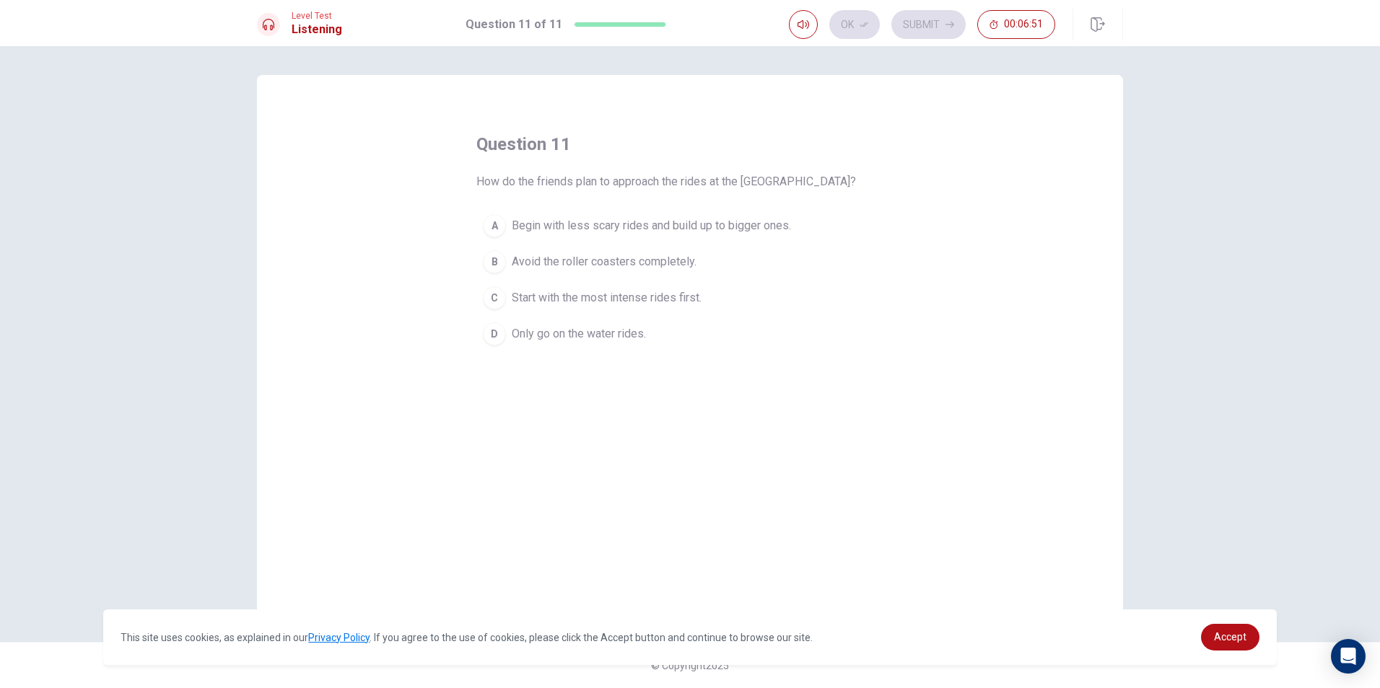
click at [604, 292] on span "Start with the most intense rides first." at bounding box center [607, 297] width 190 height 17
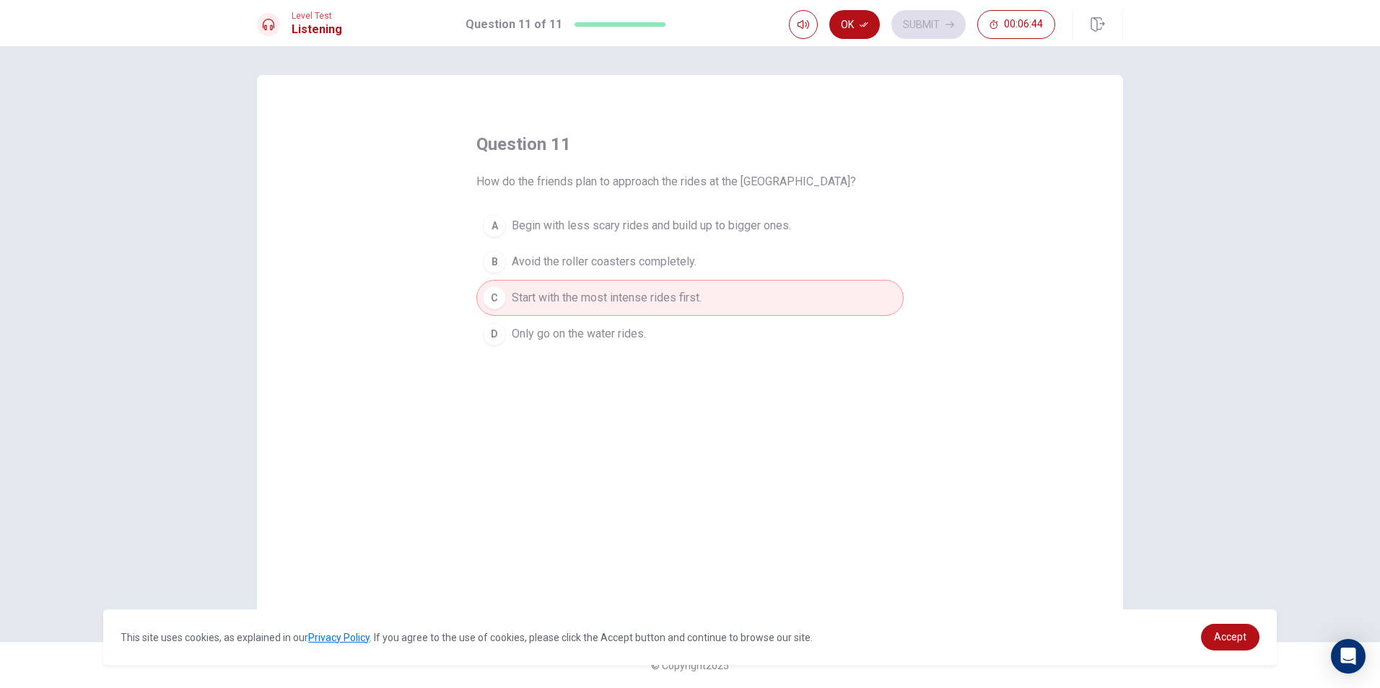
click at [670, 229] on span "Begin with less scary rides and build up to bigger ones." at bounding box center [651, 225] width 279 height 17
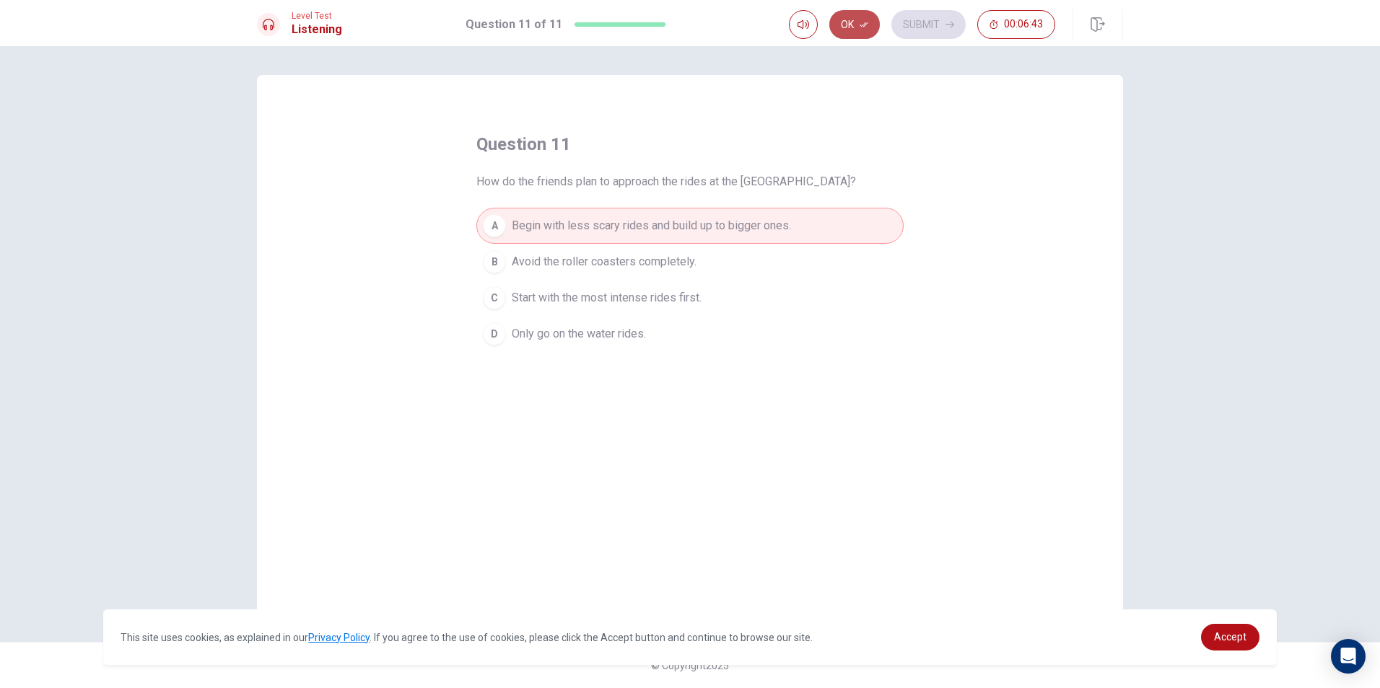
click at [850, 19] on button "Ok" at bounding box center [854, 24] width 51 height 29
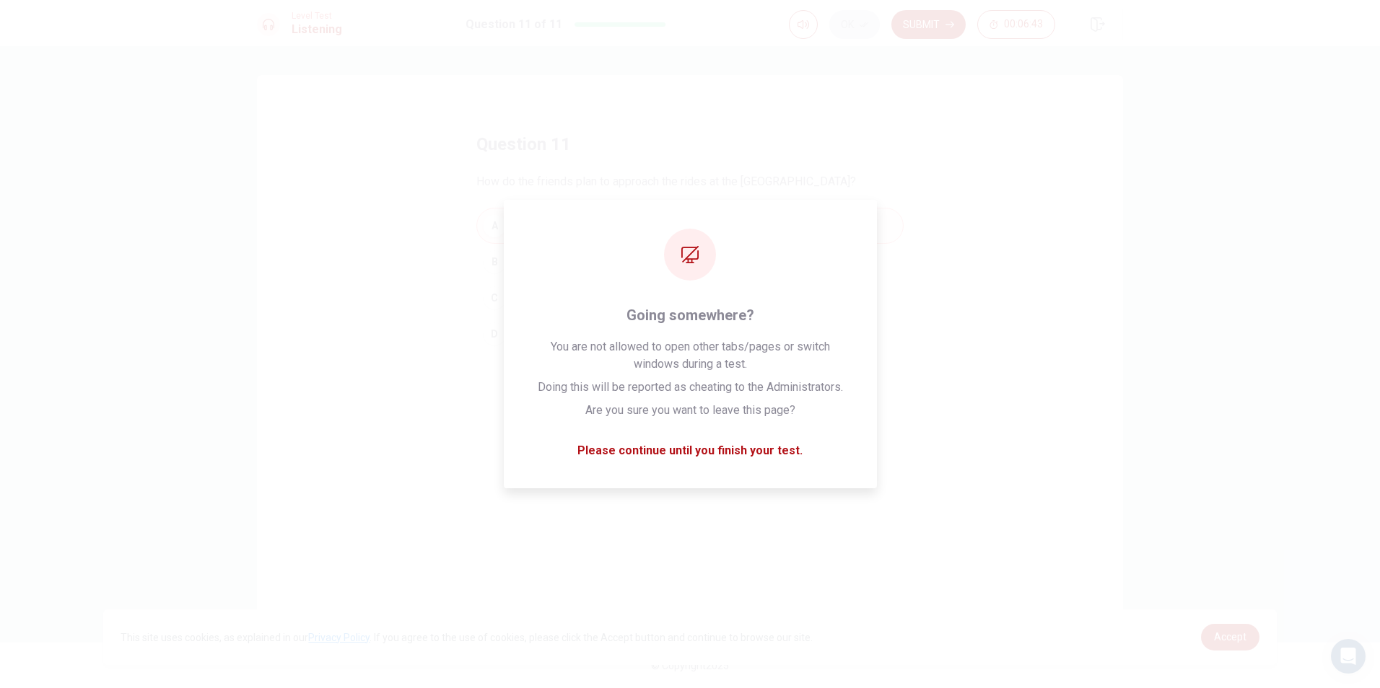
drag, startPoint x: 930, startPoint y: 16, endPoint x: 937, endPoint y: 36, distance: 21.2
click at [931, 17] on button "Submit" at bounding box center [928, 24] width 74 height 29
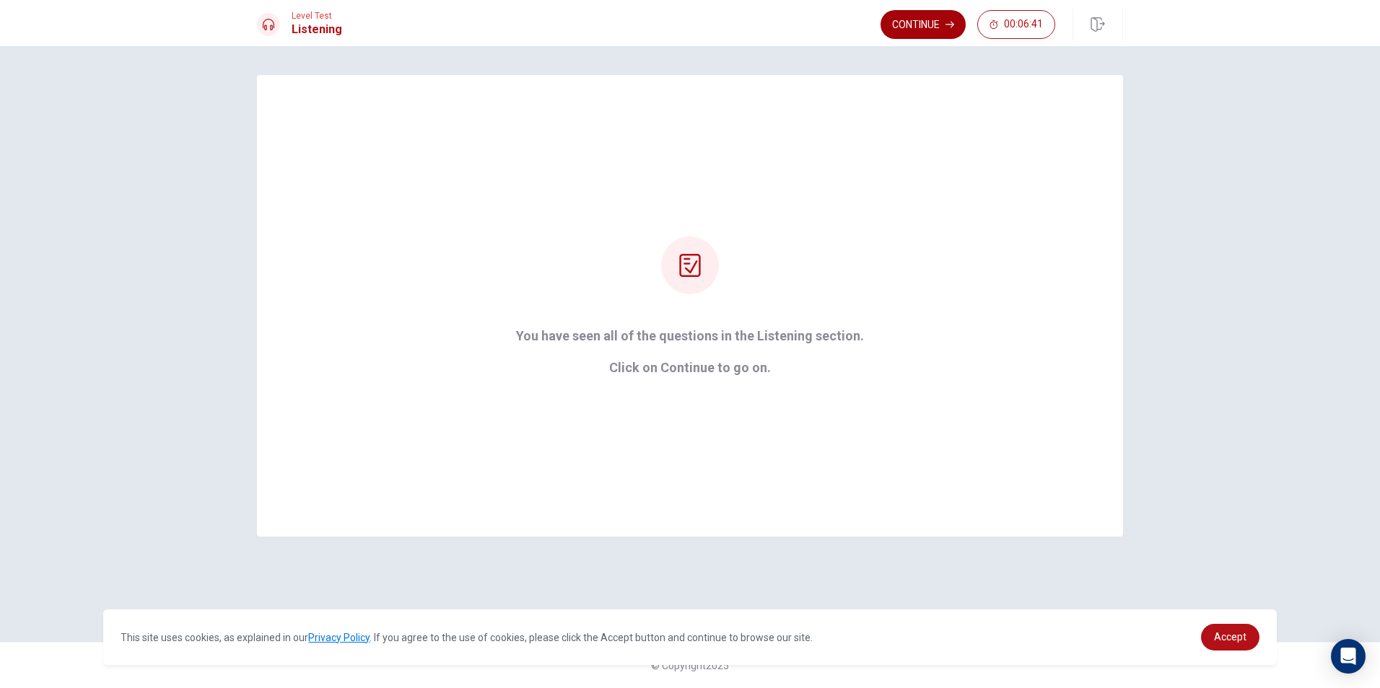
click at [930, 21] on button "Continue" at bounding box center [922, 24] width 85 height 29
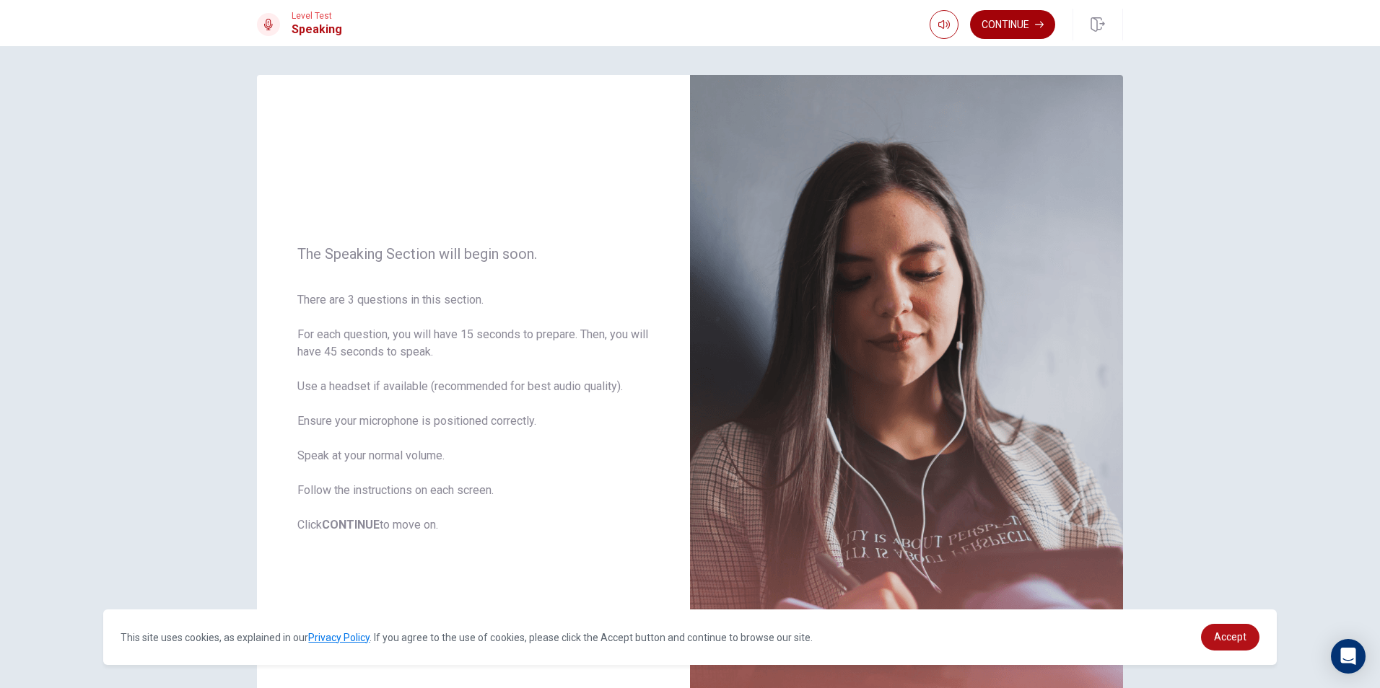
click at [1015, 11] on div "Continue" at bounding box center [1025, 25] width 193 height 32
click at [1031, 27] on button "Continue" at bounding box center [1012, 24] width 85 height 29
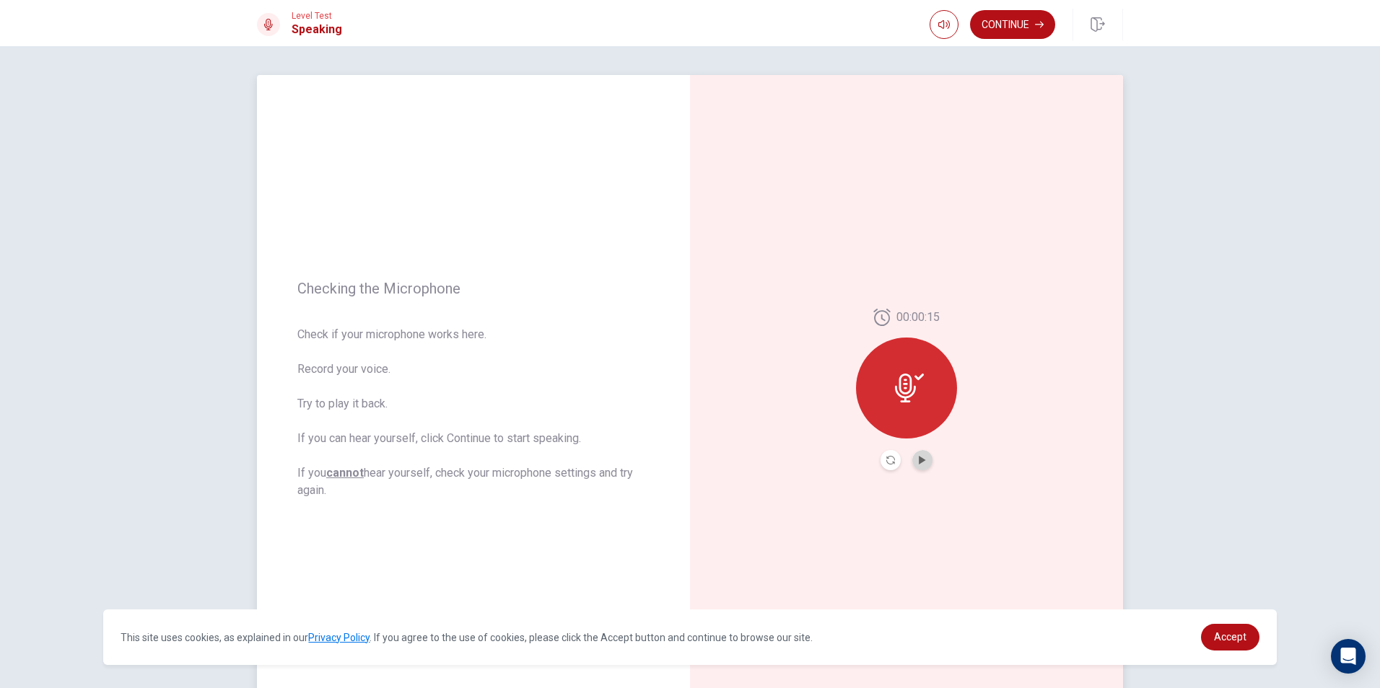
click at [928, 460] on button "Play Audio" at bounding box center [922, 460] width 20 height 20
click at [888, 463] on icon "Record Again" at bounding box center [890, 460] width 9 height 9
click at [874, 414] on div "Stop Recording" at bounding box center [906, 398] width 101 height 101
click at [921, 463] on icon "Play Audio" at bounding box center [922, 460] width 9 height 9
click at [882, 461] on button "Record Again" at bounding box center [890, 460] width 20 height 20
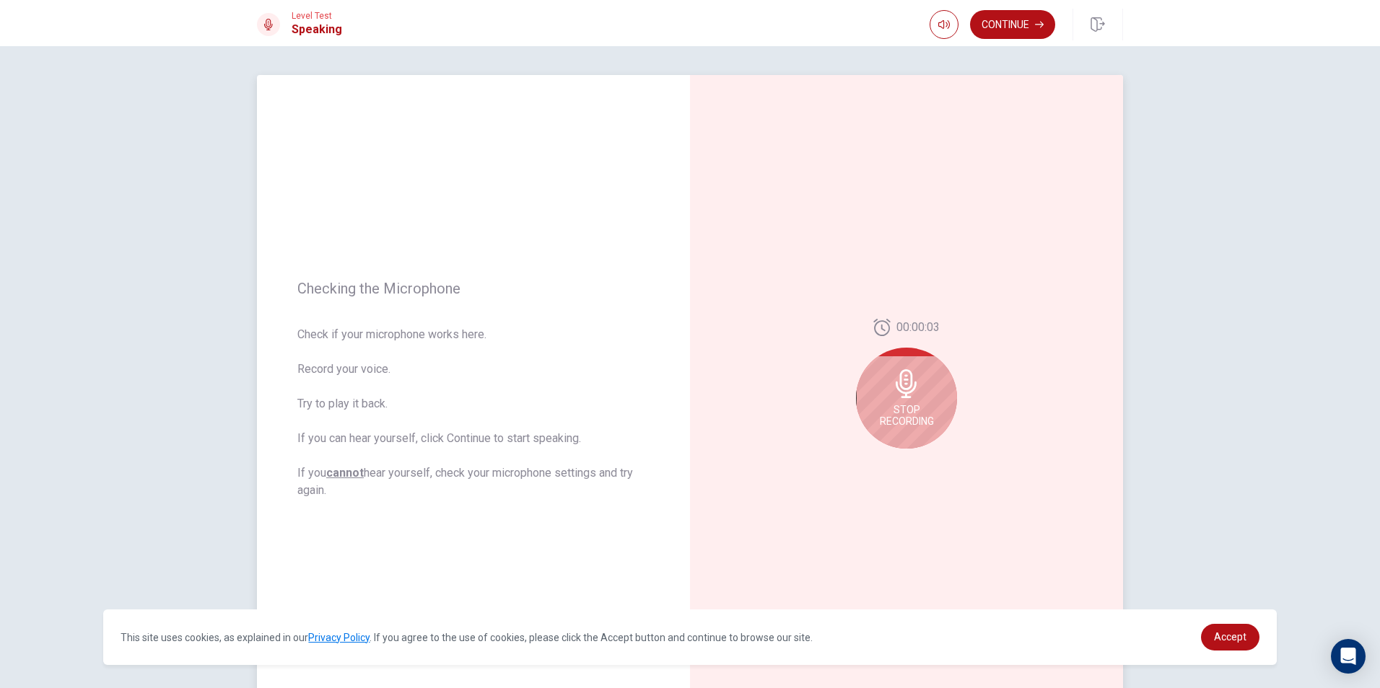
click at [909, 429] on div "Stop Recording" at bounding box center [906, 398] width 101 height 101
click at [920, 461] on icon "Play Audio" at bounding box center [922, 460] width 6 height 9
click at [1017, 27] on button "Continue" at bounding box center [1012, 24] width 85 height 29
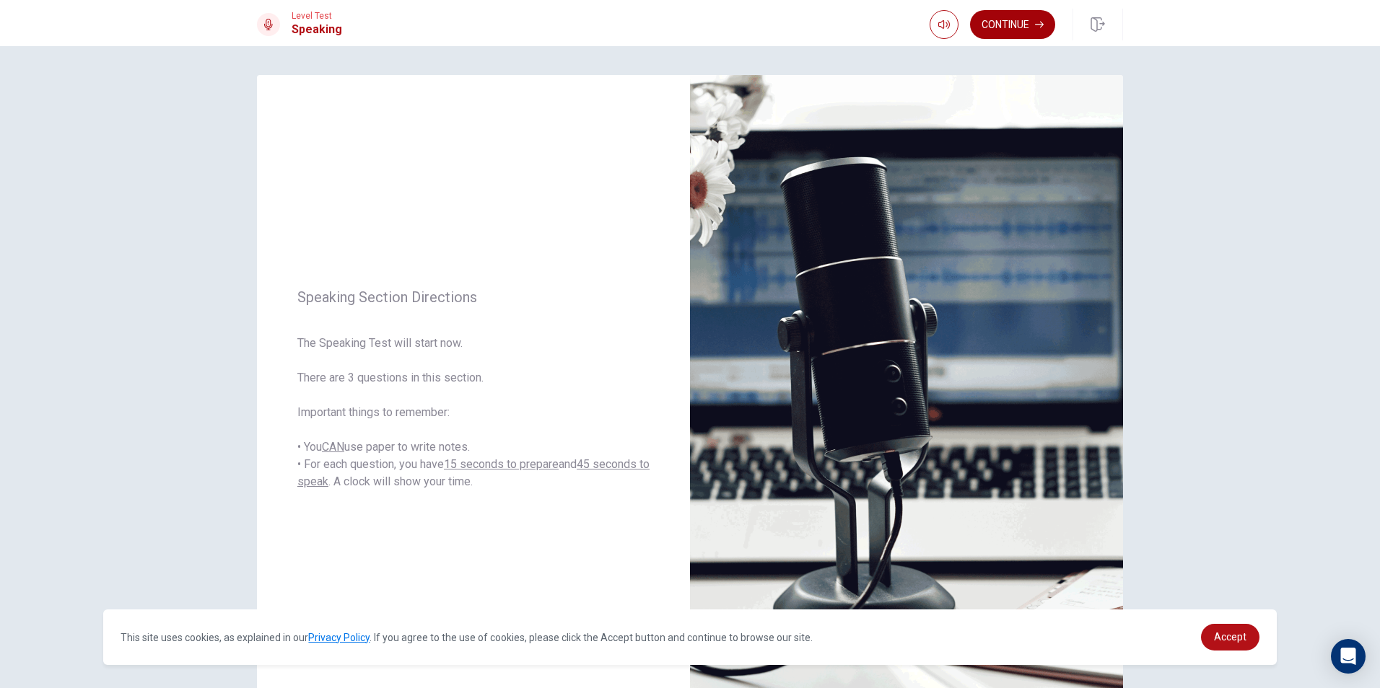
click at [1025, 24] on button "Continue" at bounding box center [1012, 24] width 85 height 29
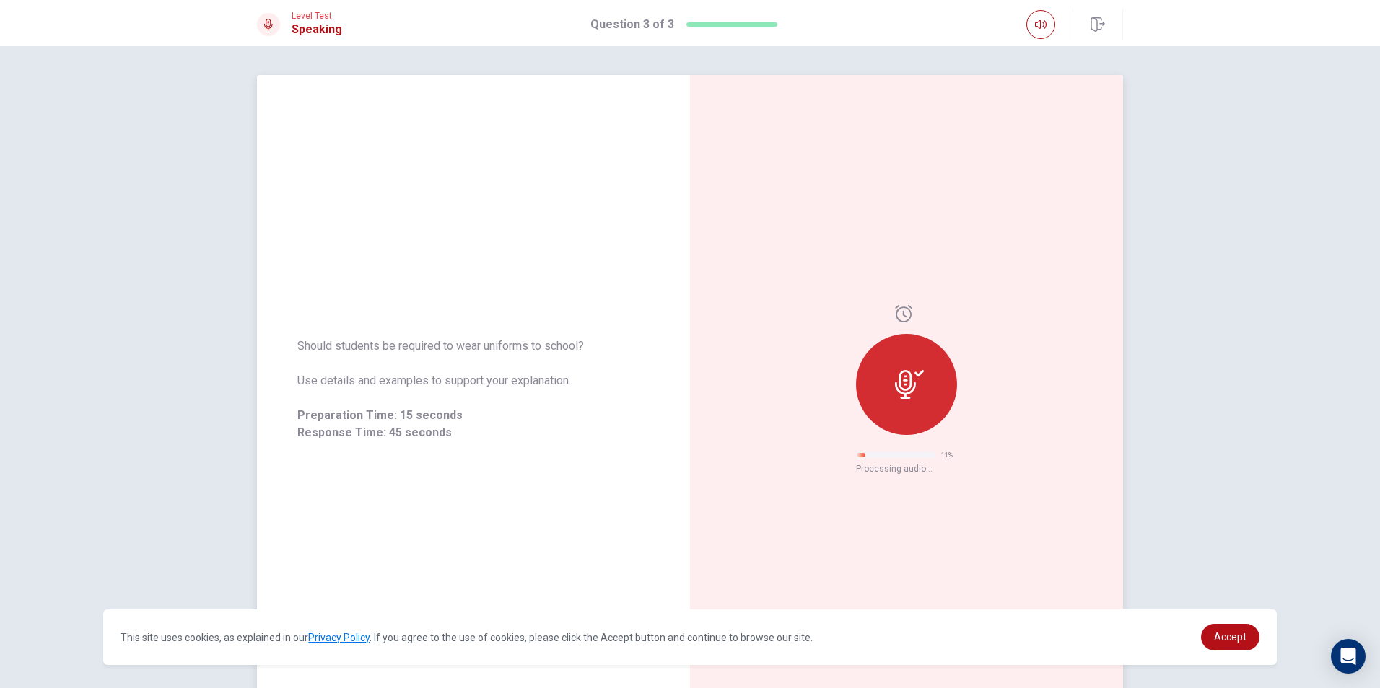
click at [970, 366] on div "11 % Processing audio..." at bounding box center [906, 389] width 433 height 629
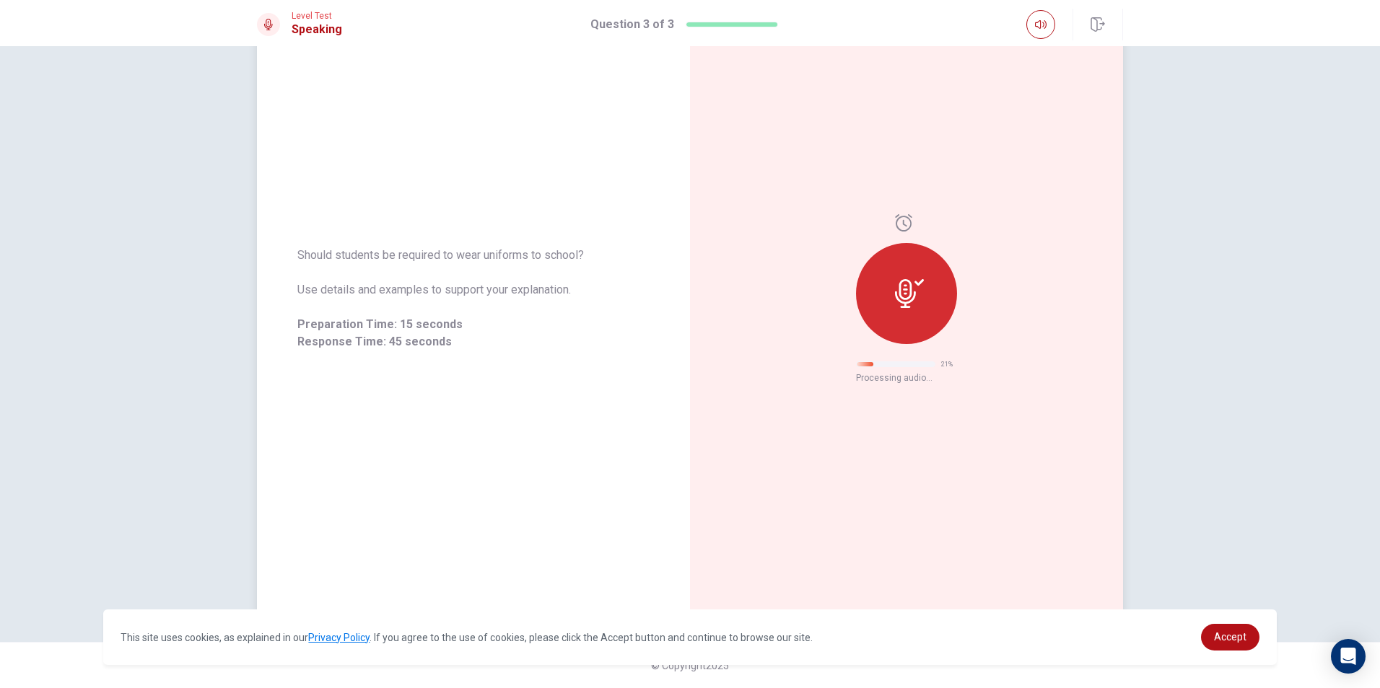
click at [948, 330] on div at bounding box center [906, 284] width 101 height 141
click at [903, 223] on icon at bounding box center [903, 222] width 17 height 17
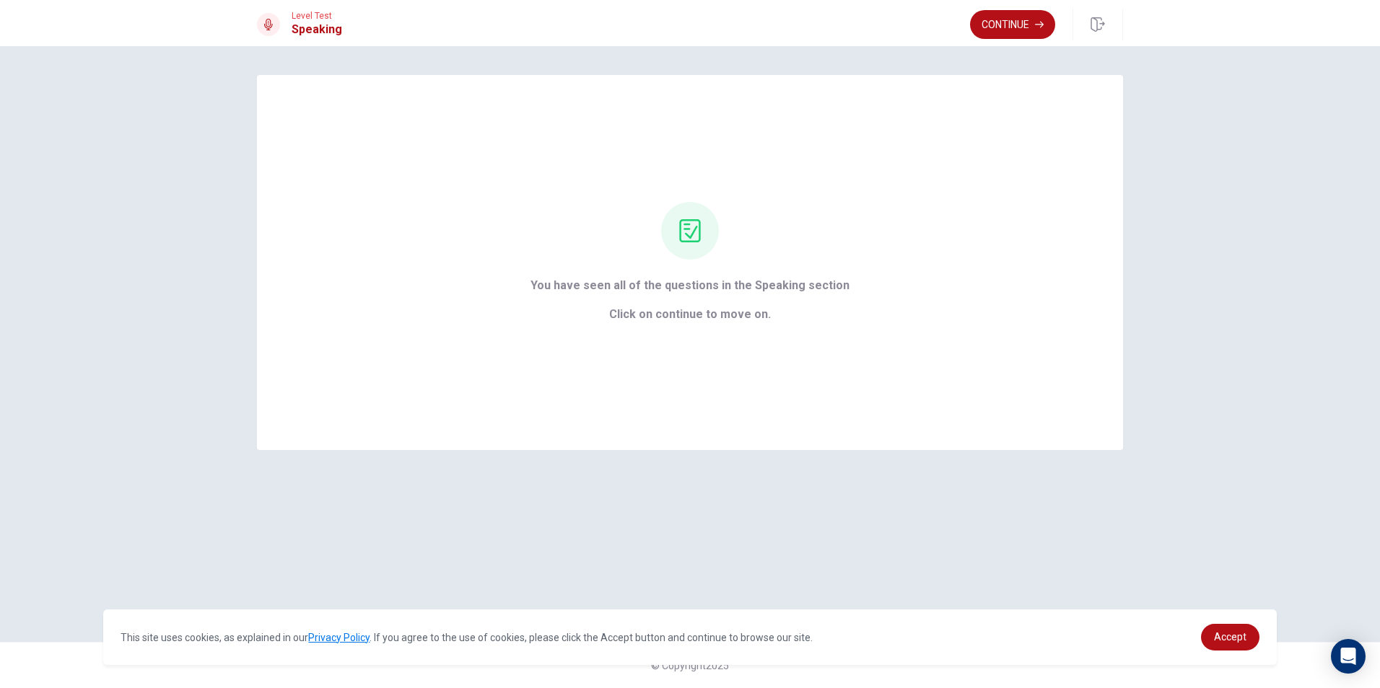
scroll to position [0, 0]
click at [849, 310] on div "You have seen all of the questions in the Speaking section Click on continue to…" at bounding box center [689, 262] width 359 height 121
click at [1023, 24] on button "Continue" at bounding box center [1012, 24] width 85 height 29
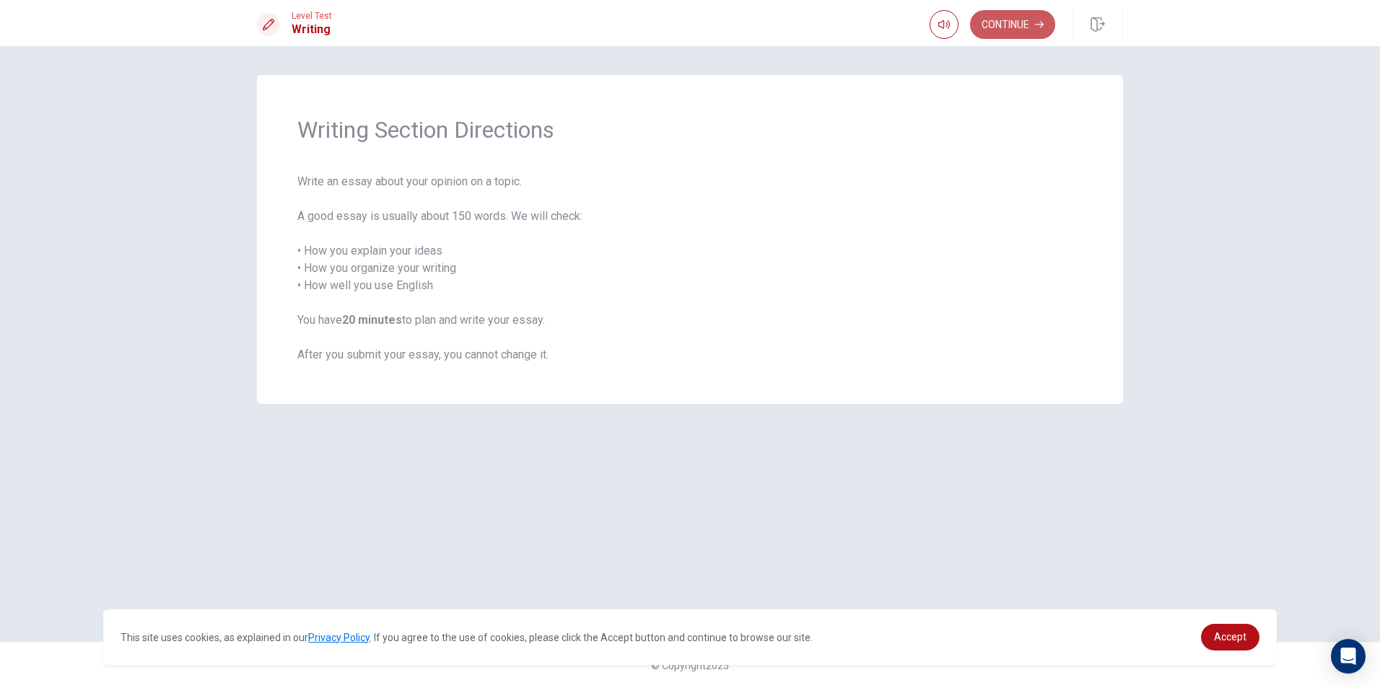
drag, startPoint x: 1007, startPoint y: 17, endPoint x: 963, endPoint y: 48, distance: 52.9
click at [1007, 16] on button "Continue" at bounding box center [1012, 24] width 85 height 29
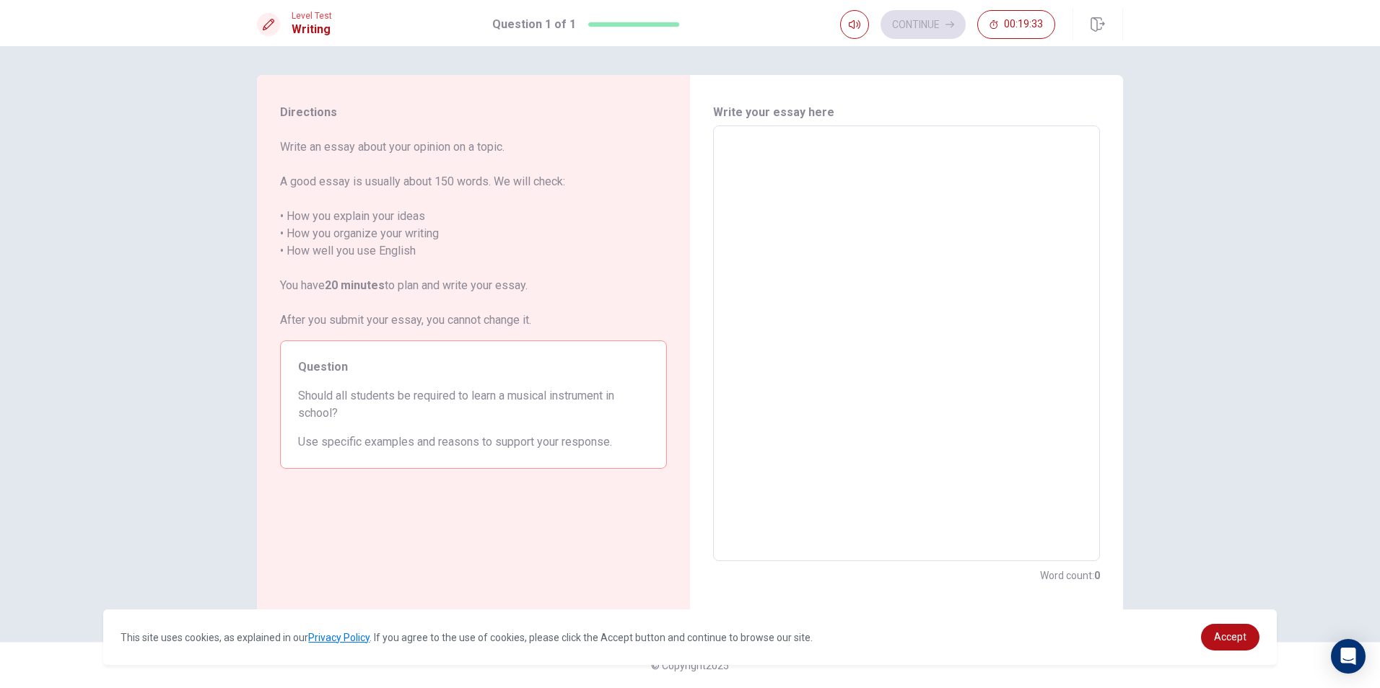
click at [765, 132] on div "x ​" at bounding box center [906, 344] width 387 height 436
type textarea "i"
type textarea "x"
type textarea "in"
type textarea "x"
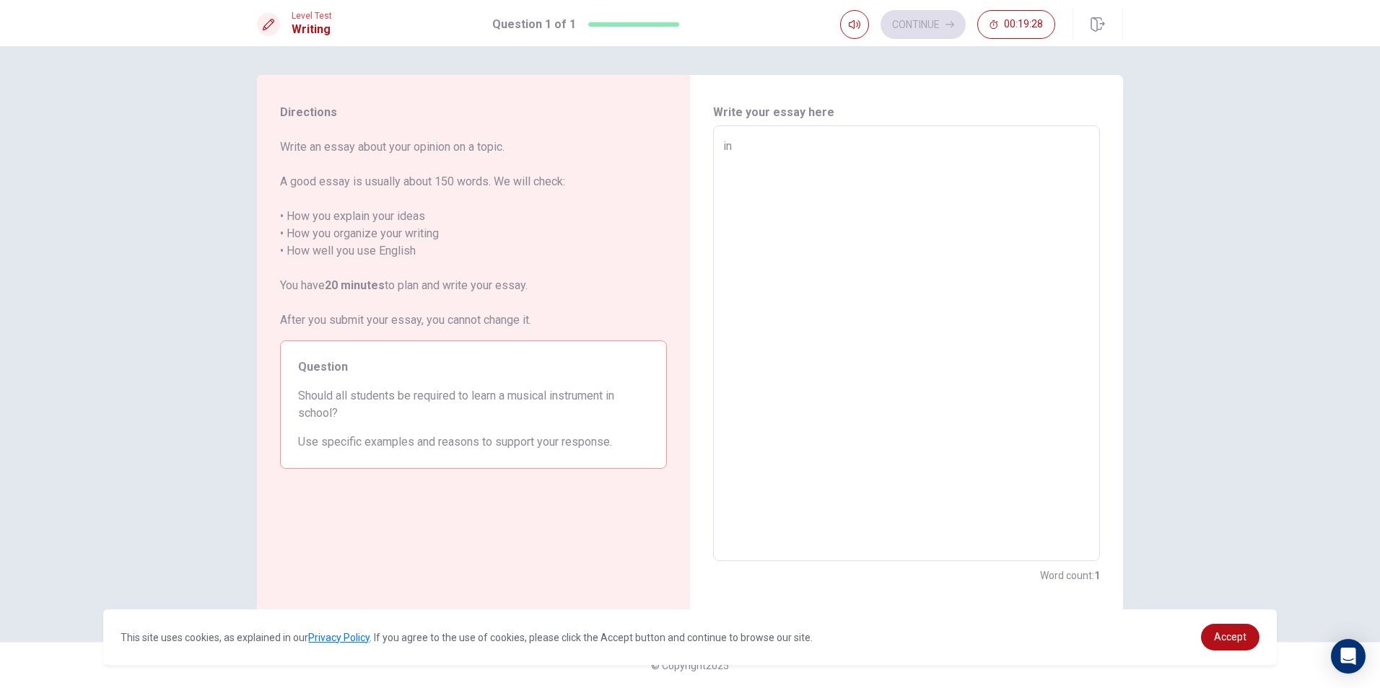
type textarea "i"
type textarea "x"
type textarea "I"
type textarea "x"
type textarea "In"
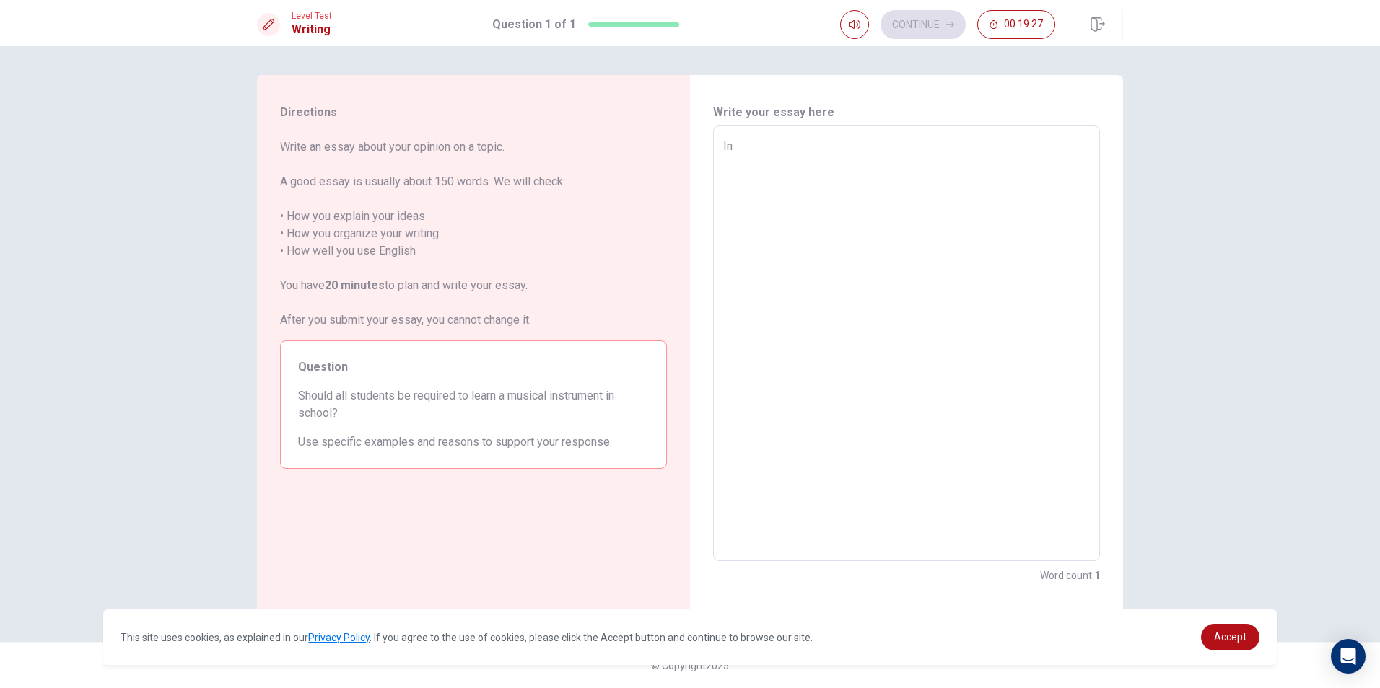
type textarea "x"
type textarea "In"
type textarea "x"
type textarea "In m"
type textarea "x"
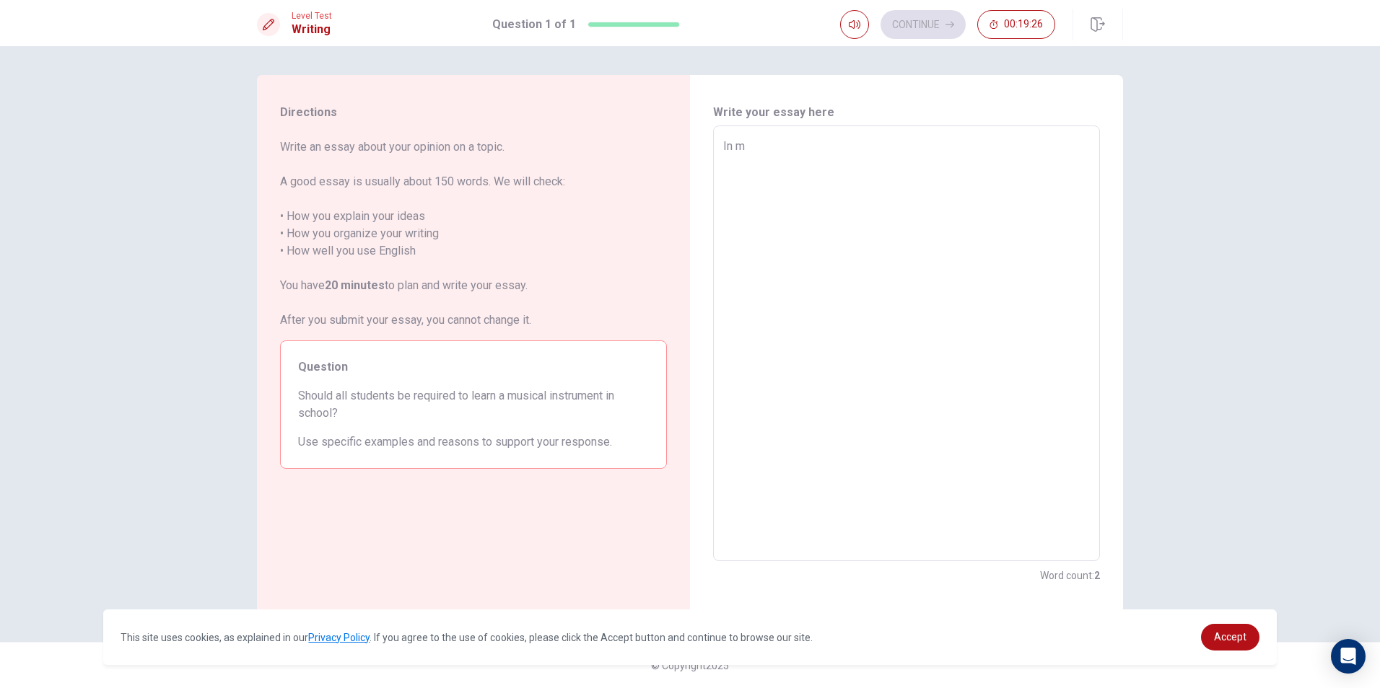
type textarea "In mi"
type textarea "x"
type textarea "In m"
type textarea "x"
type textarea "In my"
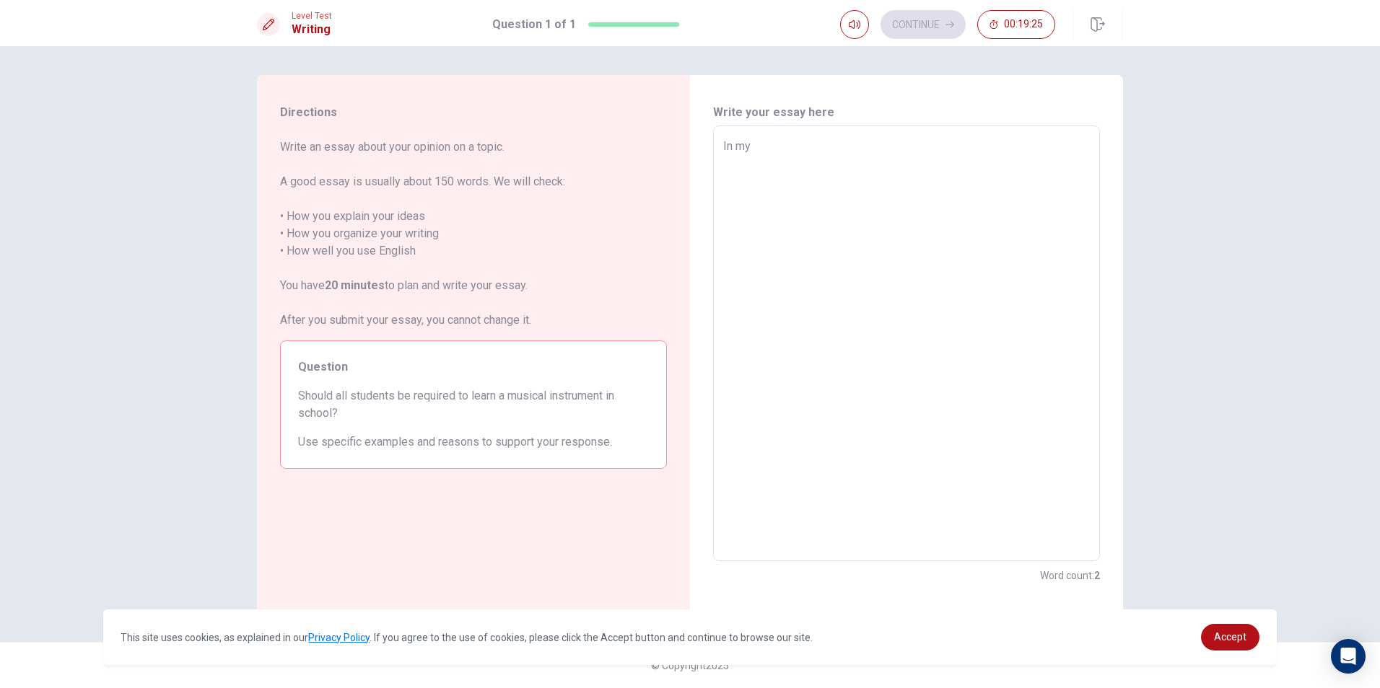
type textarea "x"
type textarea "In my"
type textarea "x"
type textarea "In my o"
type textarea "x"
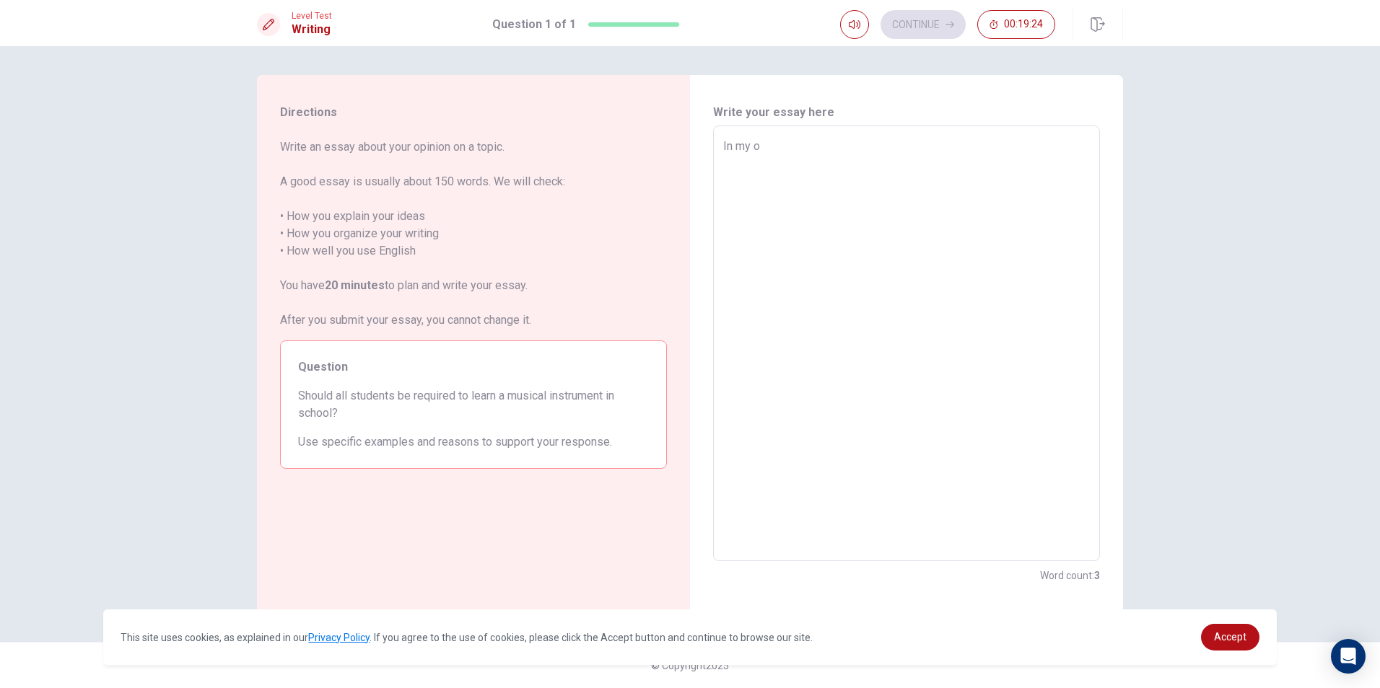
type textarea "In my op"
type textarea "x"
type textarea "In my opi"
type textarea "x"
type textarea "In my opio"
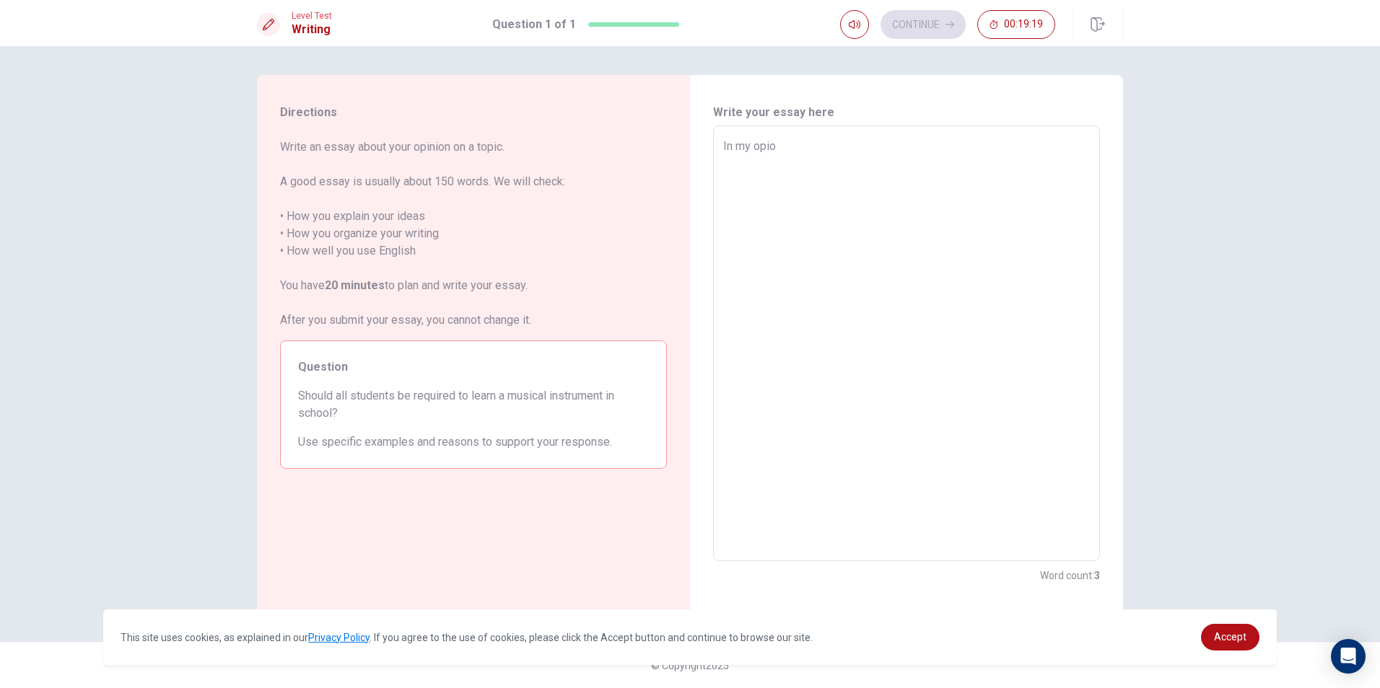
type textarea "x"
type textarea "In my opion"
type textarea "x"
type textarea "In my opio"
type textarea "x"
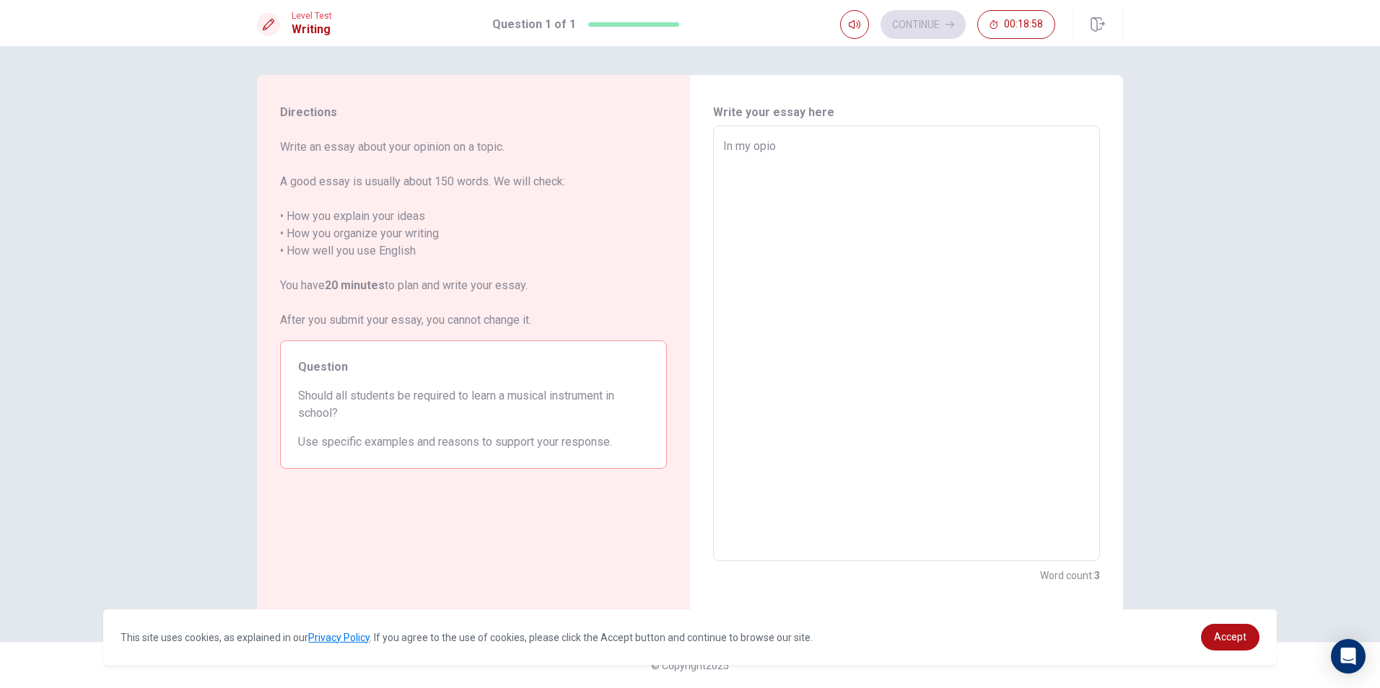
type textarea "In my opi"
type textarea "x"
type textarea "In my opin"
type textarea "x"
type textarea "In my opini"
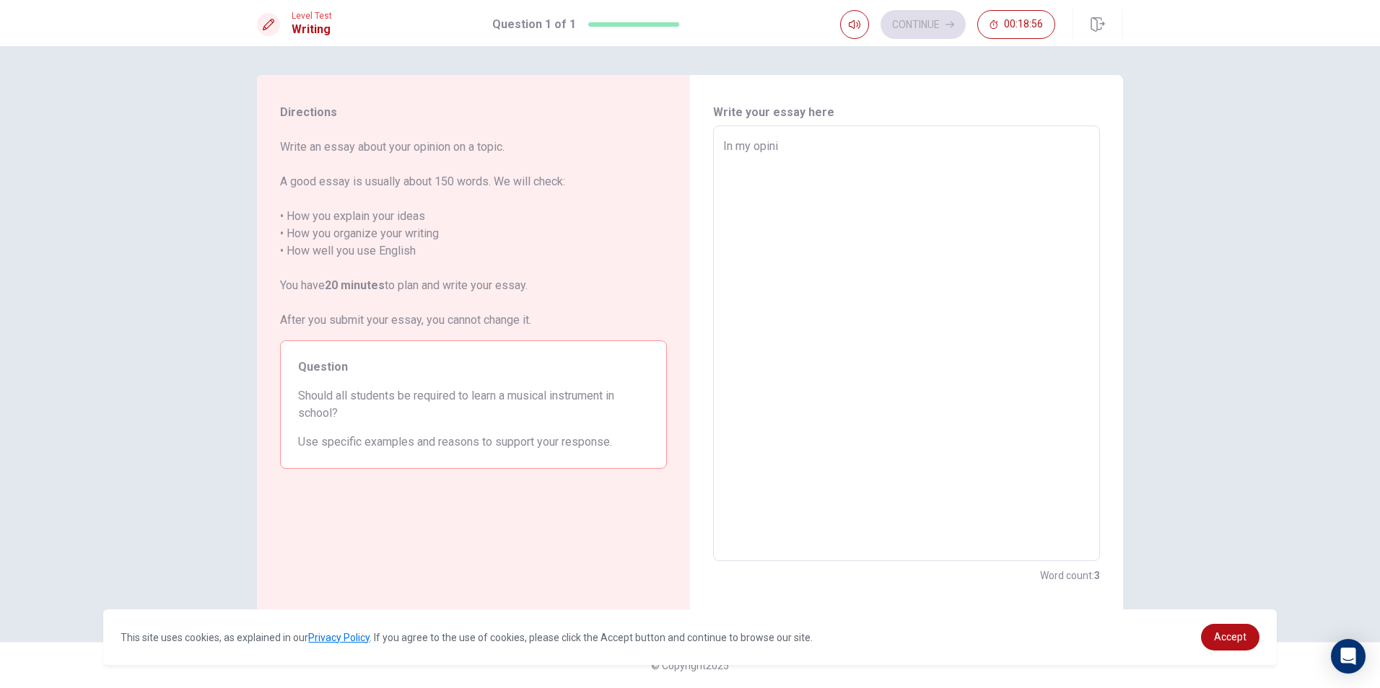
type textarea "x"
type textarea "In my opinio"
type textarea "x"
type textarea "In my opinion"
type textarea "x"
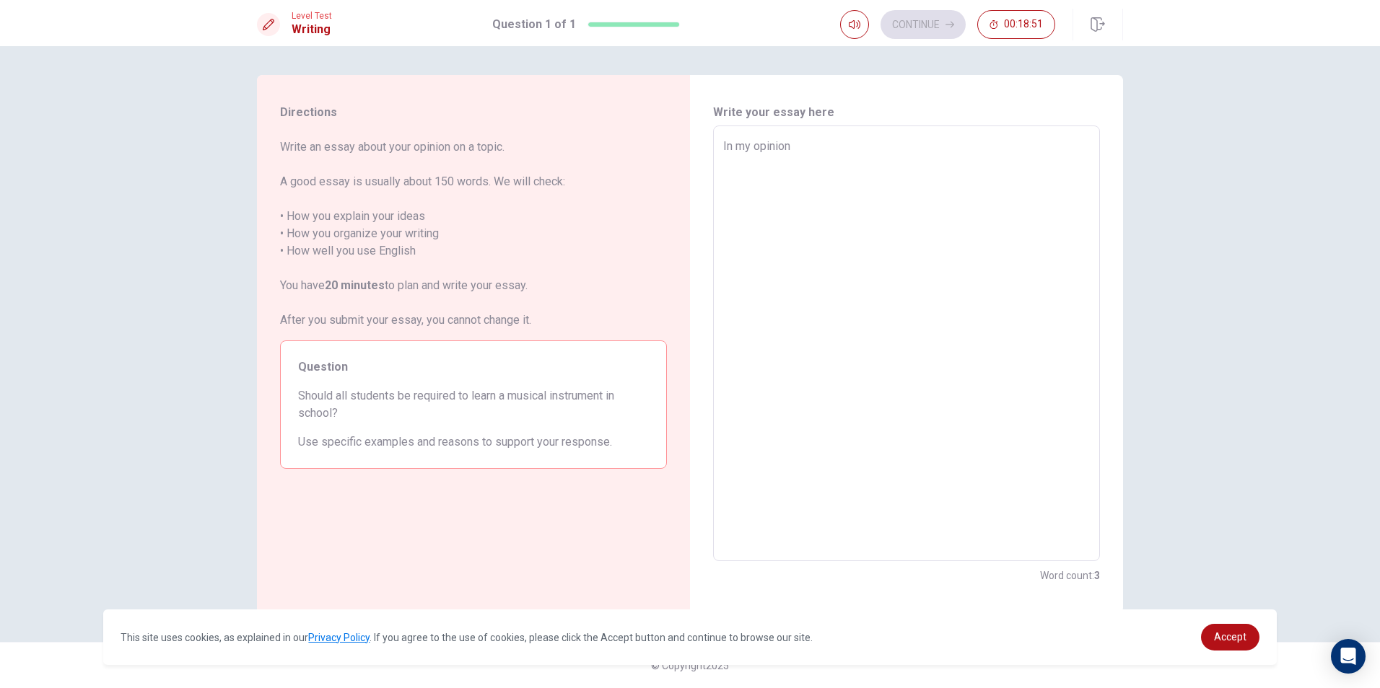
type textarea "In my opinion,"
type textarea "x"
type textarea "In my opinion,I"
type textarea "x"
type textarea "In my opinion,"
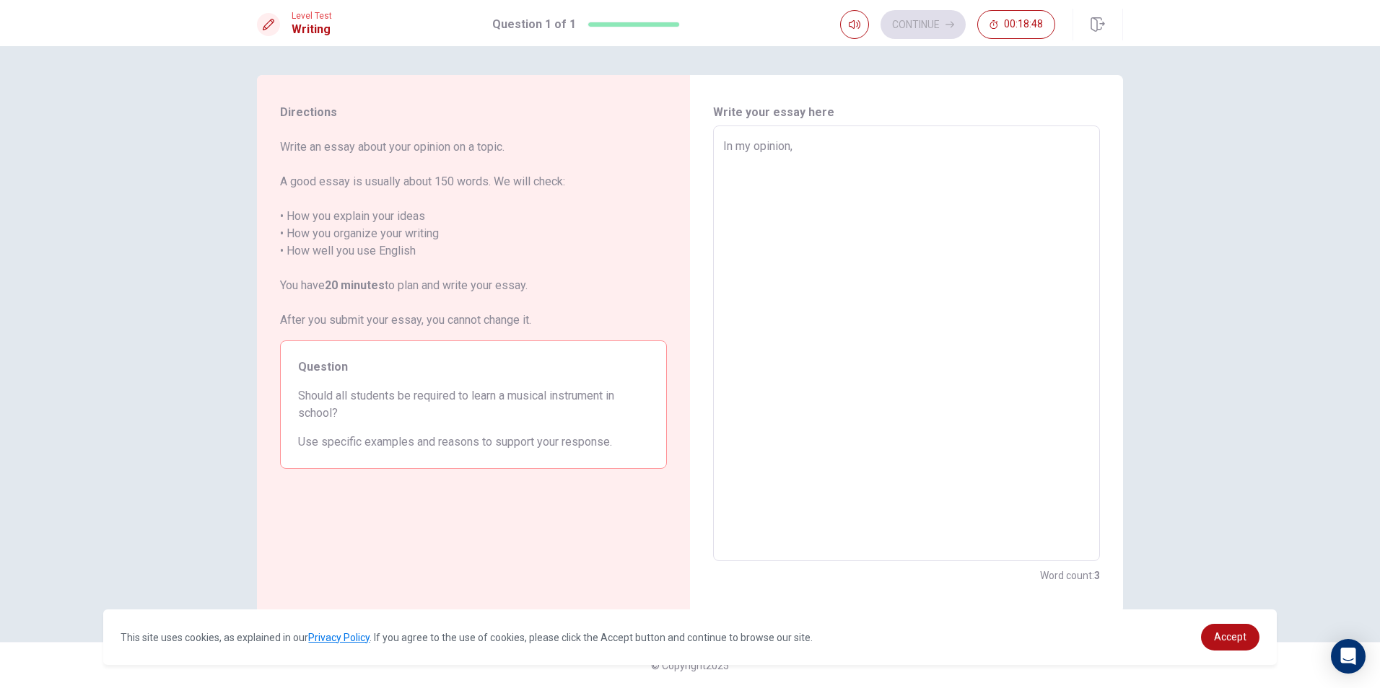
type textarea "x"
type textarea "In my opinion,"
type textarea "x"
type textarea "In my opinion, i"
type textarea "x"
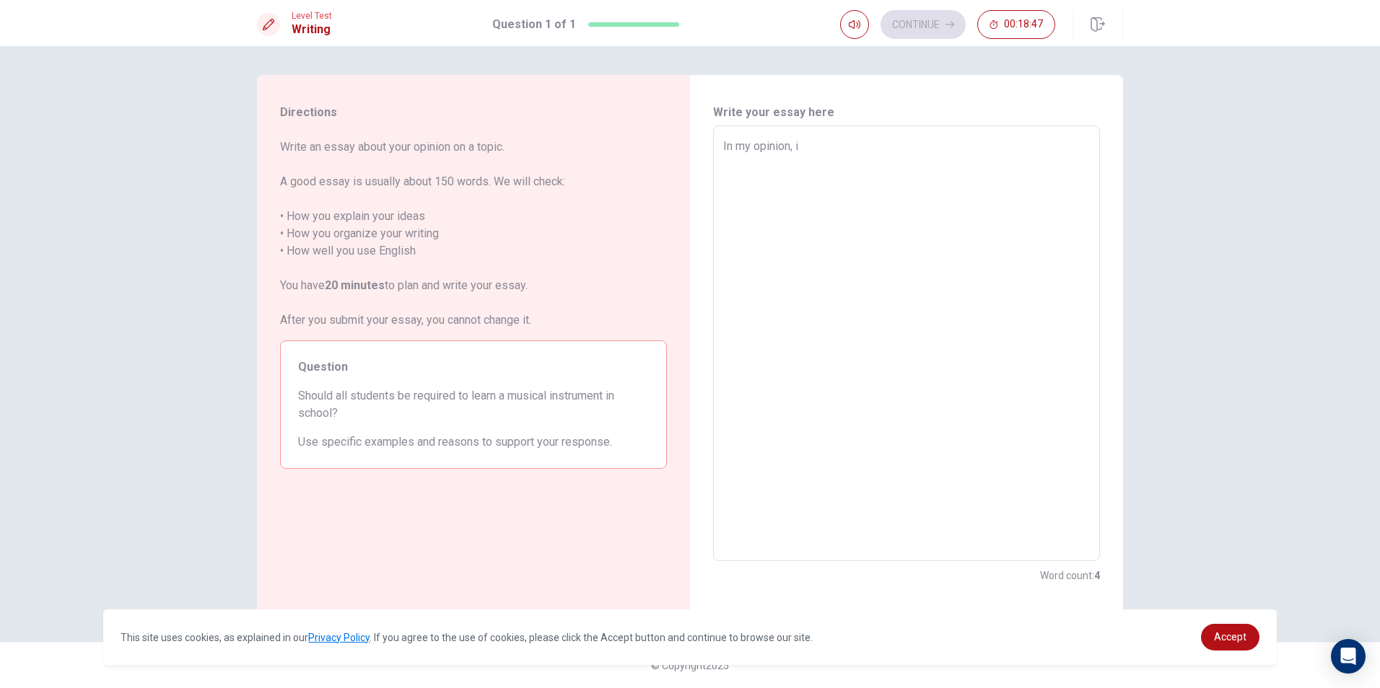
type textarea "In my opinion,"
type textarea "x"
type textarea "In my opinion, I"
type textarea "x"
type textarea "In my opinion, I"
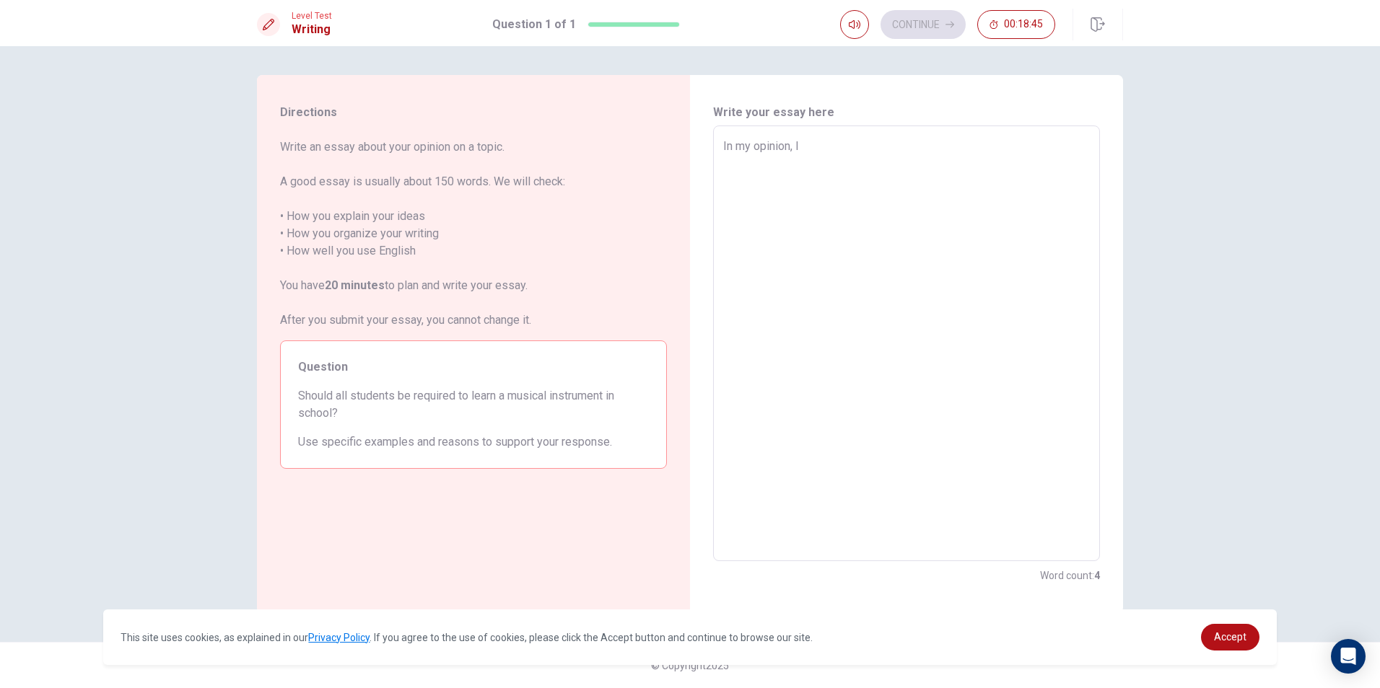
type textarea "x"
type textarea "In my opinion, I y"
type textarea "x"
type textarea "In my opinion, I yh"
type textarea "x"
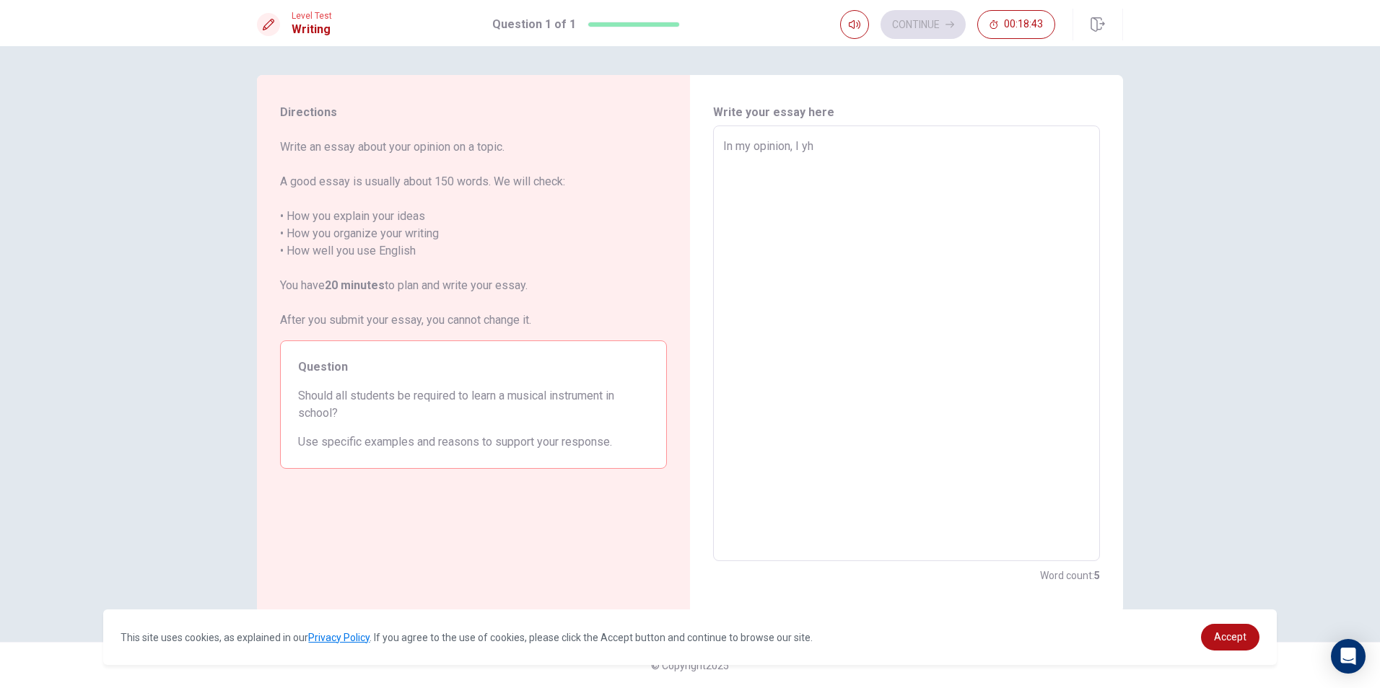
type textarea "In my opinion, I yha"
type textarea "x"
type textarea "In my opinion, I yh"
type textarea "x"
type textarea "In my opinion, I y"
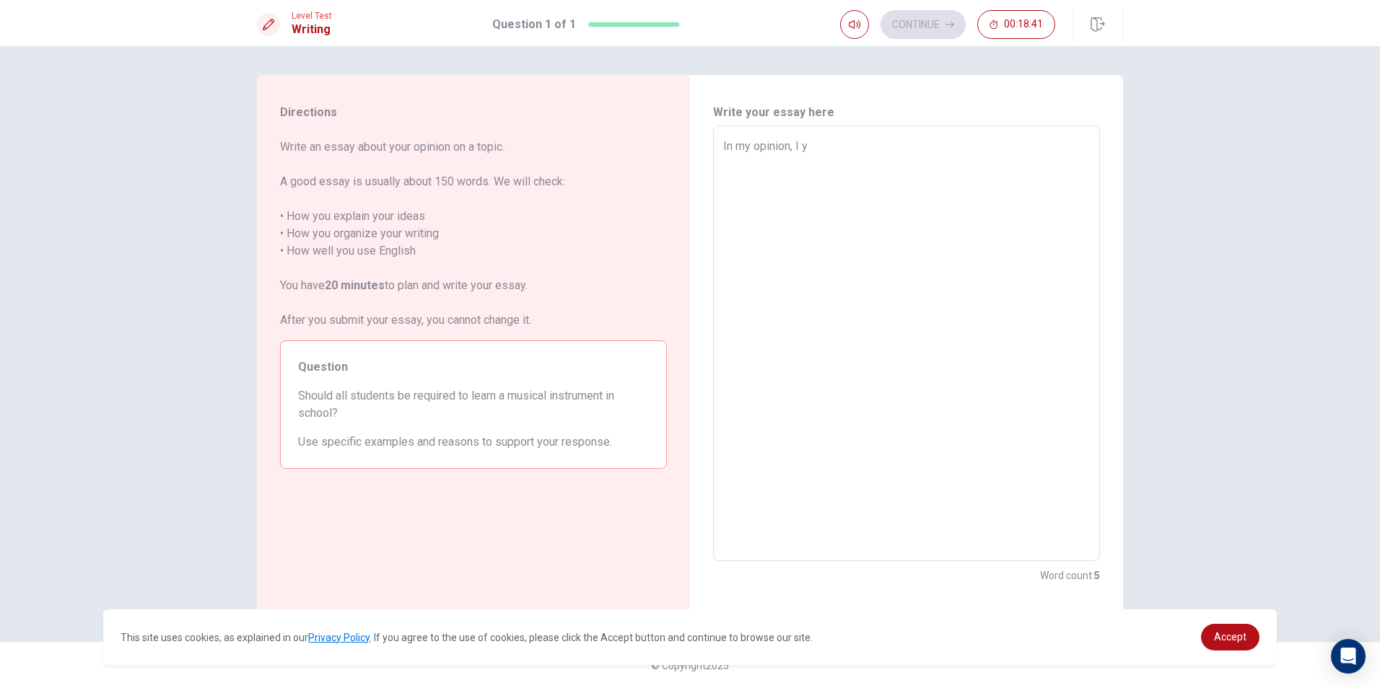
type textarea "x"
type textarea "In my opinion, I"
type textarea "x"
type textarea "In my opinion, I t"
type textarea "x"
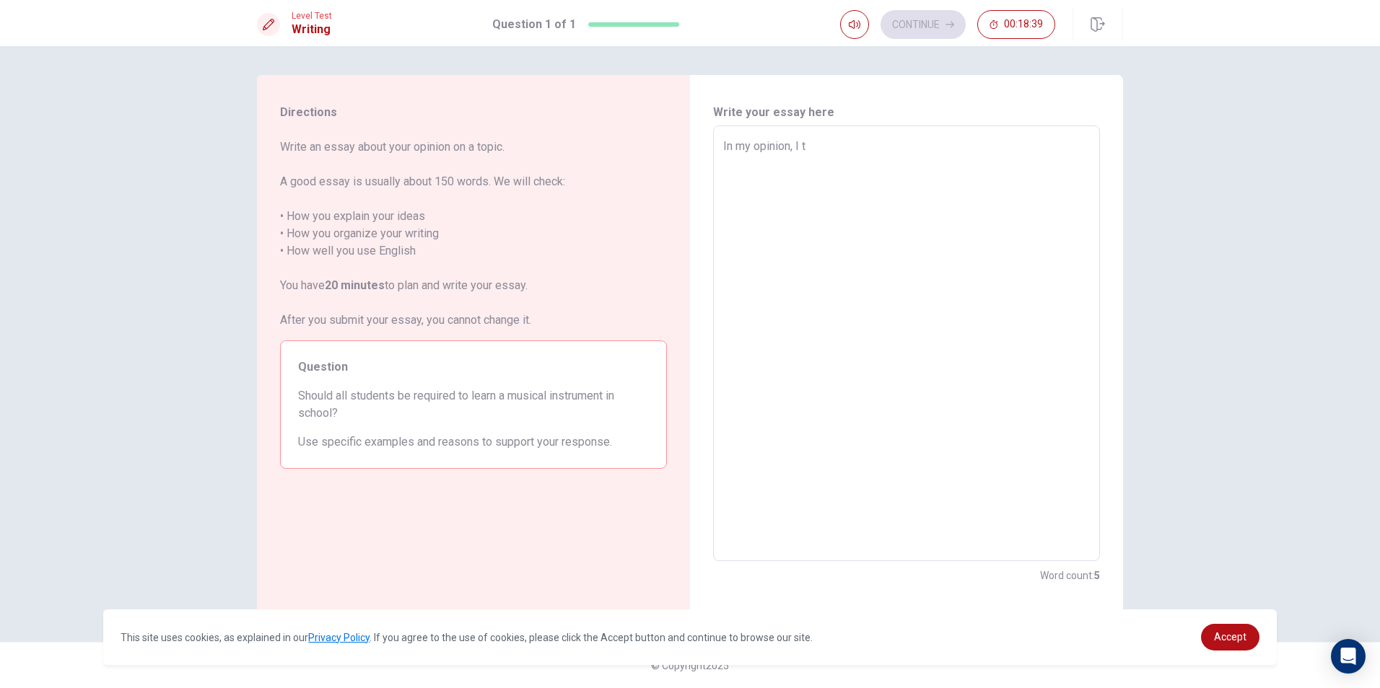
type textarea "In my opinion, I th"
type textarea "x"
type textarea "In my opinion, I thi"
type textarea "x"
type textarea "In my opinion, I thin"
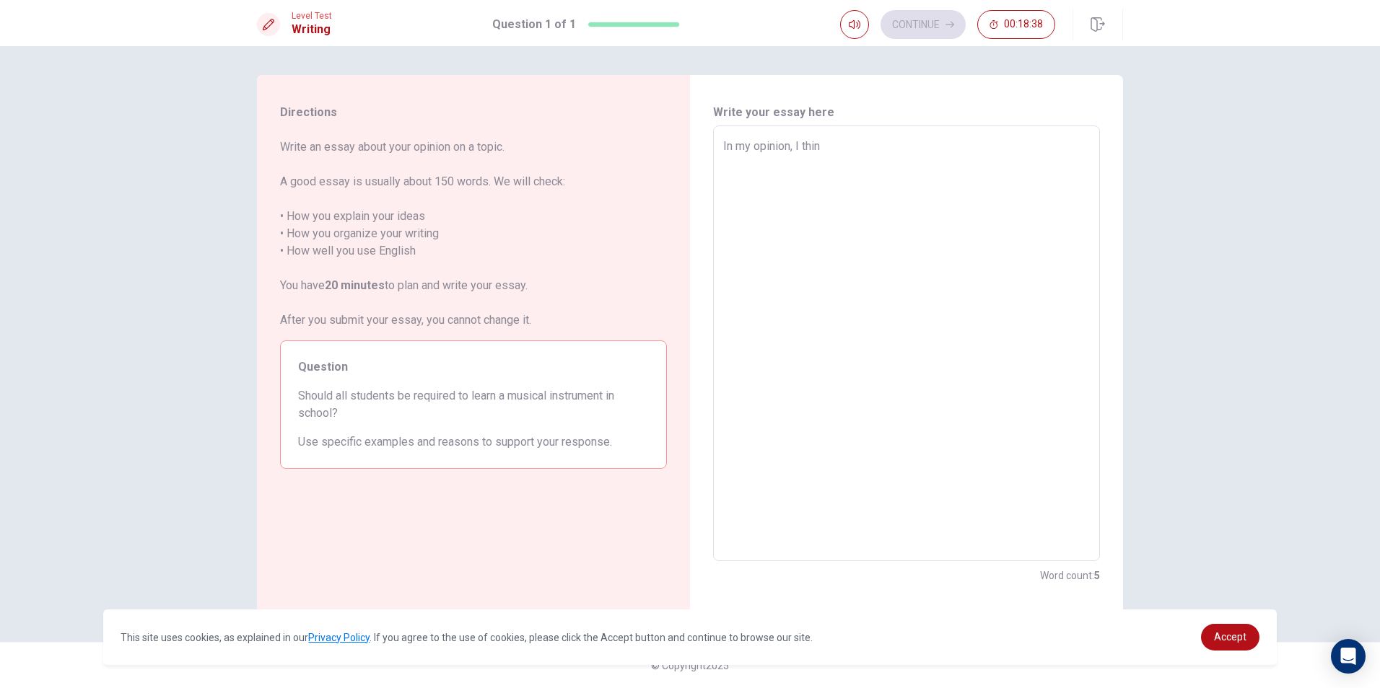
type textarea "x"
type textarea "In my opinion, I thing"
type textarea "x"
type textarea "In my opinion, I thing"
type textarea "x"
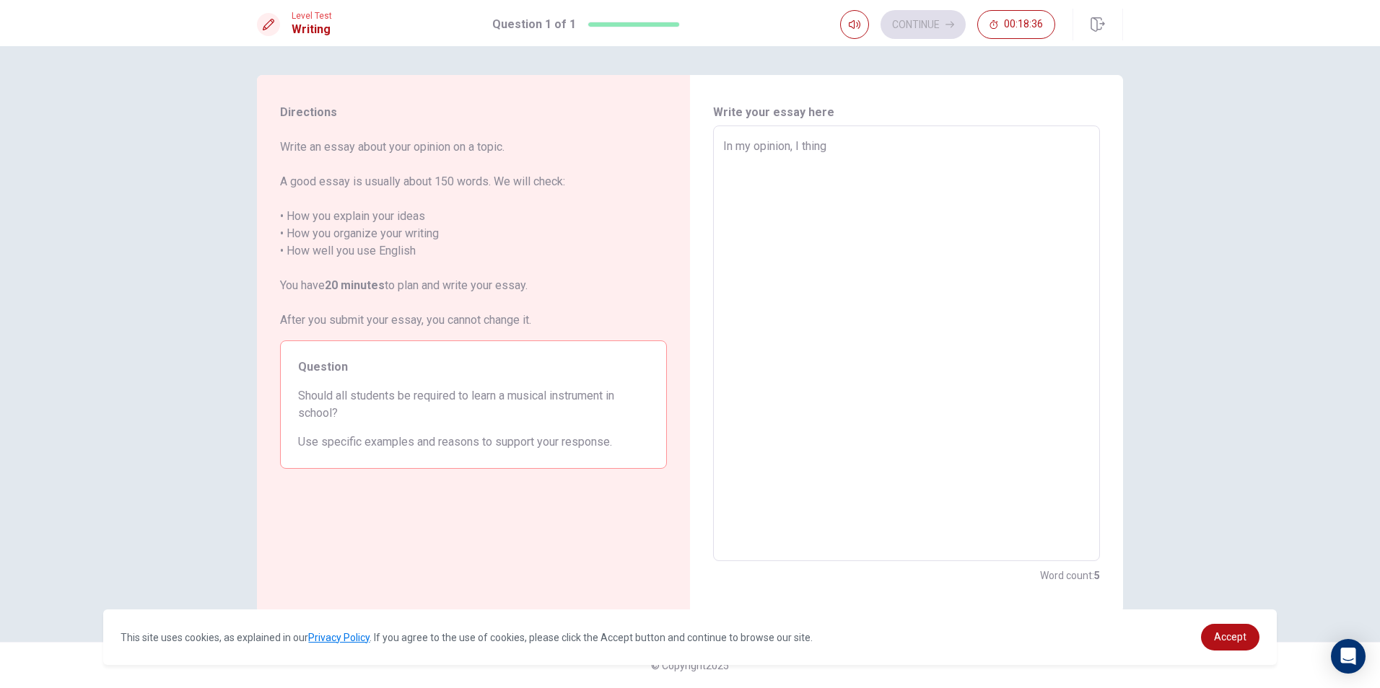
type textarea "In my opinion, I thing i"
type textarea "x"
type textarea "In my opinion, I thing is"
type textarea "x"
type textarea "In my opinion, I thing is"
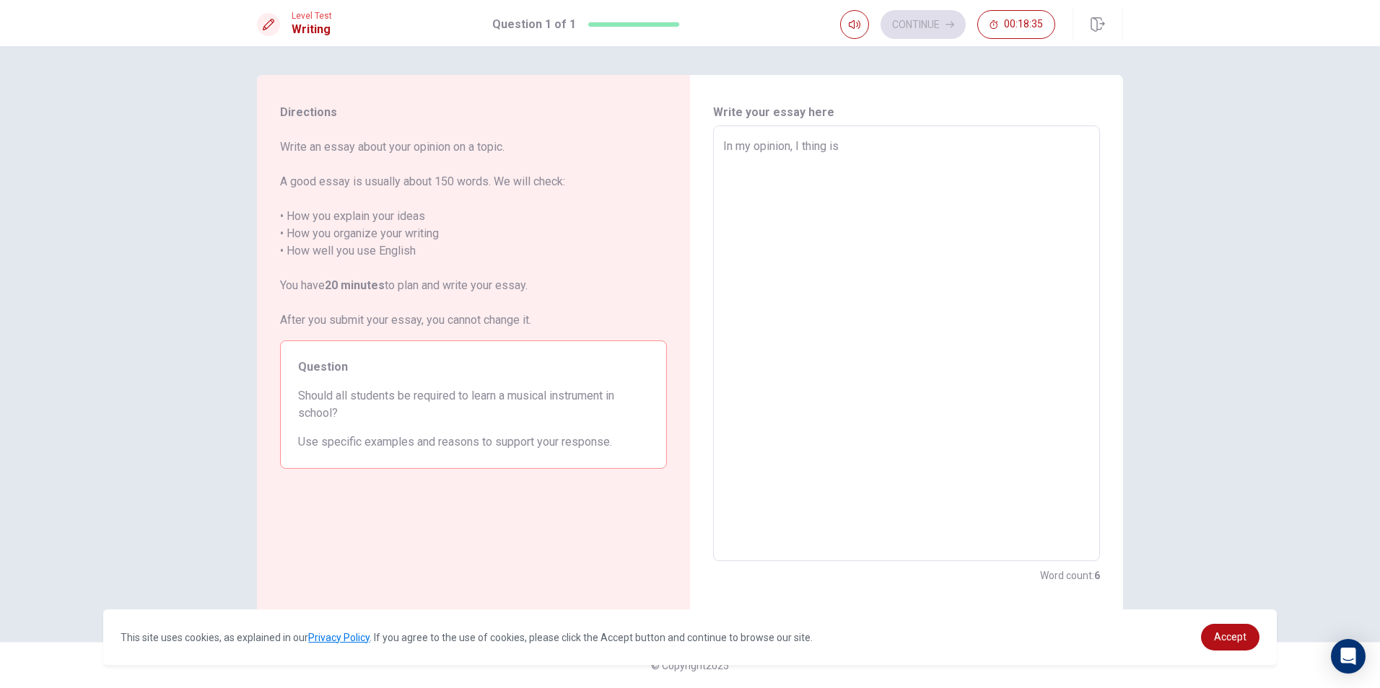
type textarea "x"
type textarea "In my opinion, I thing is n"
type textarea "x"
type textarea "In my opinion, I thing is no"
type textarea "x"
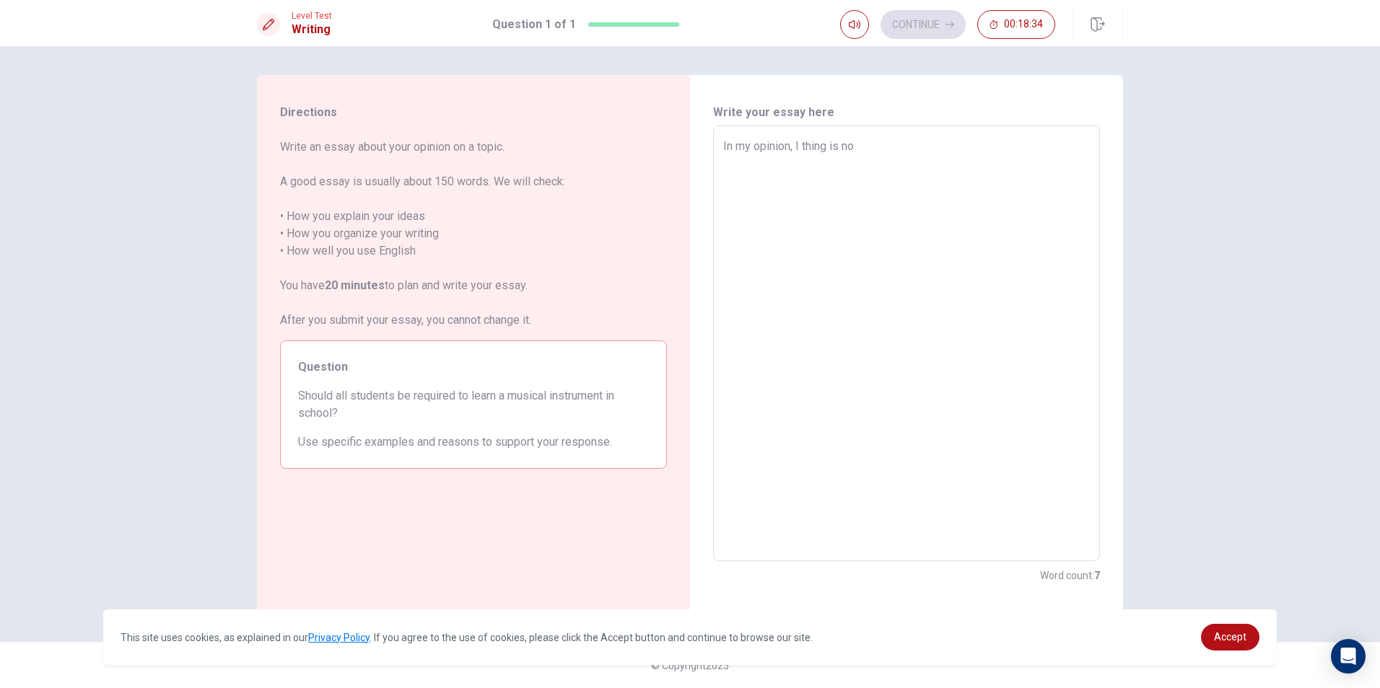
type textarea "In my opinion, I thing is not"
type textarea "x"
type textarea "In my opinion, I thing is not"
type textarea "x"
type textarea "In my opinion, I thing is not t"
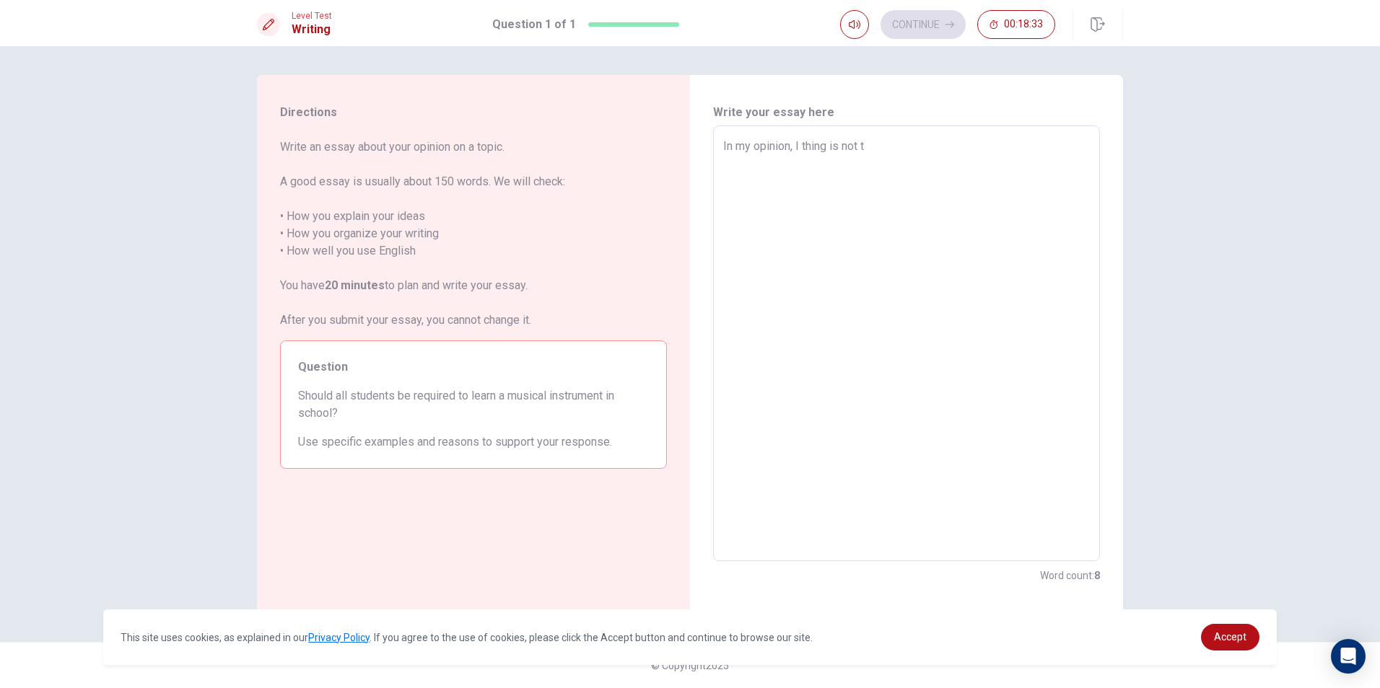
type textarea "x"
type textarea "In my opinion, I thing is not th"
type textarea "x"
type textarea "In my opinion, I thing is not tha"
type textarea "x"
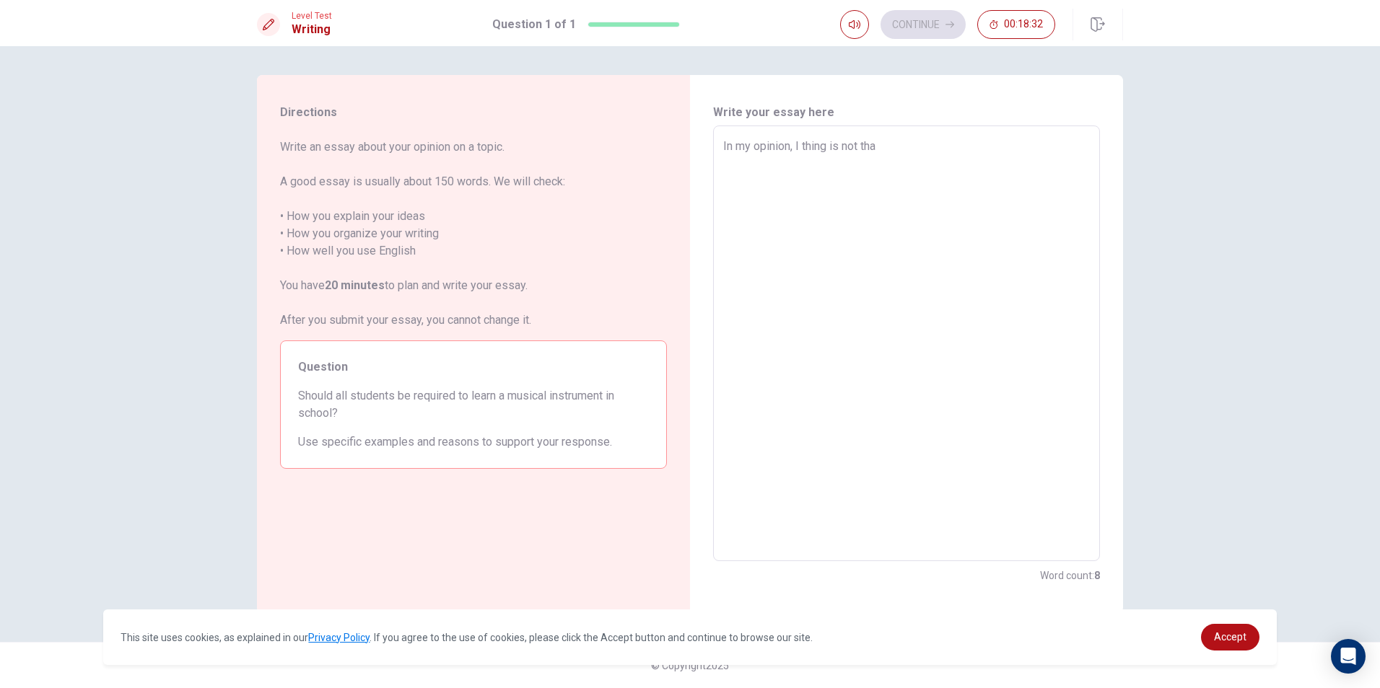
type textarea "In my opinion, I thing is not that"
type textarea "x"
type textarea "In my opinion, I thing is not that"
type textarea "x"
type textarea "In my opinion, I thing is not that i"
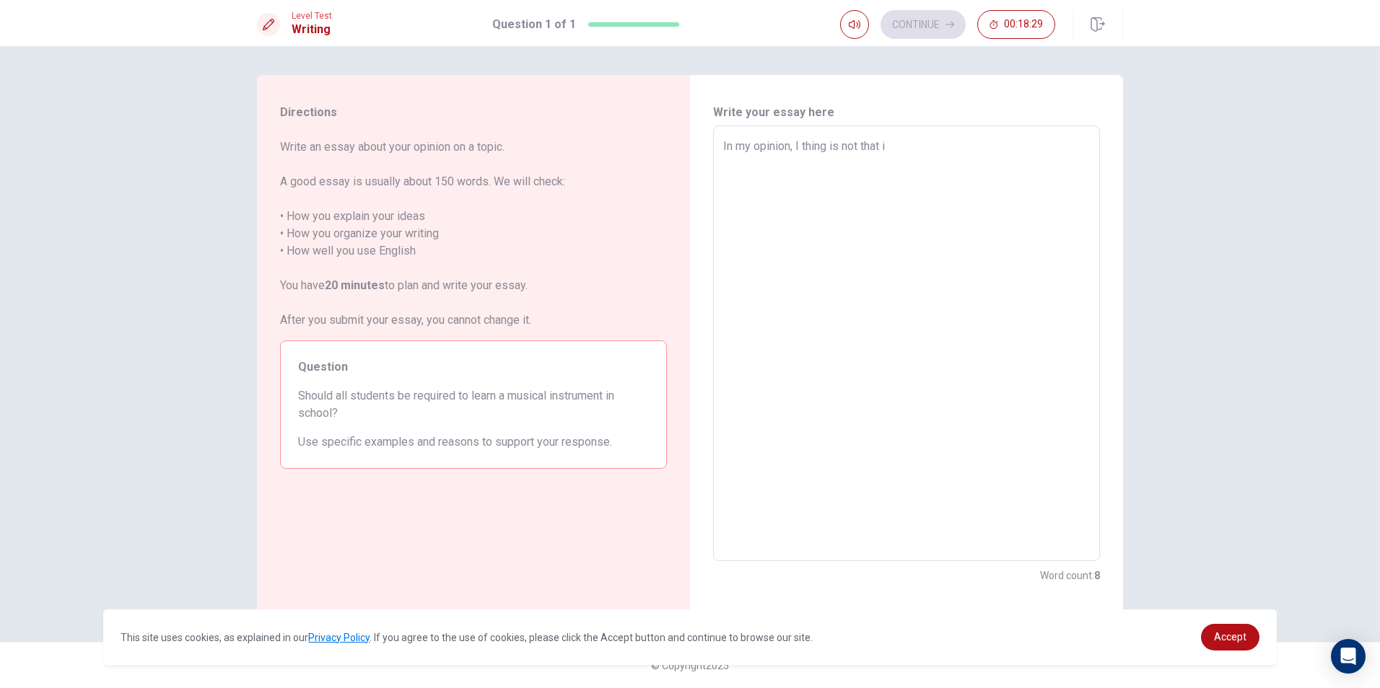
type textarea "x"
type textarea "In my opinion, I thing is not that im"
type textarea "x"
type textarea "In my opinion, I thing is not that imp"
type textarea "x"
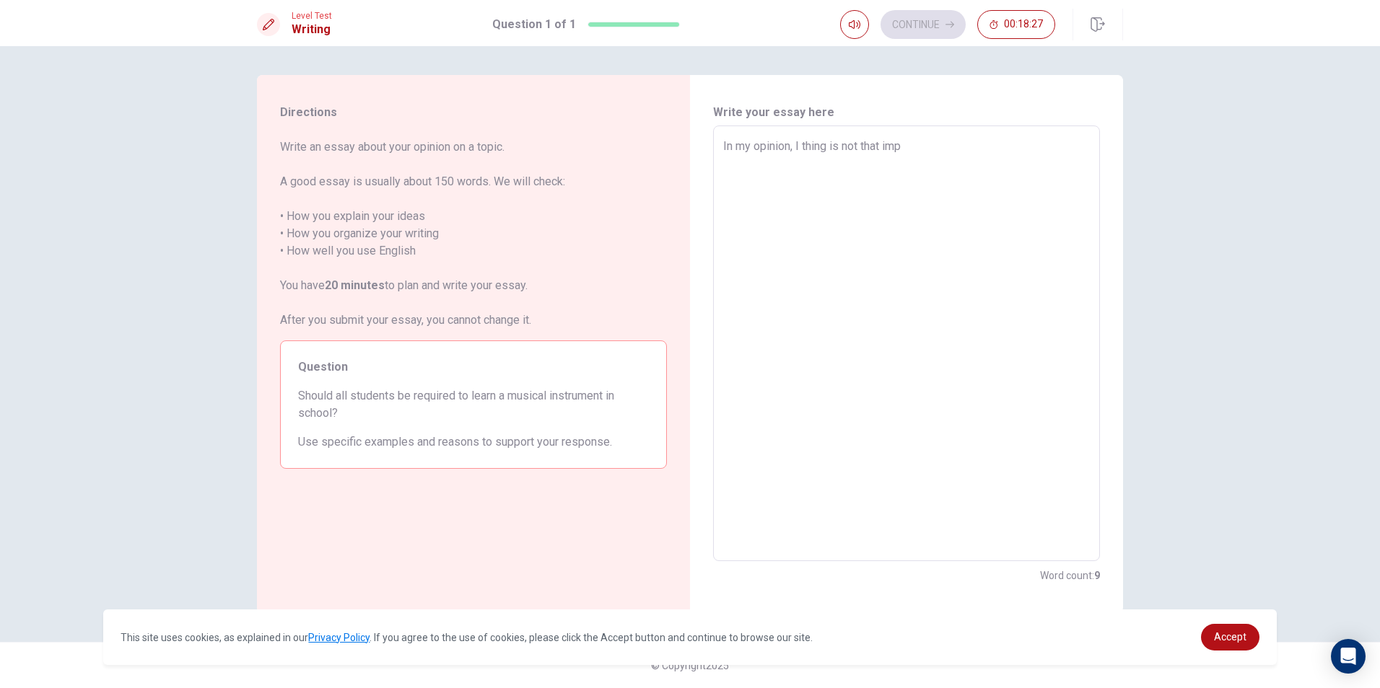
type textarea "In my opinion, I thing is not that impo"
type textarea "x"
type textarea "In my opinion, I thing is not that impor"
type textarea "x"
type textarea "In my opinion, I thing is not that import"
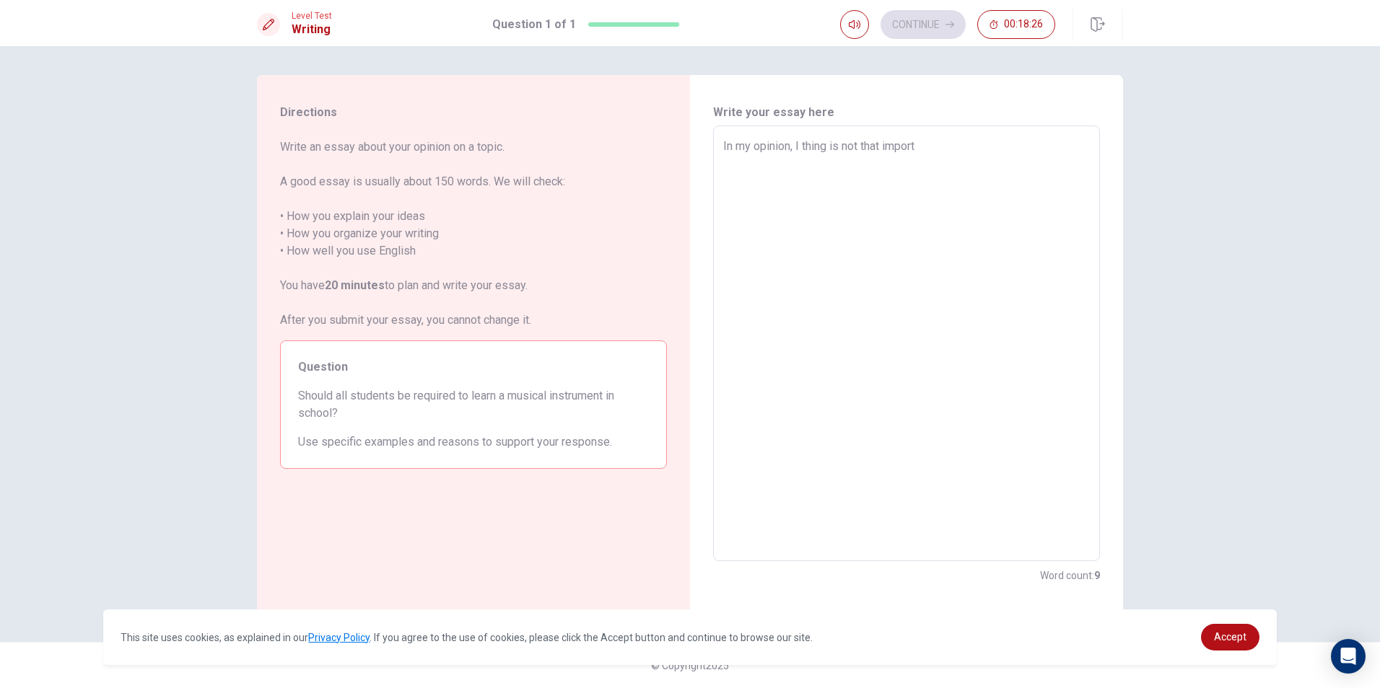
type textarea "x"
type textarea "In my opinion, I thing is not that importa"
type textarea "x"
type textarea "In my opinion, I thing is not that importan"
type textarea "x"
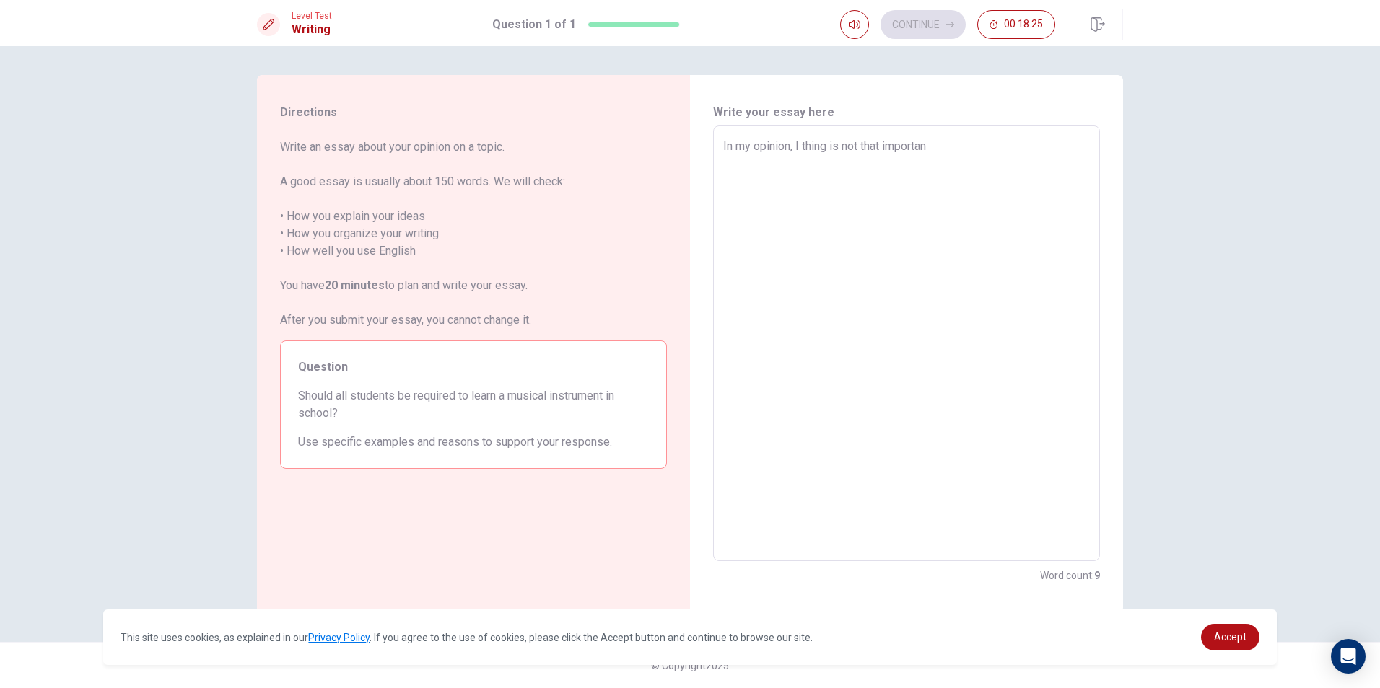
type textarea "In my opinion, I thing is not that important"
type textarea "x"
type textarea "In my opinion, I thing is not that important"
type textarea "x"
type textarea "In my opinion, I thing is not that important t"
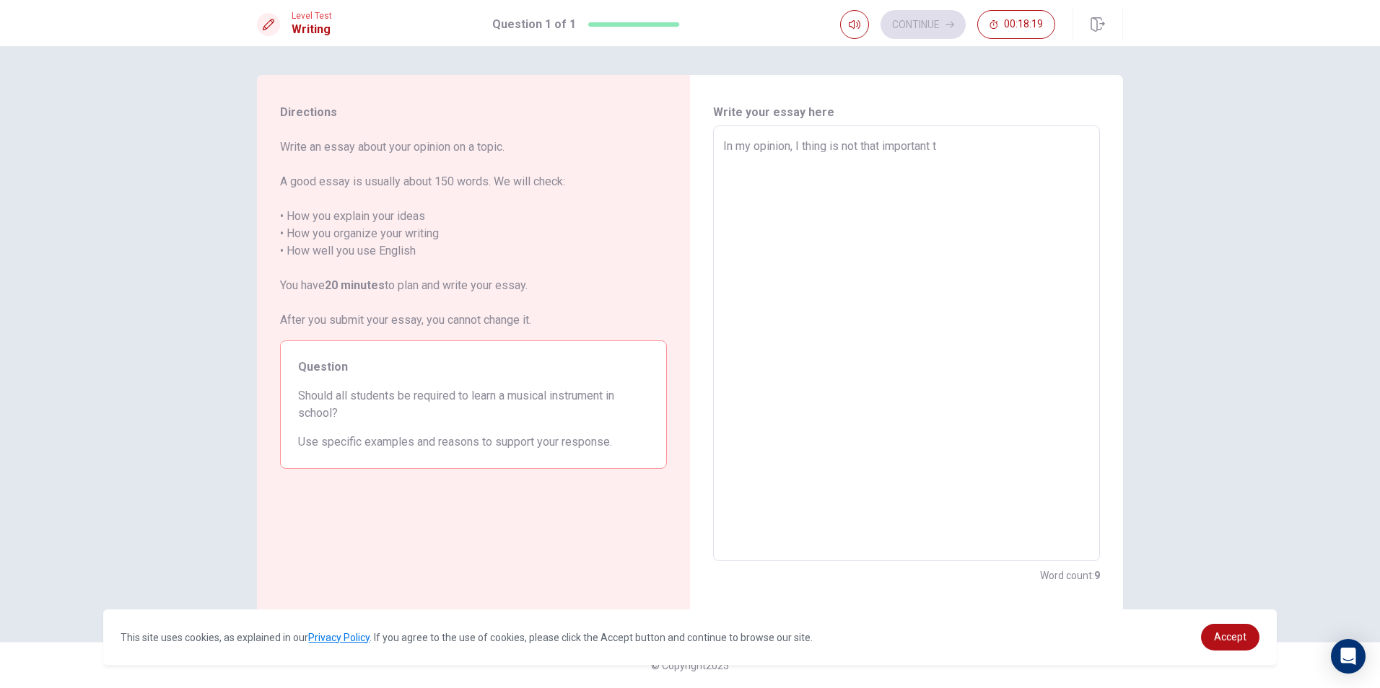
type textarea "x"
type textarea "In my opinion, I thing is not that important to"
type textarea "x"
type textarea "In my opinion, I thing is not that important to"
type textarea "x"
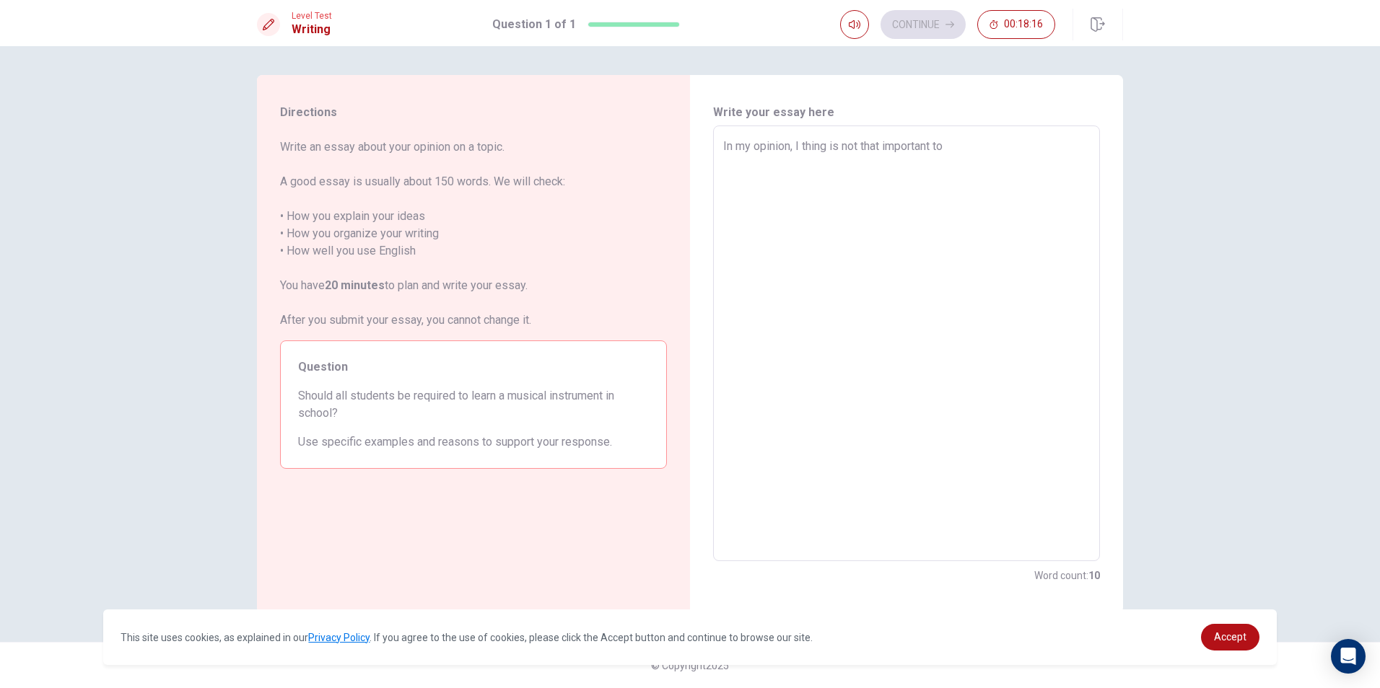
type textarea "In my opinion, I thing is not that important to l"
type textarea "x"
type textarea "In my opinion, I thing is not that important to le"
type textarea "x"
type textarea "In my opinion, I thing is not that important to lea"
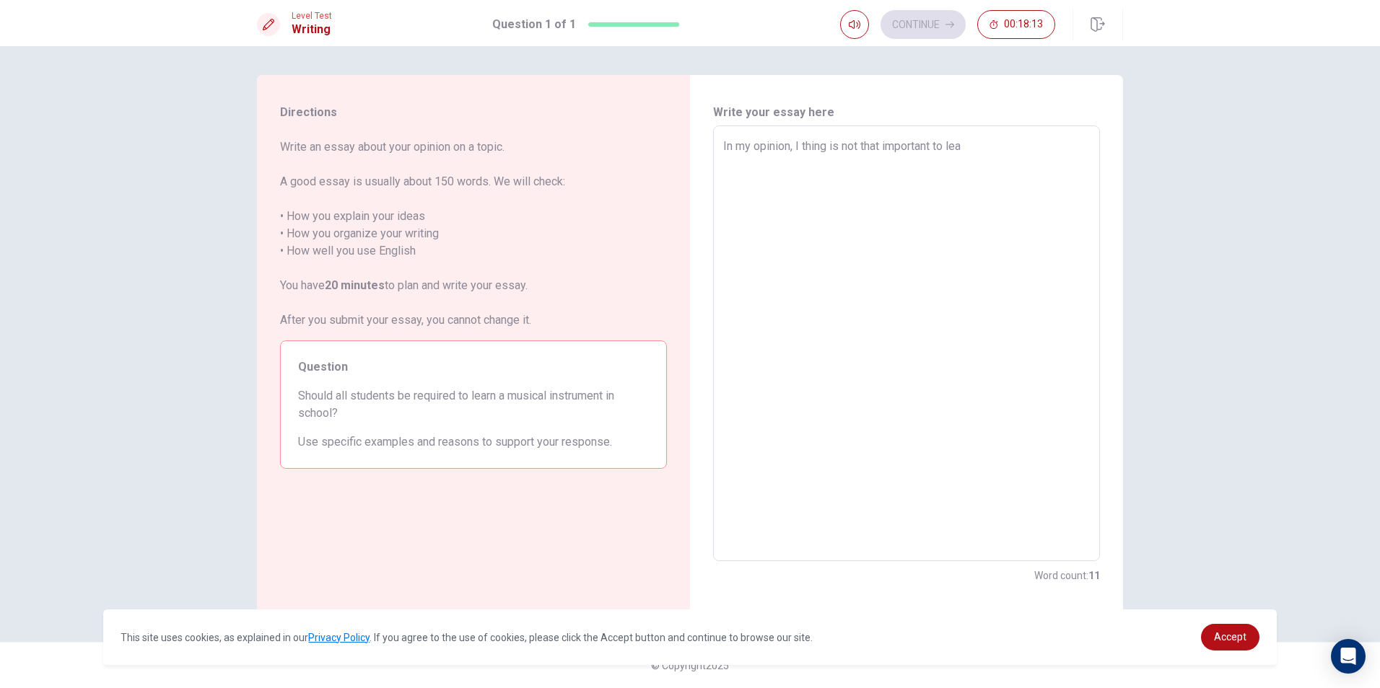
type textarea "x"
type textarea "In my opinion, I thing is not that important to [PERSON_NAME]"
type textarea "x"
type textarea "In my opinion, I thing is not that important to learn"
type textarea "x"
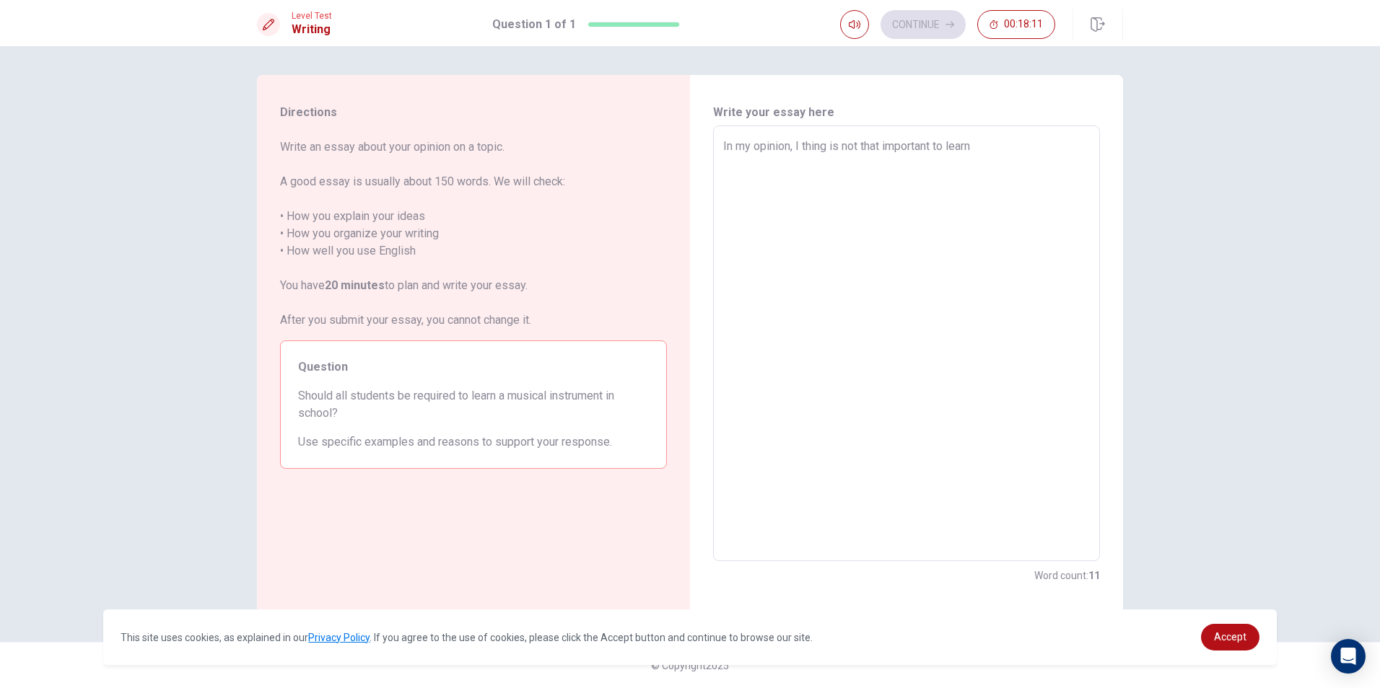
type textarea "In my opinion, I thing is not that important to learn"
type textarea "x"
type textarea "In my opinion, I thing is not that important to learn a"
type textarea "x"
type textarea "In my opinion, I thing is not that important to learn a"
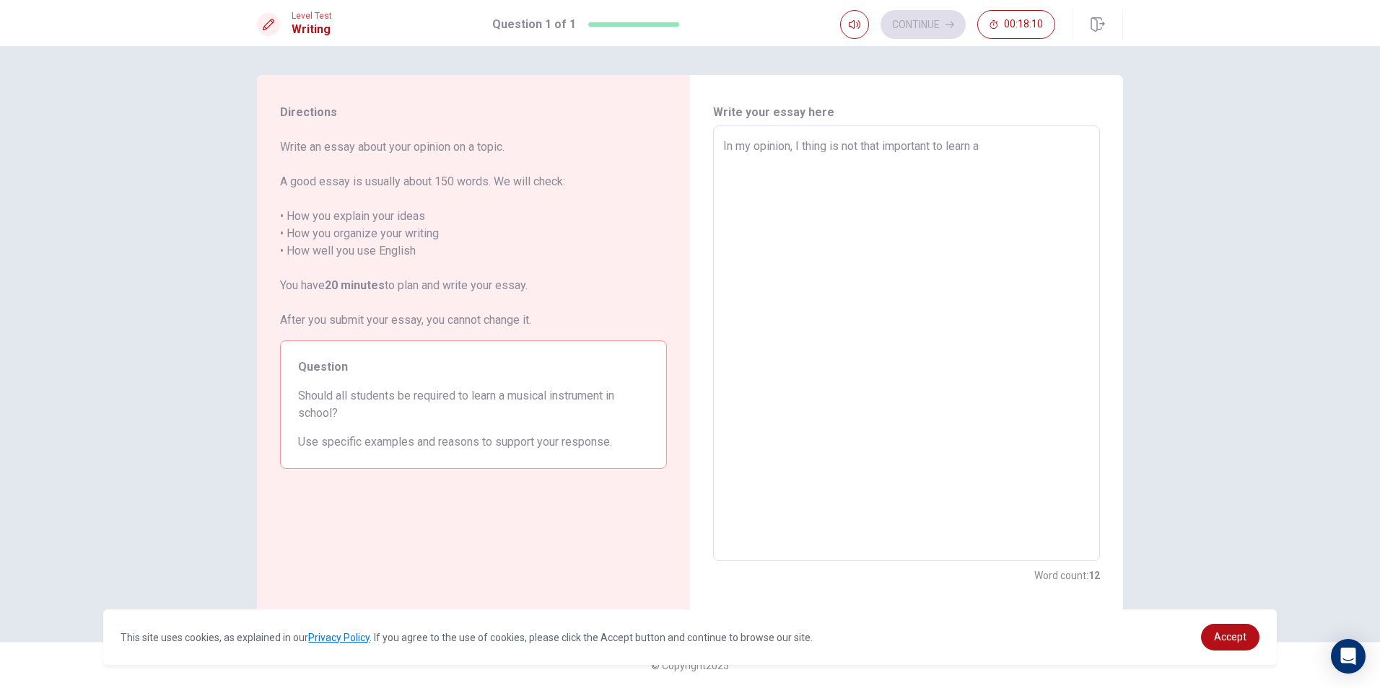
type textarea "x"
type textarea "In my opinion, I thing is not that important to learn a m"
type textarea "x"
type textarea "In my opinion, I thing is not that important to learn a mu"
type textarea "x"
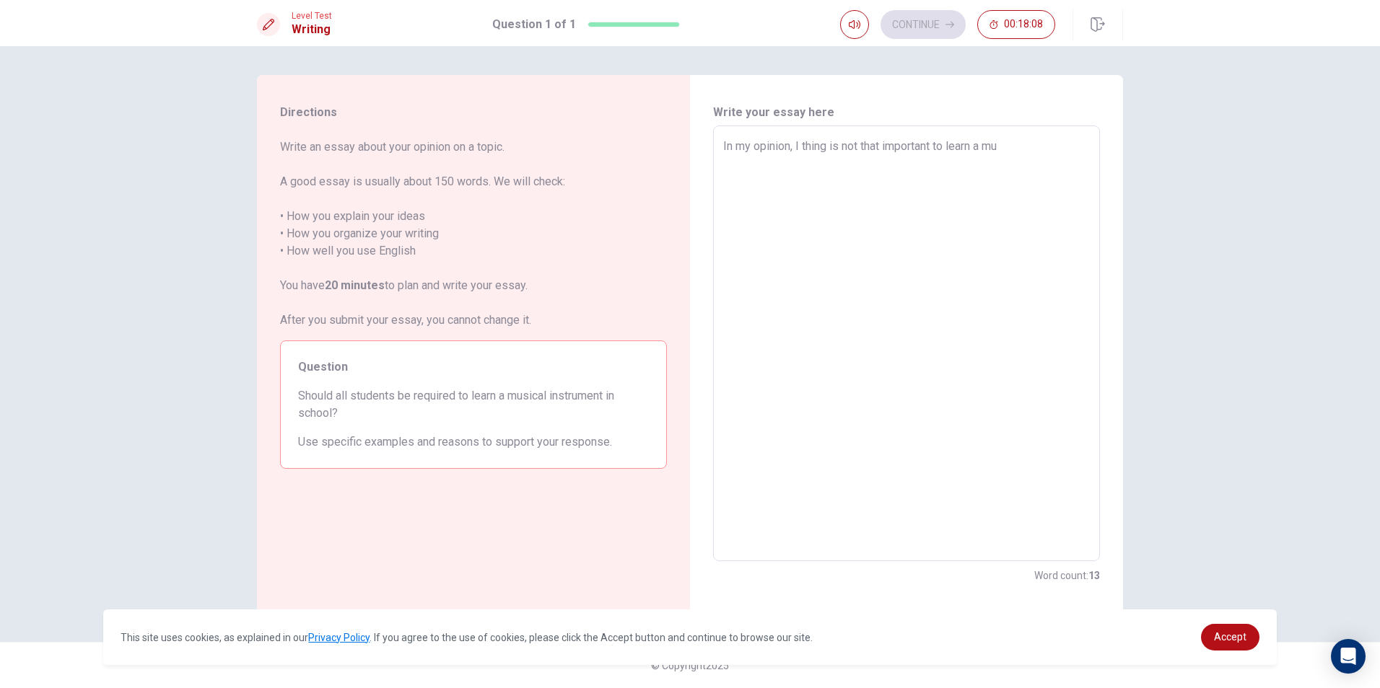
type textarea "In my opinion, I thing is not that important to learn a mus"
type textarea "x"
type textarea "In my opinion, I thing is not that important to learn a musi"
type textarea "x"
type textarea "In my opinion, I thing is not that important to learn a music"
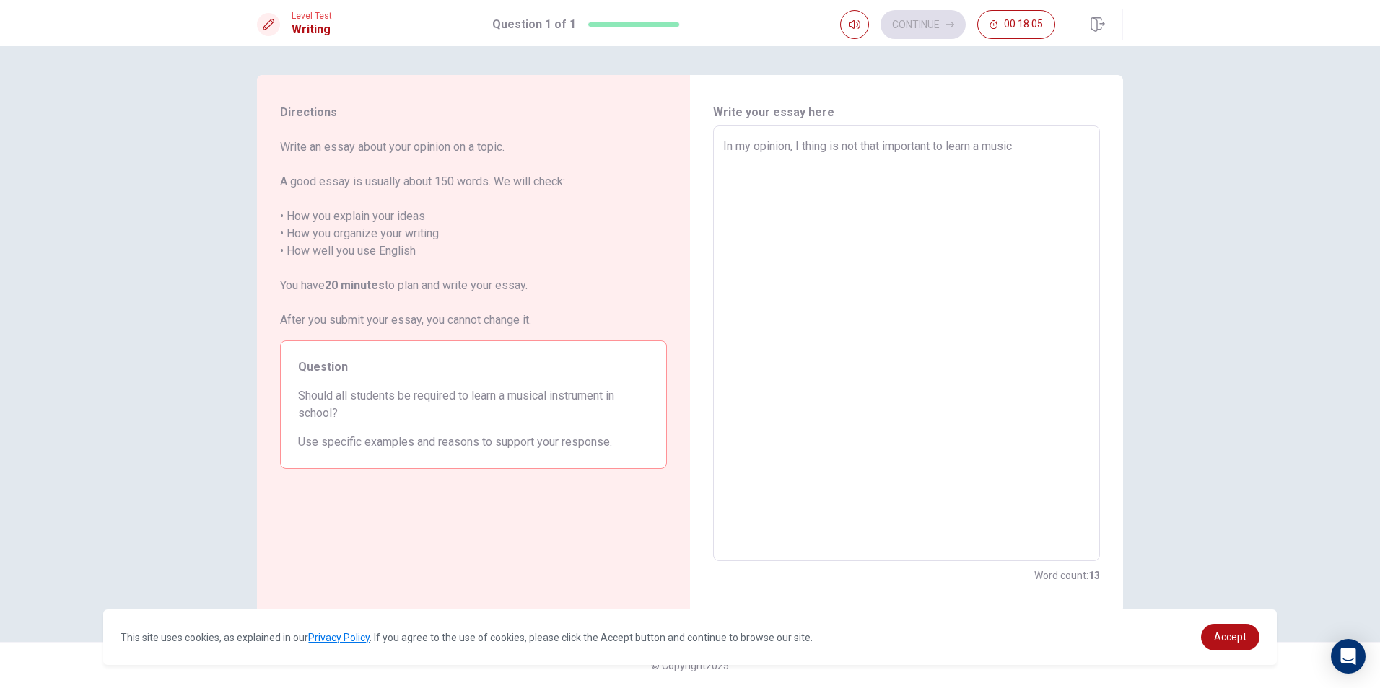
type textarea "x"
type textarea "In my opinion, I thing is not that important to learn a musica"
type textarea "x"
type textarea "In my opinion, I thing is not that important to learn a musical"
type textarea "x"
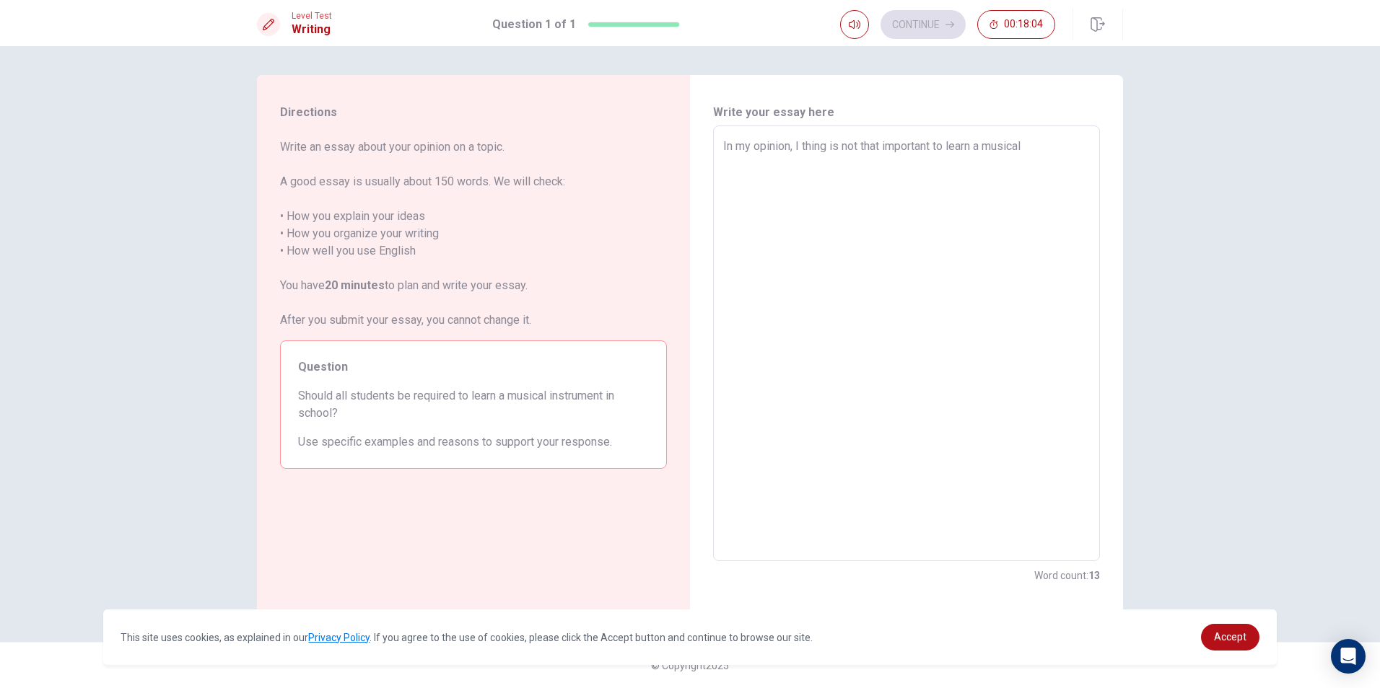
type textarea "In my opinion, I thing is not that important to learn a musical"
type textarea "x"
type textarea "In my opinion, I thing is not that important to learn a musical b"
type textarea "x"
type textarea "In my opinion, I thing is not that important to learn a musical be"
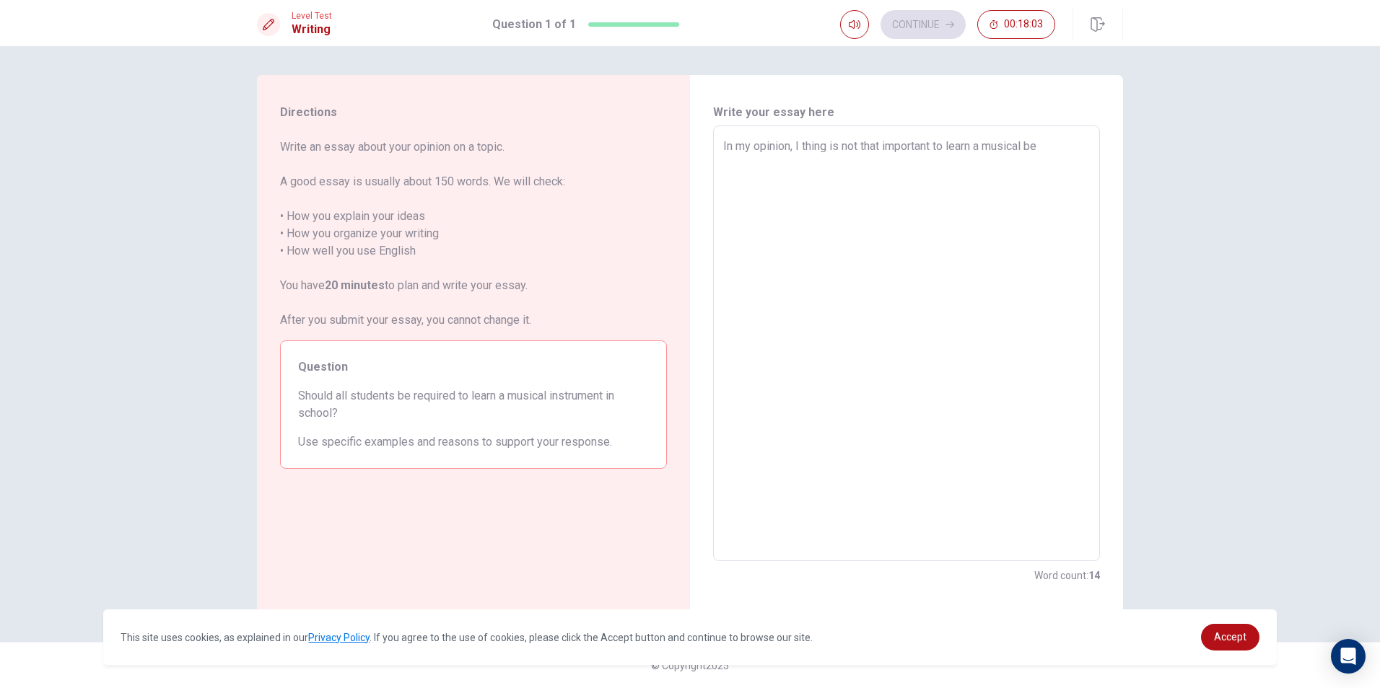
type textarea "x"
type textarea "In my opinion, I thing is not that important to learn a musical bec"
type textarea "x"
type textarea "In my opinion, I thing is not that important to learn a musical beca"
type textarea "x"
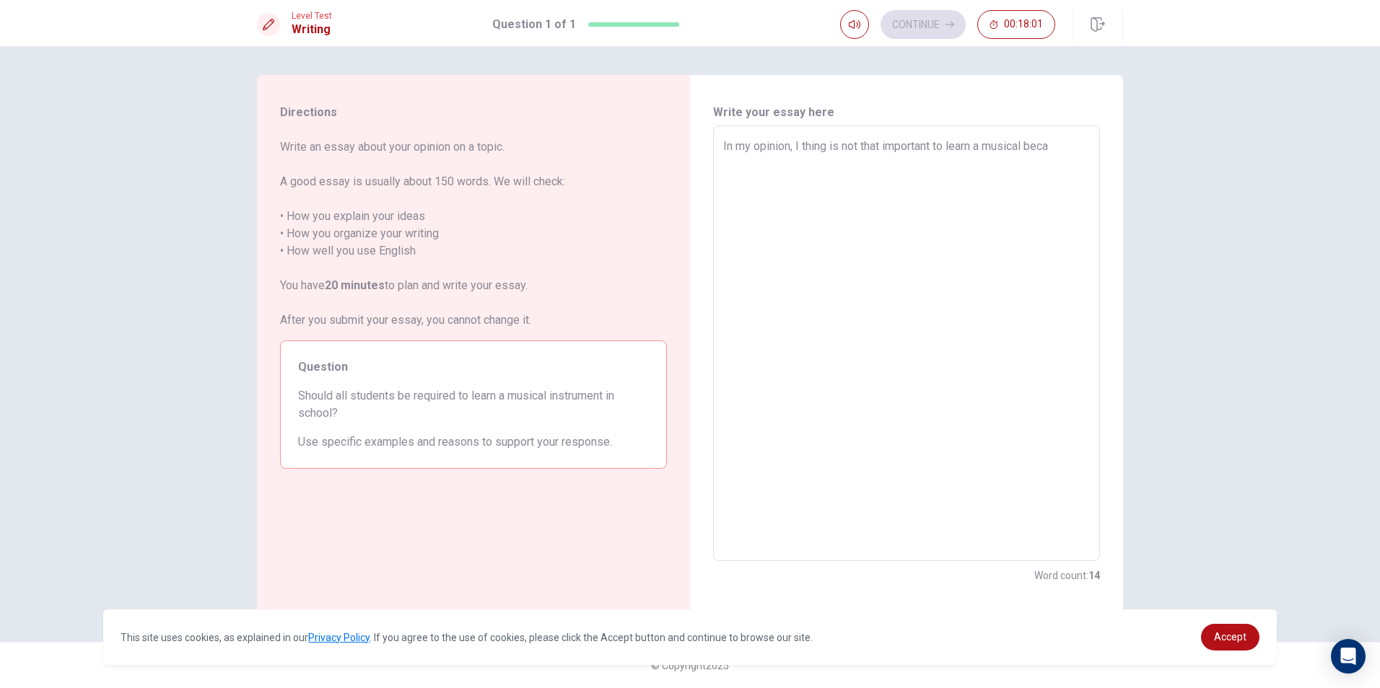
type textarea "In my opinion, I thing is not that important to learn a musical becau"
type textarea "x"
type textarea "In my opinion, I thing is not that important to learn a musical becaus"
type textarea "x"
type textarea "In my opinion, I thing is not that important to learn a musical because"
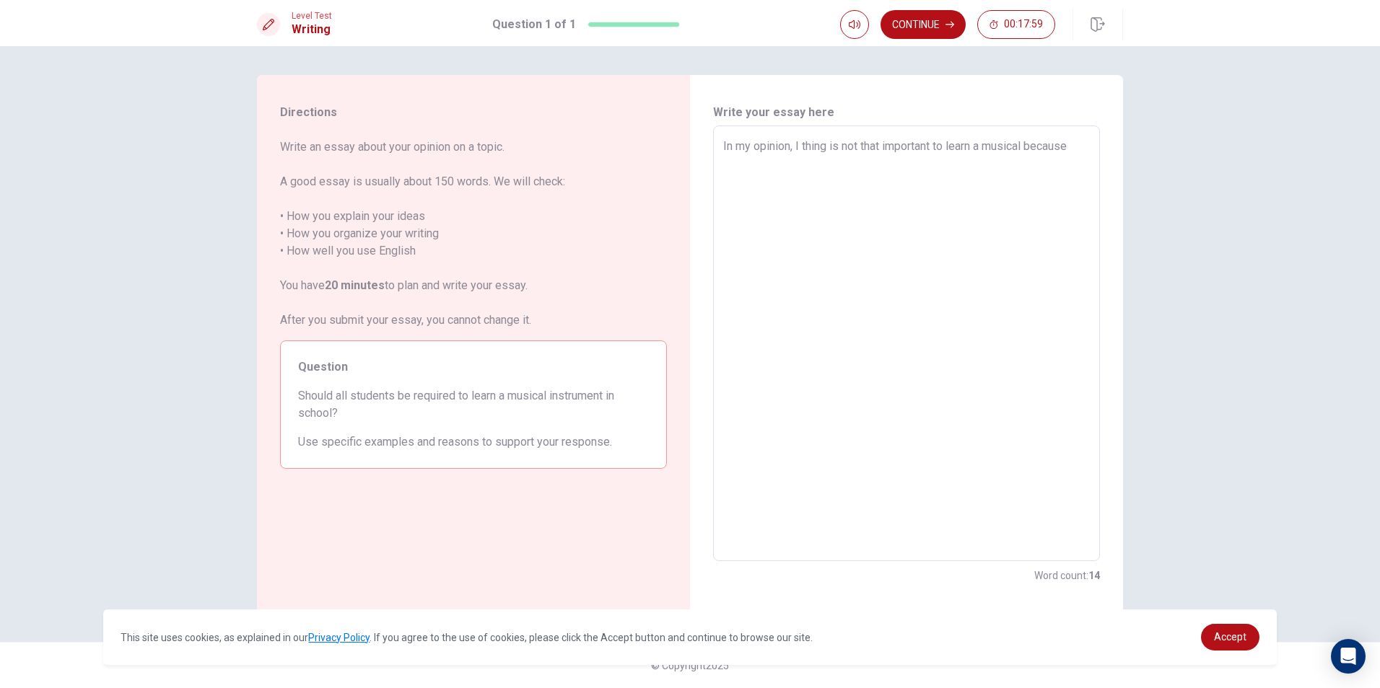
type textarea "x"
type textarea "In my opinion, I thing is not that important to learn a musical because"
type textarea "x"
type textarea "In my opinion, I thing is not that important to learn a musical because m"
type textarea "x"
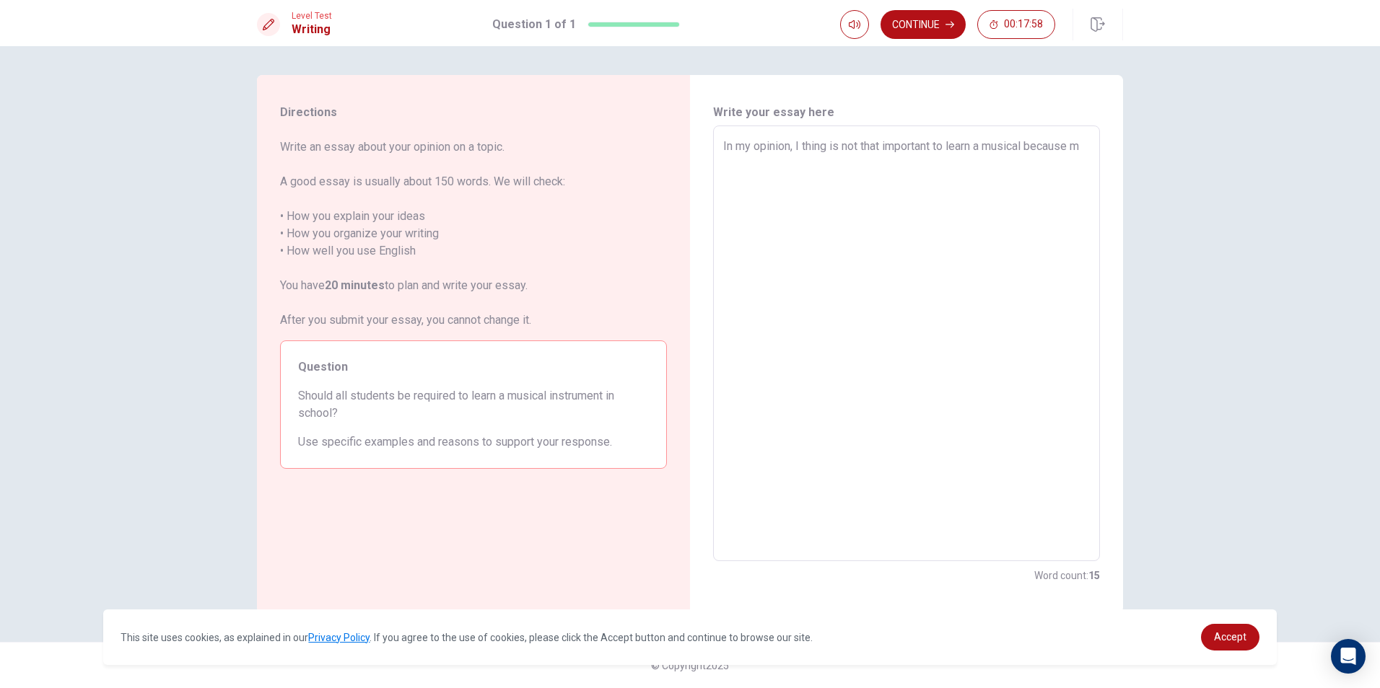
type textarea "In my opinion, I thing is not that important to learn a musical because mi"
type textarea "x"
type textarea "In my opinion, I thing is not that important to learn a musical because m"
type textarea "x"
type textarea "In my opinion, I thing is not that important to learn a musical because mu"
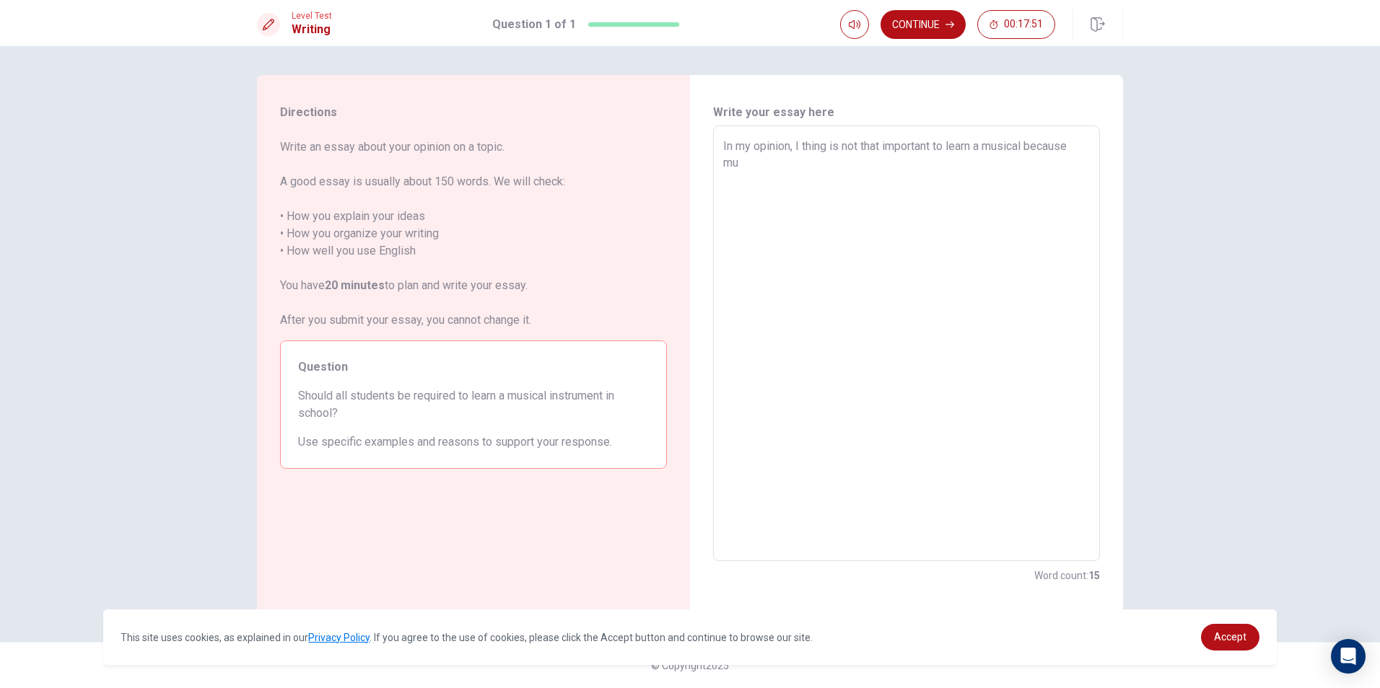
type textarea "x"
type textarea "In my opinion, I thing is not that important to learn a musical because mus"
type textarea "x"
type textarea "In my opinion, I thing is not that important to learn a musical because musi"
type textarea "x"
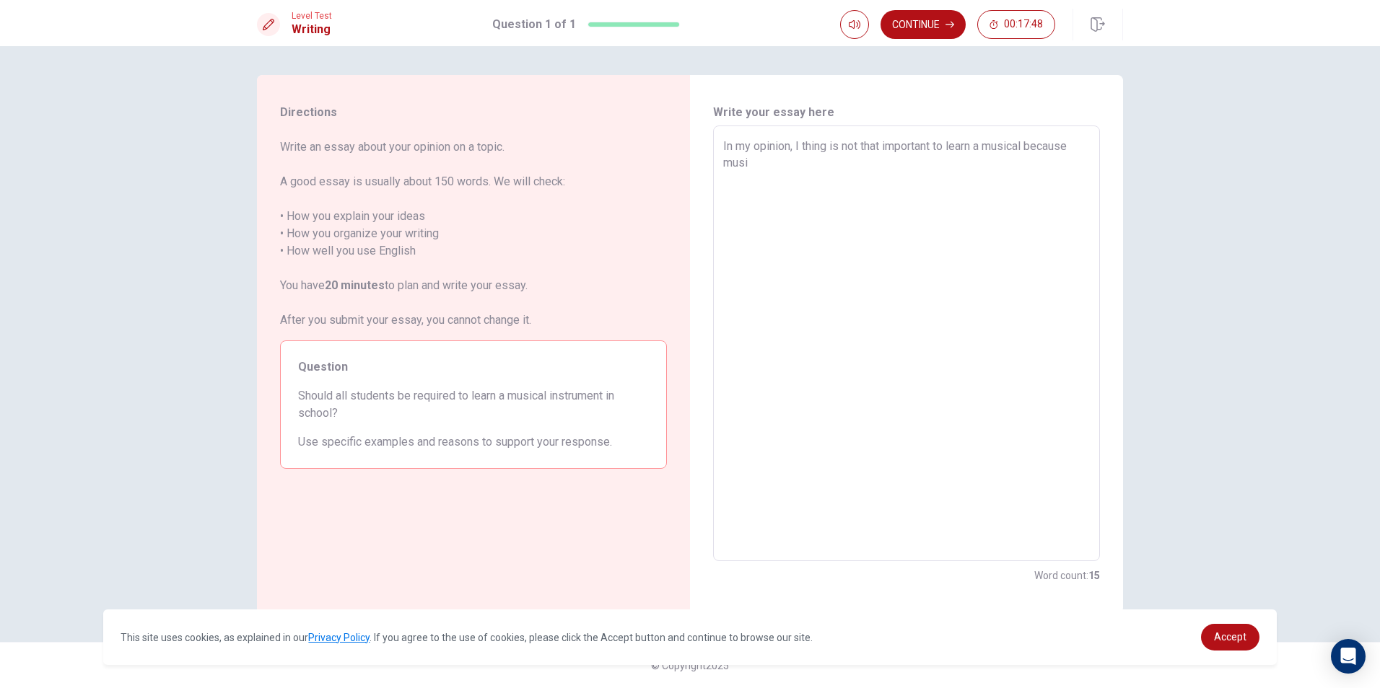
type textarea "In my opinion, I thing is not that important to learn a musical because music"
type textarea "x"
type textarea "In my opinion, I thing is not that important to learn a musical because musica"
type textarea "x"
type textarea "In my opinion, I thing is not that important to learn a musical because musical"
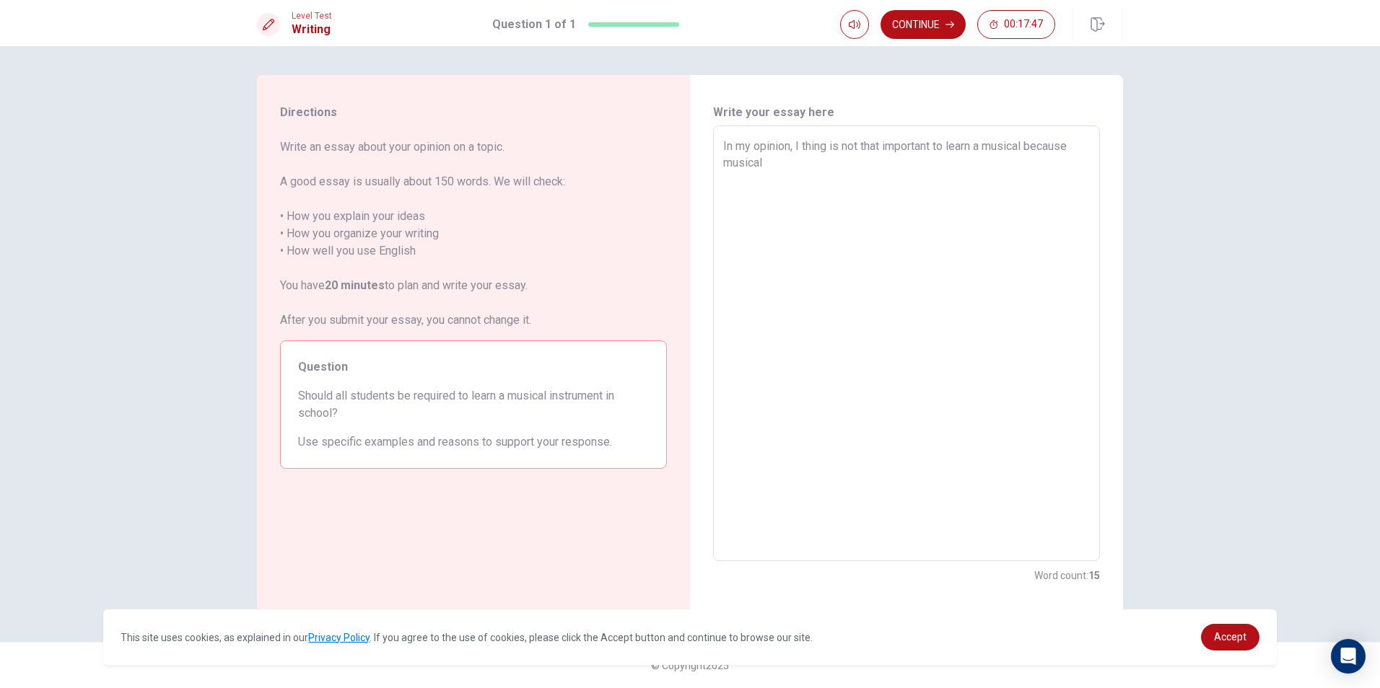
type textarea "x"
drag, startPoint x: 899, startPoint y: 198, endPoint x: 761, endPoint y: 204, distance: 138.0
click at [761, 204] on textarea "In my opinion, I thing is not that important to learn a musical because musical…" at bounding box center [906, 344] width 367 height 412
click at [931, 208] on textarea "In my opinion, I thing is not that important to learn a musical because musical…" at bounding box center [906, 344] width 367 height 412
click at [915, 198] on textarea "In my opinion, I thing is not that important to learn a musical because musical…" at bounding box center [906, 344] width 367 height 412
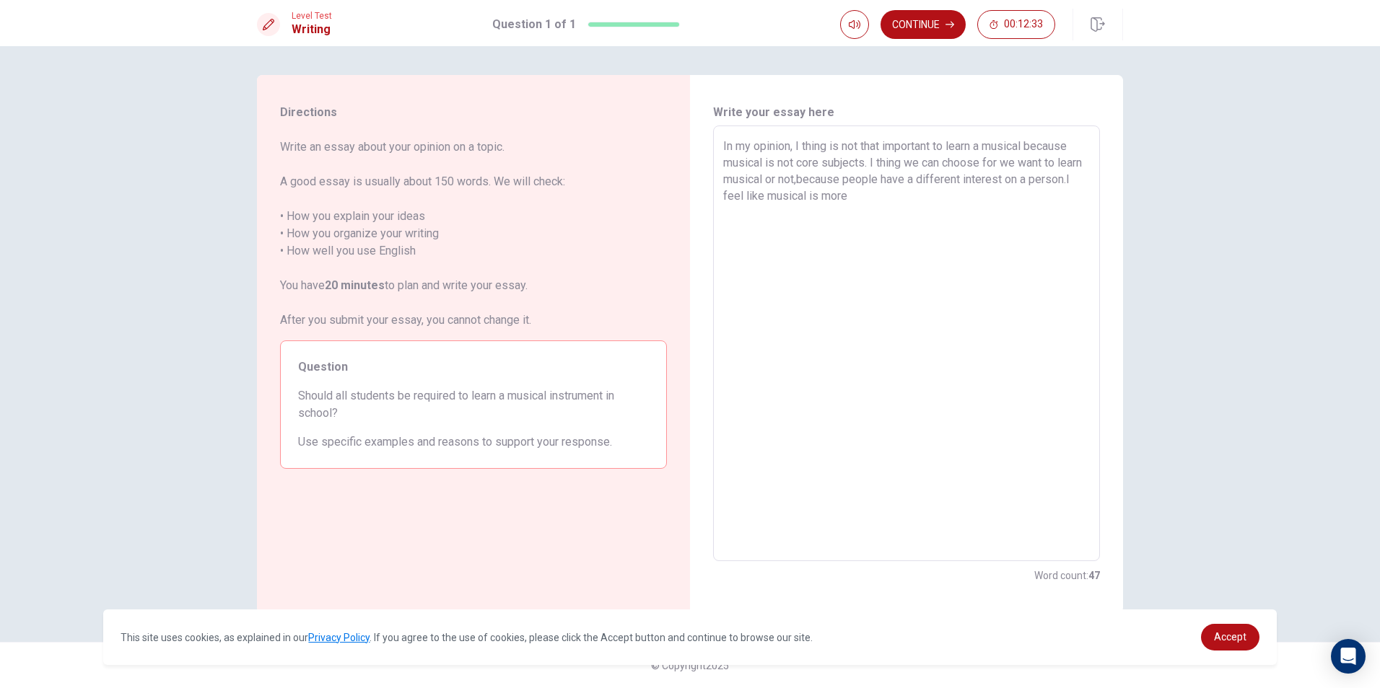
click at [915, 198] on textarea "In my opinion, I thing is not that important to learn a musical because musical…" at bounding box center [906, 344] width 367 height 412
click at [894, 198] on textarea "In my opinion, I thing is not that important to learn a musical because musical…" at bounding box center [906, 344] width 367 height 412
click at [895, 197] on textarea "In my opinion, I thing is not that important to learn a musical because musical…" at bounding box center [906, 344] width 367 height 412
click at [899, 197] on textarea "In my opinion, I thing is not that important to learn a musical because musical…" at bounding box center [906, 344] width 367 height 412
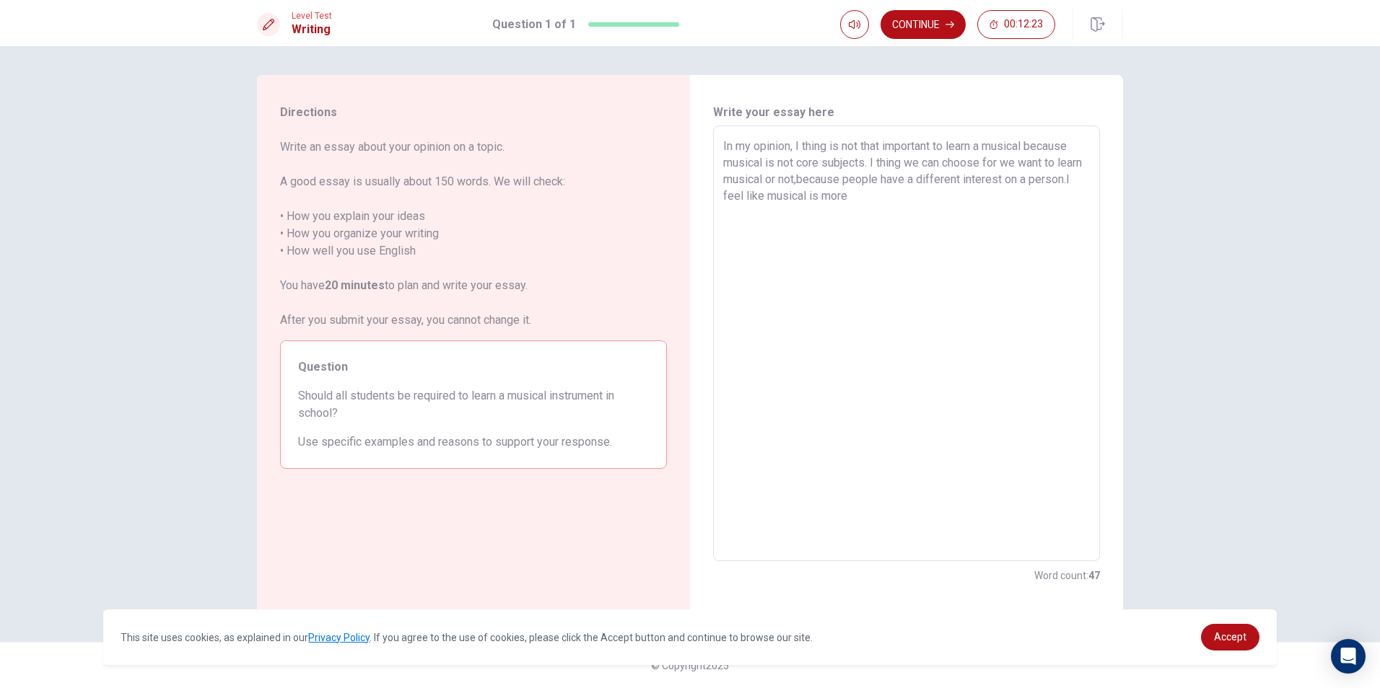
drag, startPoint x: 896, startPoint y: 197, endPoint x: 813, endPoint y: 201, distance: 82.3
click at [813, 201] on textarea "In my opinion, I thing is not that important to learn a musical because musical…" at bounding box center [906, 344] width 367 height 412
click at [789, 227] on textarea "In my opinion, I thing is not that important to learn a musical because musical…" at bounding box center [906, 344] width 367 height 412
drag, startPoint x: 784, startPoint y: 229, endPoint x: 831, endPoint y: 246, distance: 50.7
click at [785, 229] on textarea "In my opinion, I thing is not that important to learn a musical because musical…" at bounding box center [906, 344] width 367 height 412
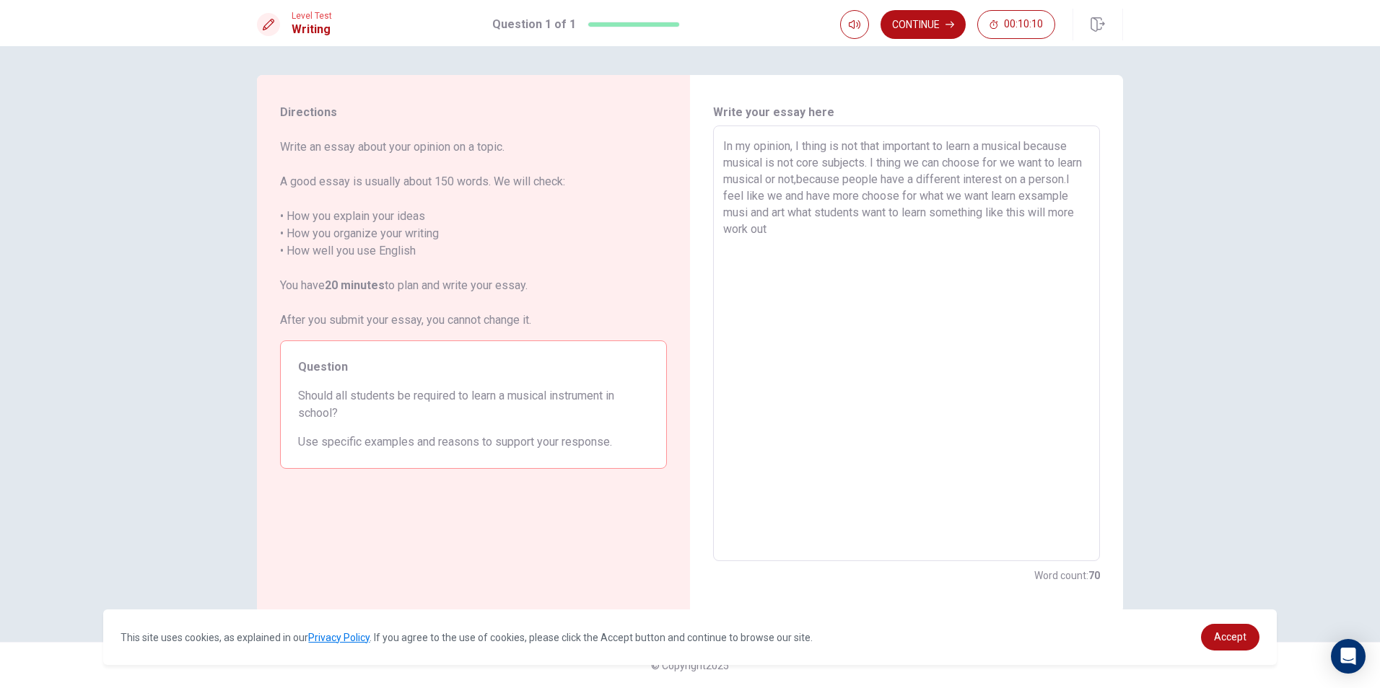
click at [843, 229] on textarea "In my opinion, I thing is not that important to learn a musical because musical…" at bounding box center [906, 344] width 367 height 412
click at [789, 229] on textarea "In my opinion, I thing is not that important to learn a musical because musical…" at bounding box center [906, 344] width 367 height 412
click at [828, 226] on textarea "In my opinion, I thing is not that important to learn a musical because musical…" at bounding box center [906, 344] width 367 height 412
click at [831, 243] on textarea "In my opinion, I thing is not that important to learn a musical because musical…" at bounding box center [906, 344] width 367 height 412
click at [814, 243] on textarea "In my opinion, I thing is not that important to learn a musical because musical…" at bounding box center [906, 344] width 367 height 412
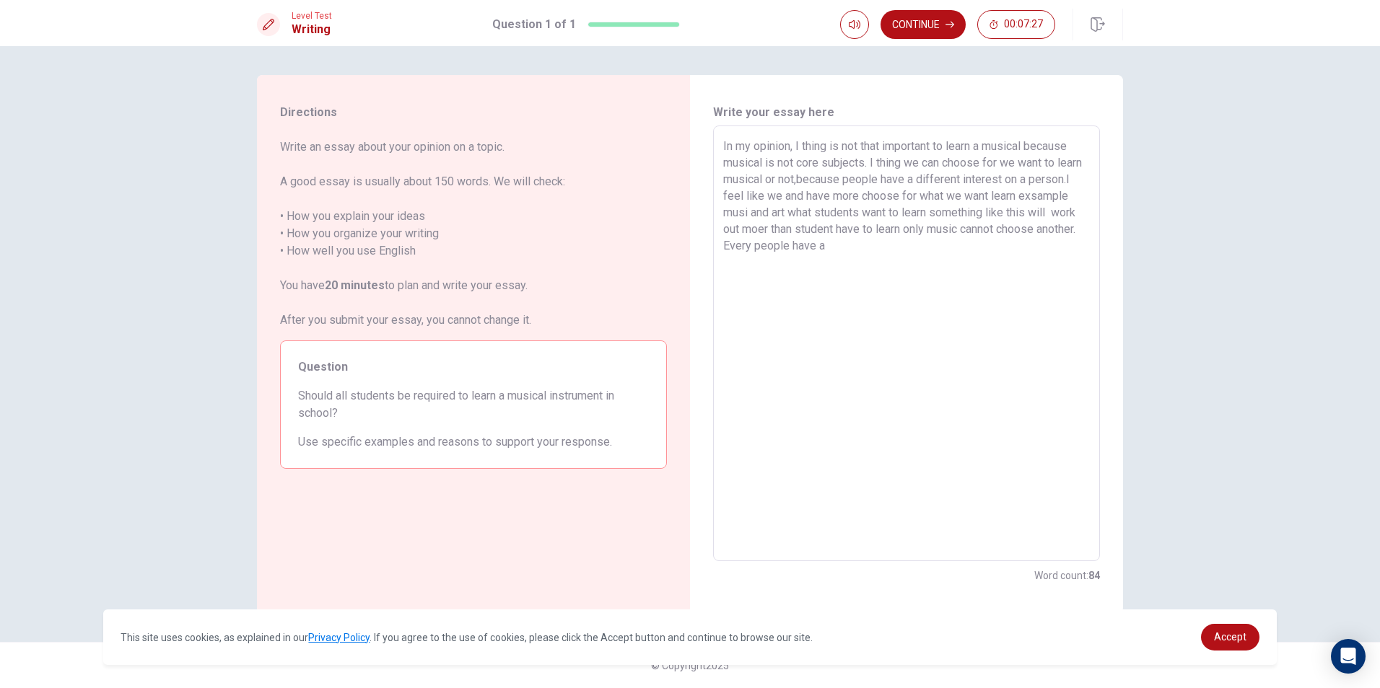
click at [925, 243] on textarea "In my opinion, I thing is not that important to learn a musical because musical…" at bounding box center [906, 344] width 367 height 412
click at [766, 276] on textarea "In my opinion, I thing is not that important to learn a musical because musical…" at bounding box center [906, 344] width 367 height 412
click at [769, 278] on textarea "In my opinion, I thing is not that important to learn a musical because musical…" at bounding box center [906, 344] width 367 height 412
click at [840, 270] on textarea "In my opinion, I thing is not that important to learn a musical because musical…" at bounding box center [906, 344] width 367 height 412
click at [831, 279] on textarea "In my opinion, I thing is not that important to learn a musical because musical…" at bounding box center [906, 344] width 367 height 412
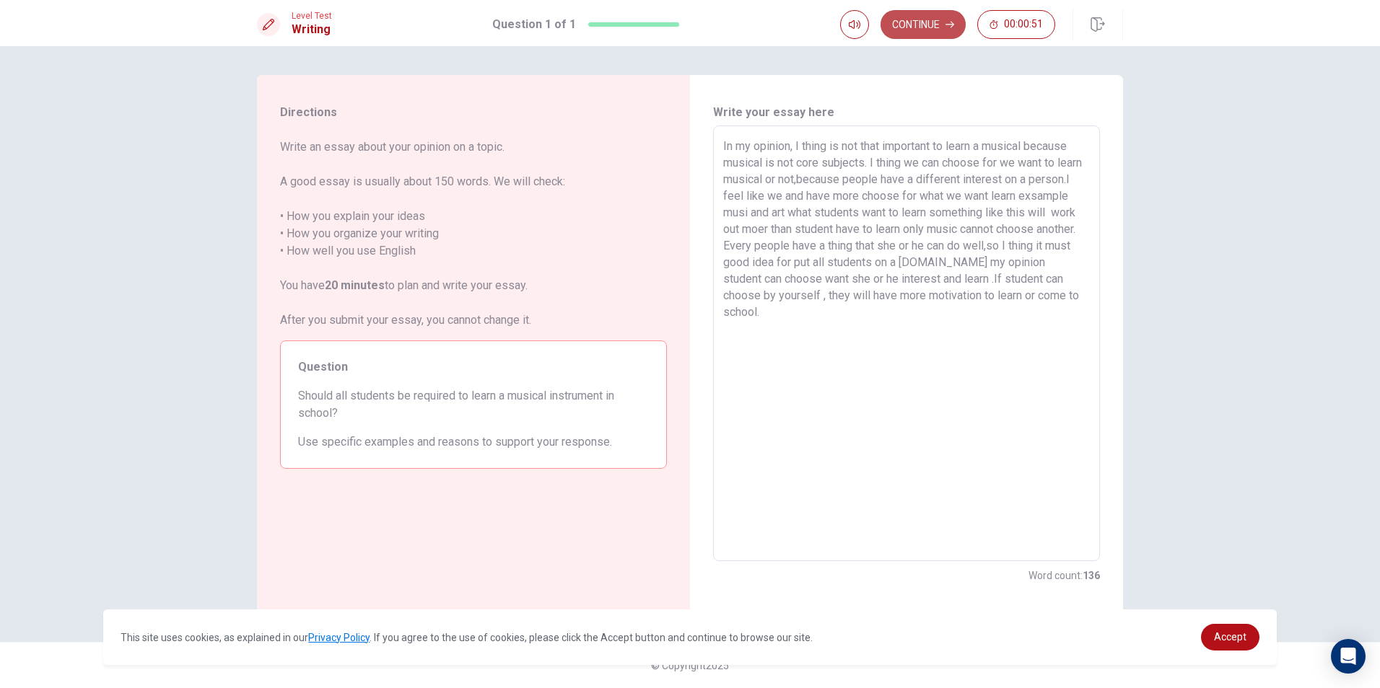
click at [928, 16] on button "Continue" at bounding box center [922, 24] width 85 height 29
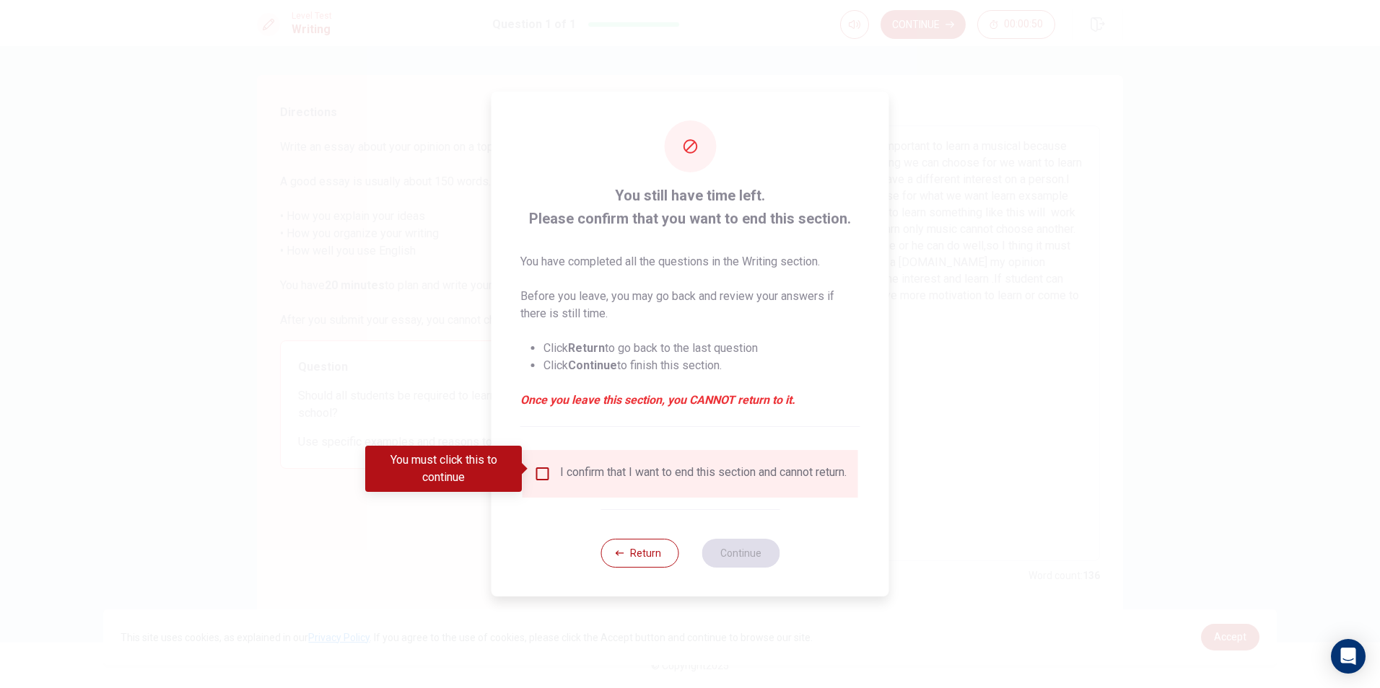
click at [535, 467] on input "You must click this to continue" at bounding box center [542, 473] width 17 height 17
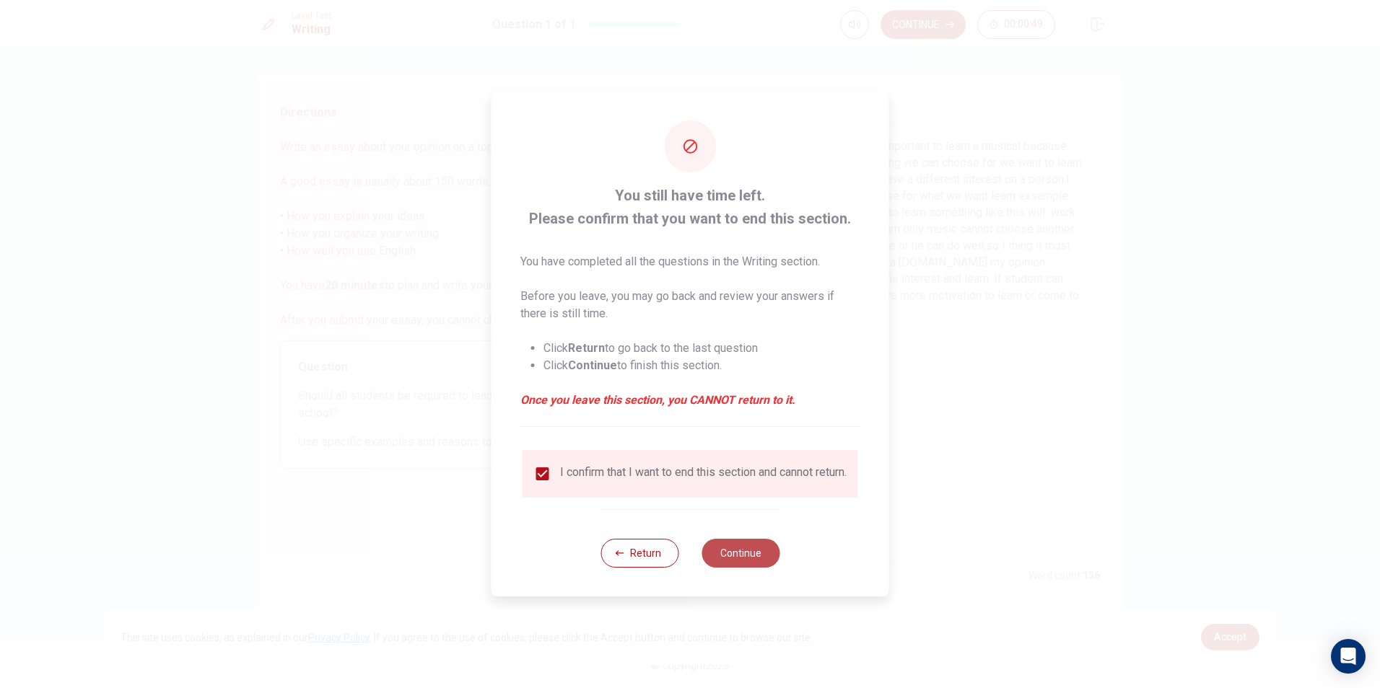
click at [728, 566] on button "Continue" at bounding box center [740, 553] width 78 height 29
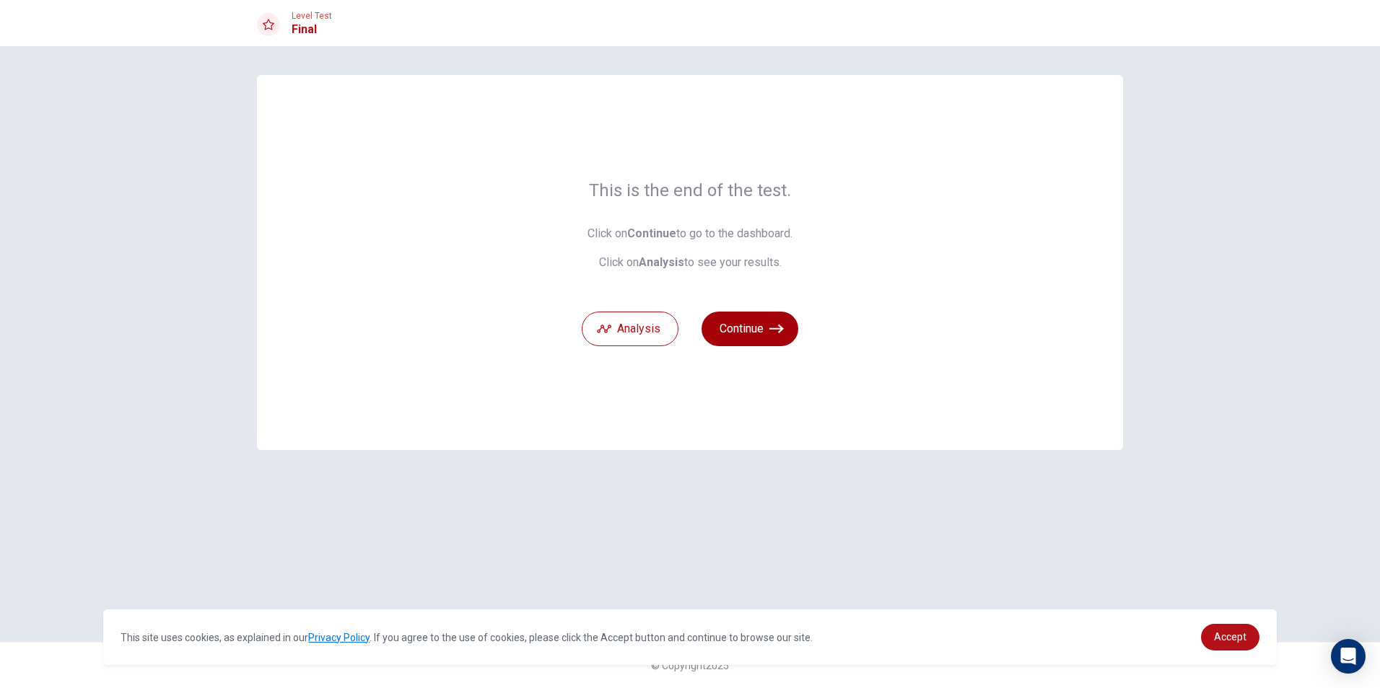
click at [735, 336] on button "Continue" at bounding box center [749, 329] width 97 height 35
